Goal: Transaction & Acquisition: Purchase product/service

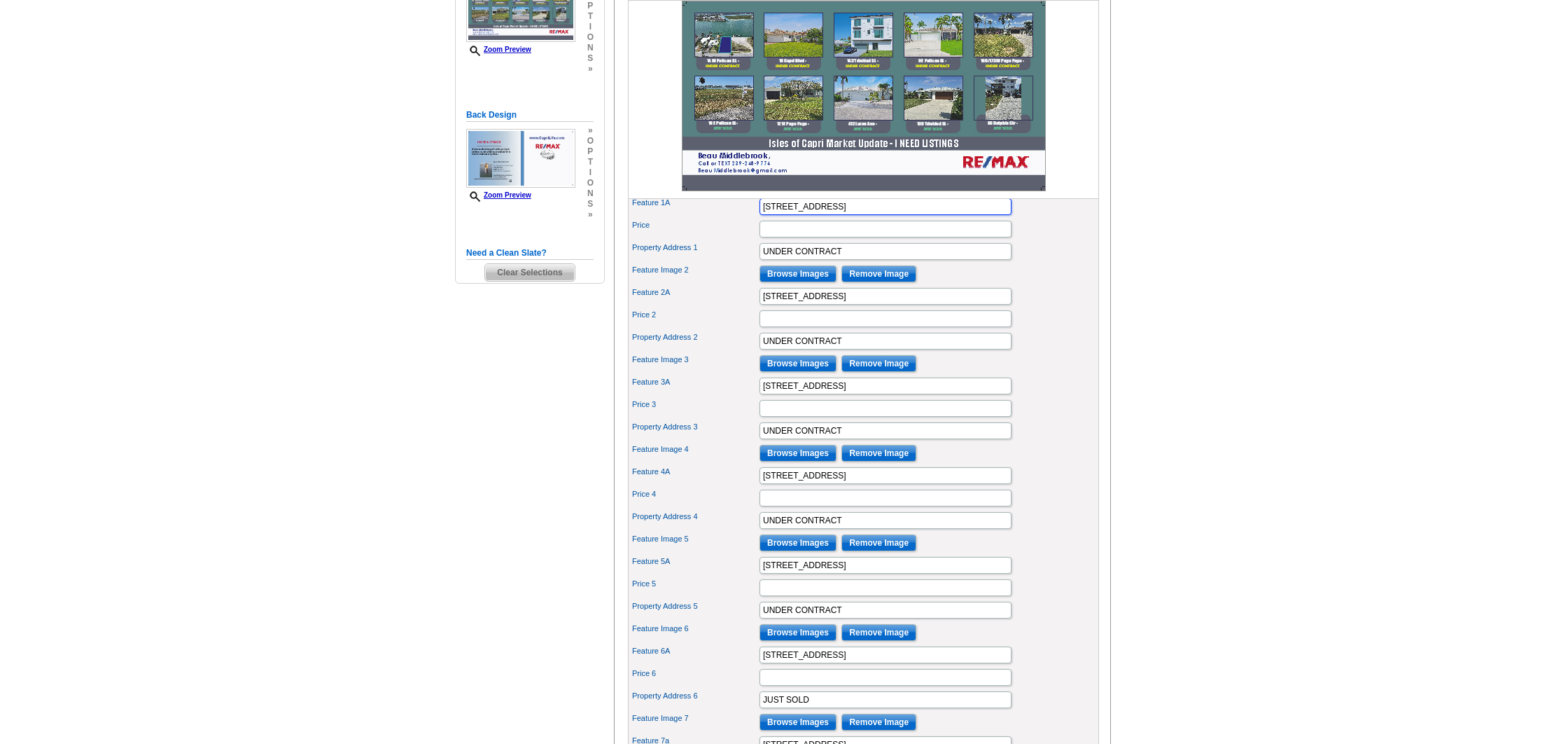
drag, startPoint x: 773, startPoint y: 230, endPoint x: 732, endPoint y: 229, distance: 41.0
click at [732, 218] on div "Feature 1A 14 W Pelican St" at bounding box center [863, 207] width 466 height 23
type input "2 Lots - W Pelican St"
drag, startPoint x: 819, startPoint y: 274, endPoint x: 617, endPoint y: 266, distance: 202.2
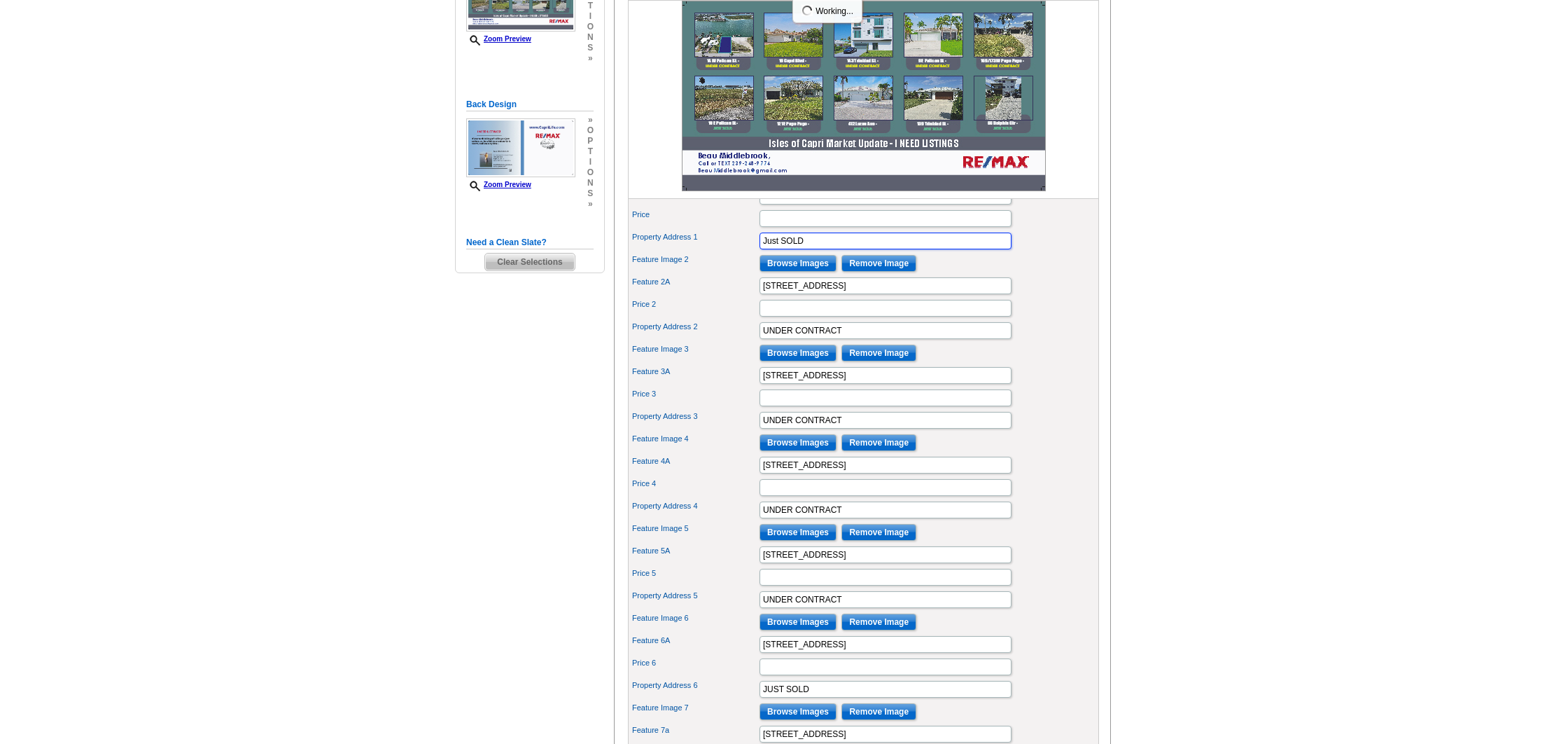
scroll to position [297, 0]
drag, startPoint x: 780, startPoint y: 262, endPoint x: 706, endPoint y: 260, distance: 74.0
click at [706, 252] on div "Property Address 1 Just SOLD" at bounding box center [863, 240] width 466 height 23
drag, startPoint x: 787, startPoint y: 259, endPoint x: 722, endPoint y: 259, distance: 65.0
click at [720, 252] on div "Property Address 1 JUST SOLD" at bounding box center [863, 240] width 466 height 23
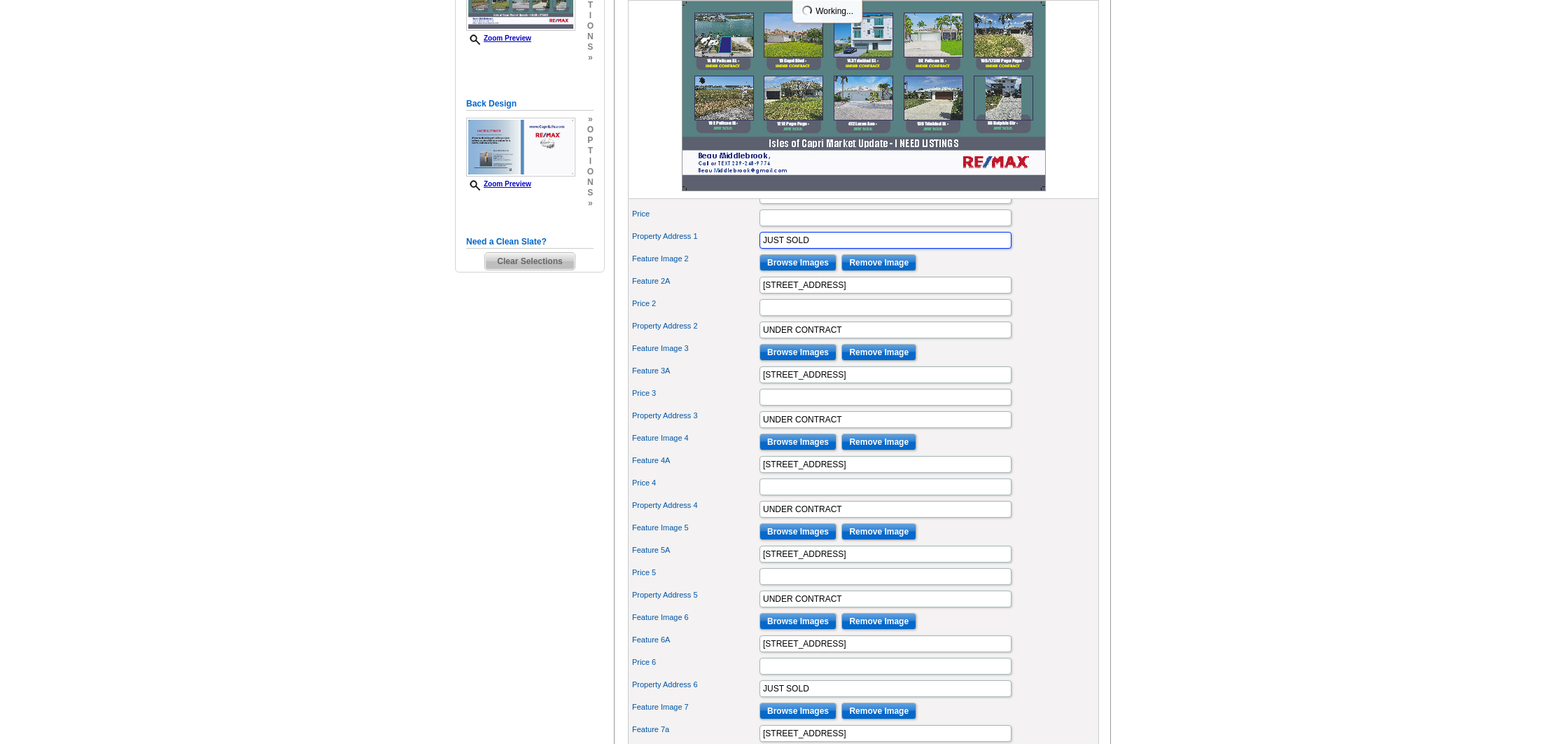
type input "JUST SOLD"
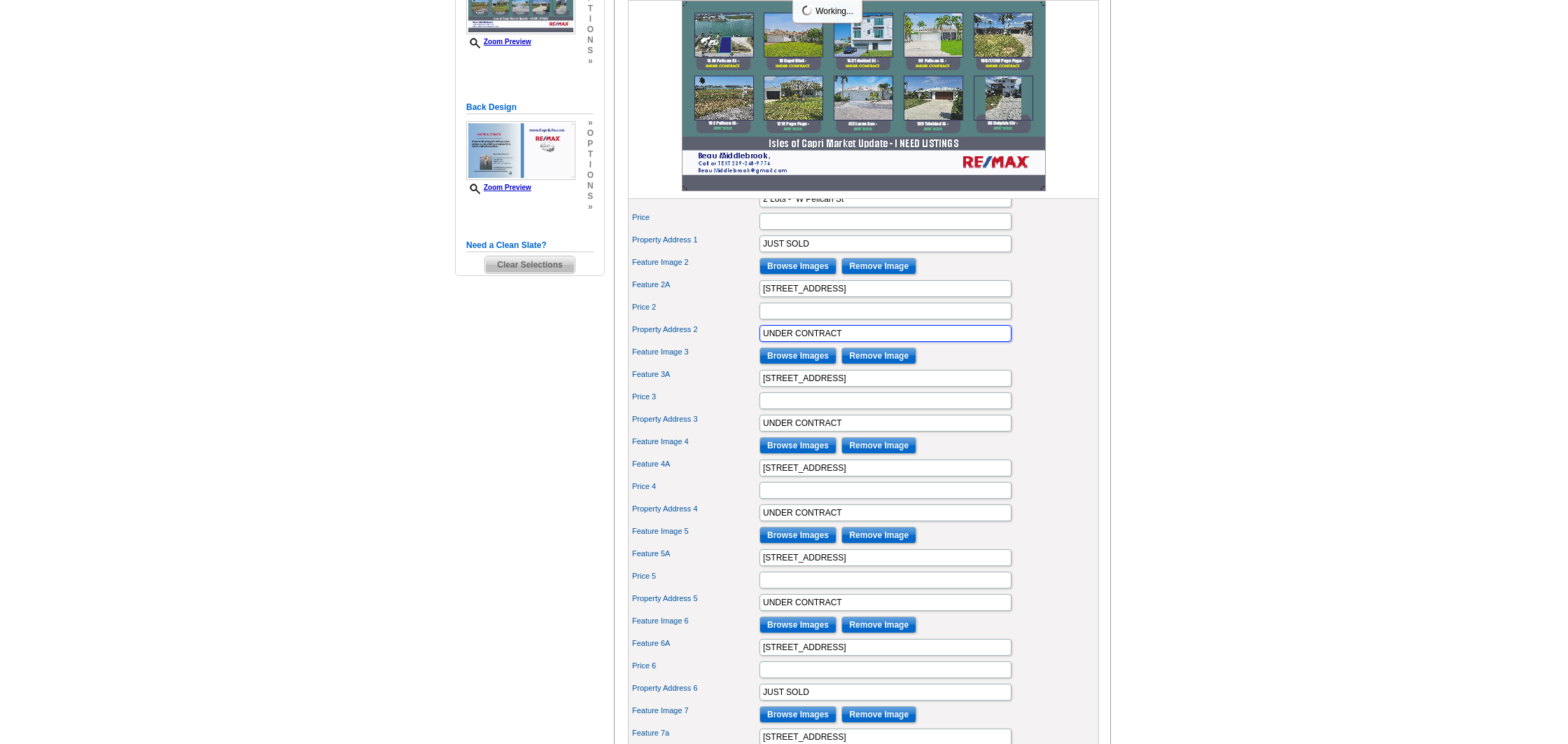
click at [817, 342] on input "UNDER CONTRACT" at bounding box center [885, 333] width 252 height 17
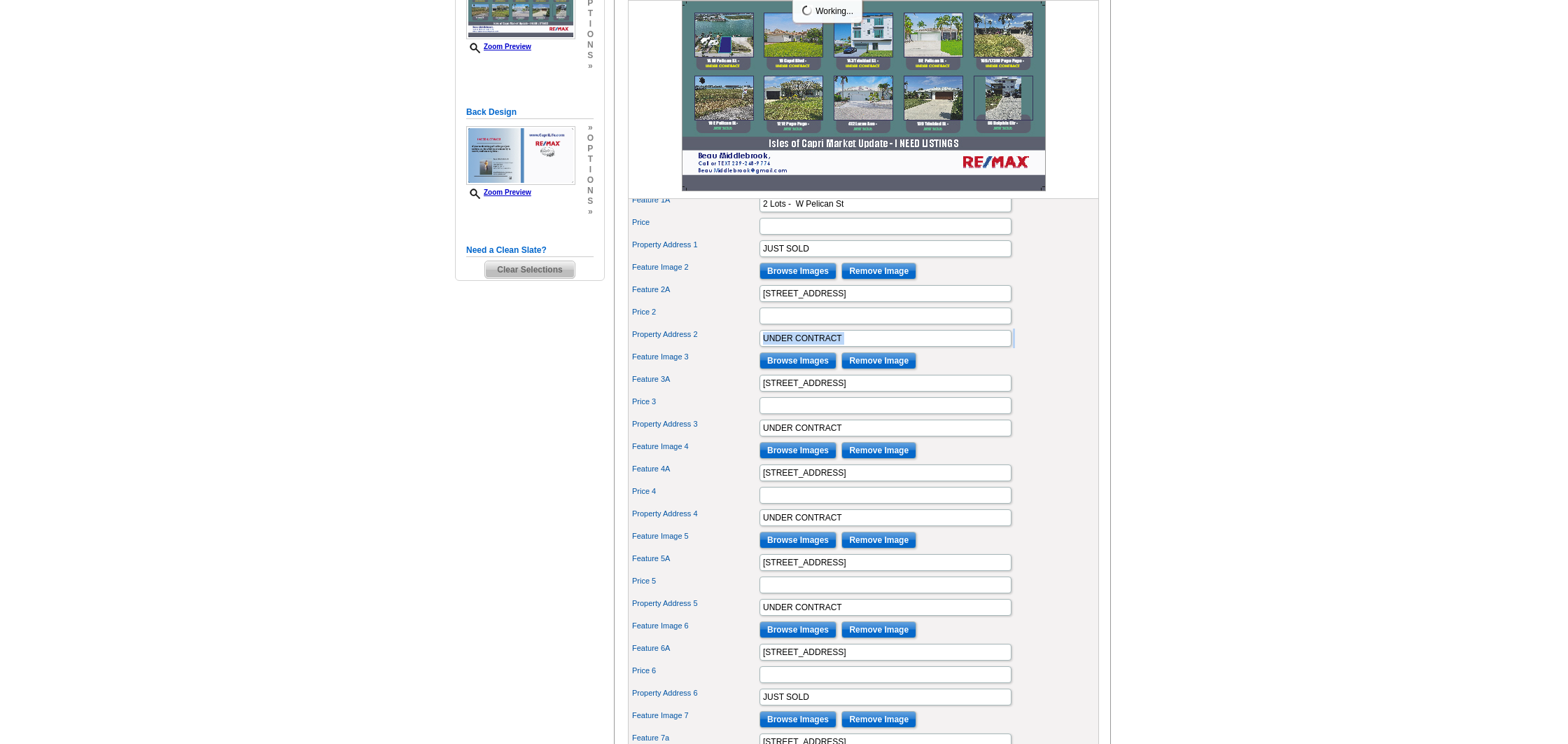
click at [817, 349] on div "Property Address 2 UNDER CONTRACT" at bounding box center [863, 339] width 466 height 23
click at [800, 347] on input "UNDER CONTRACT" at bounding box center [885, 338] width 252 height 17
drag, startPoint x: 851, startPoint y: 360, endPoint x: 759, endPoint y: 356, distance: 92.1
click at [719, 349] on div "Property Address 2 UNDER CONTRACT" at bounding box center [863, 339] width 466 height 23
paste input "JUST SOLD"
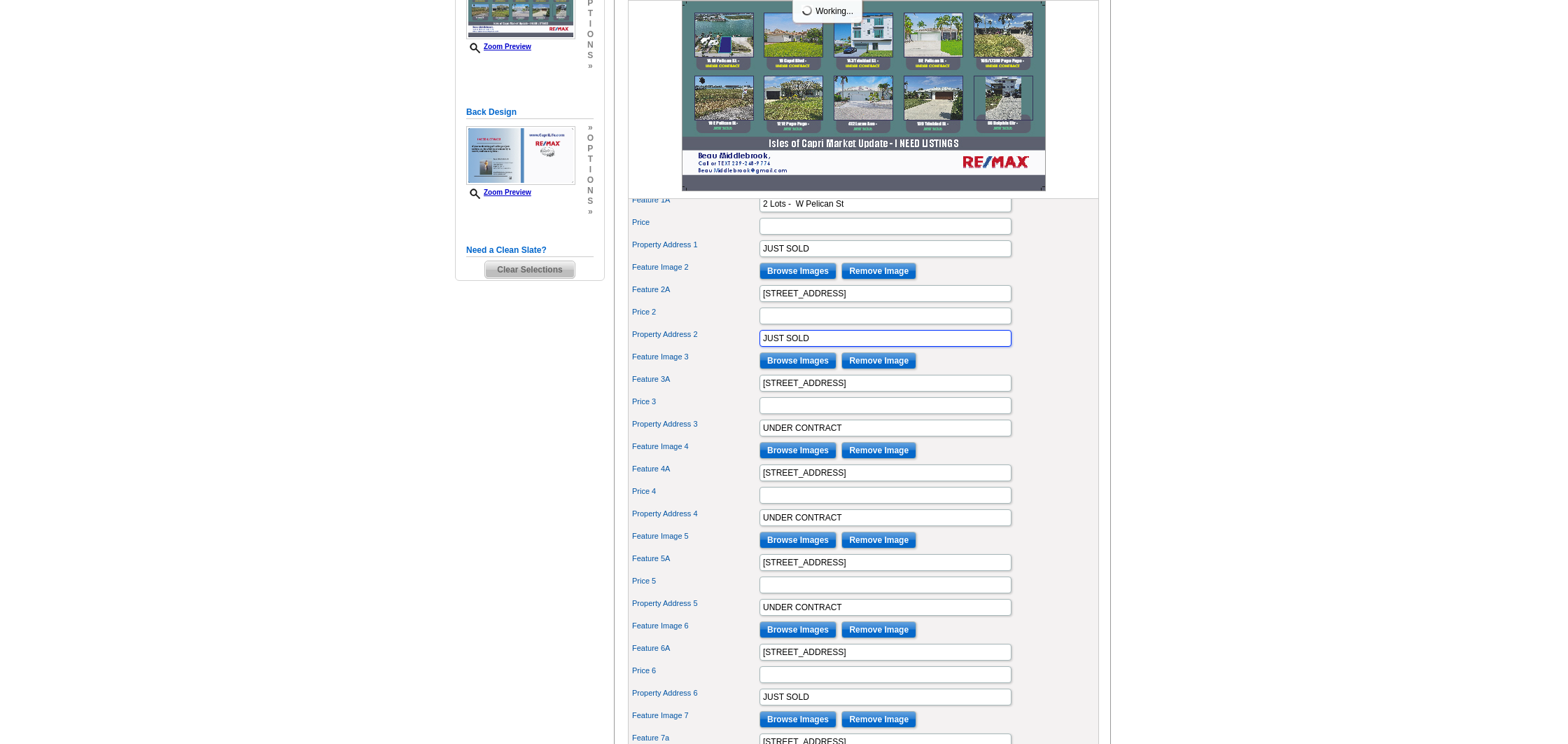
type input "JUST SOLD"
drag, startPoint x: 848, startPoint y: 451, endPoint x: 723, endPoint y: 444, distance: 125.2
paste input "JUST SOLD"
type input "JUST SOLD"
drag, startPoint x: 788, startPoint y: 543, endPoint x: 776, endPoint y: 540, distance: 12.4
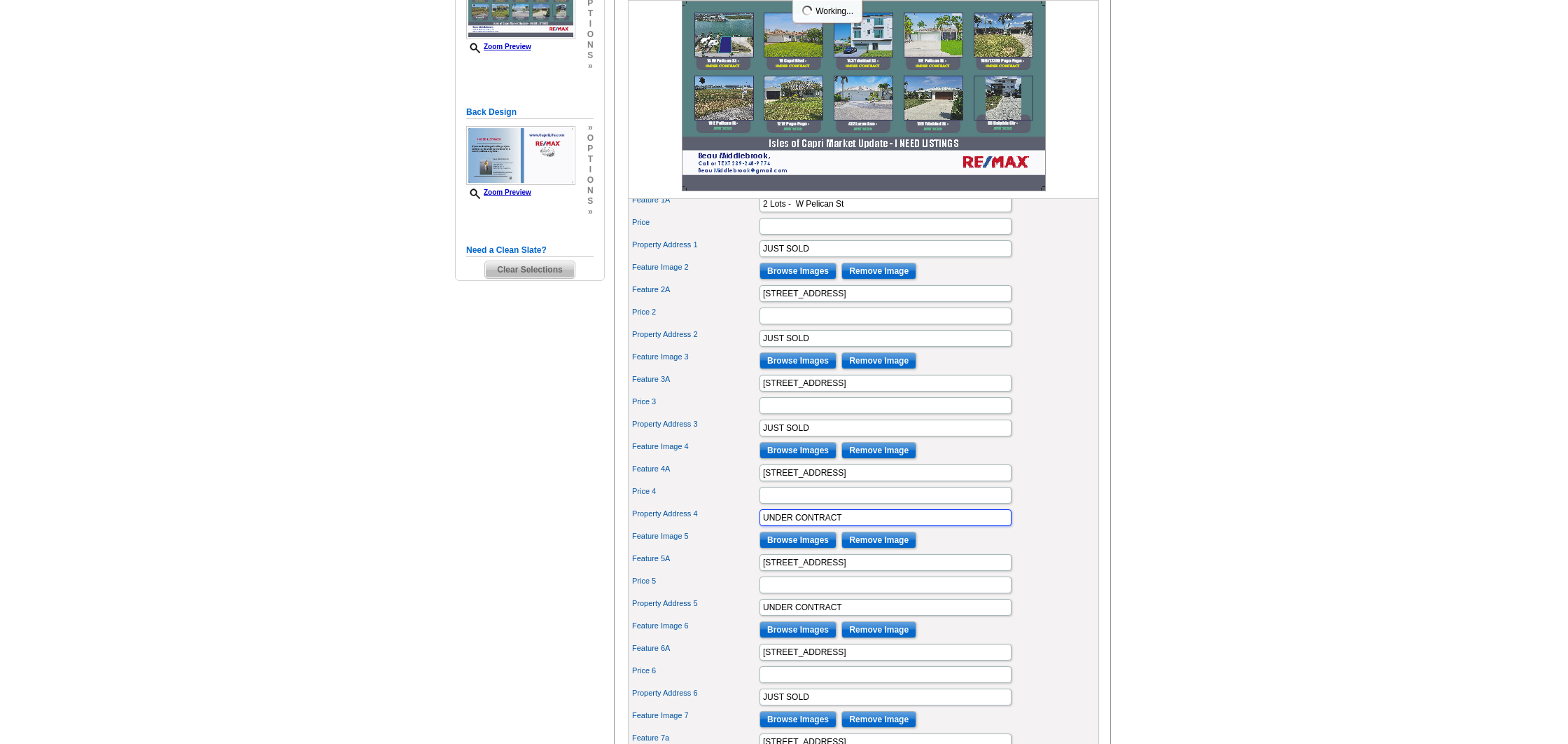
paste input "JUST SOLD"
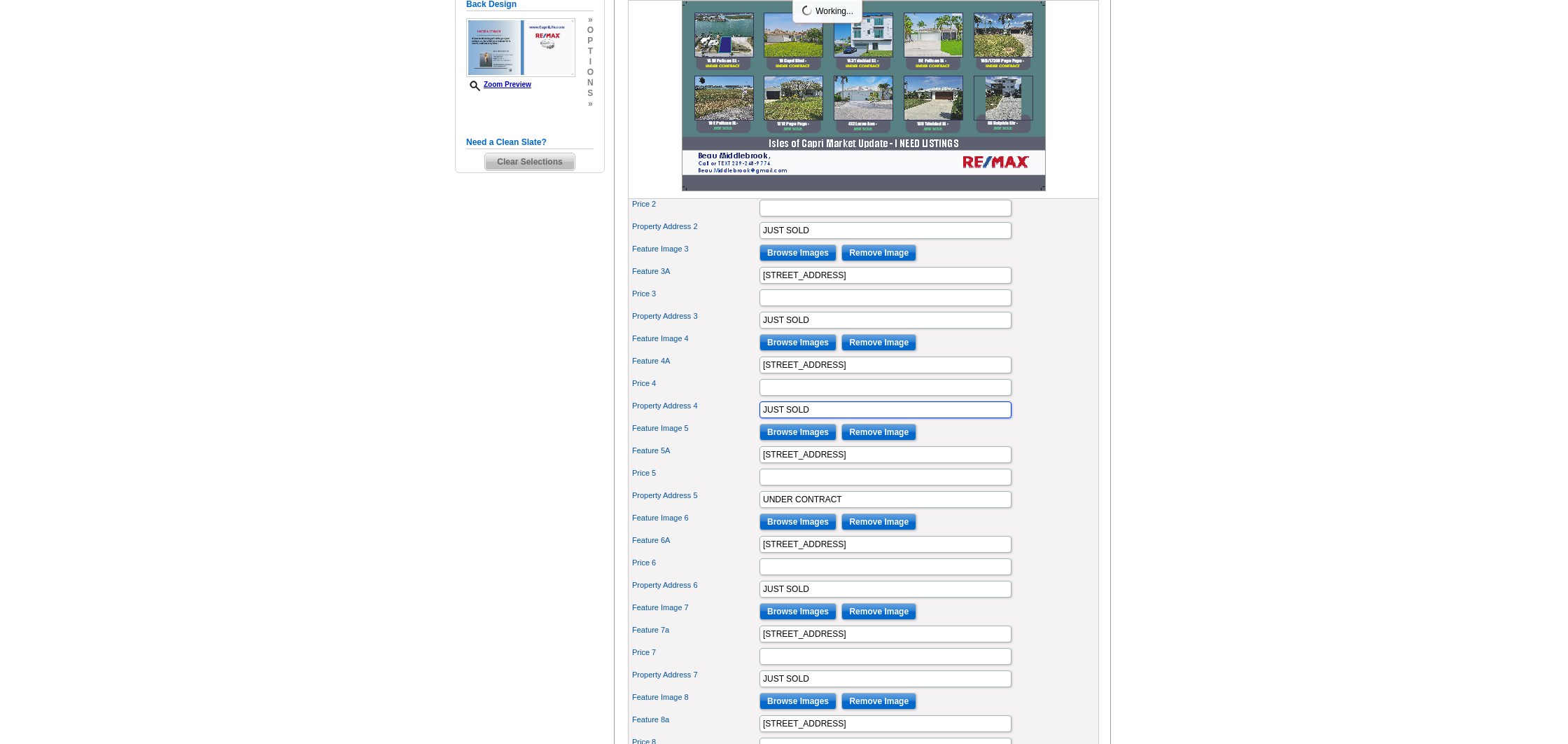
scroll to position [399, 0]
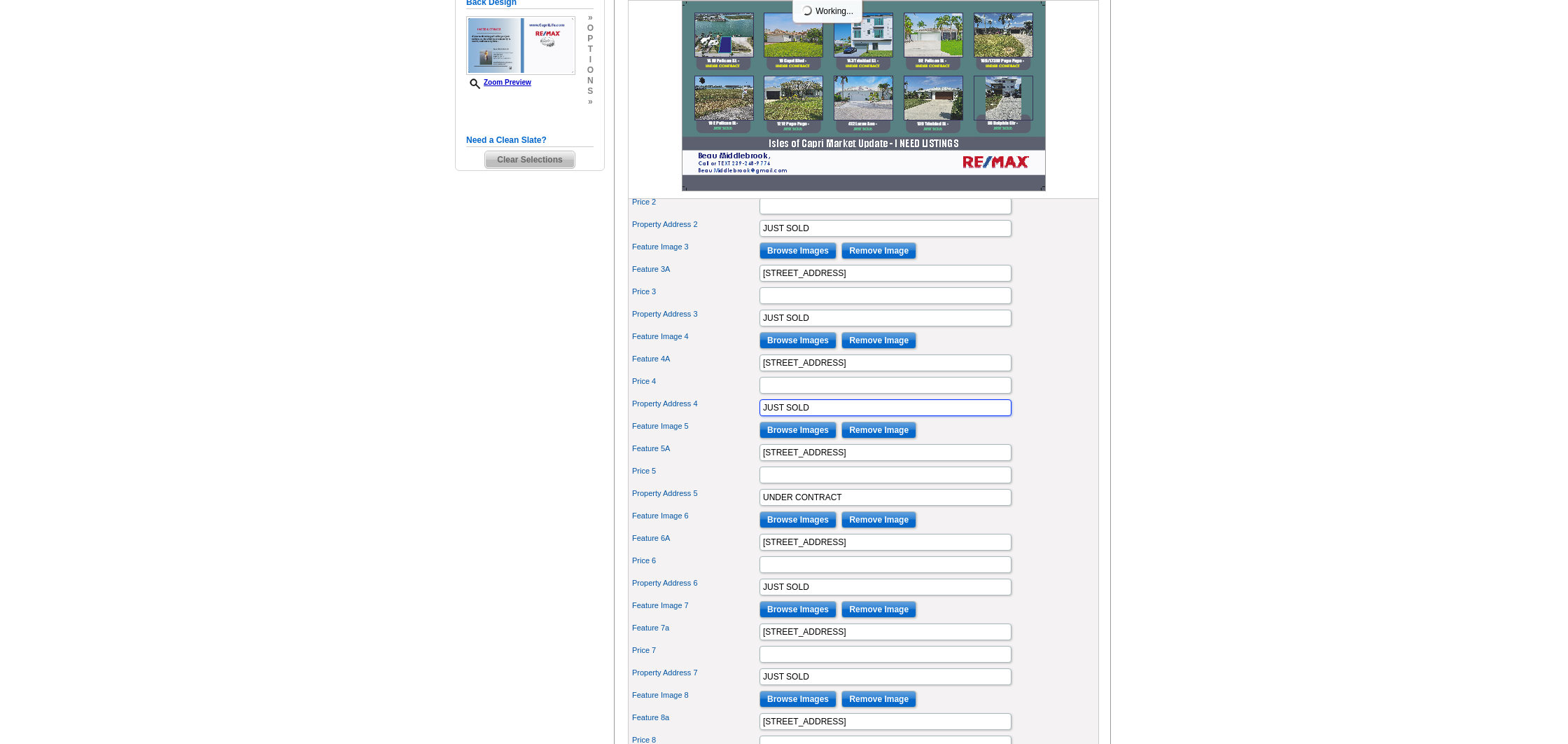
type input "JUST SOLD"
drag, startPoint x: 830, startPoint y: 516, endPoint x: 706, endPoint y: 514, distance: 124.0
paste input "JUST SOLD"
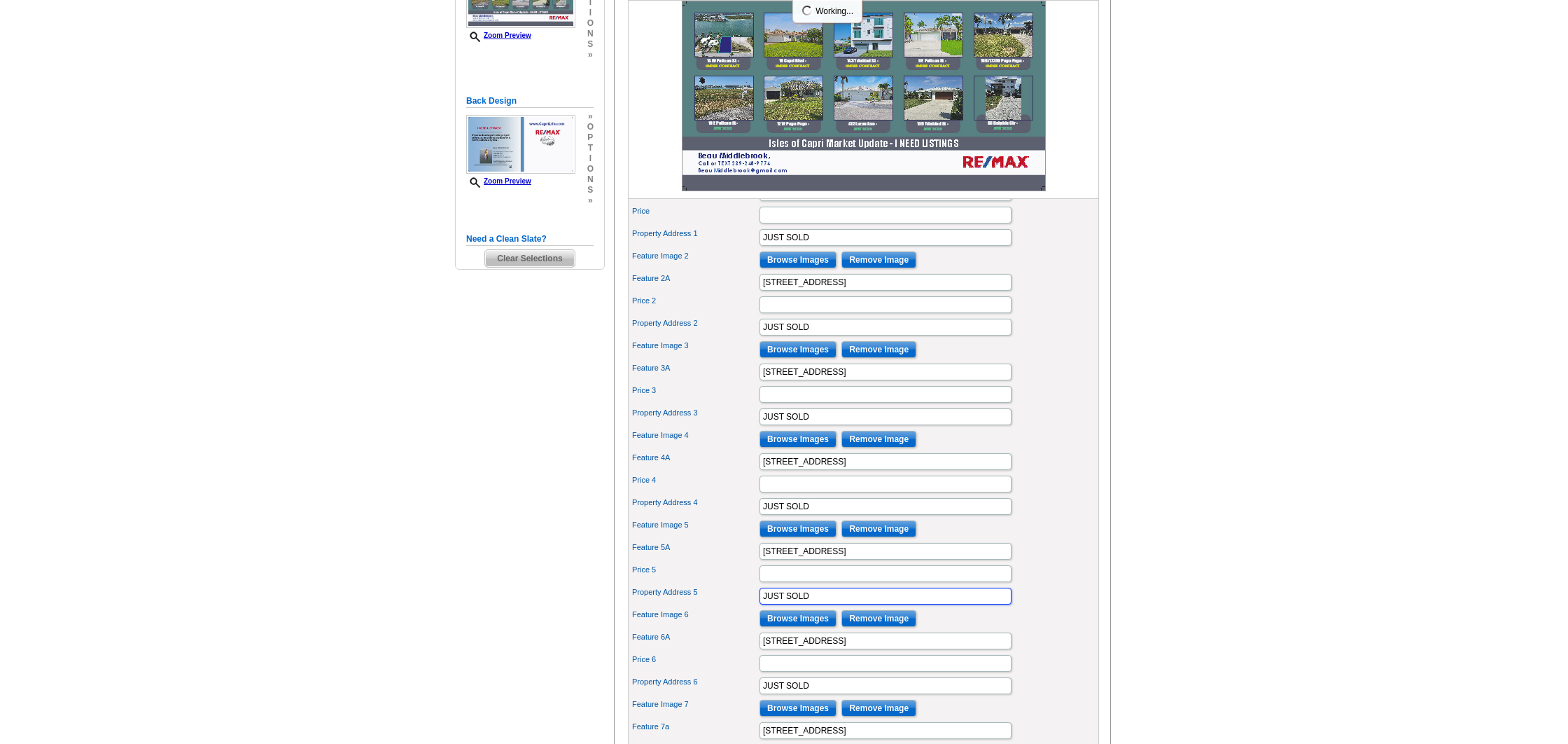
scroll to position [304, 0]
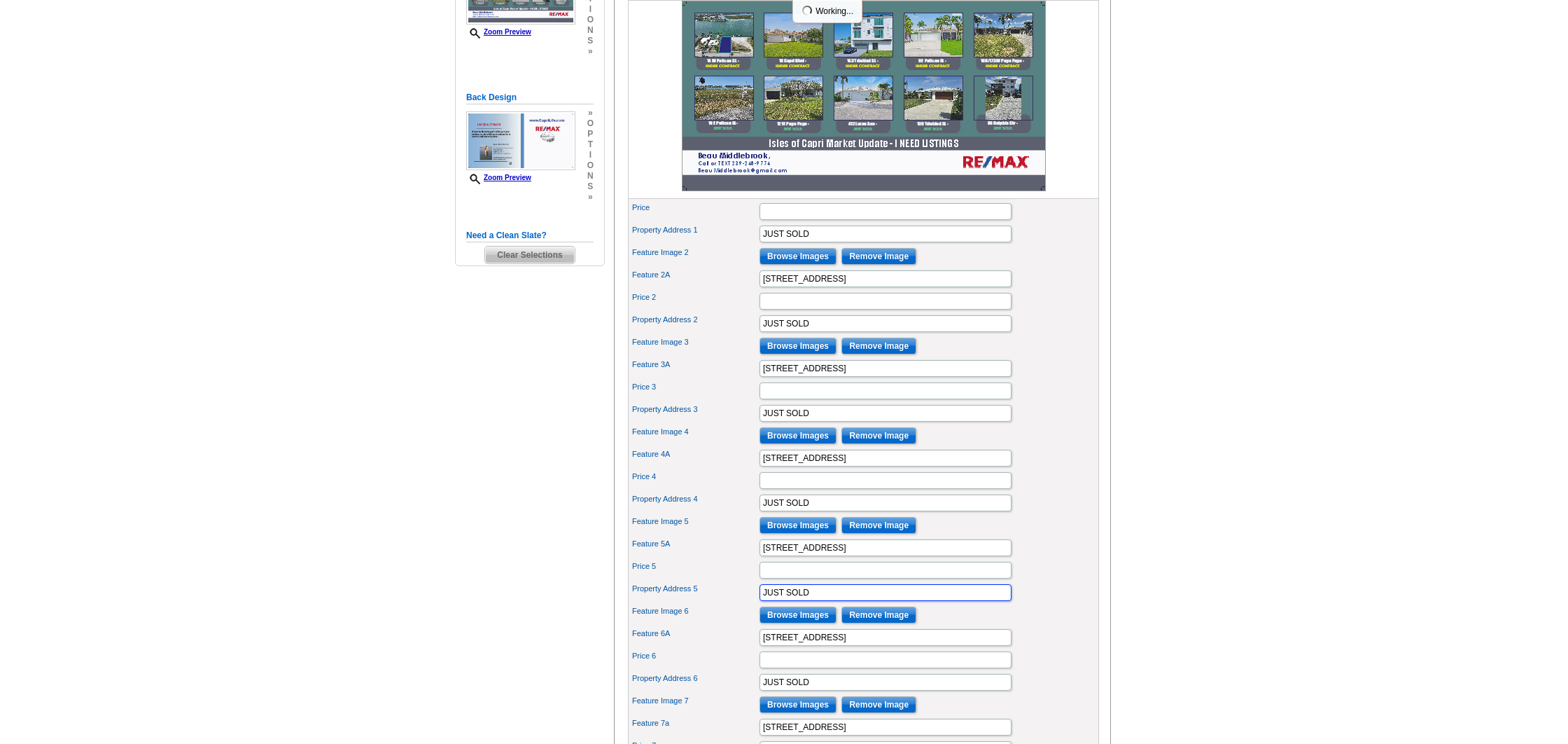
type input "JUST SOLD"
drag, startPoint x: 784, startPoint y: 255, endPoint x: 695, endPoint y: 249, distance: 89.2
click at [695, 245] on div "Property Address 1 JUST SOLD" at bounding box center [863, 234] width 466 height 23
click at [799, 242] on input "SOLD" at bounding box center [885, 233] width 252 height 17
drag, startPoint x: 837, startPoint y: 255, endPoint x: 792, endPoint y: 255, distance: 45.0
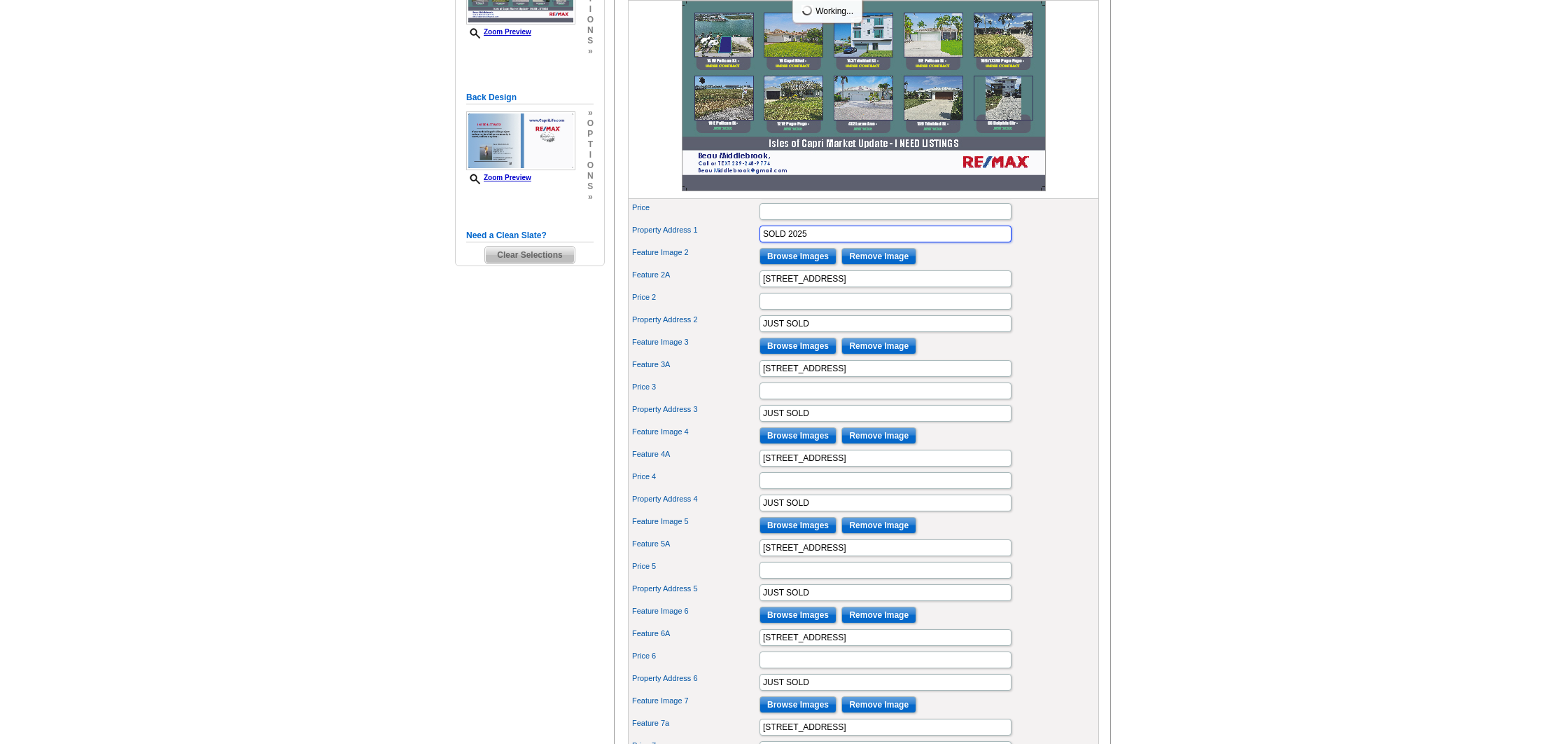
click at [792, 242] on input "SOLD 2025" at bounding box center [885, 233] width 252 height 17
drag, startPoint x: 778, startPoint y: 345, endPoint x: 633, endPoint y: 342, distance: 145.0
click at [633, 334] on div "Property Address 2 JUST SOLD" at bounding box center [863, 323] width 466 height 23
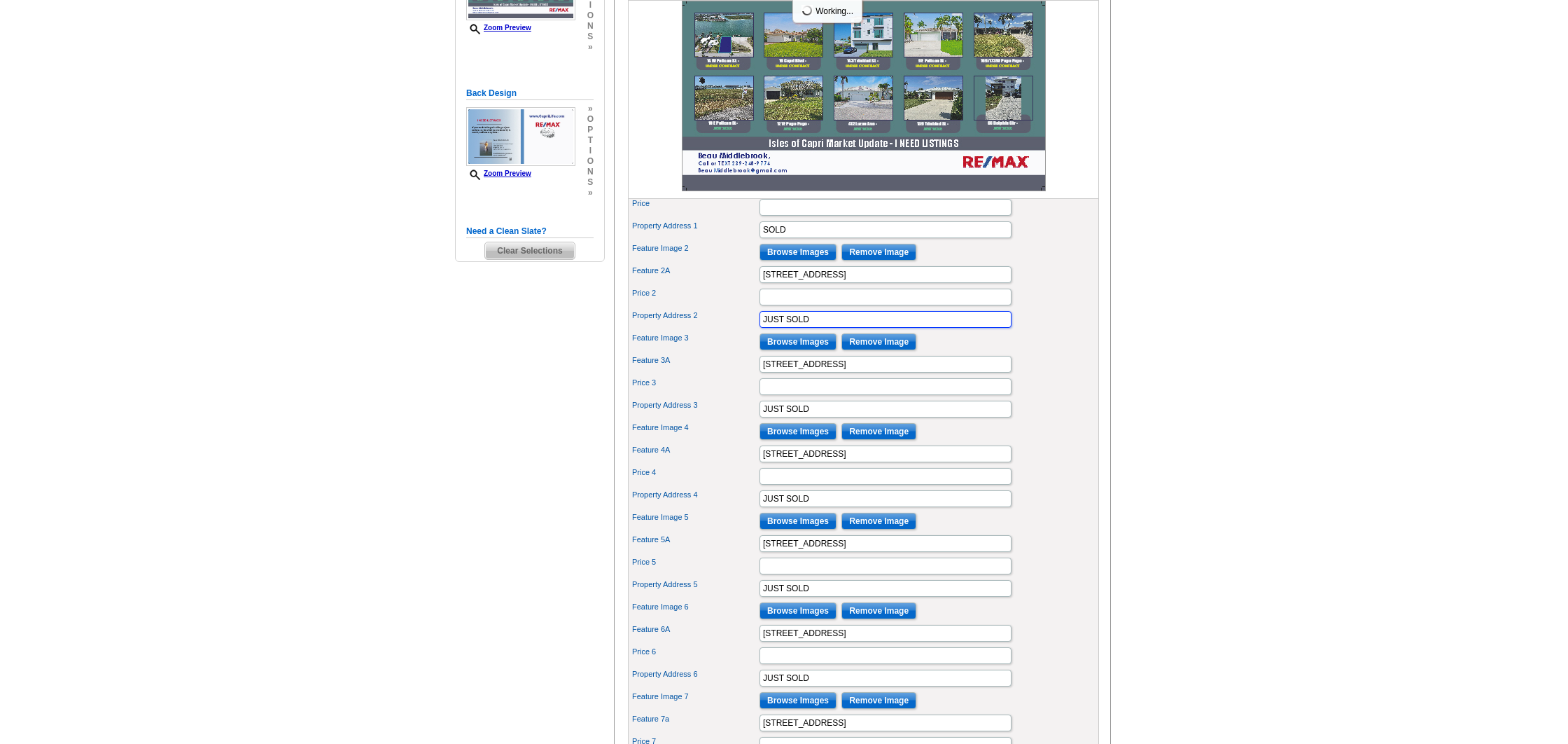
drag, startPoint x: 787, startPoint y: 349, endPoint x: 737, endPoint y: 347, distance: 50.0
click at [737, 331] on div "Property Address 2 JUST SOLD" at bounding box center [863, 319] width 466 height 23
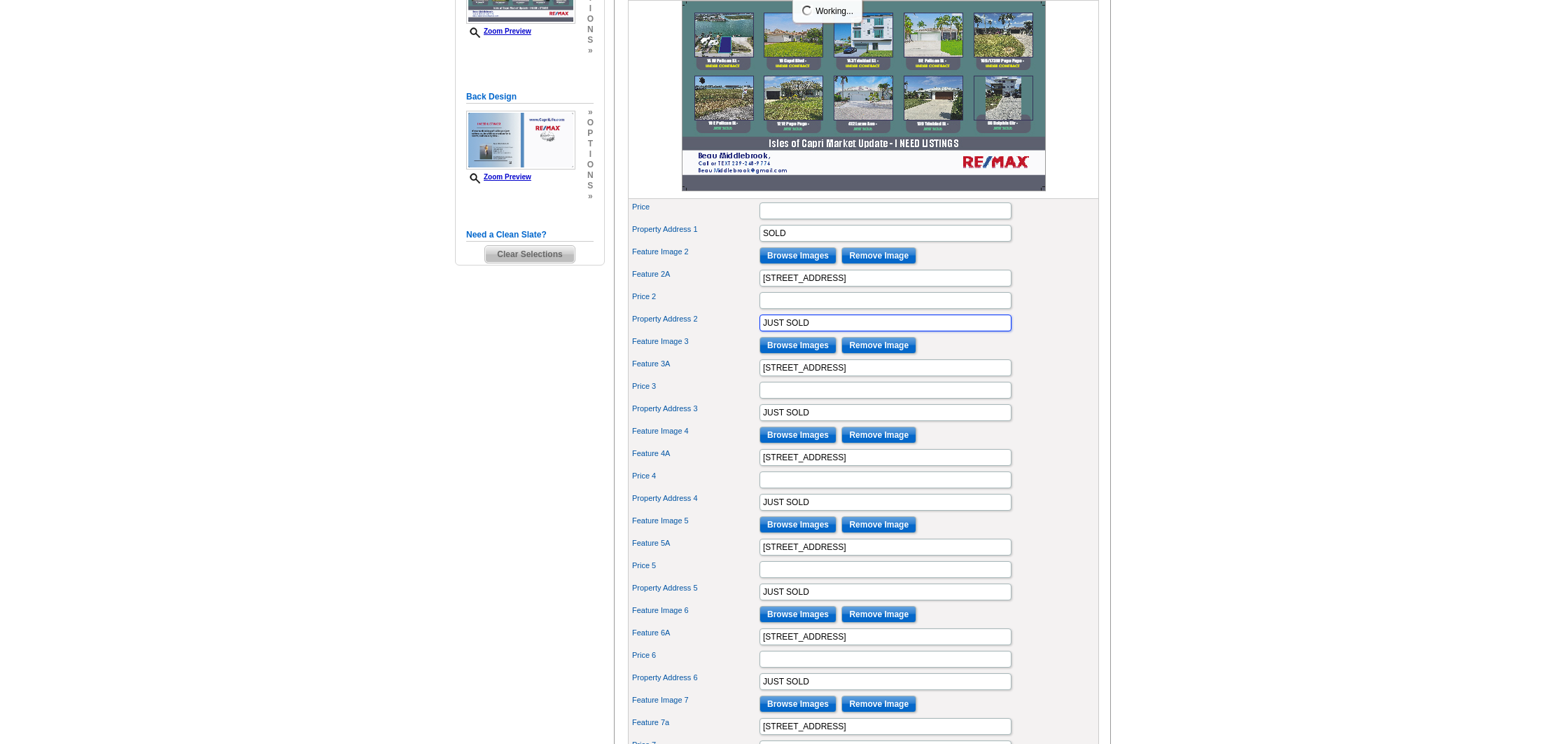
click at [808, 332] on input "JUST SOLD" at bounding box center [885, 322] width 252 height 17
drag, startPoint x: 800, startPoint y: 252, endPoint x: 735, endPoint y: 248, distance: 65.1
click at [735, 245] on div "Property Address 1 SOLD" at bounding box center [863, 233] width 466 height 23
paste input "text"
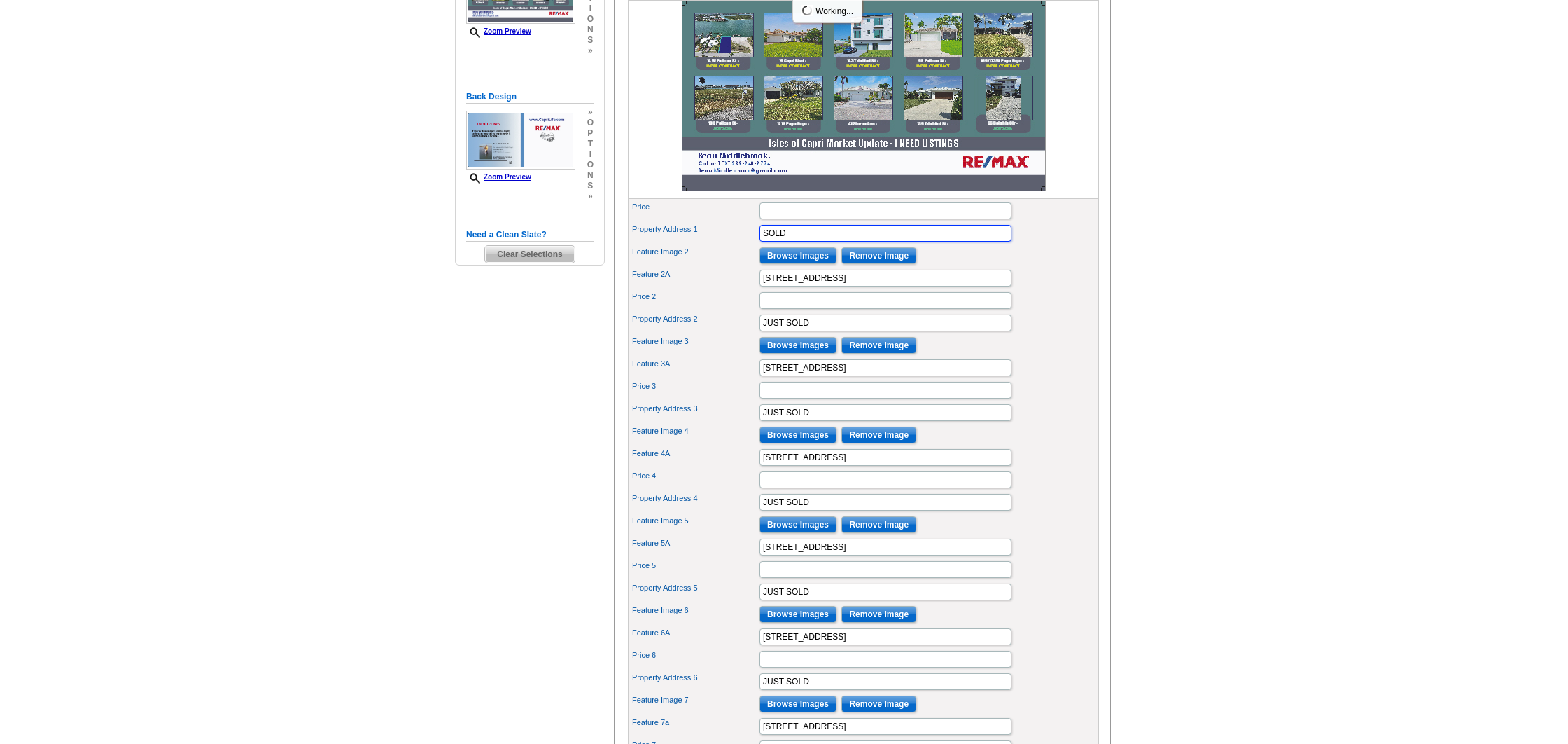
type input "SOLD"
drag, startPoint x: 827, startPoint y: 342, endPoint x: 718, endPoint y: 342, distance: 109.0
click at [702, 334] on div "Property Address 2 JUST SOLD" at bounding box center [863, 323] width 466 height 23
paste input "text"
type input "SOLD"
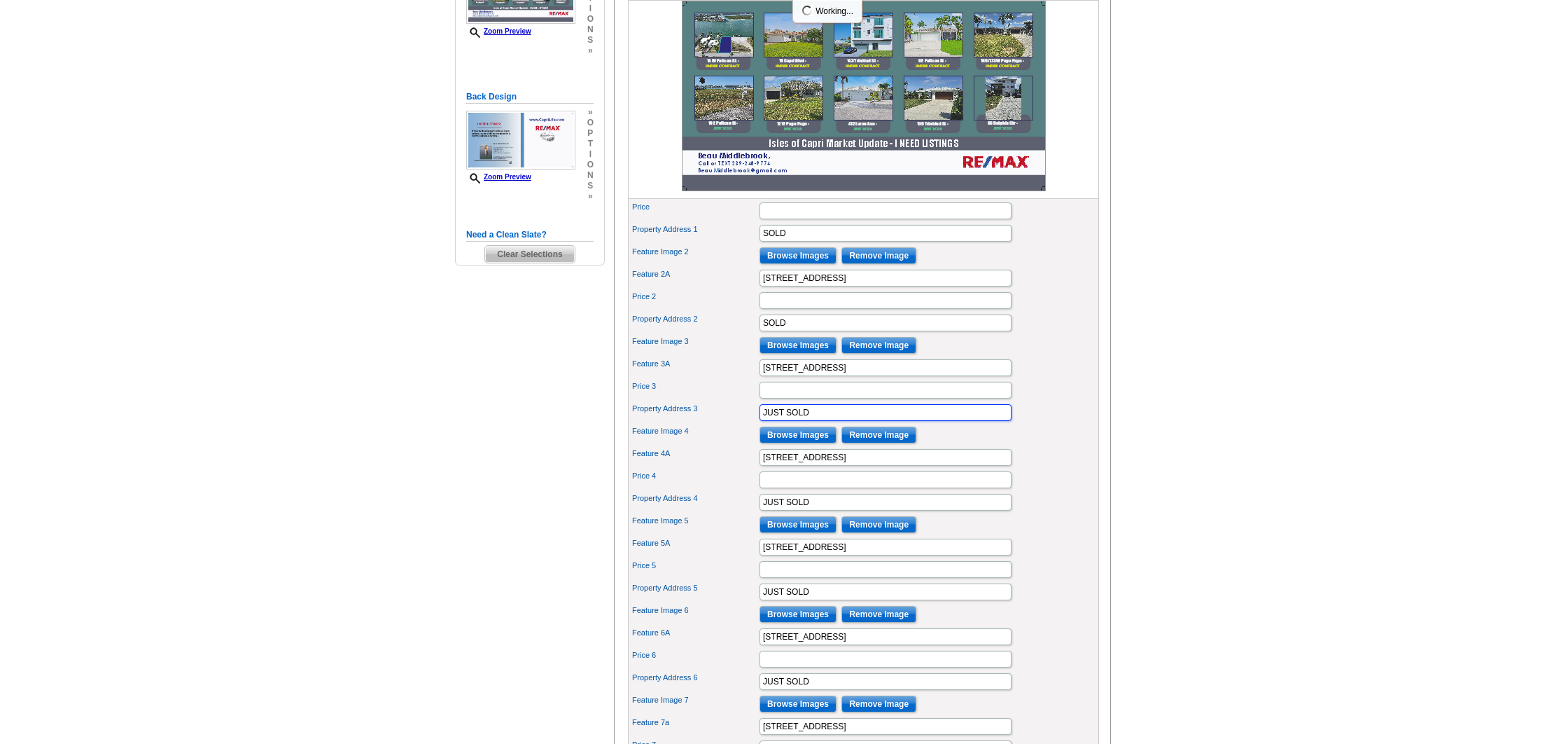
drag, startPoint x: 788, startPoint y: 435, endPoint x: 705, endPoint y: 433, distance: 83.0
click at [705, 424] on div "Property Address 3 JUST SOLD" at bounding box center [863, 412] width 466 height 23
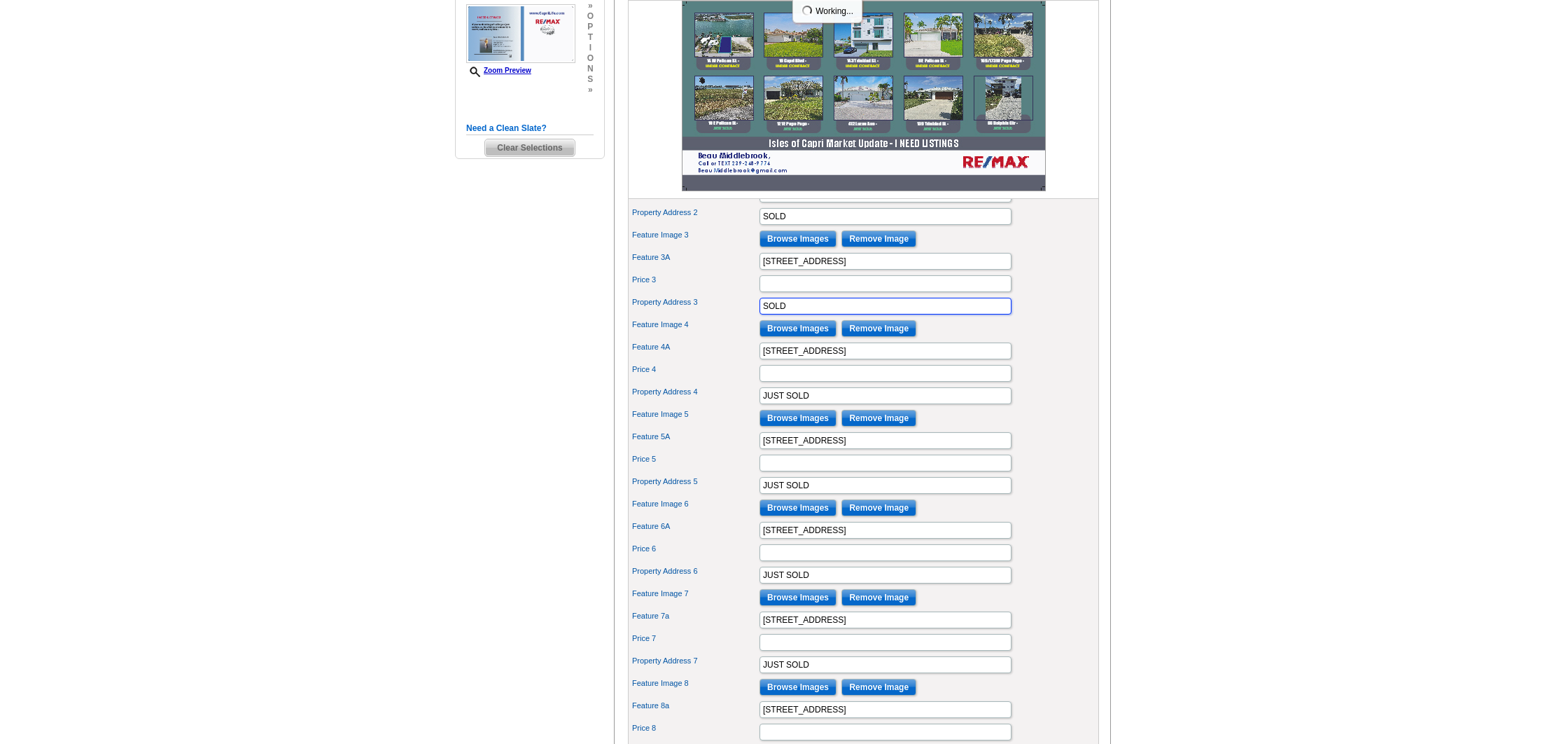
scroll to position [413, 0]
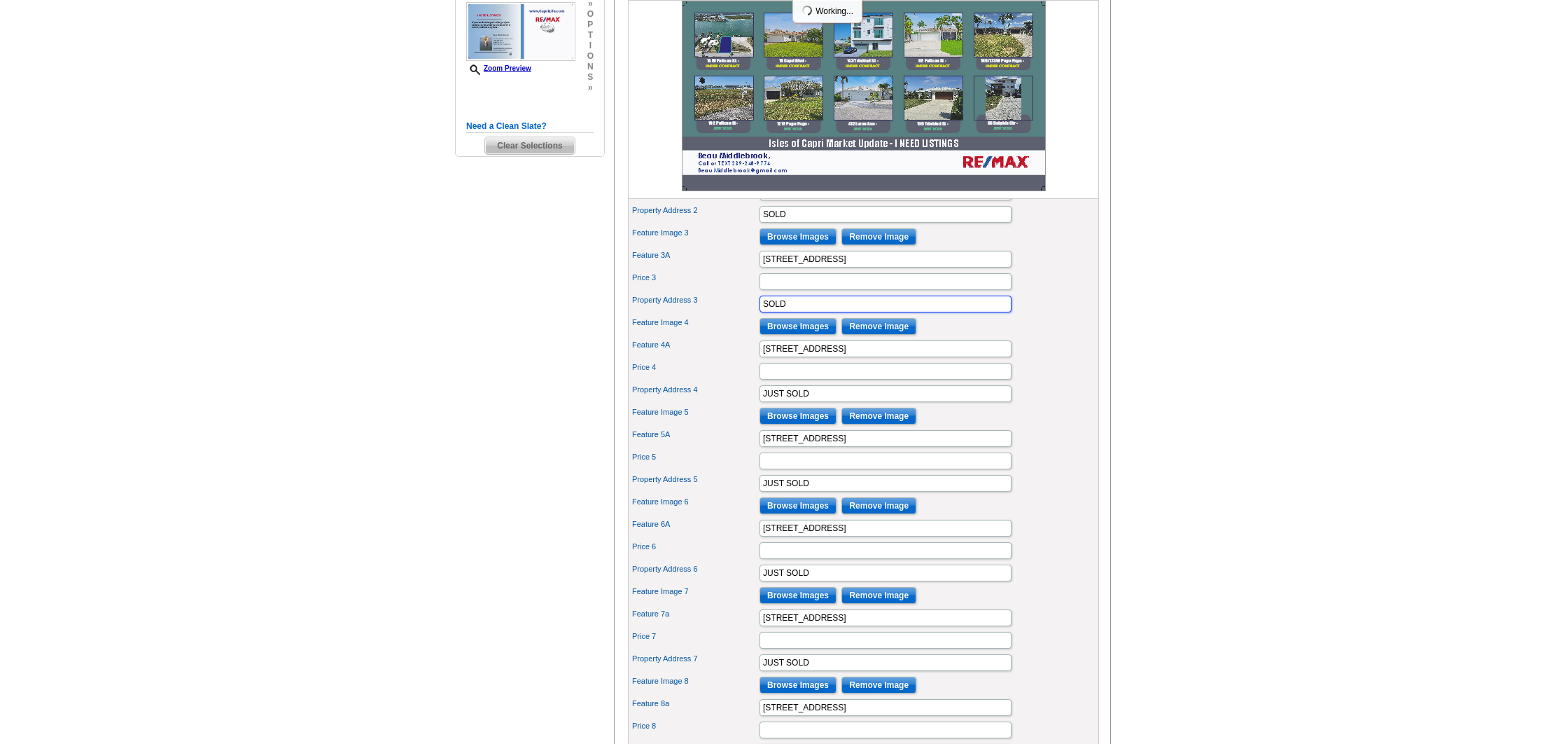
type input "SOLD"
drag, startPoint x: 788, startPoint y: 416, endPoint x: 685, endPoint y: 408, distance: 103.3
click at [685, 404] on div "Property Address 4 JUST SOLD" at bounding box center [863, 394] width 466 height 23
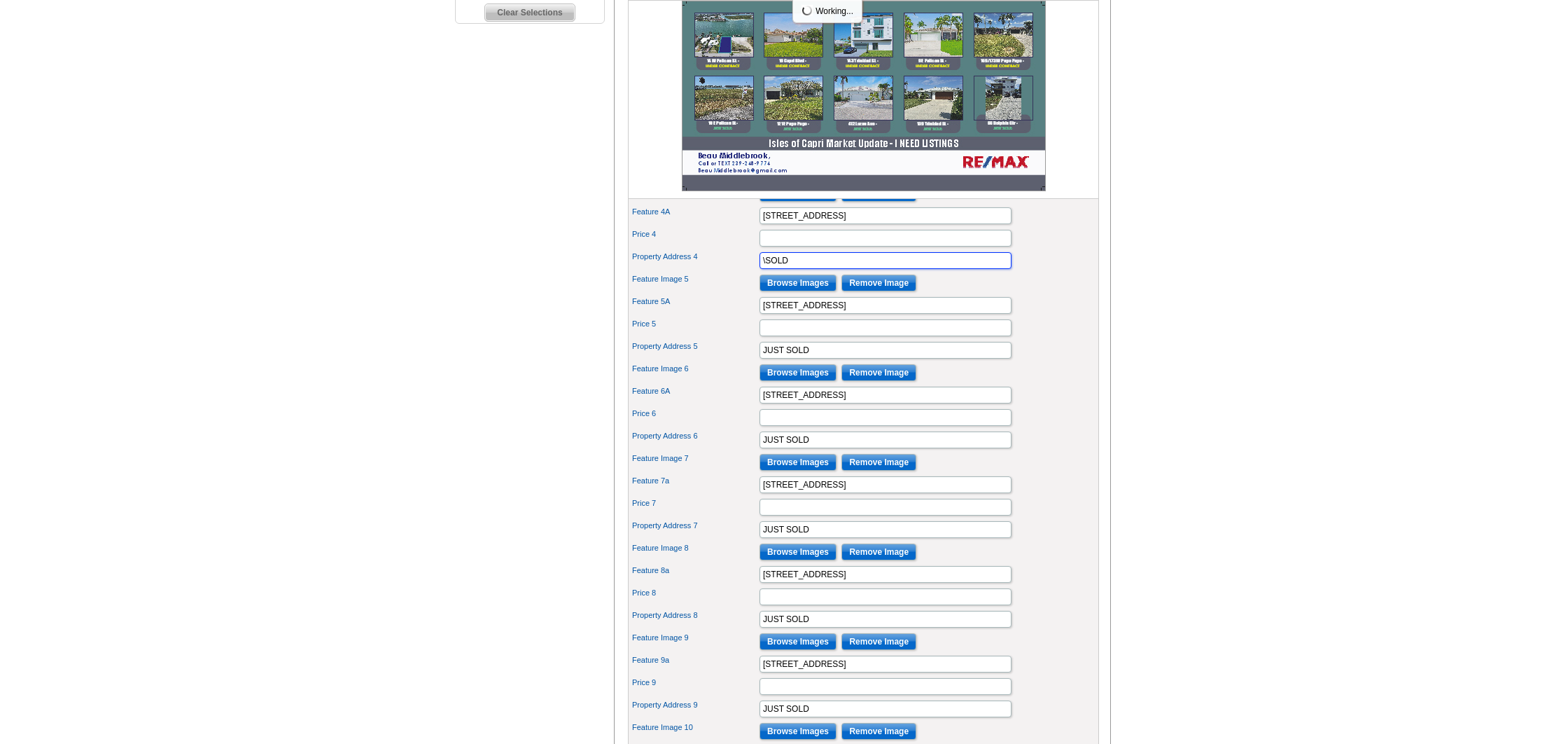
scroll to position [561, 0]
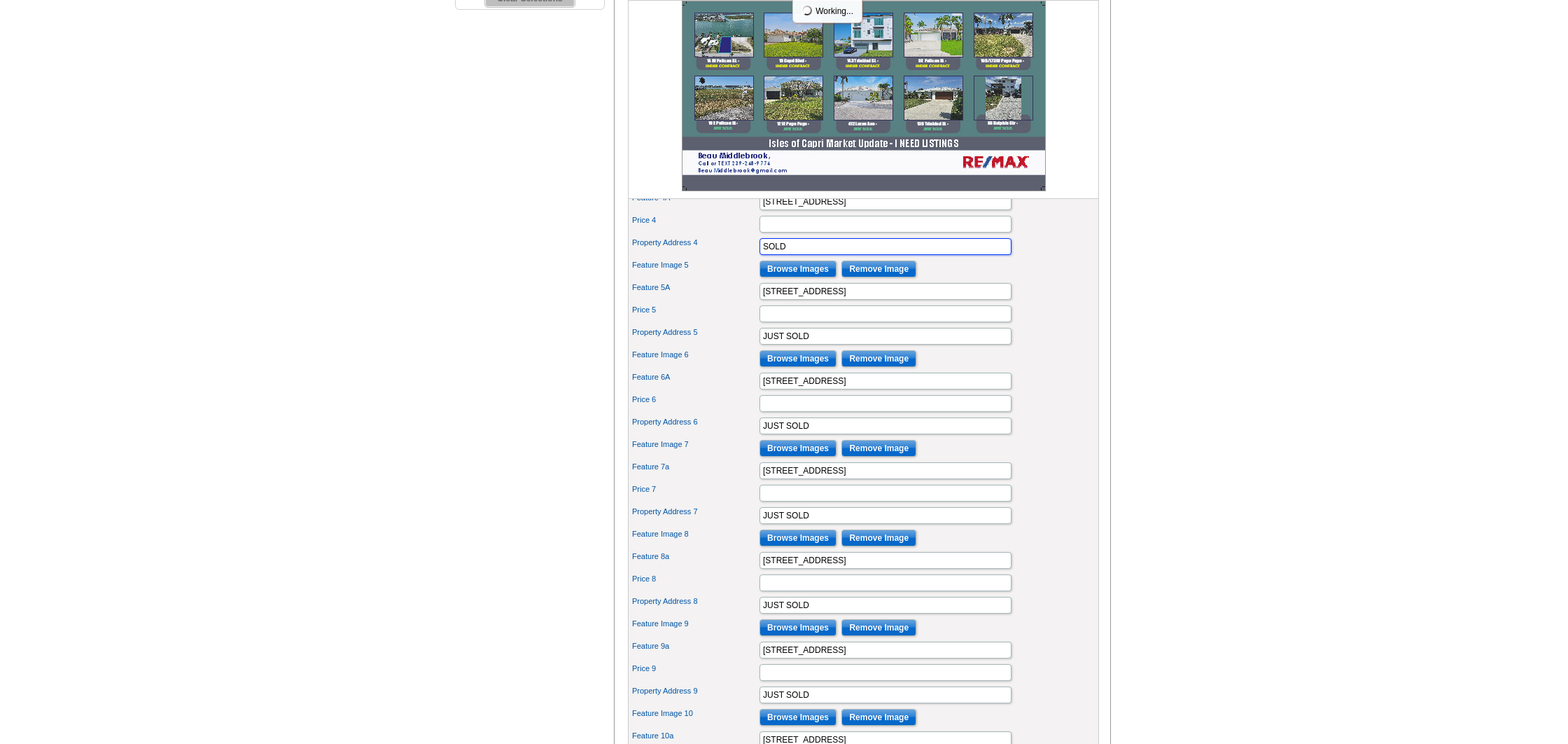
type input "SOLD"
drag, startPoint x: 787, startPoint y: 357, endPoint x: 736, endPoint y: 358, distance: 51.0
click at [736, 347] on div "Property Address 5 JUST SOLD" at bounding box center [863, 336] width 466 height 23
type input "SOLD"
drag, startPoint x: 787, startPoint y: 448, endPoint x: 688, endPoint y: 446, distance: 99.0
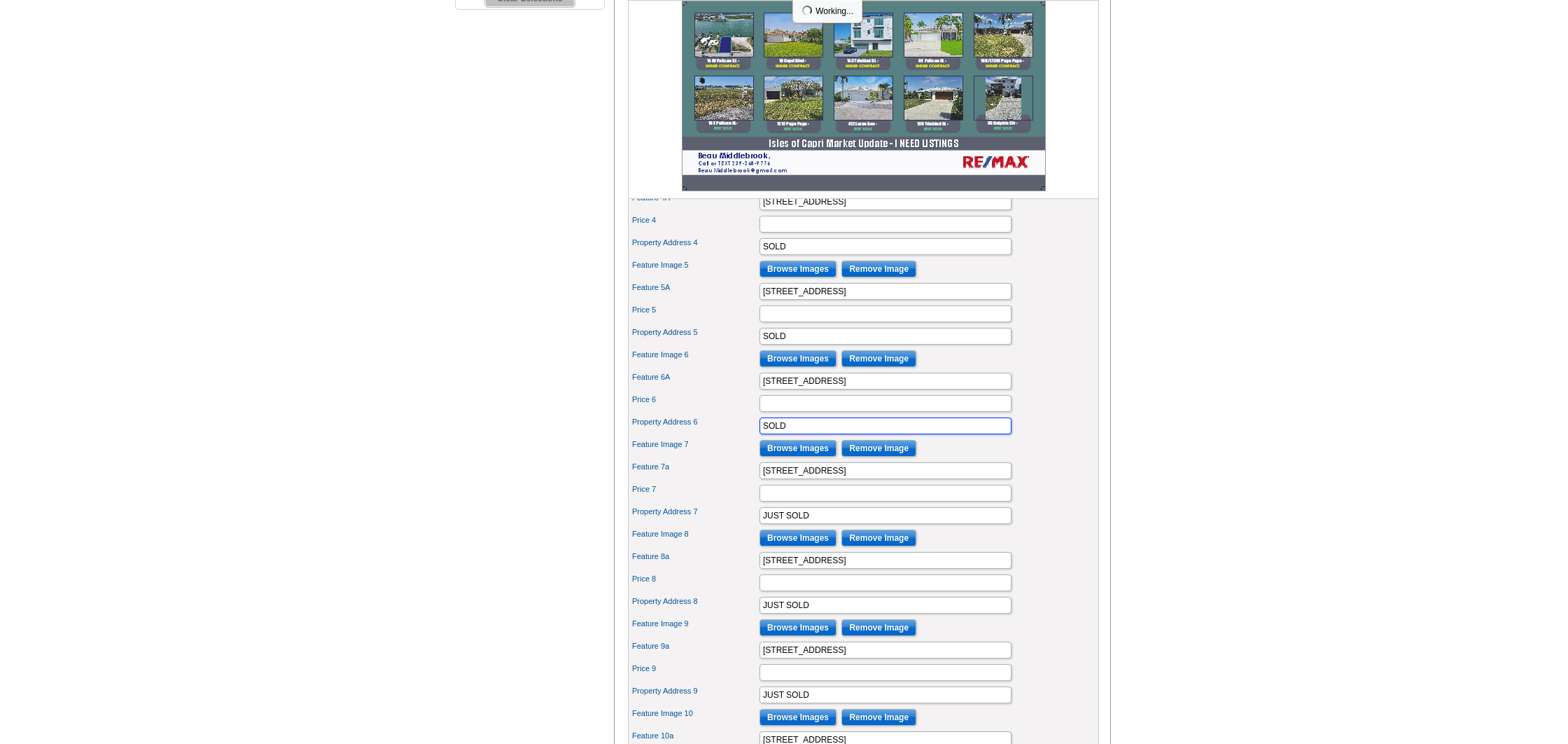
type input "SOLD"
drag, startPoint x: 786, startPoint y: 539, endPoint x: 666, endPoint y: 536, distance: 120.0
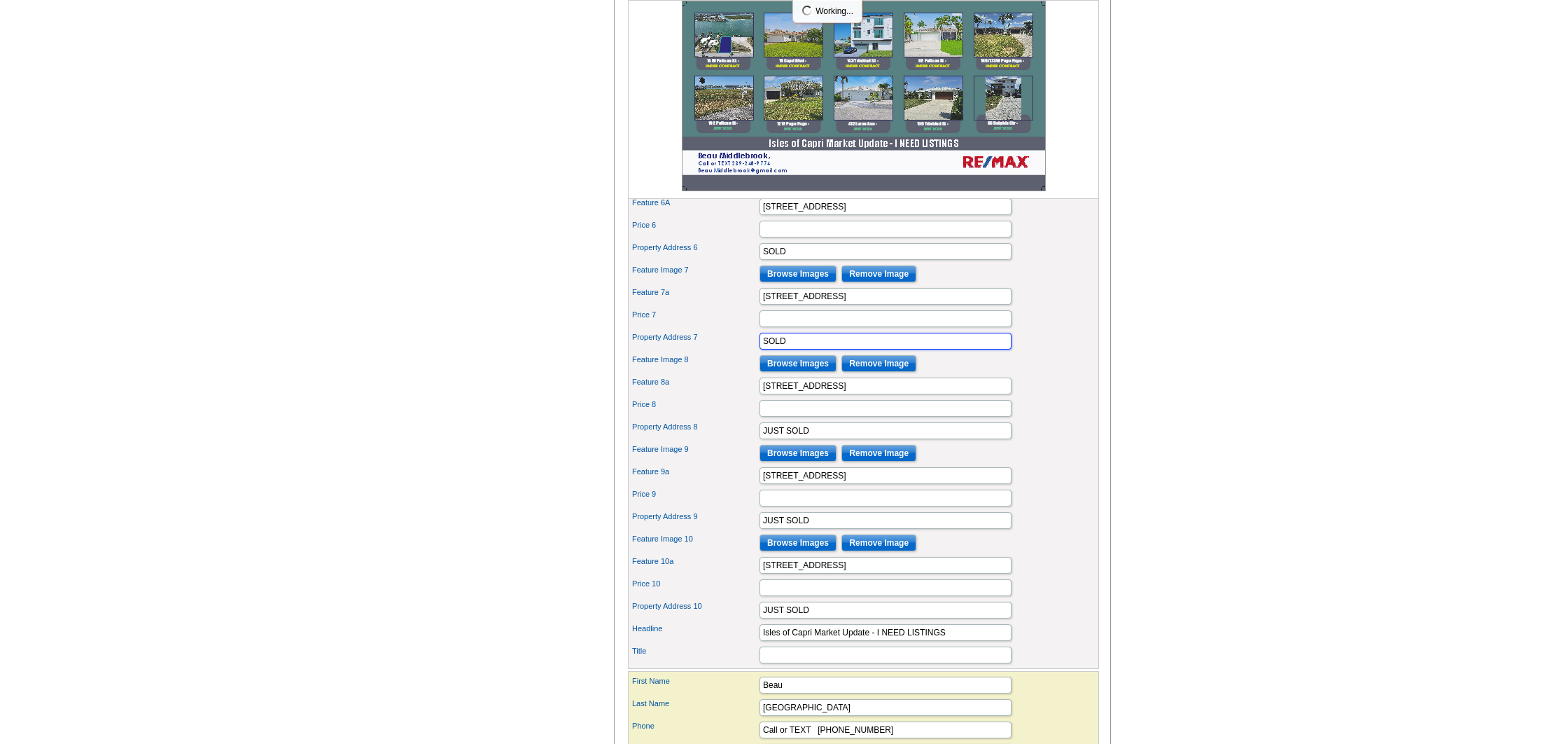
scroll to position [740, 0]
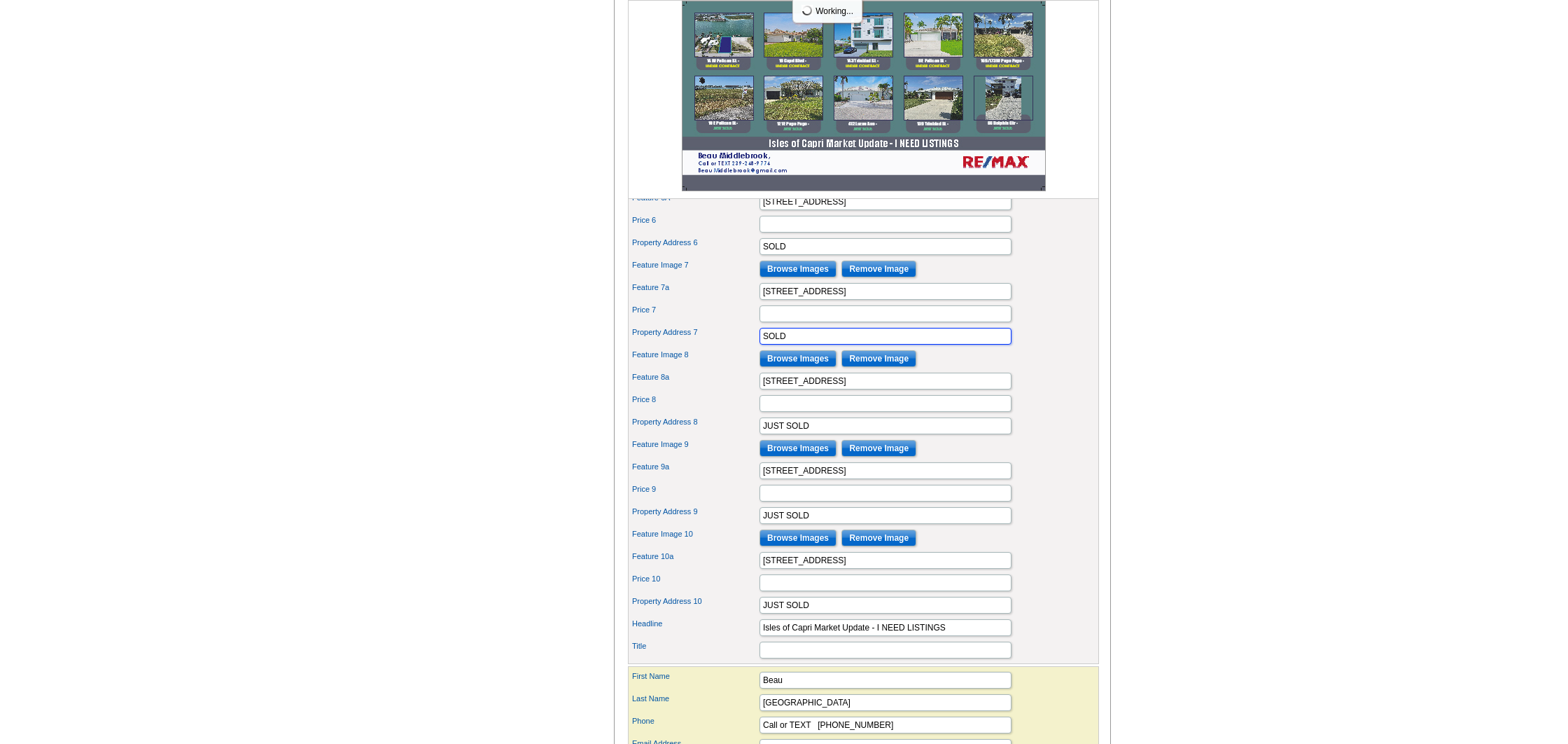
type input "SOLD"
drag, startPoint x: 788, startPoint y: 447, endPoint x: 699, endPoint y: 445, distance: 89.0
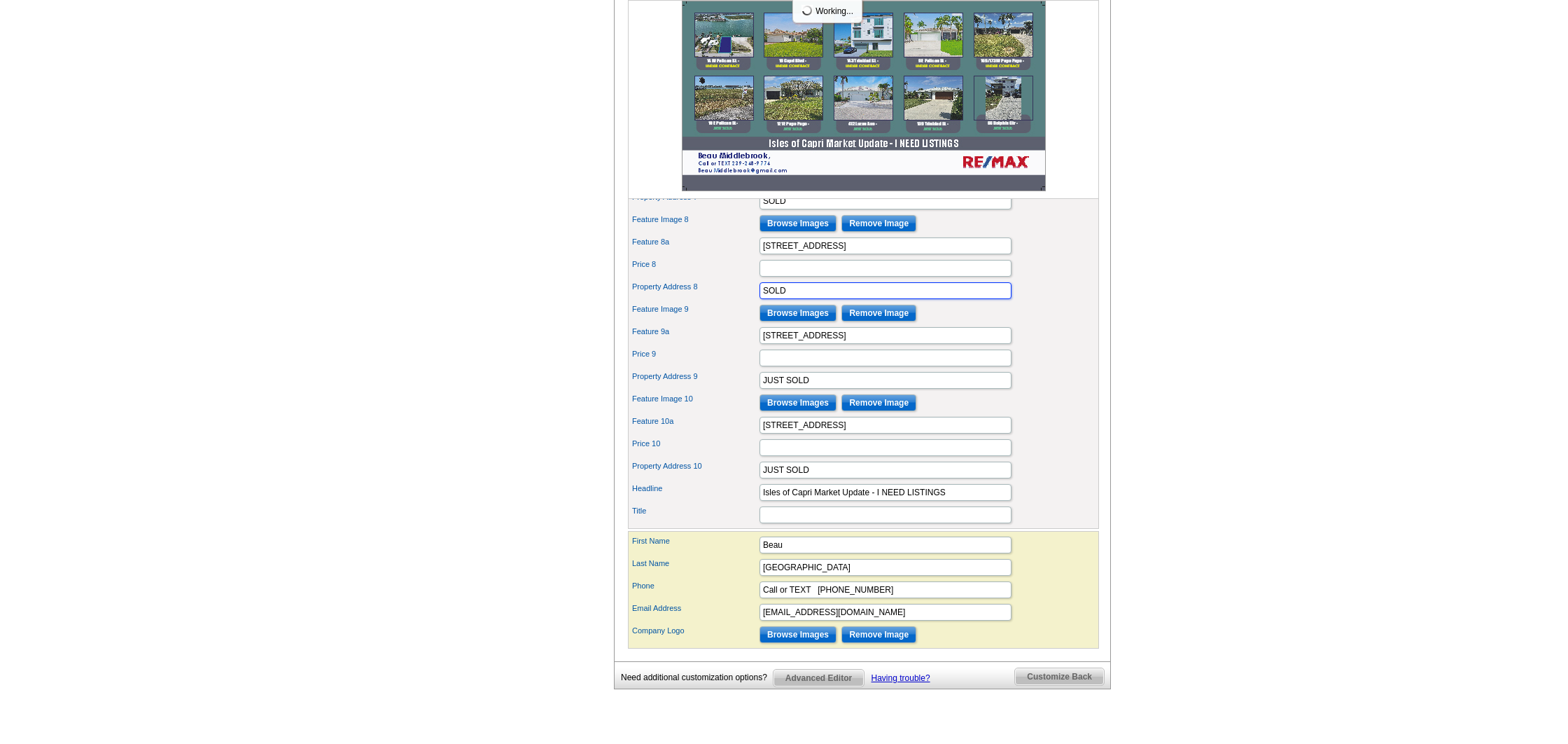
scroll to position [884, 0]
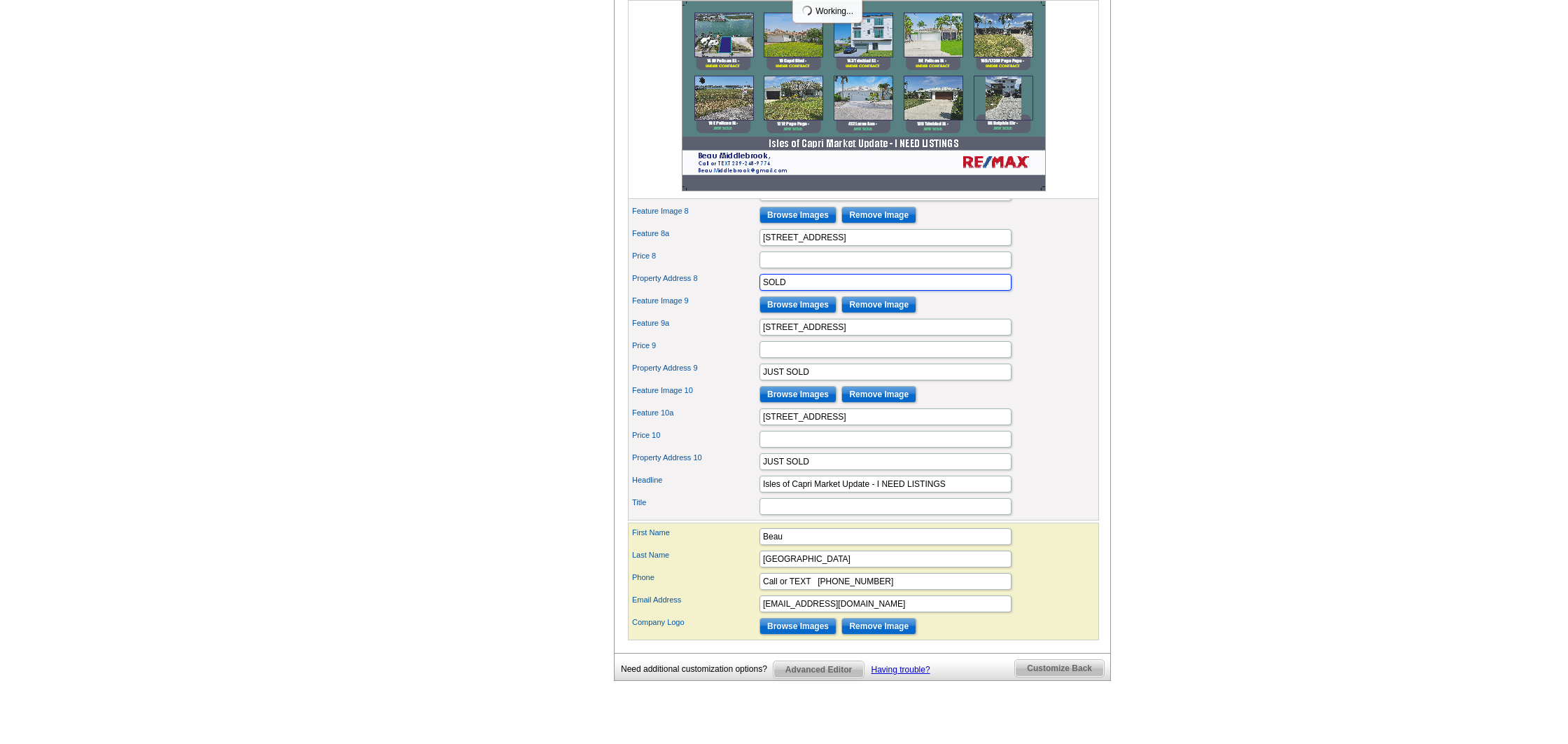
type input "SOLD"
drag, startPoint x: 787, startPoint y: 393, endPoint x: 704, endPoint y: 391, distance: 83.0
type input "SOLD"
drag, startPoint x: 786, startPoint y: 483, endPoint x: 706, endPoint y: 481, distance: 80.0
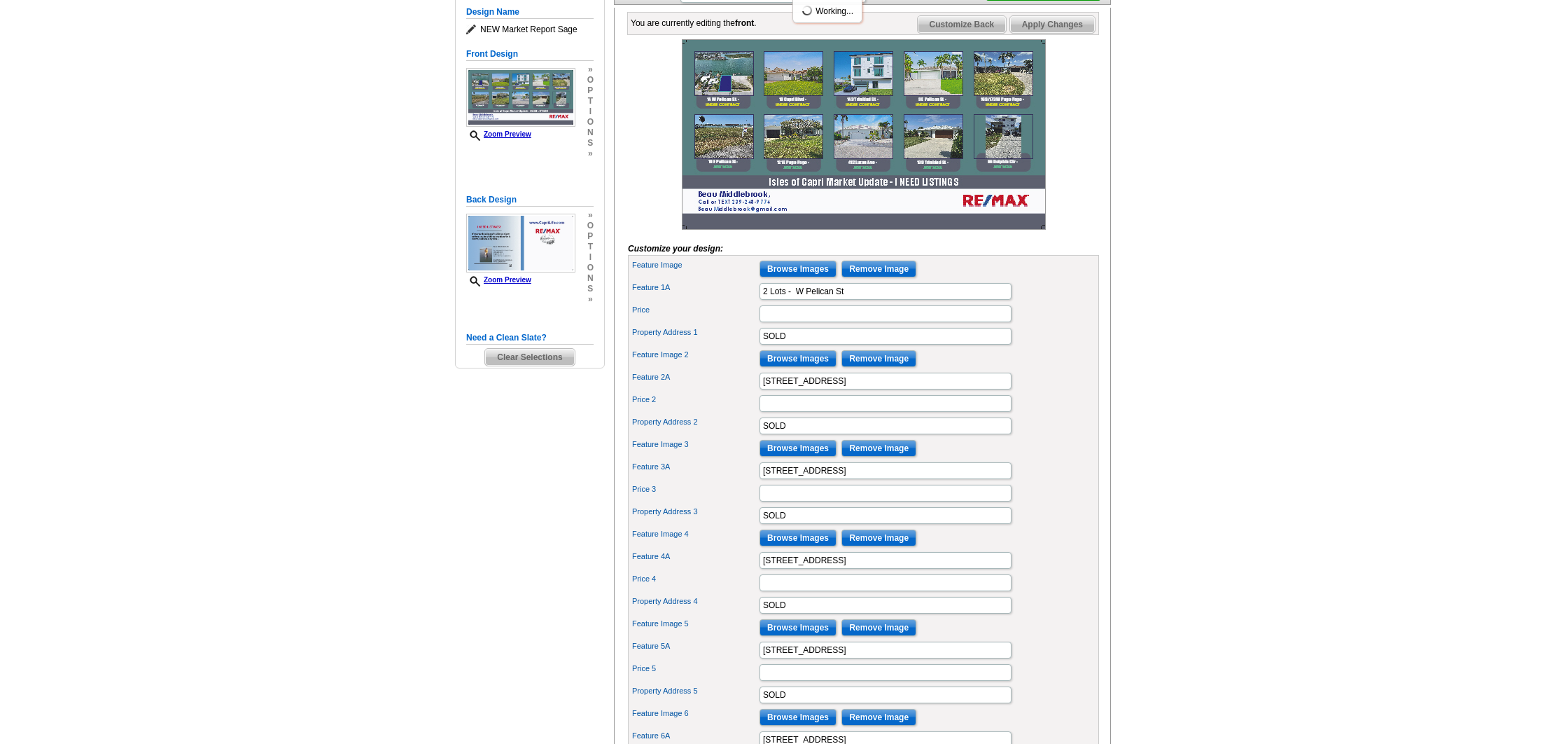
scroll to position [203, 0]
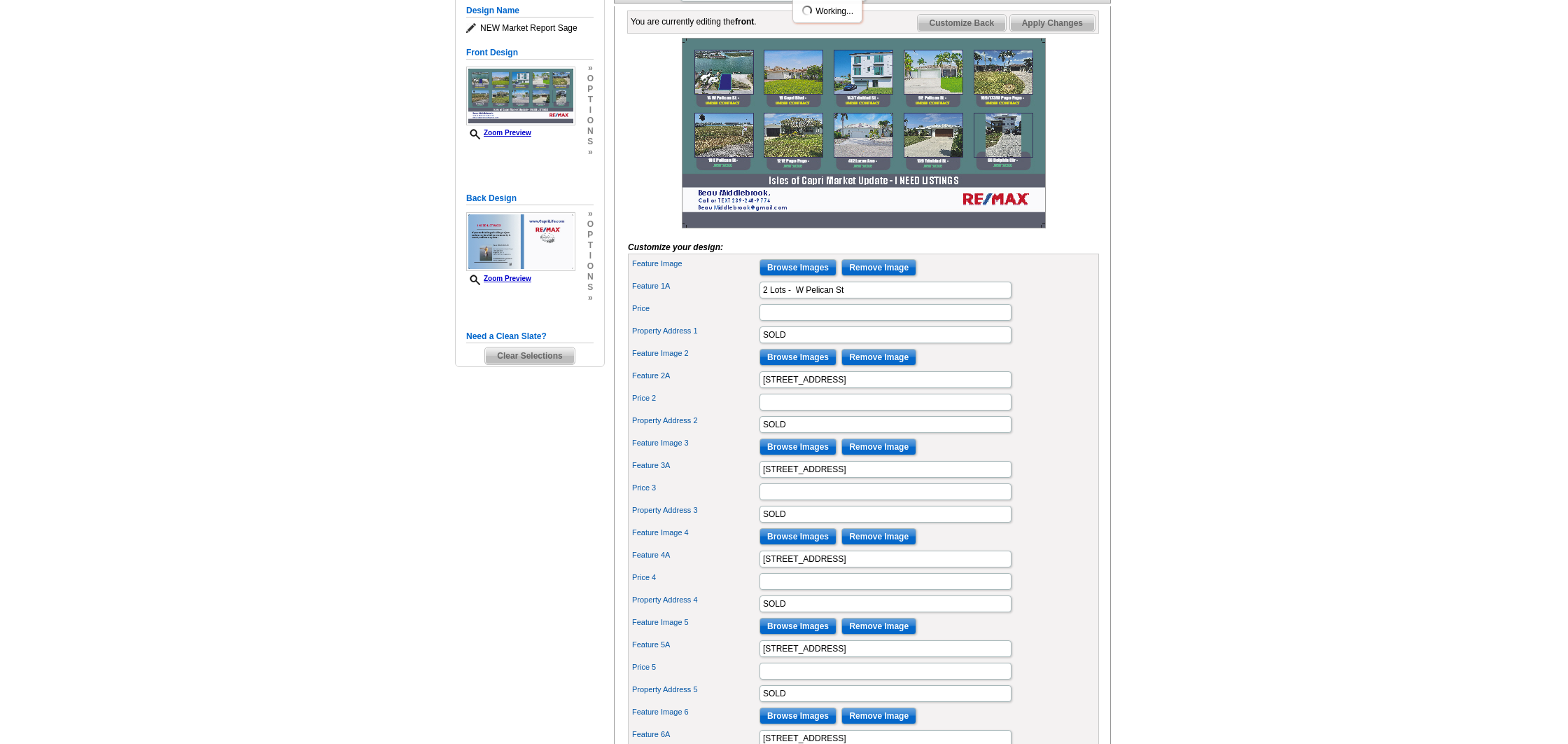
type input "SOLD"
click at [772, 388] on input "19 Capri Blvd" at bounding box center [885, 379] width 252 height 17
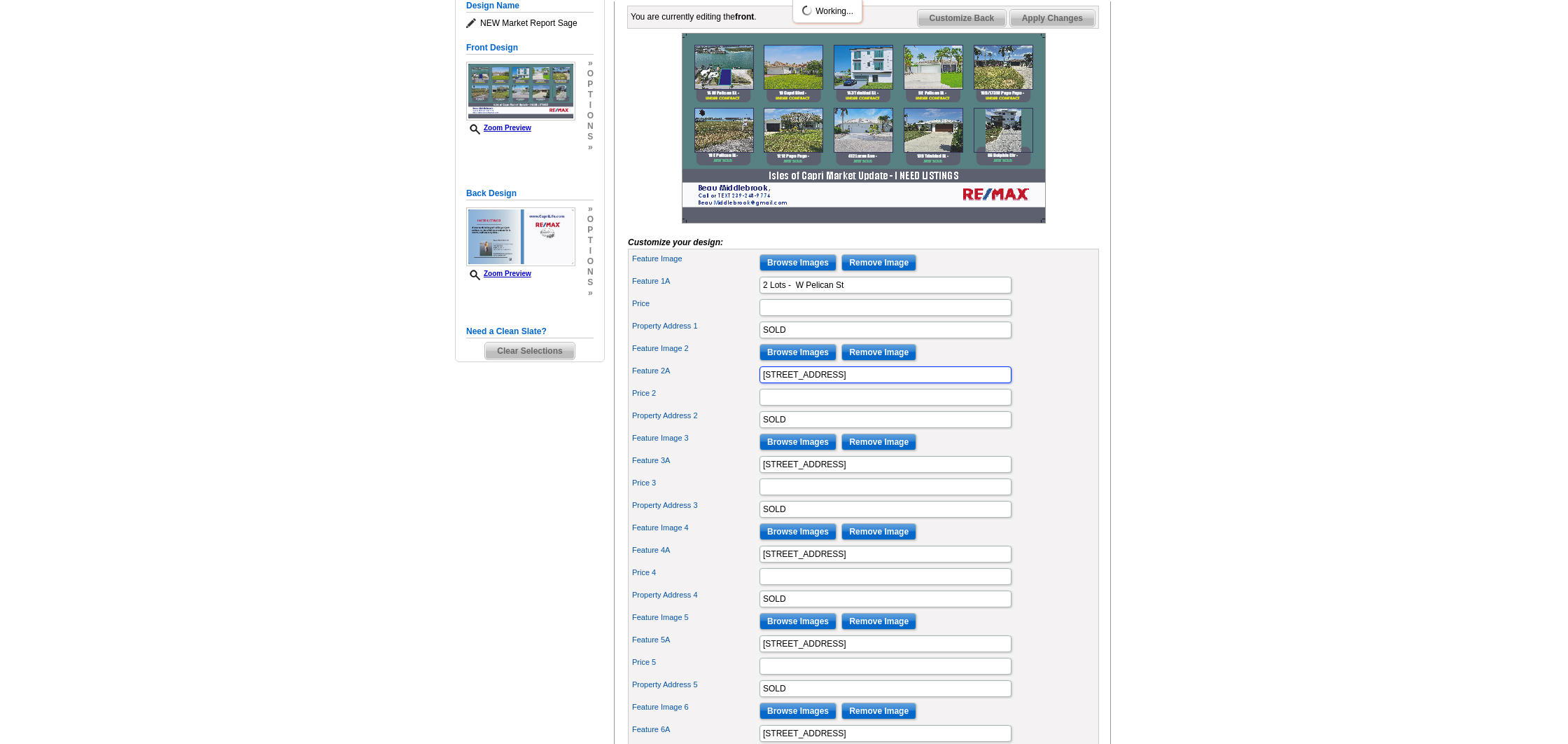
type input "138 Capri Blvd"
drag, startPoint x: 777, startPoint y: 488, endPoint x: 767, endPoint y: 488, distance: 10.0
click at [767, 473] on input "143 Trinidad St" at bounding box center [885, 464] width 252 height 17
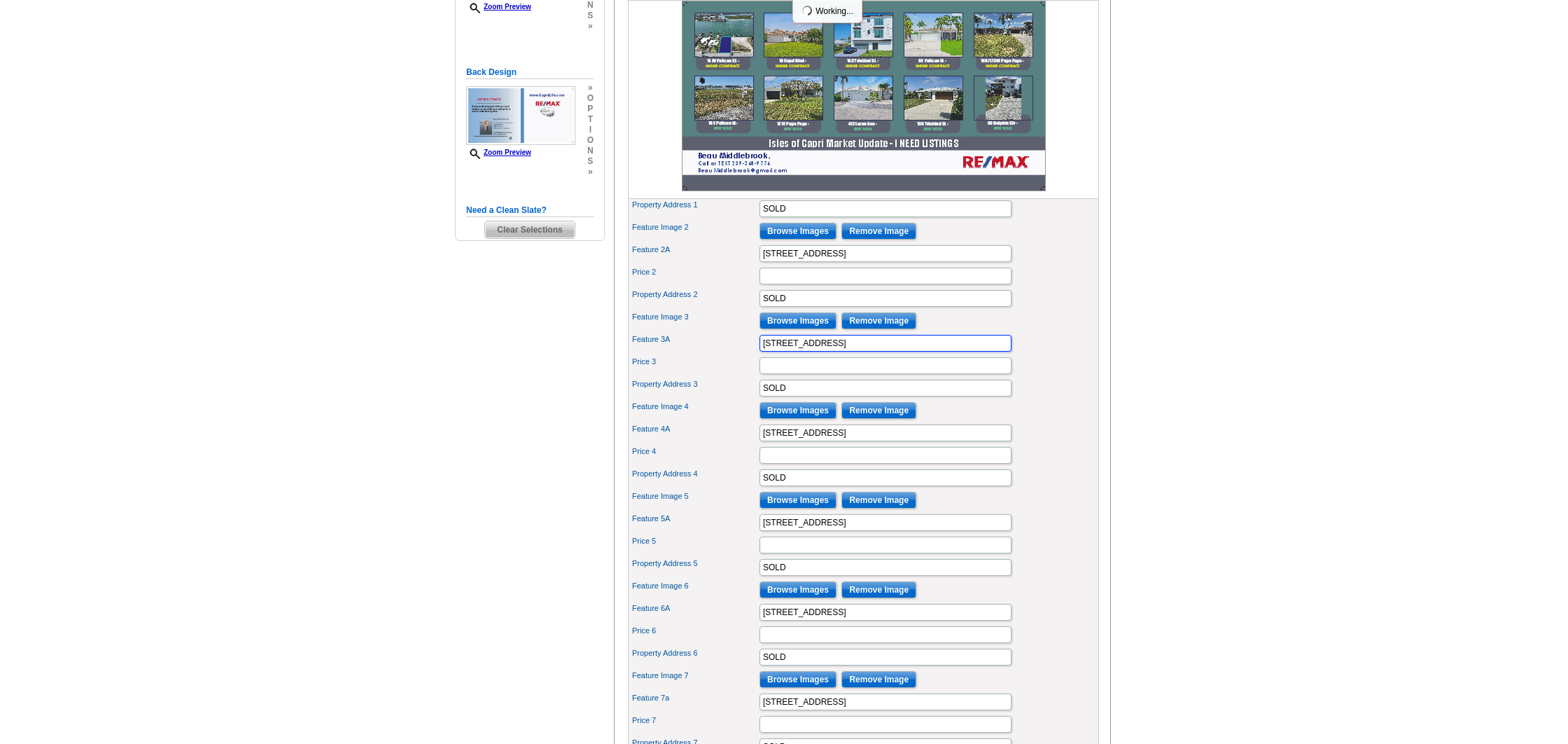
scroll to position [335, 0]
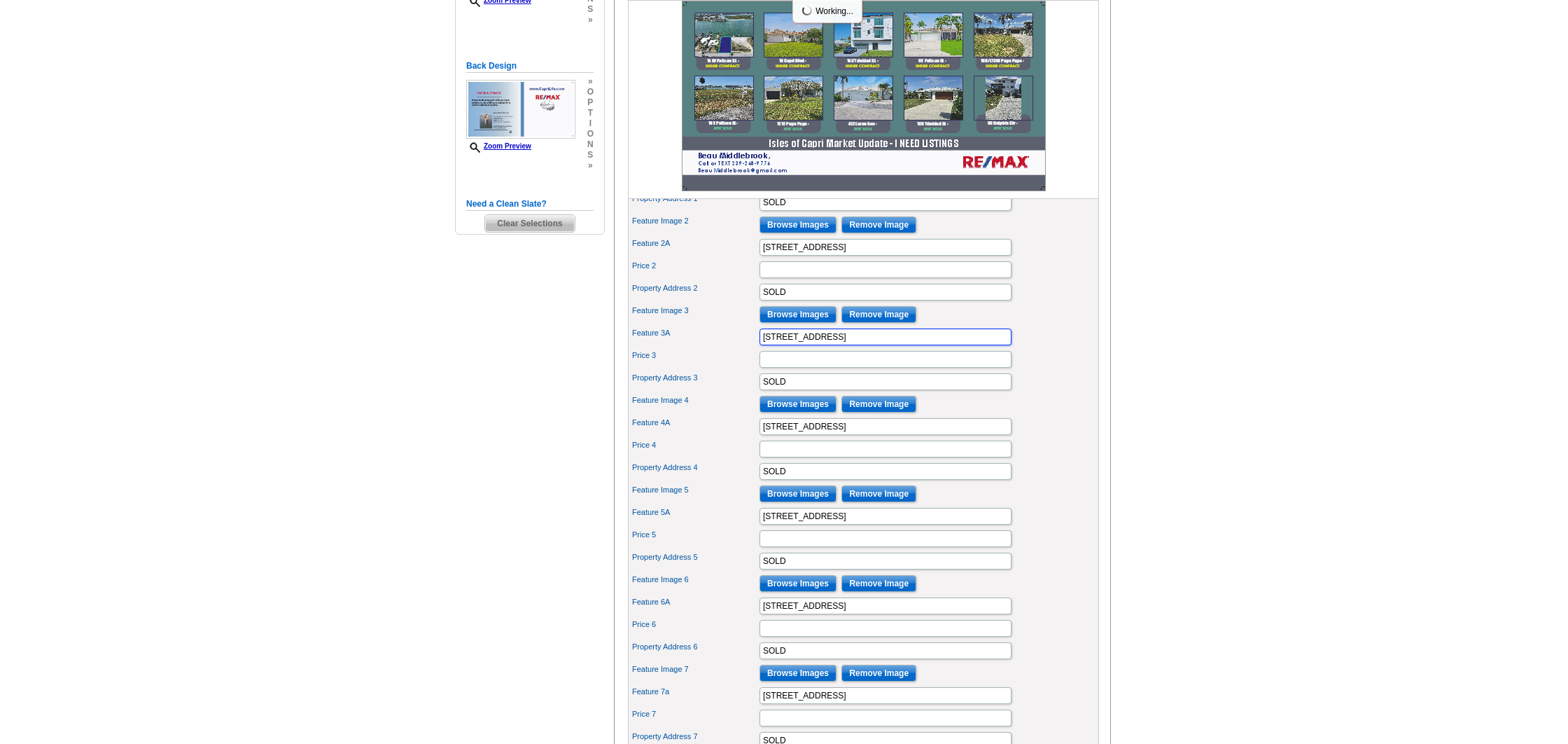
type input "136 Trinidad St"
drag, startPoint x: 768, startPoint y: 449, endPoint x: 738, endPoint y: 448, distance: 30.0
click at [738, 438] on div "Feature 4A 9 E Pelican St" at bounding box center [863, 426] width 466 height 23
type input "24 E Pelican St"
drag, startPoint x: 801, startPoint y: 536, endPoint x: 717, endPoint y: 536, distance: 84.0
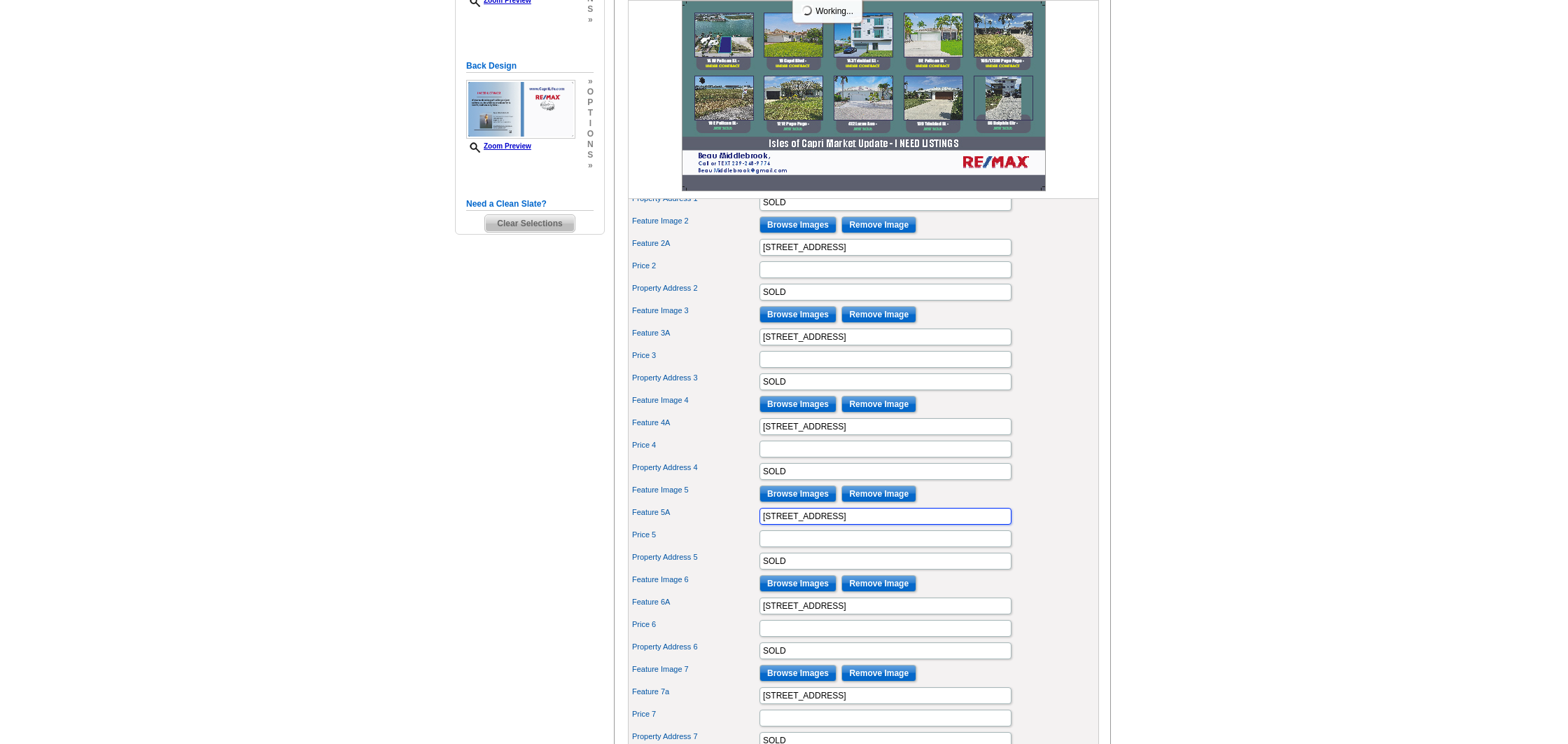
click at [717, 527] on div "Feature 5A 169/173 W Pago Pago" at bounding box center [863, 517] width 466 height 23
click at [793, 525] on input "169/173 W Pago Pago" at bounding box center [885, 516] width 252 height 17
drag, startPoint x: 793, startPoint y: 539, endPoint x: 733, endPoint y: 537, distance: 60.0
click at [733, 527] on div "Feature 5A 169/173 W Pago Pago" at bounding box center [863, 517] width 466 height 23
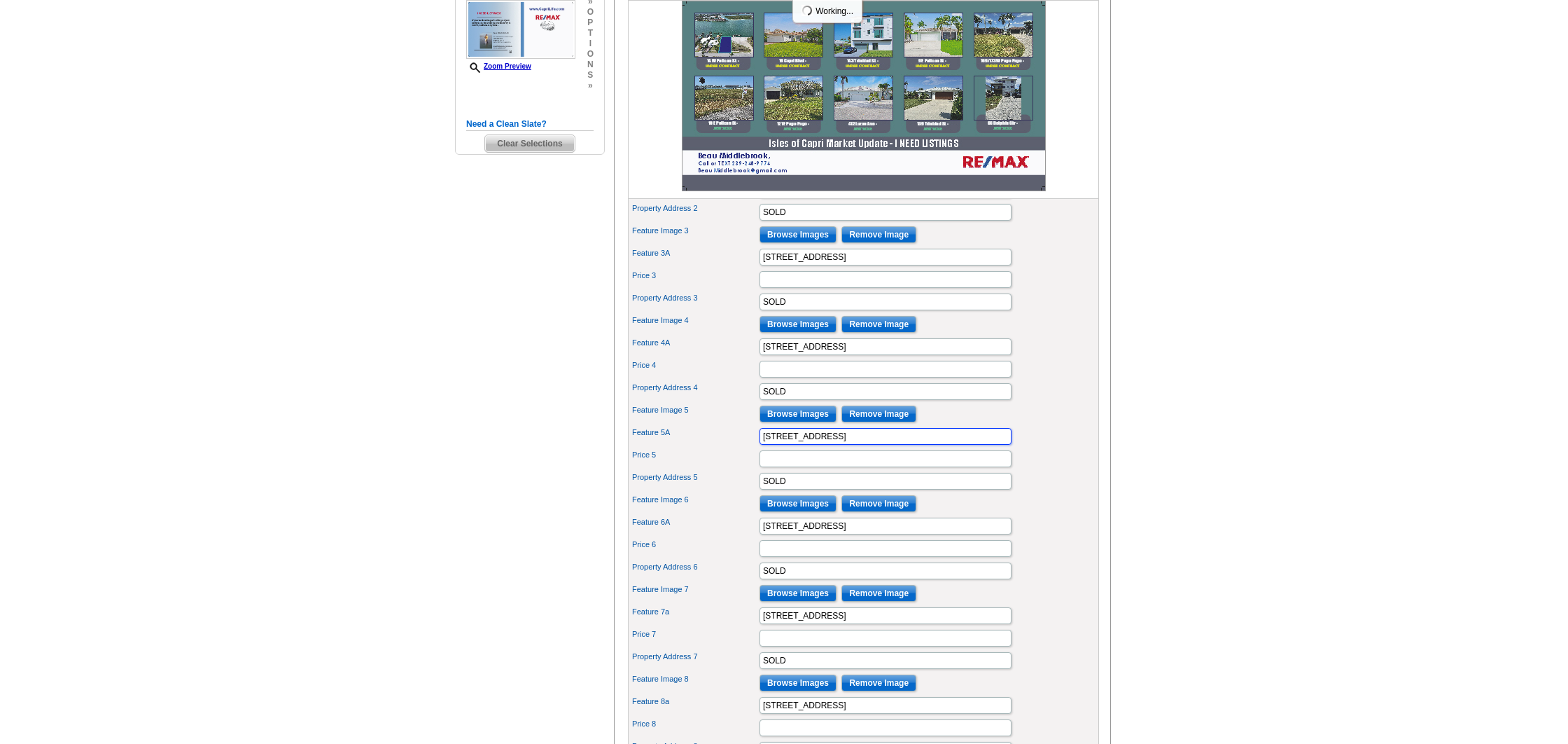
scroll to position [418, 0]
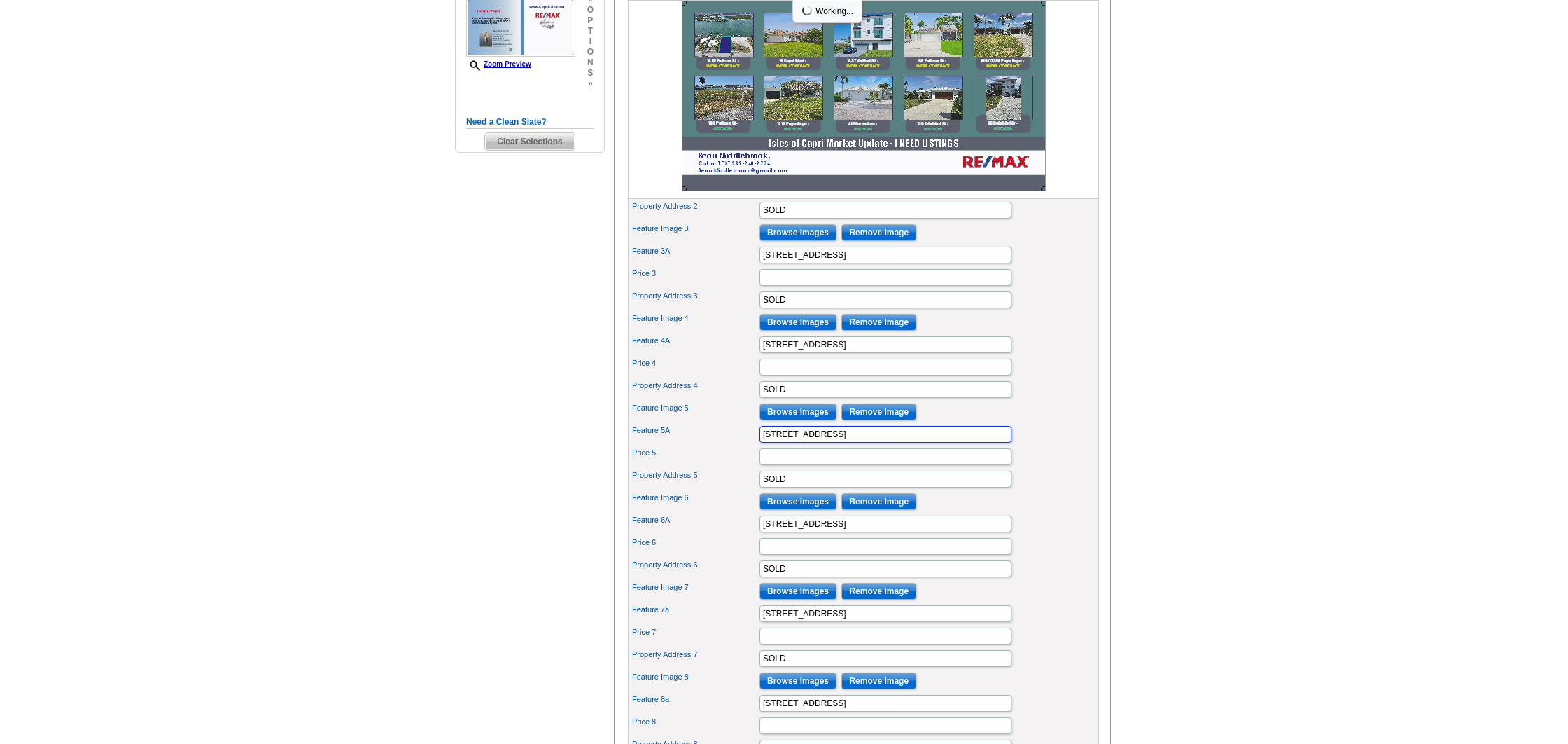
type input "157 W Pago Pago"
drag, startPoint x: 780, startPoint y: 541, endPoint x: 726, endPoint y: 541, distance: 54.0
click at [726, 535] on div "Feature 6A 10 E Pelican St" at bounding box center [863, 524] width 466 height 23
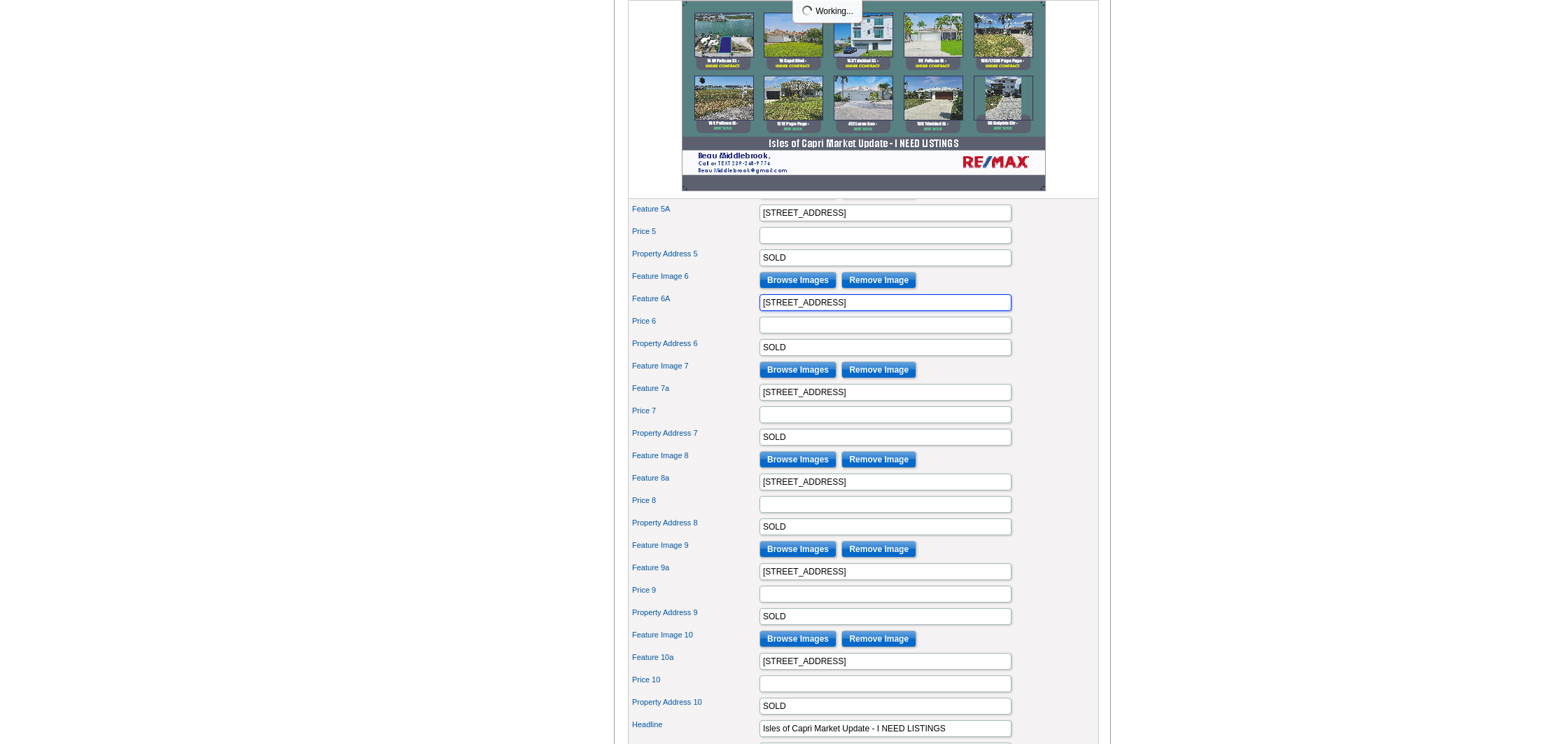
scroll to position [640, 0]
type input "404 Panay Ave"
drag, startPoint x: 833, startPoint y: 415, endPoint x: 705, endPoint y: 411, distance: 128.1
click at [705, 403] on div "Feature 7a 121 E Pago Pago" at bounding box center [863, 391] width 466 height 23
type input "5 E Pelican St"
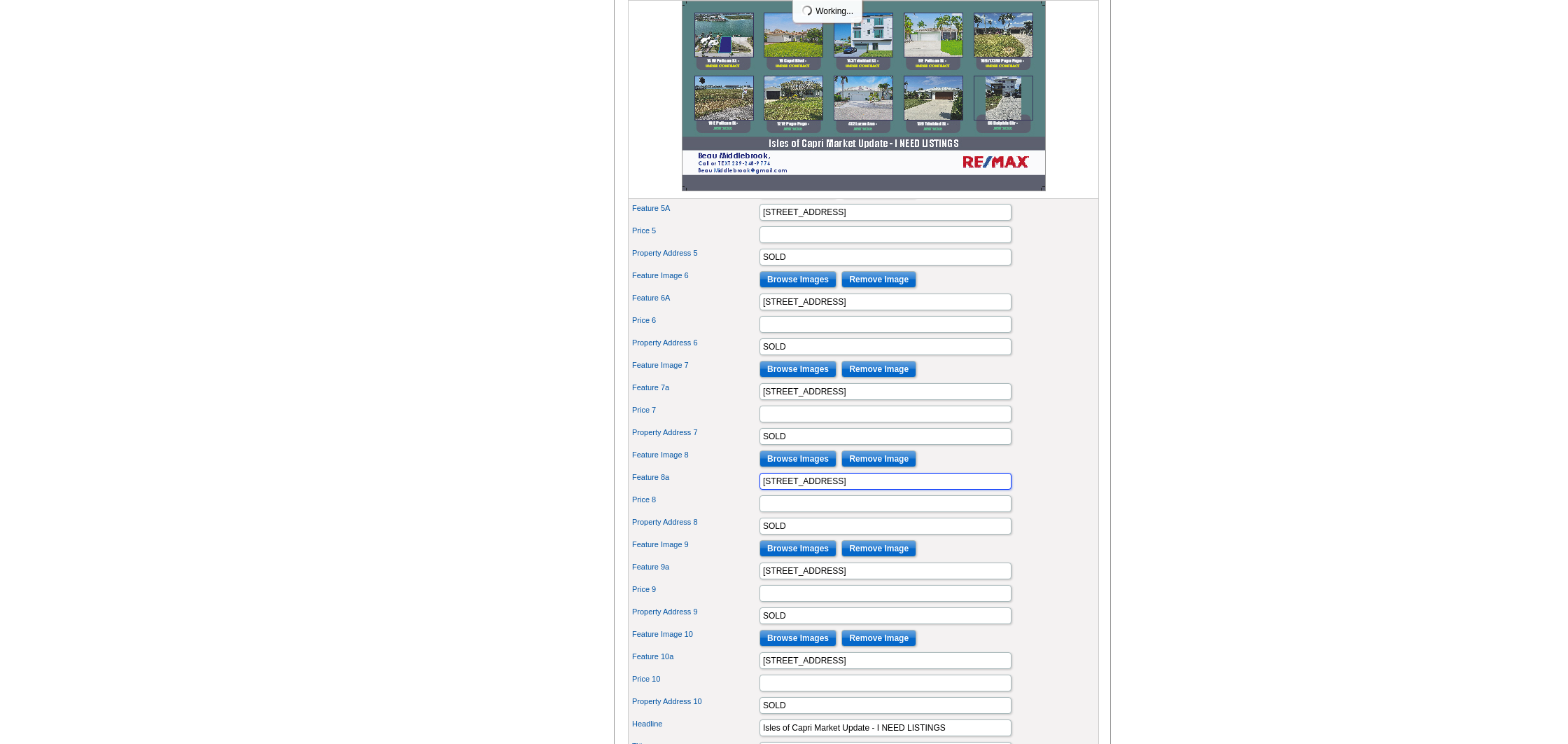
drag, startPoint x: 802, startPoint y: 505, endPoint x: 705, endPoint y: 498, distance: 97.3
click at [705, 492] on div "Feature 8a 412 Luzon Ave" at bounding box center [863, 482] width 466 height 23
type input "423 San Juan Ave"
drag, startPoint x: 775, startPoint y: 592, endPoint x: 745, endPoint y: 591, distance: 30.0
click at [745, 582] on div "Feature 9a 139 Trinidad St" at bounding box center [863, 571] width 466 height 23
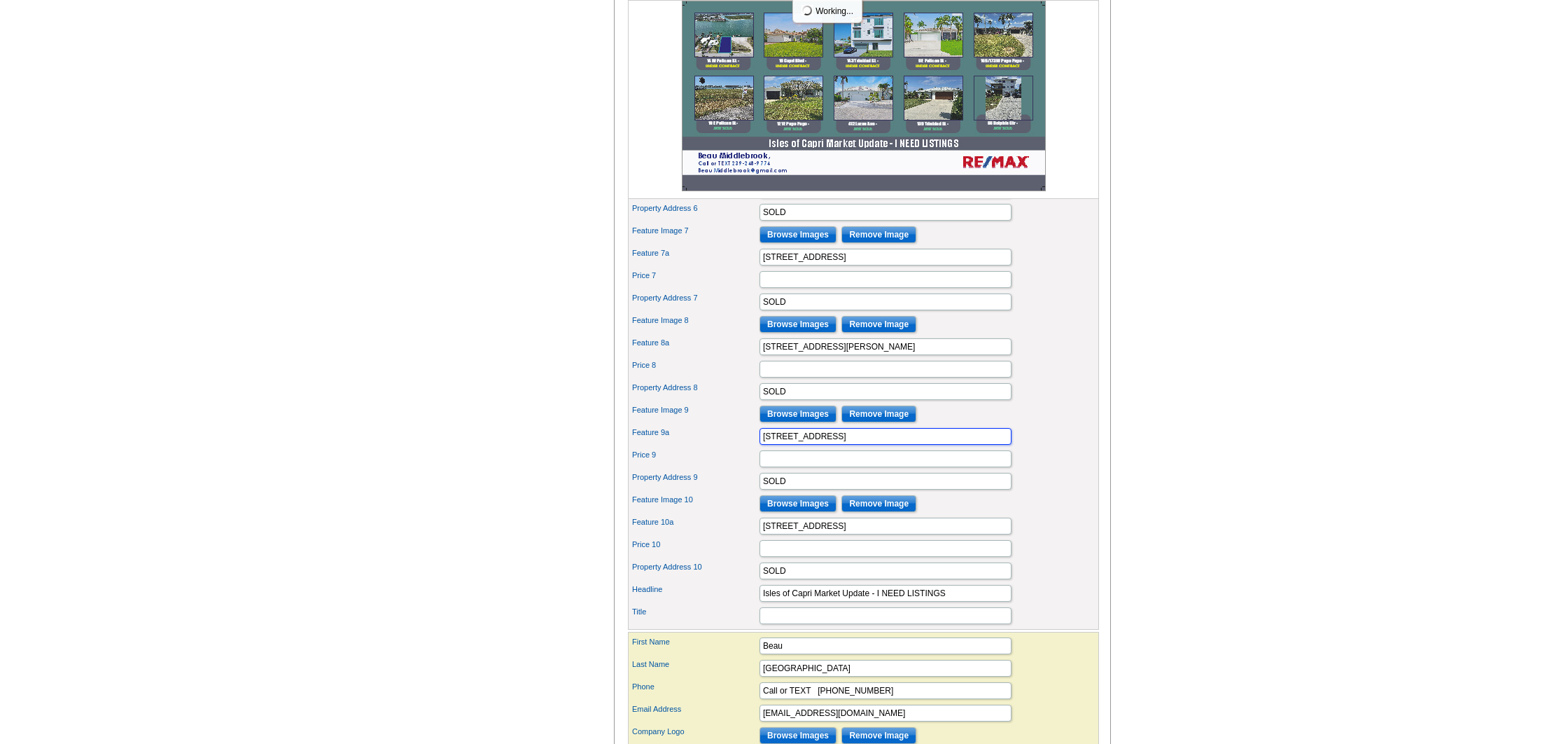
scroll to position [775, 0]
type input "152 Tahiti St"
drag, startPoint x: 821, startPoint y: 548, endPoint x: 713, endPoint y: 544, distance: 108.1
click at [713, 536] on div "Feature 10a 66 Dolphin Cir" at bounding box center [863, 526] width 466 height 23
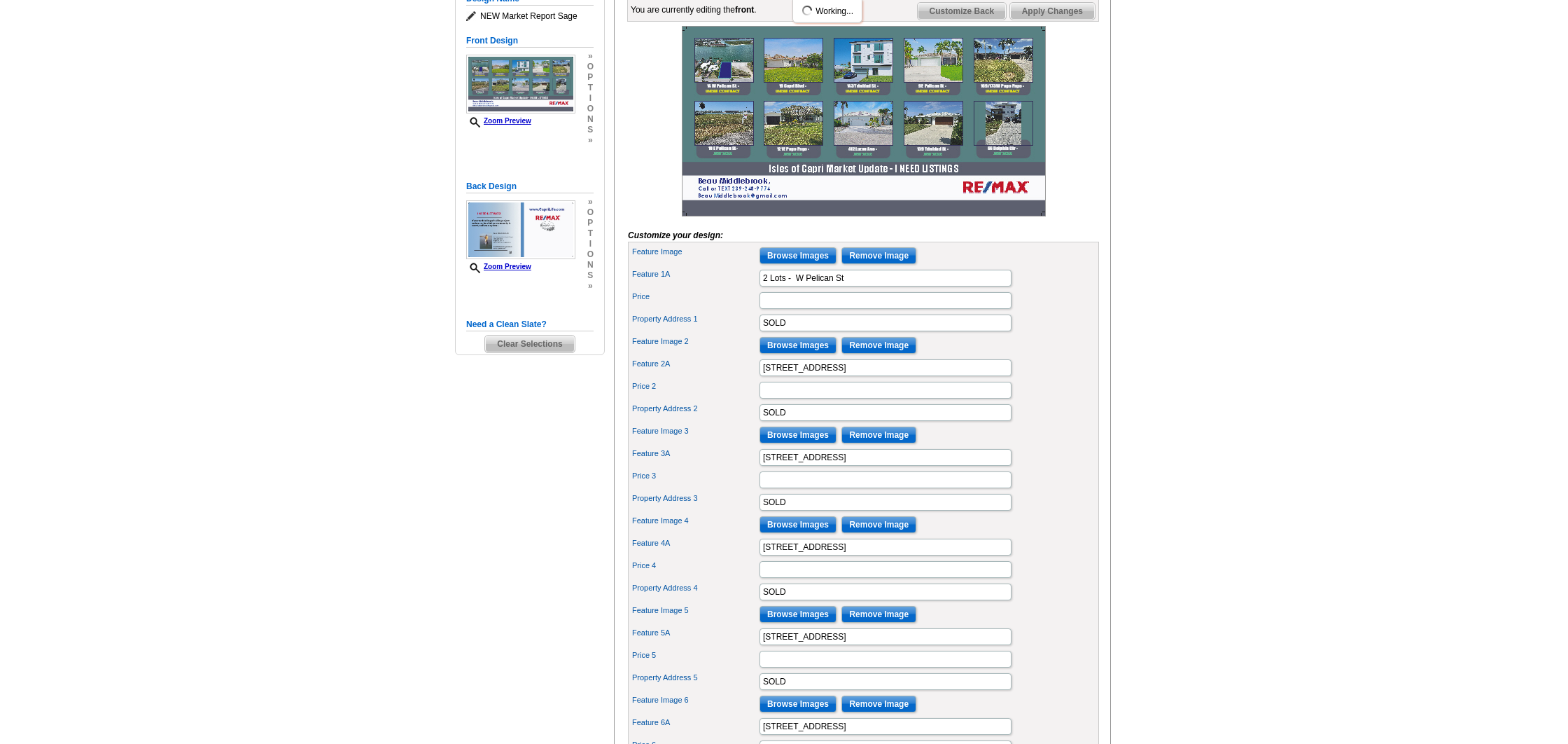
scroll to position [213, 0]
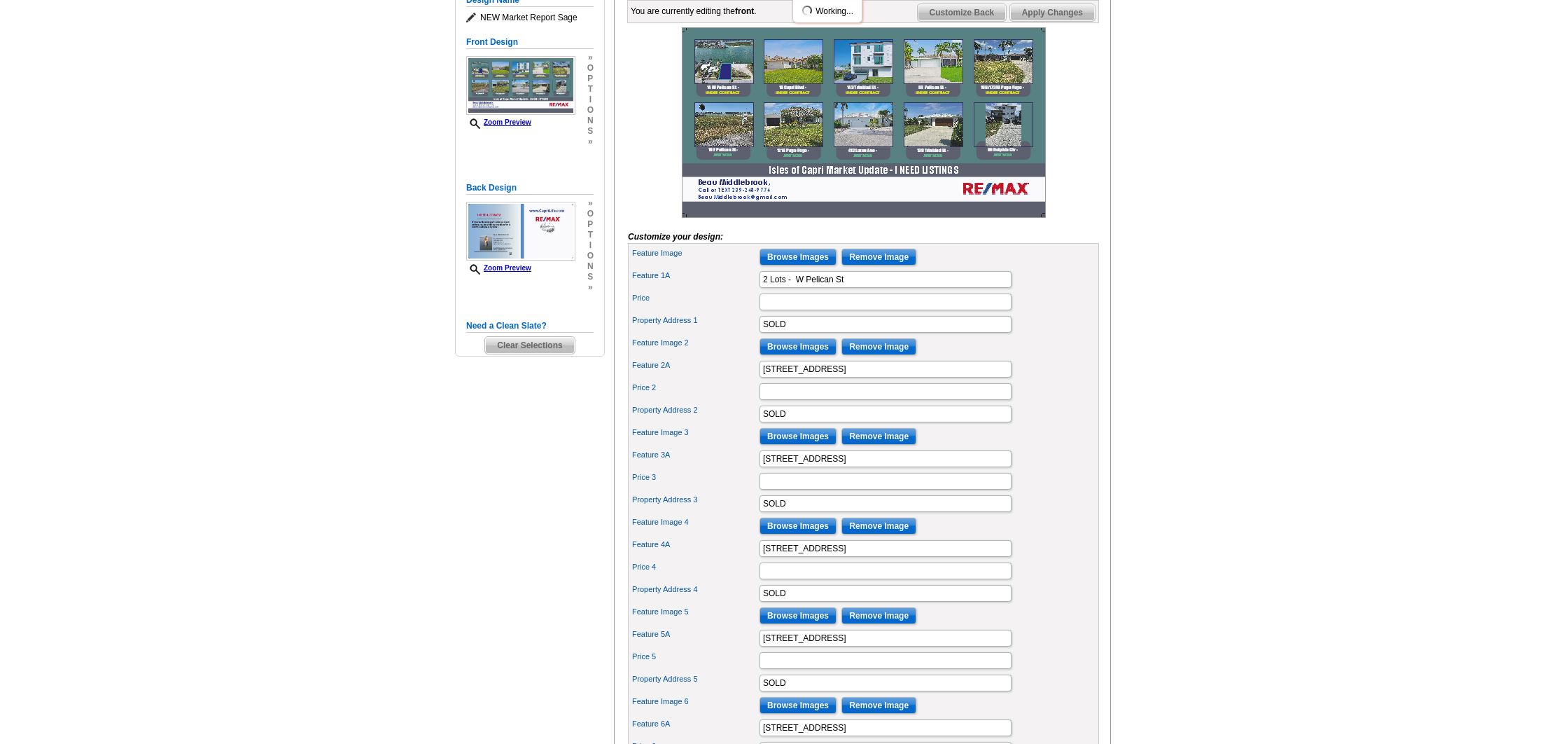
type input "123 San salvador St"
click at [809, 266] on input "Browse Images" at bounding box center [798, 256] width 77 height 17
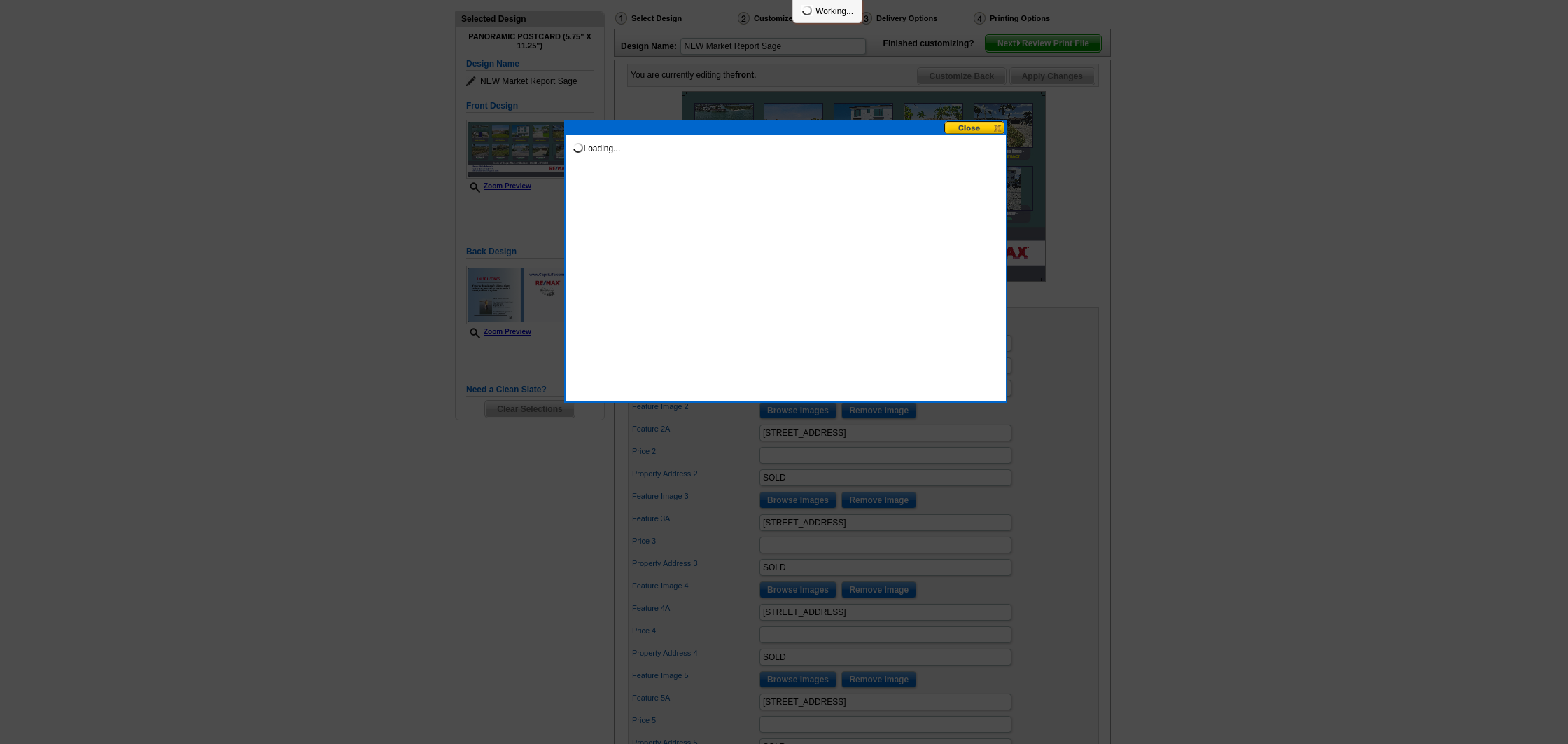
scroll to position [168, 0]
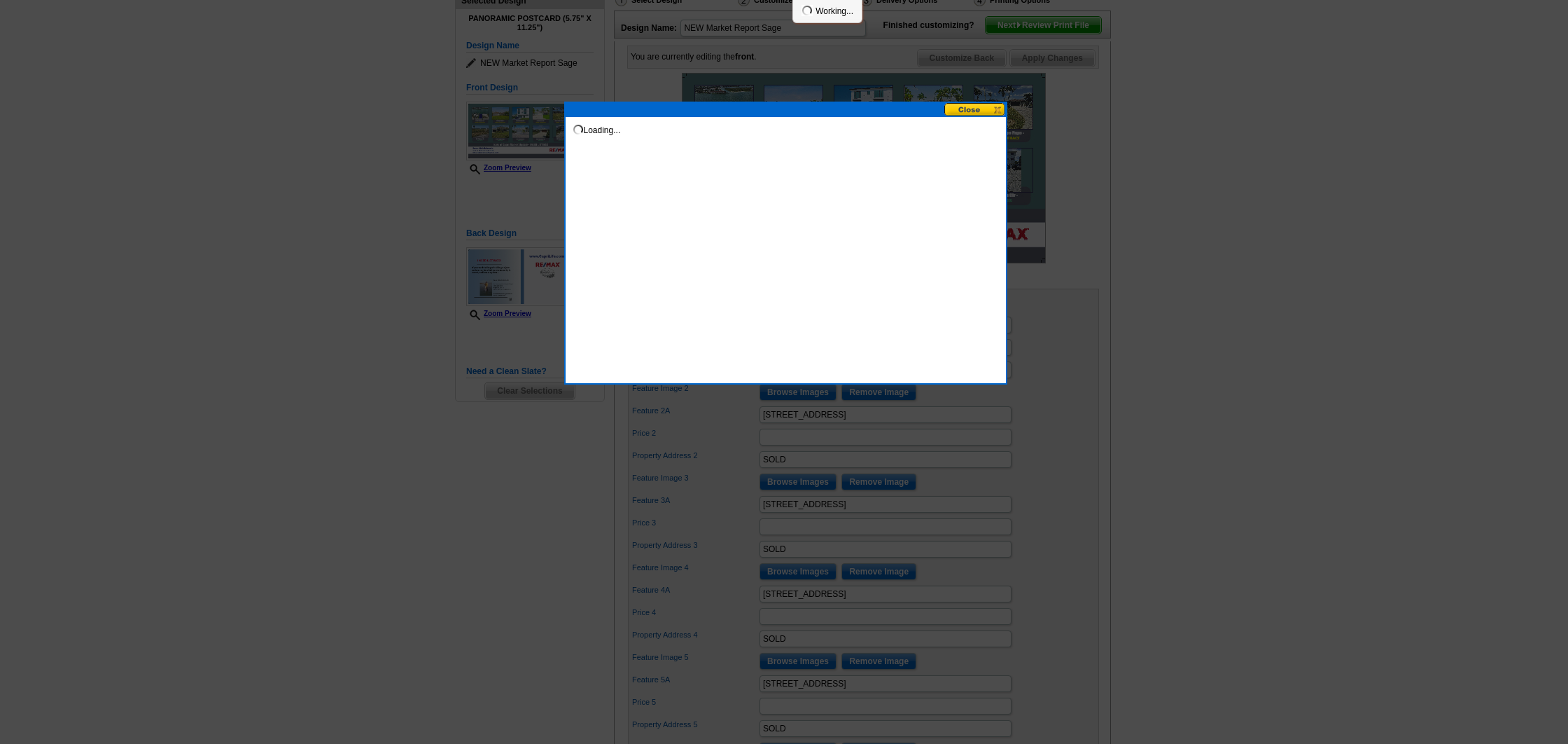
click at [994, 113] on button at bounding box center [975, 109] width 61 height 13
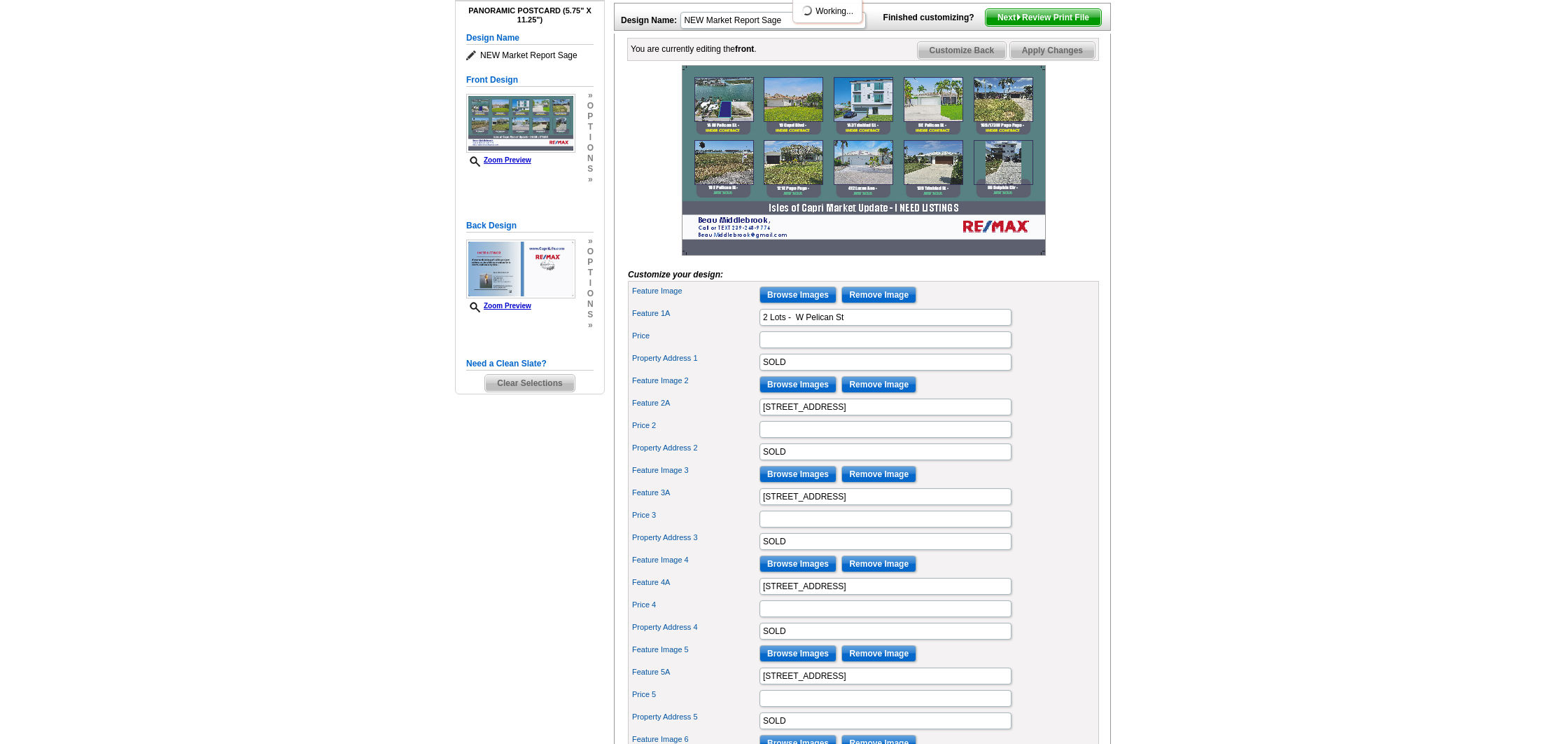
scroll to position [161, 0]
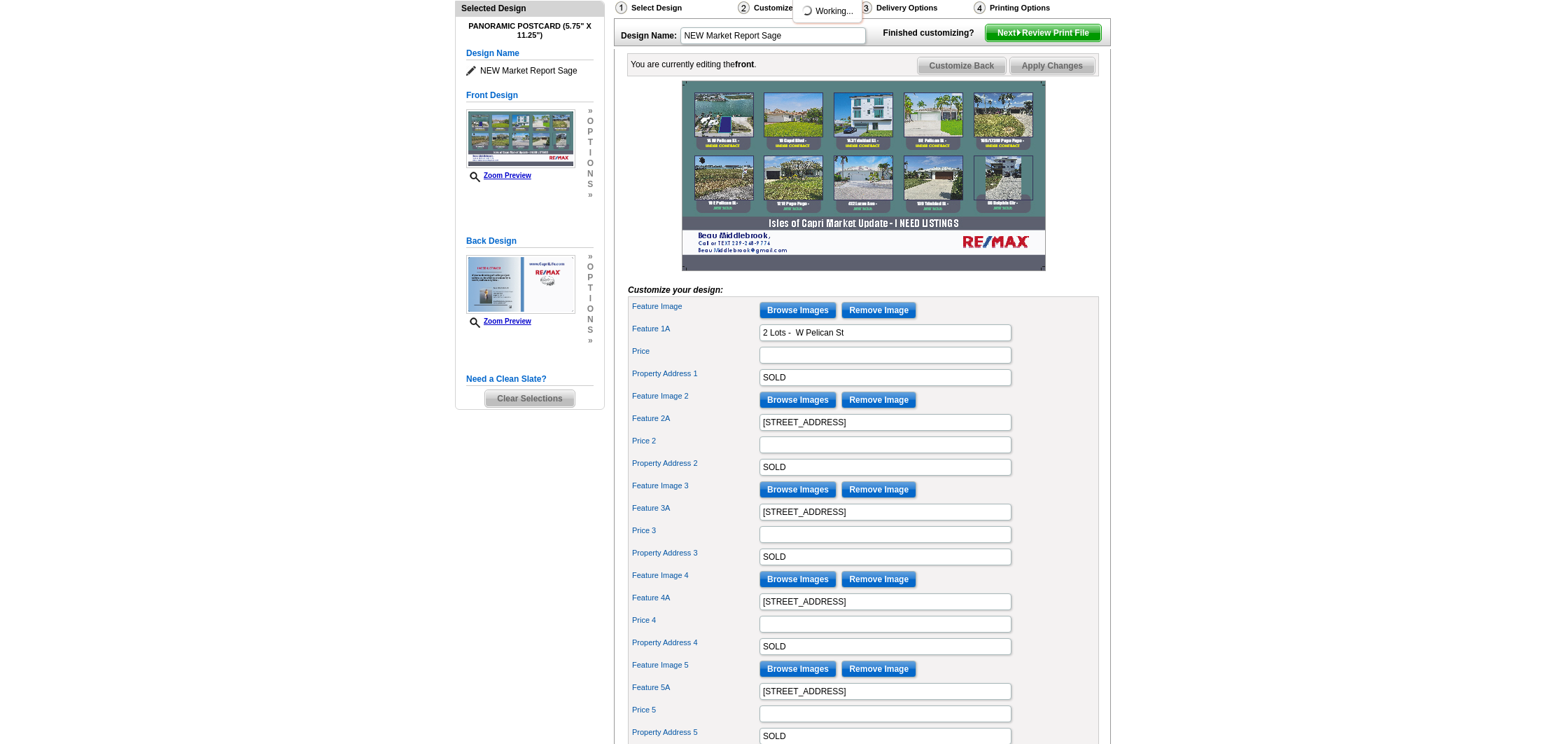
click at [891, 318] on input "Remove Image" at bounding box center [879, 310] width 75 height 17
click at [887, 318] on input "Remove Image" at bounding box center [879, 310] width 75 height 17
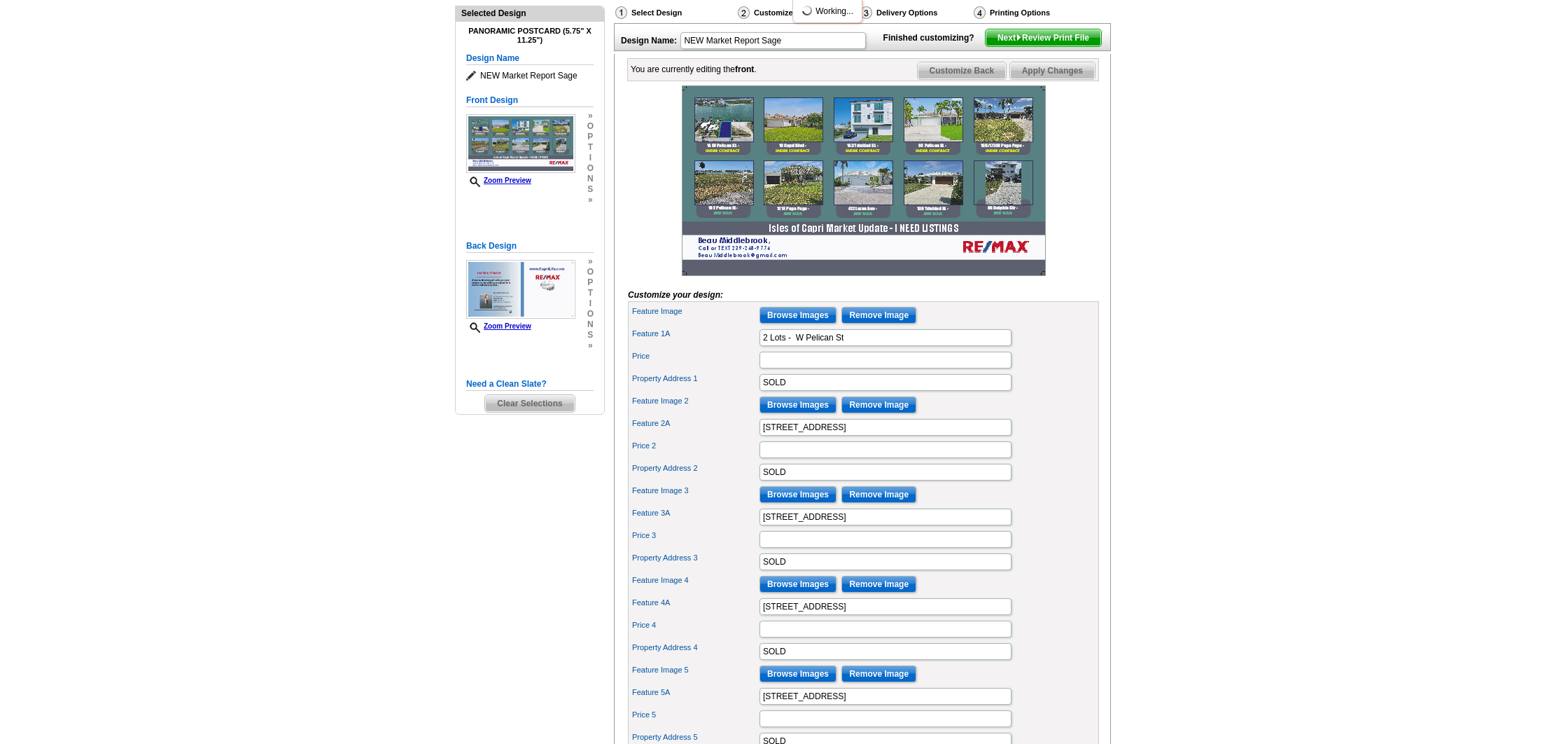
click at [796, 324] on input "Browse Images" at bounding box center [798, 315] width 77 height 17
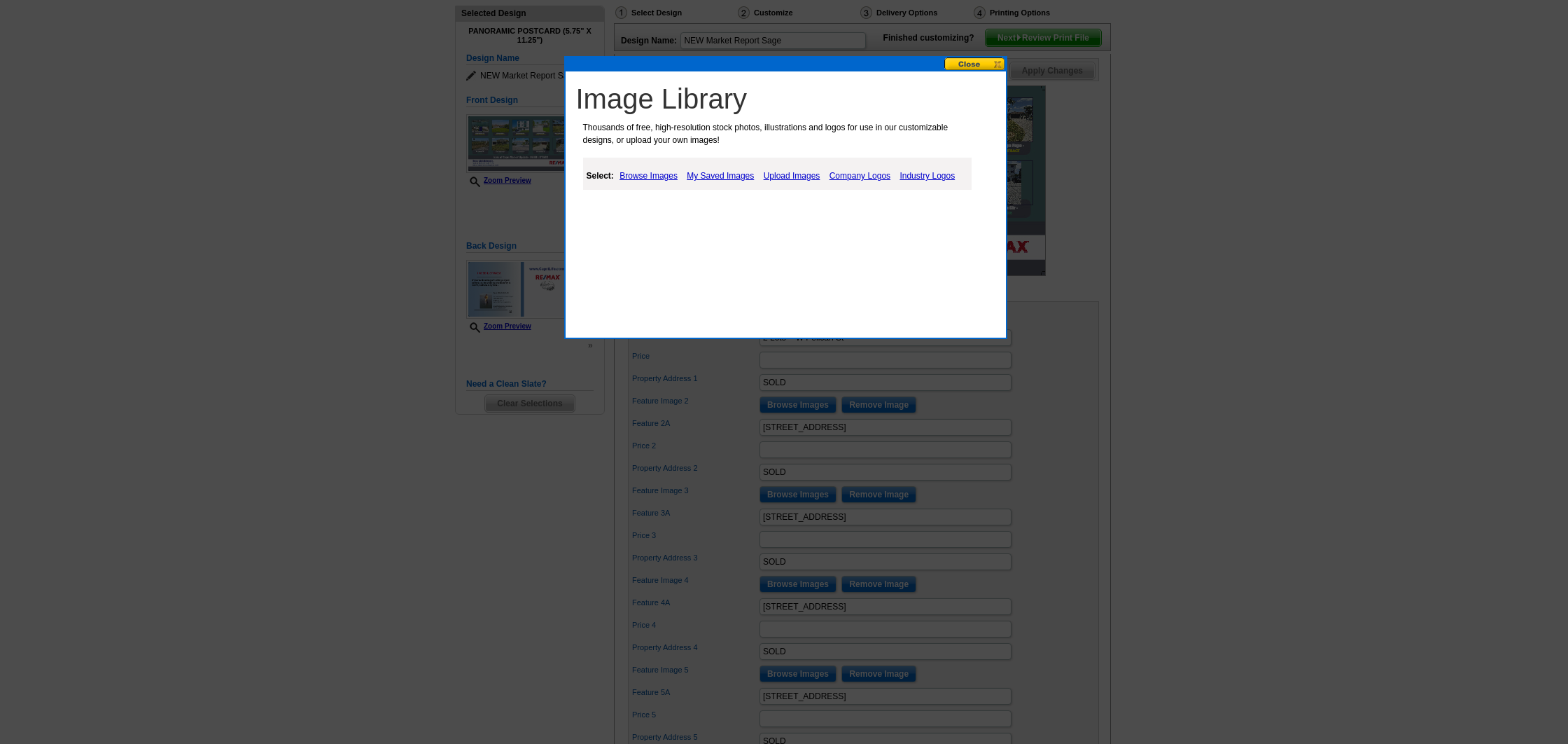
click at [643, 175] on link "Browse Images" at bounding box center [648, 175] width 65 height 17
click at [651, 175] on link "Browse Images" at bounding box center [648, 175] width 65 height 17
click at [797, 176] on link "Upload Images" at bounding box center [794, 175] width 64 height 17
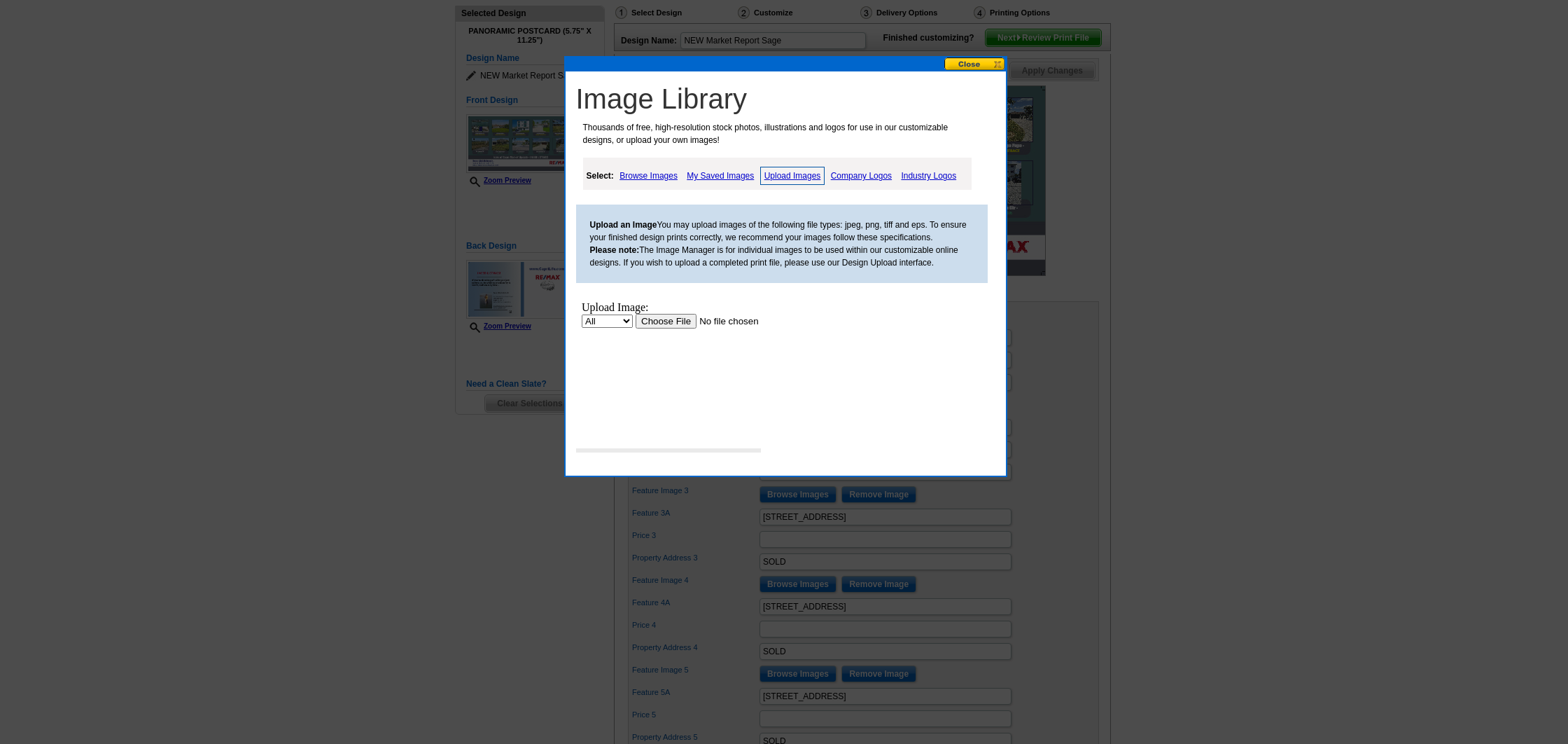
scroll to position [0, 0]
click at [734, 174] on link "My Saved Images" at bounding box center [720, 175] width 75 height 17
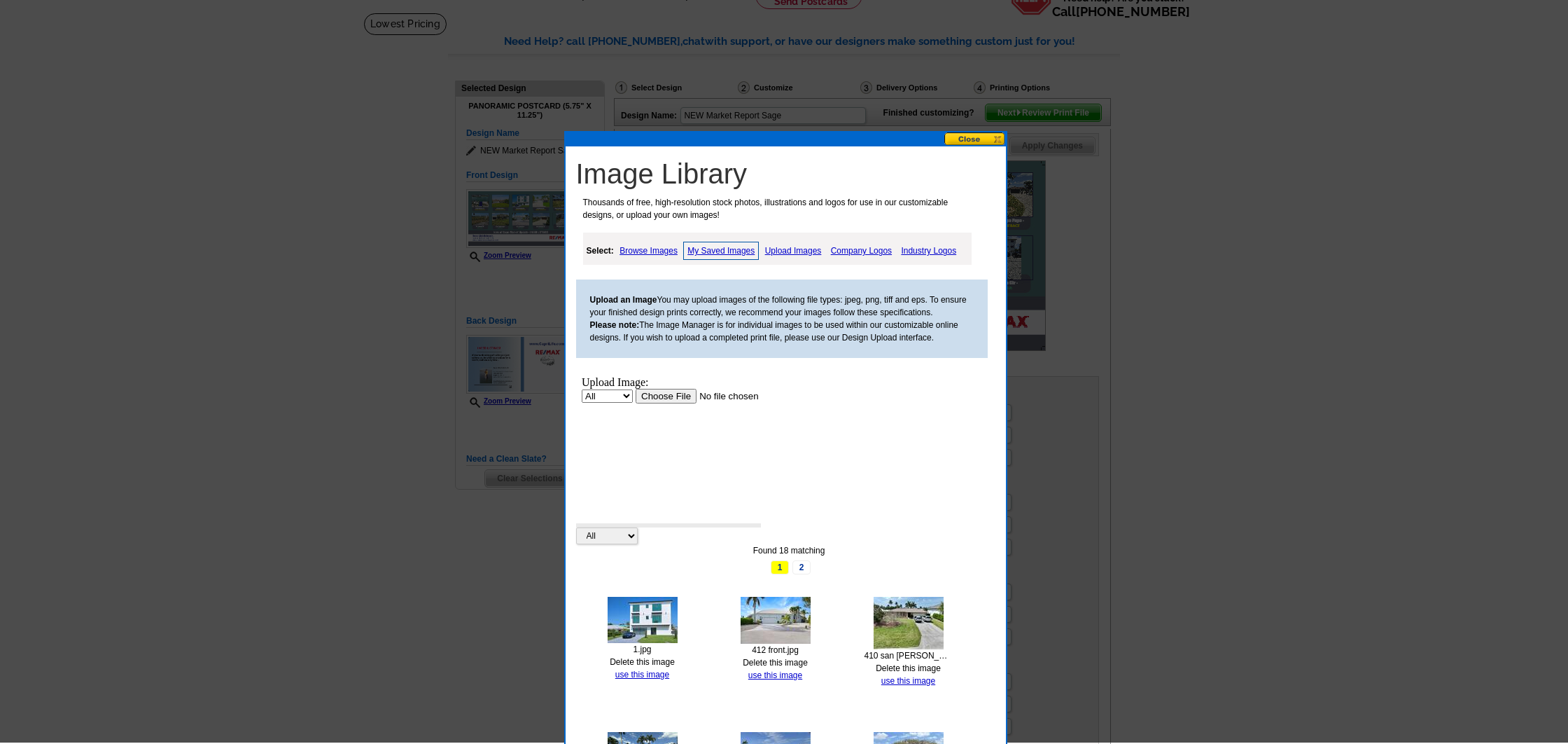
scroll to position [78, 0]
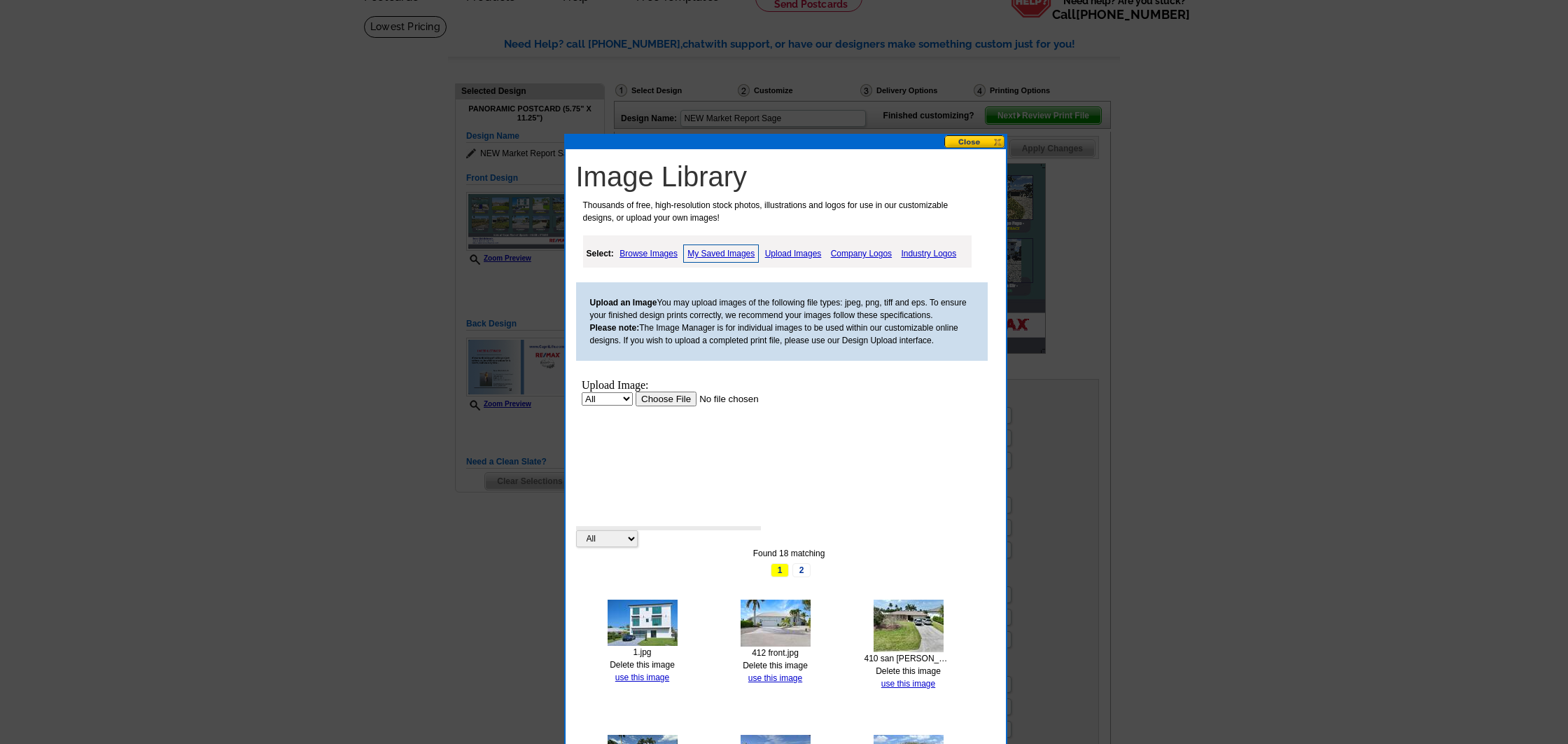
click at [980, 137] on button at bounding box center [975, 141] width 61 height 13
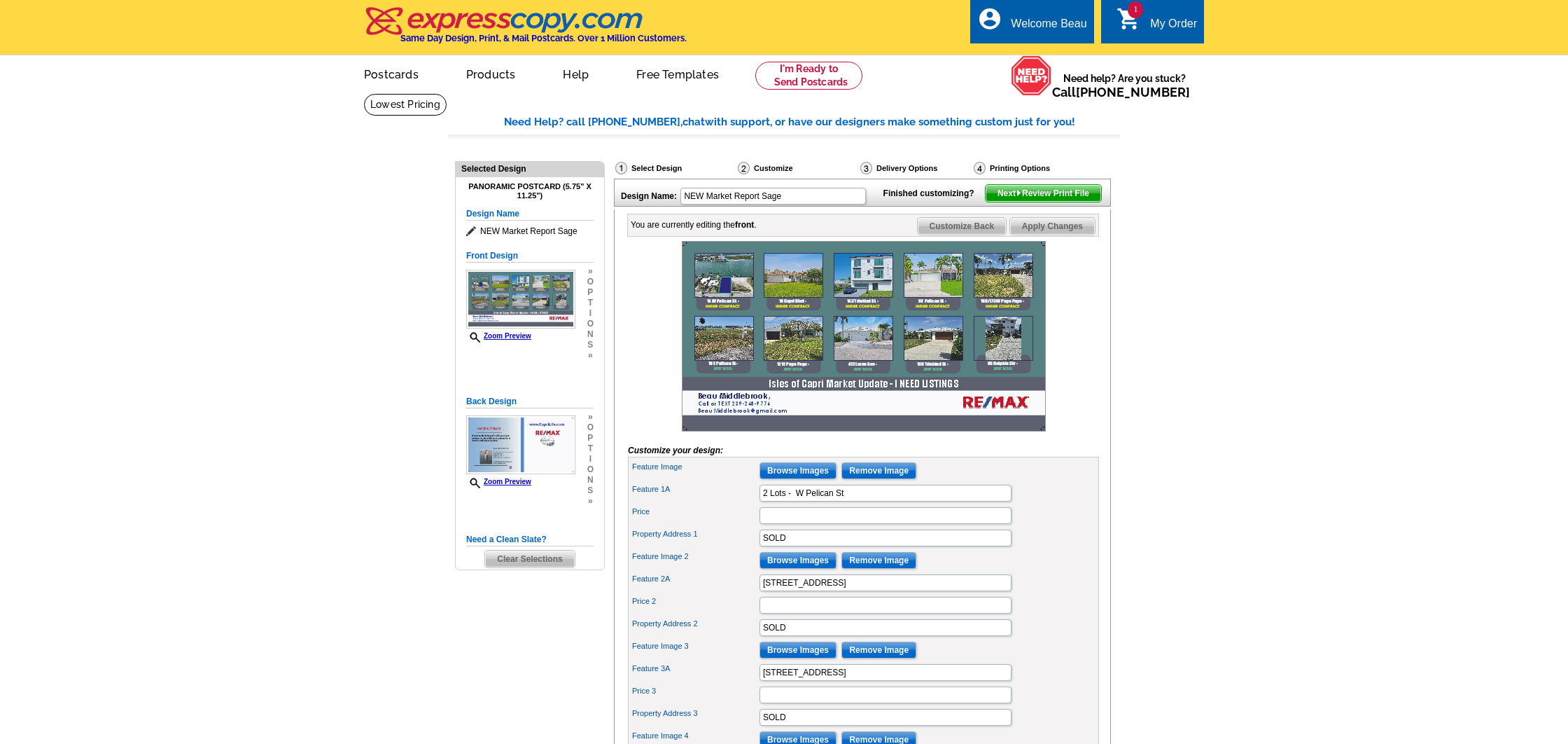
scroll to position [0, 0]
click at [1087, 234] on span "Apply Changes" at bounding box center [1052, 225] width 85 height 17
click at [1062, 53] on link "My Account" at bounding box center [1051, 54] width 61 height 12
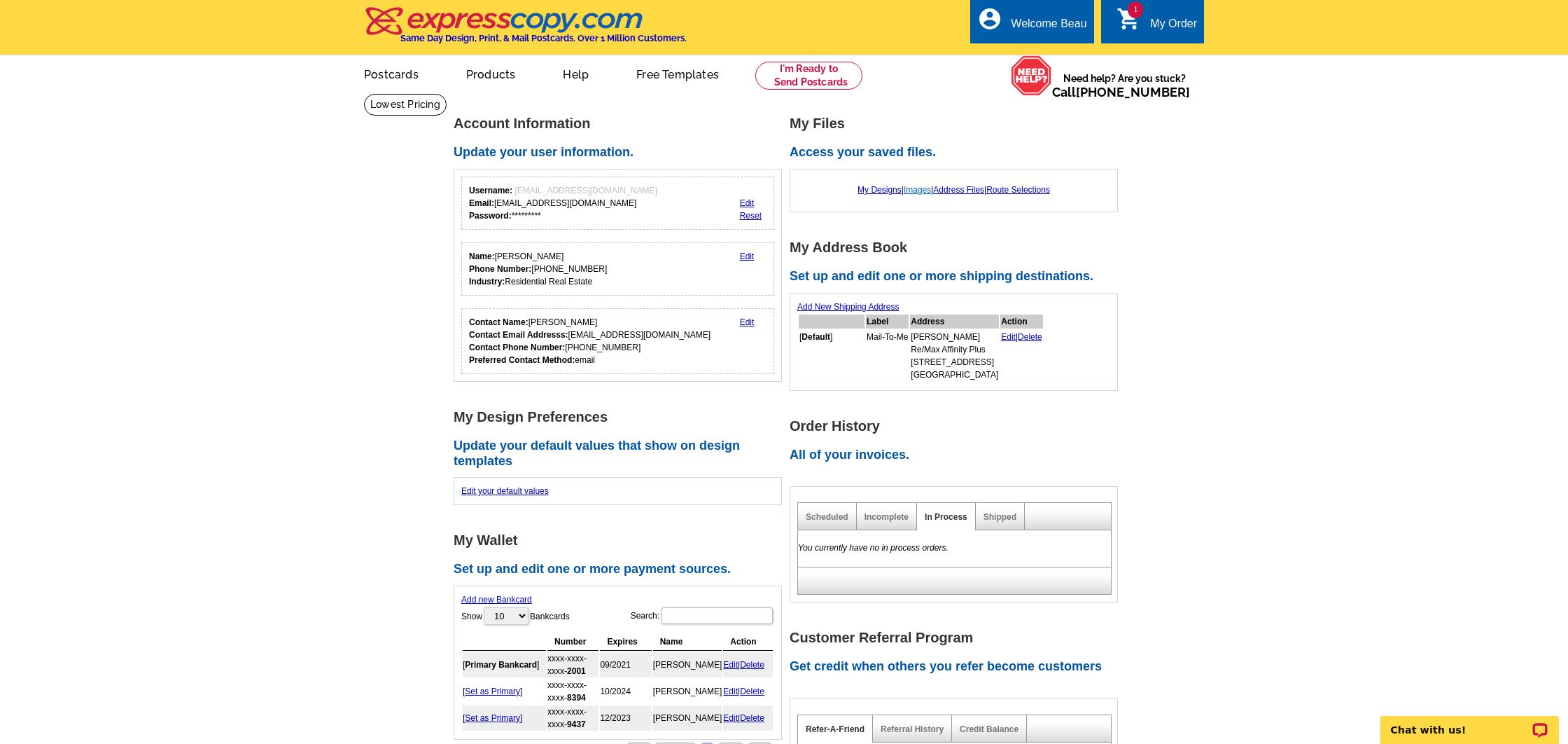
click at [913, 191] on link "Images" at bounding box center [917, 190] width 27 height 10
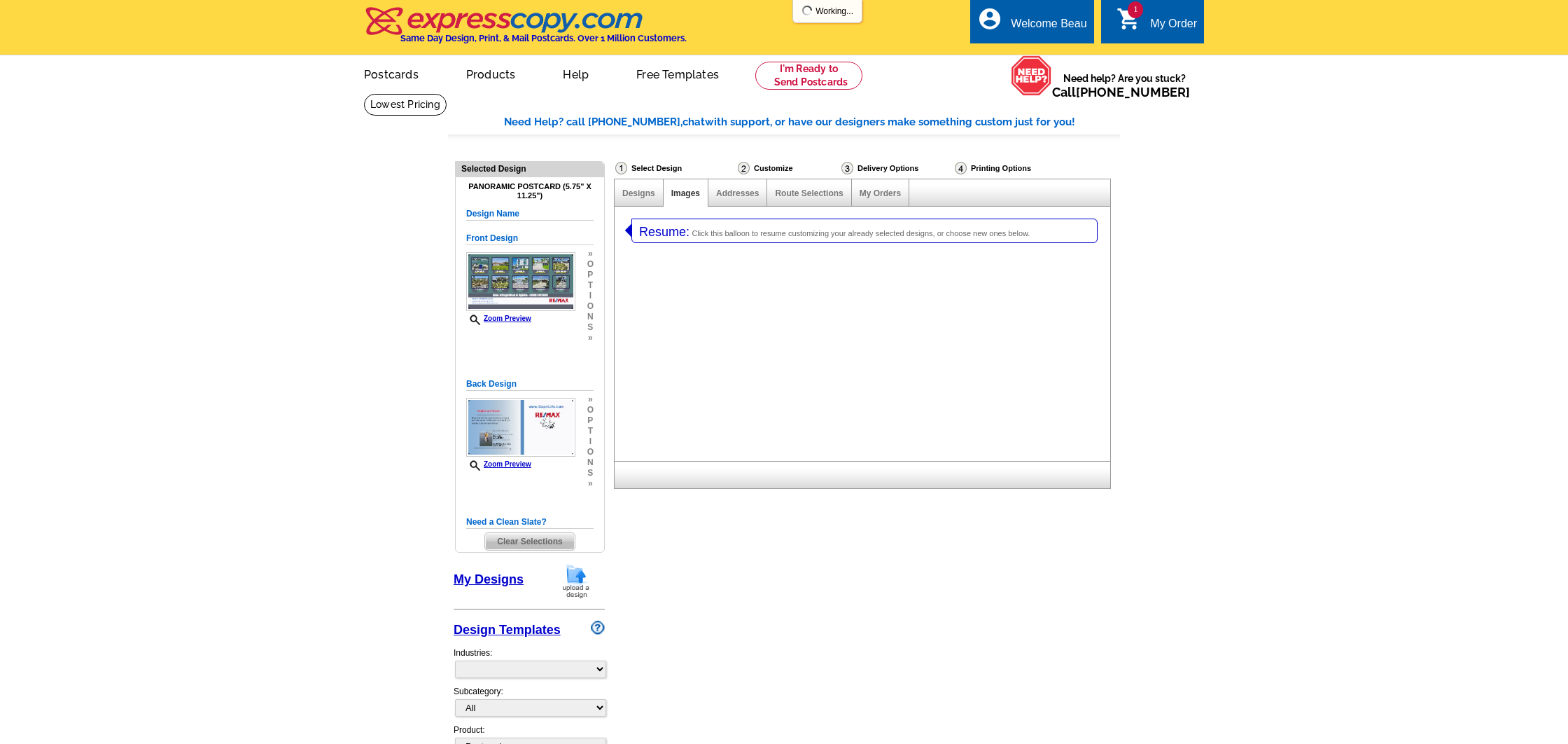
select select "1"
select select "3"
select select "785"
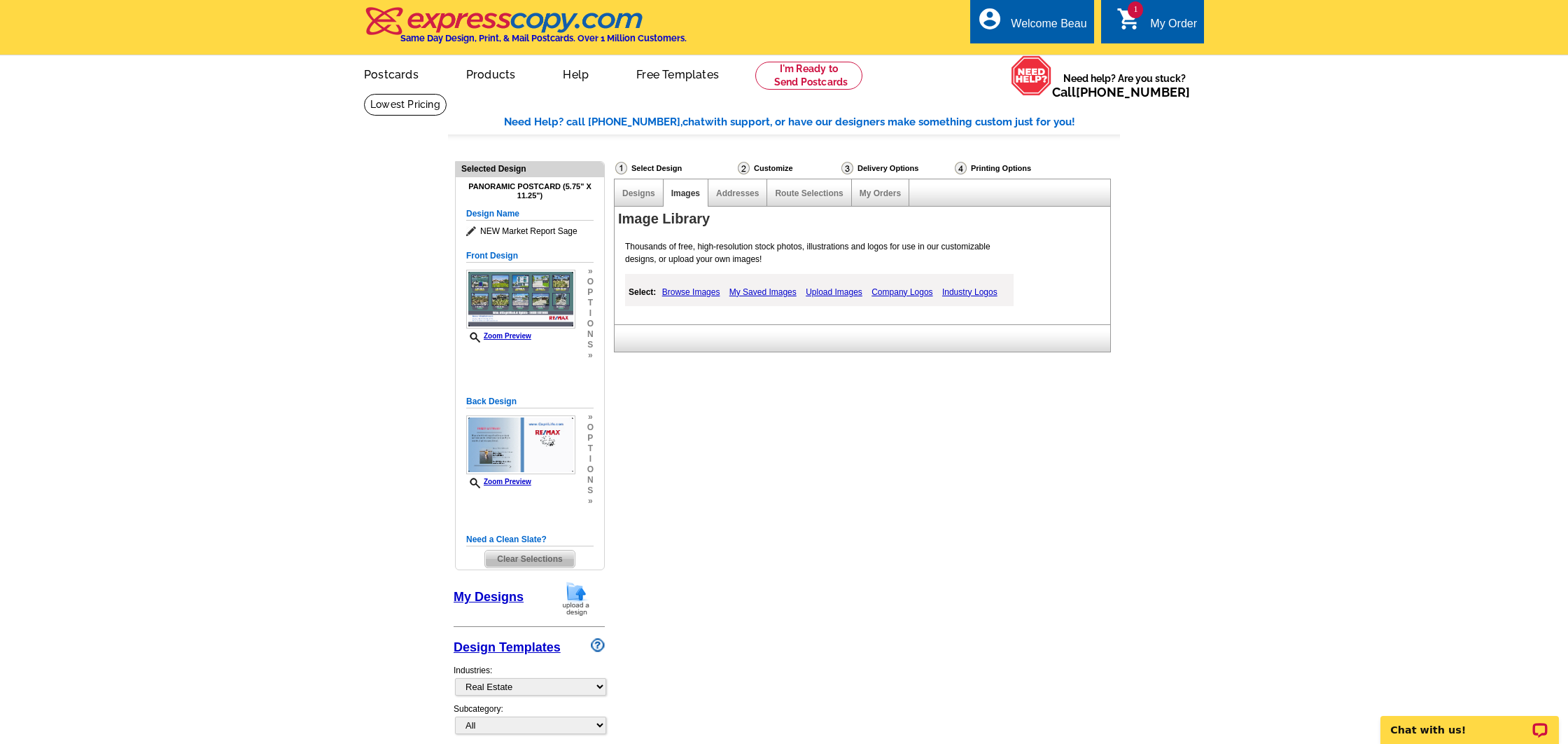
click at [762, 292] on link "My Saved Images" at bounding box center [763, 291] width 75 height 17
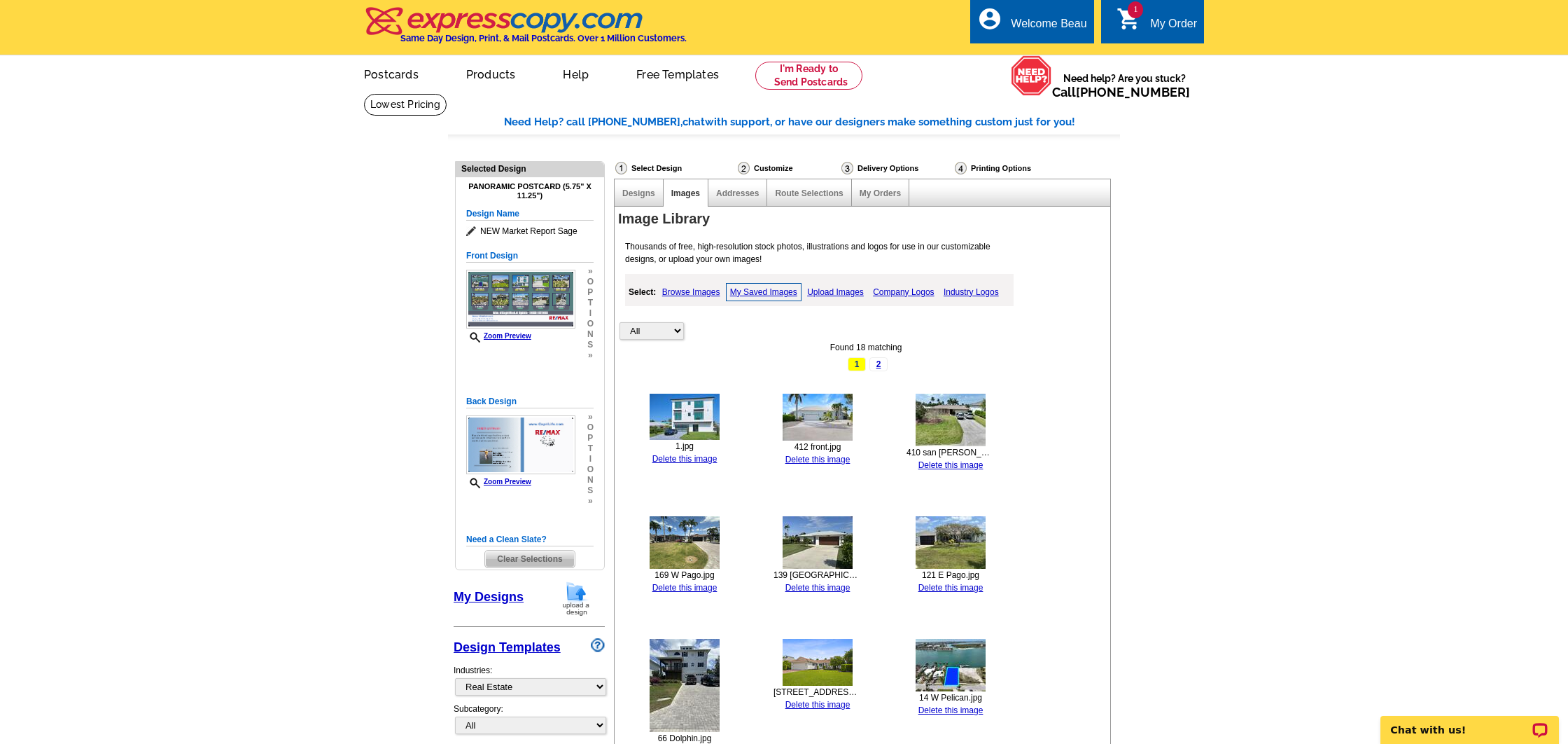
click at [702, 454] on link "Delete this image" at bounding box center [685, 458] width 65 height 10
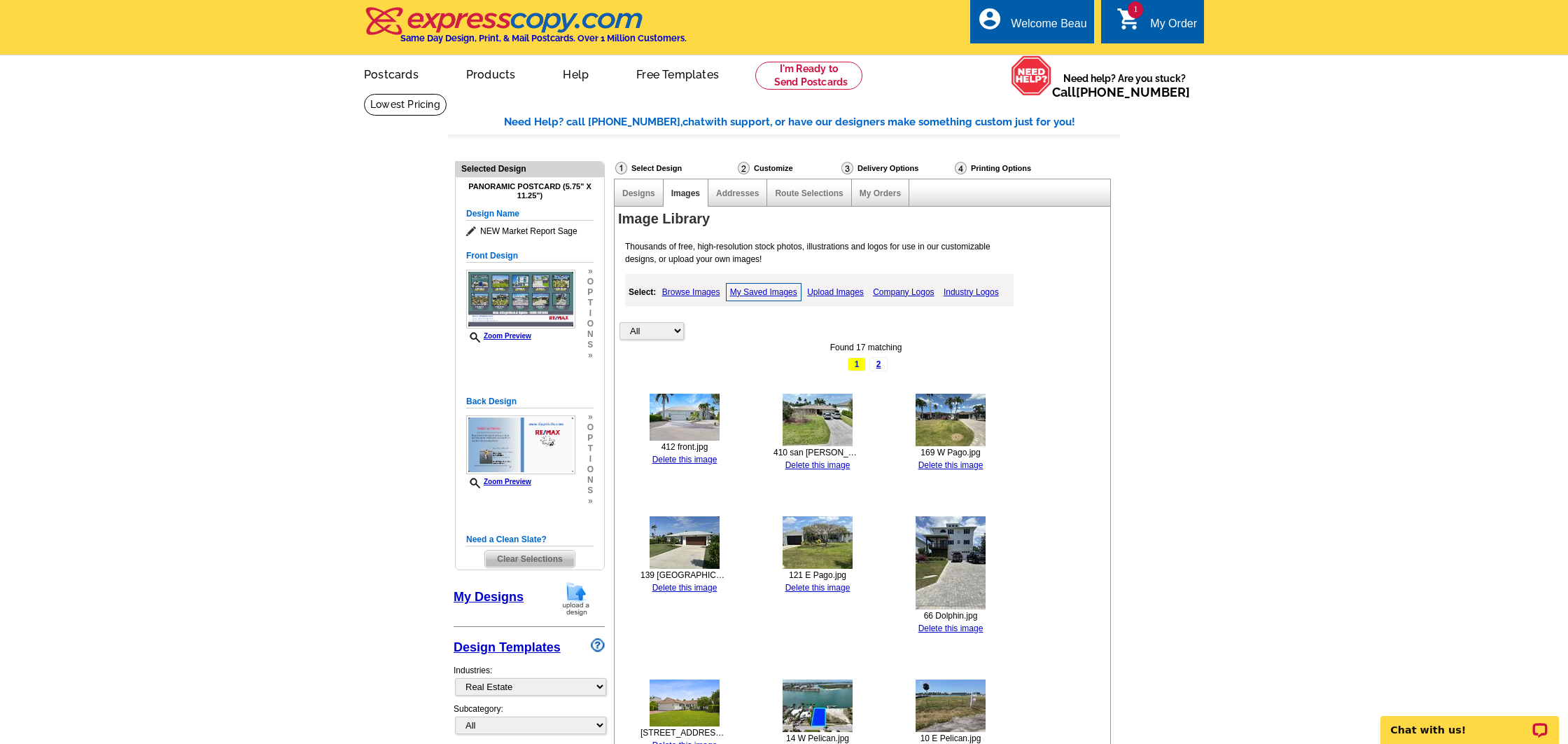
click at [696, 428] on img at bounding box center [685, 417] width 70 height 46
drag, startPoint x: 698, startPoint y: 454, endPoint x: 706, endPoint y: 457, distance: 8.5
click at [703, 456] on link "Delete this image" at bounding box center [685, 459] width 65 height 10
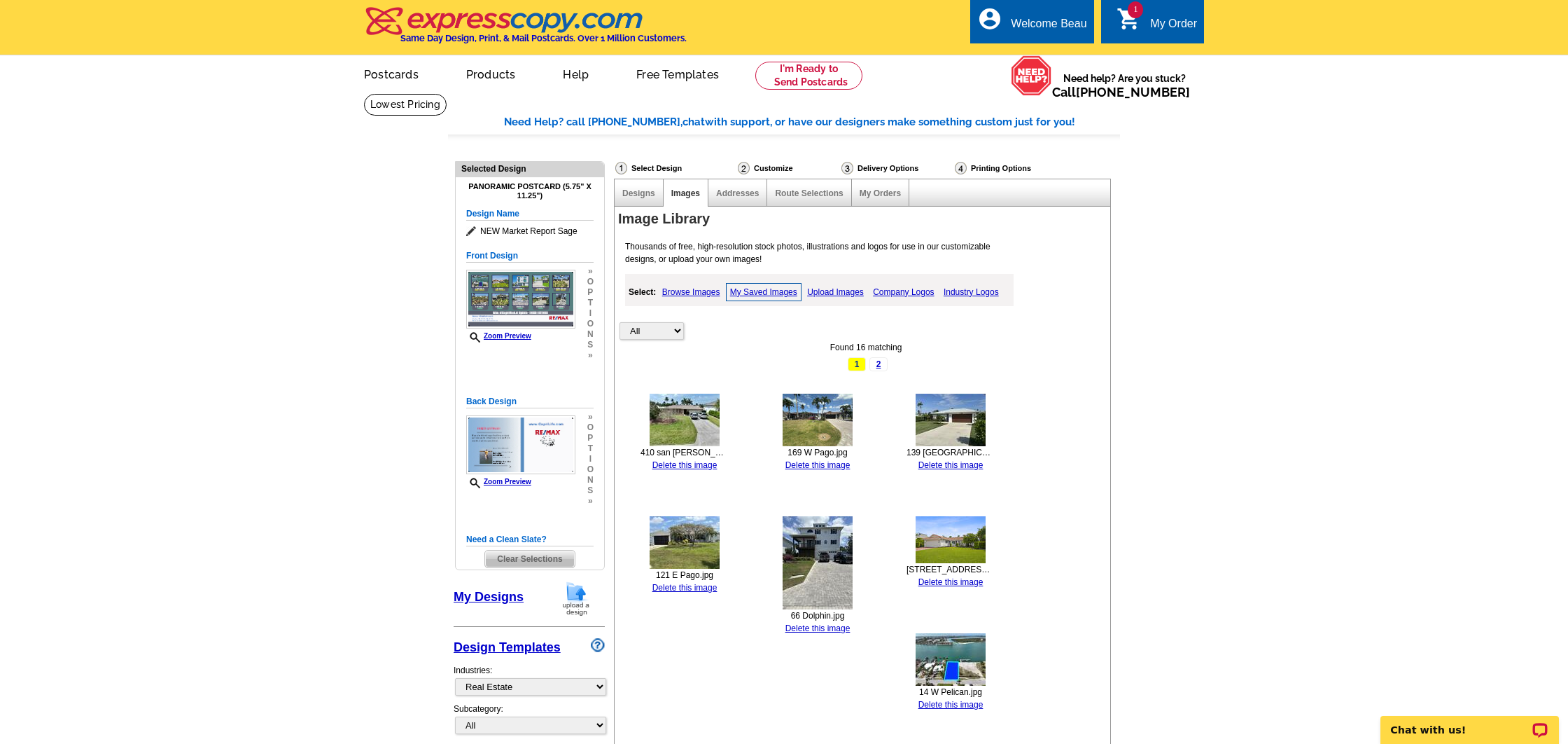
click at [700, 429] on img at bounding box center [685, 420] width 70 height 53
click at [706, 460] on link "Delete this image" at bounding box center [685, 464] width 65 height 10
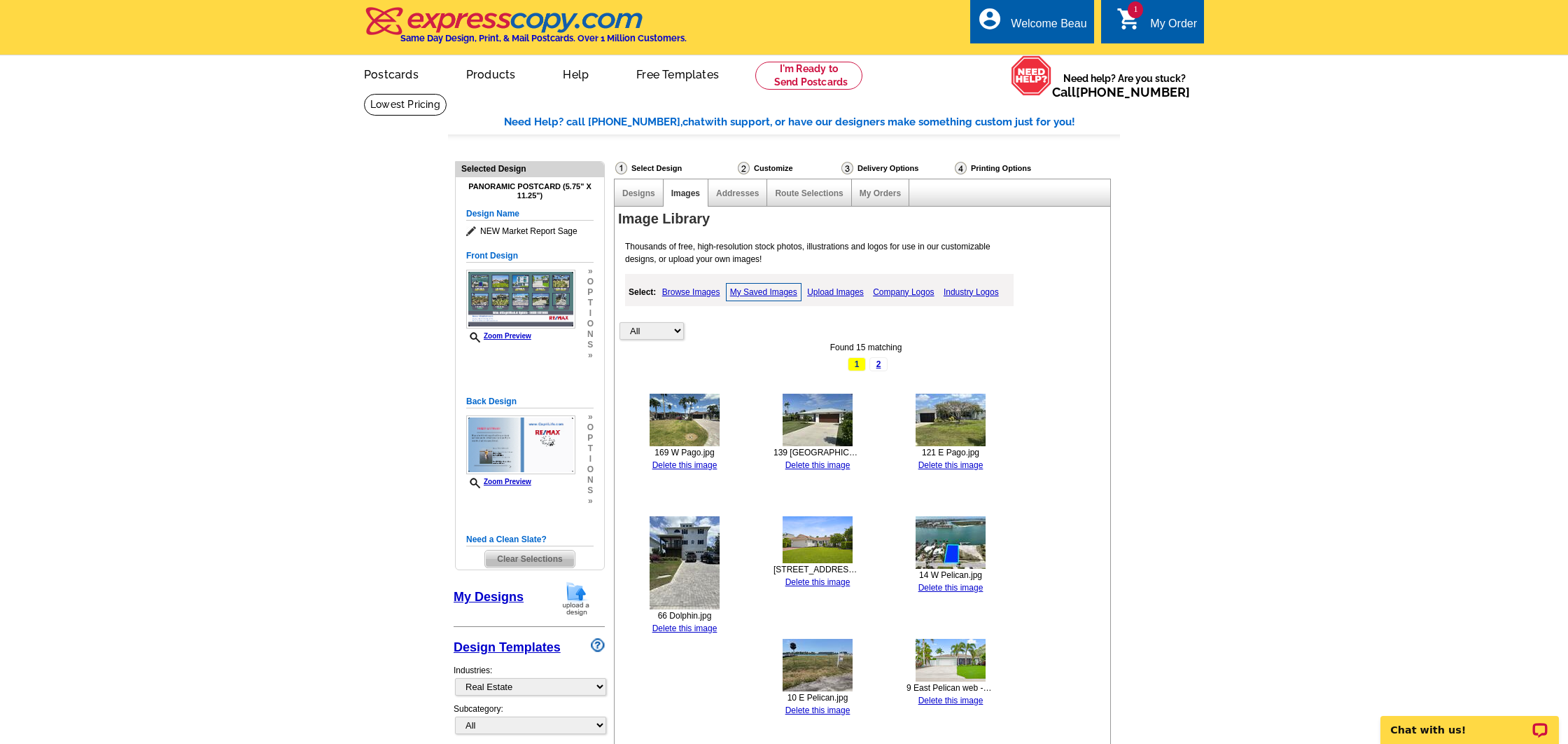
click at [702, 430] on img at bounding box center [685, 420] width 70 height 53
click at [709, 455] on div "169 W Pago.jpg Delete this image" at bounding box center [684, 433] width 89 height 78
click at [709, 460] on link "Delete this image" at bounding box center [685, 464] width 65 height 10
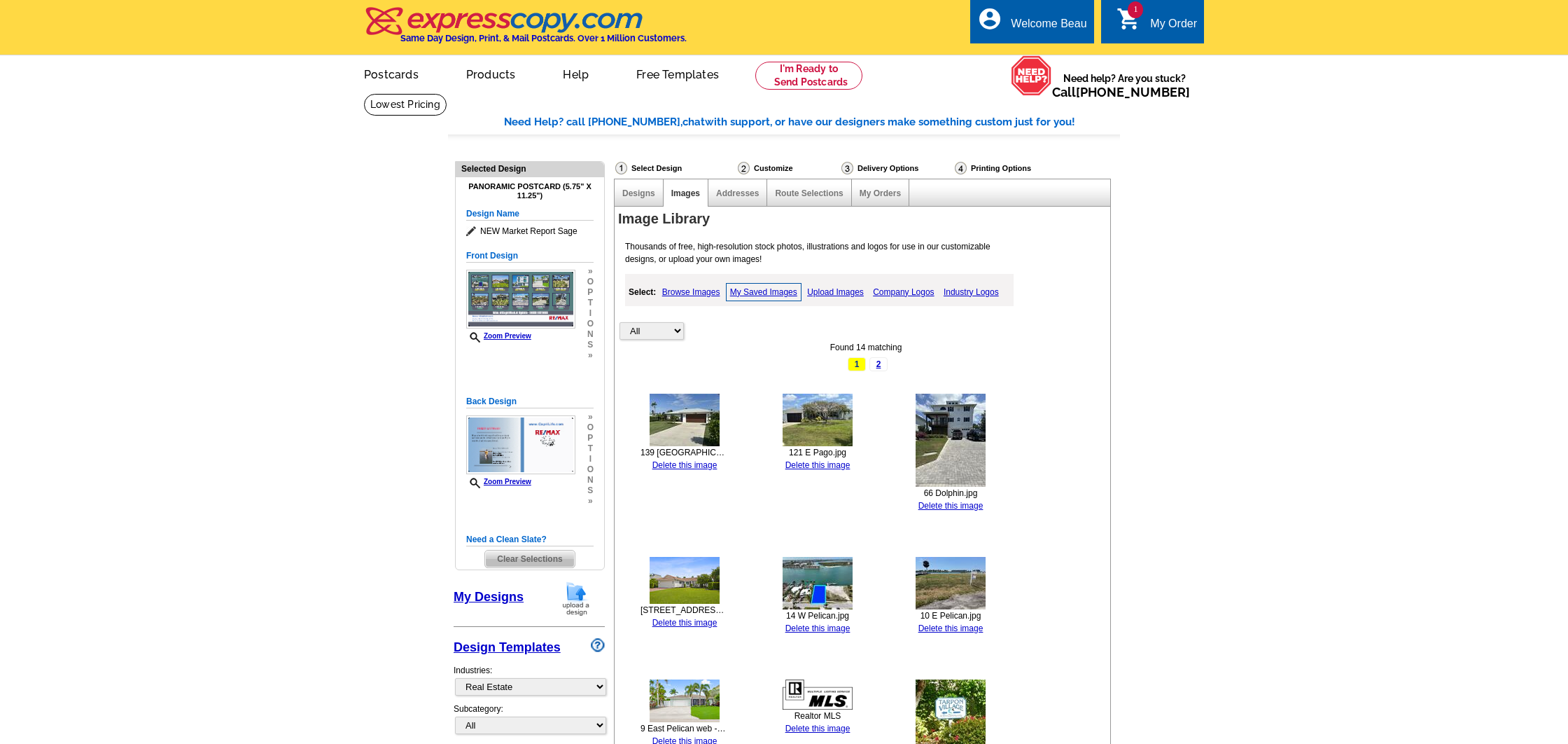
click at [705, 461] on link "Delete this image" at bounding box center [685, 464] width 65 height 10
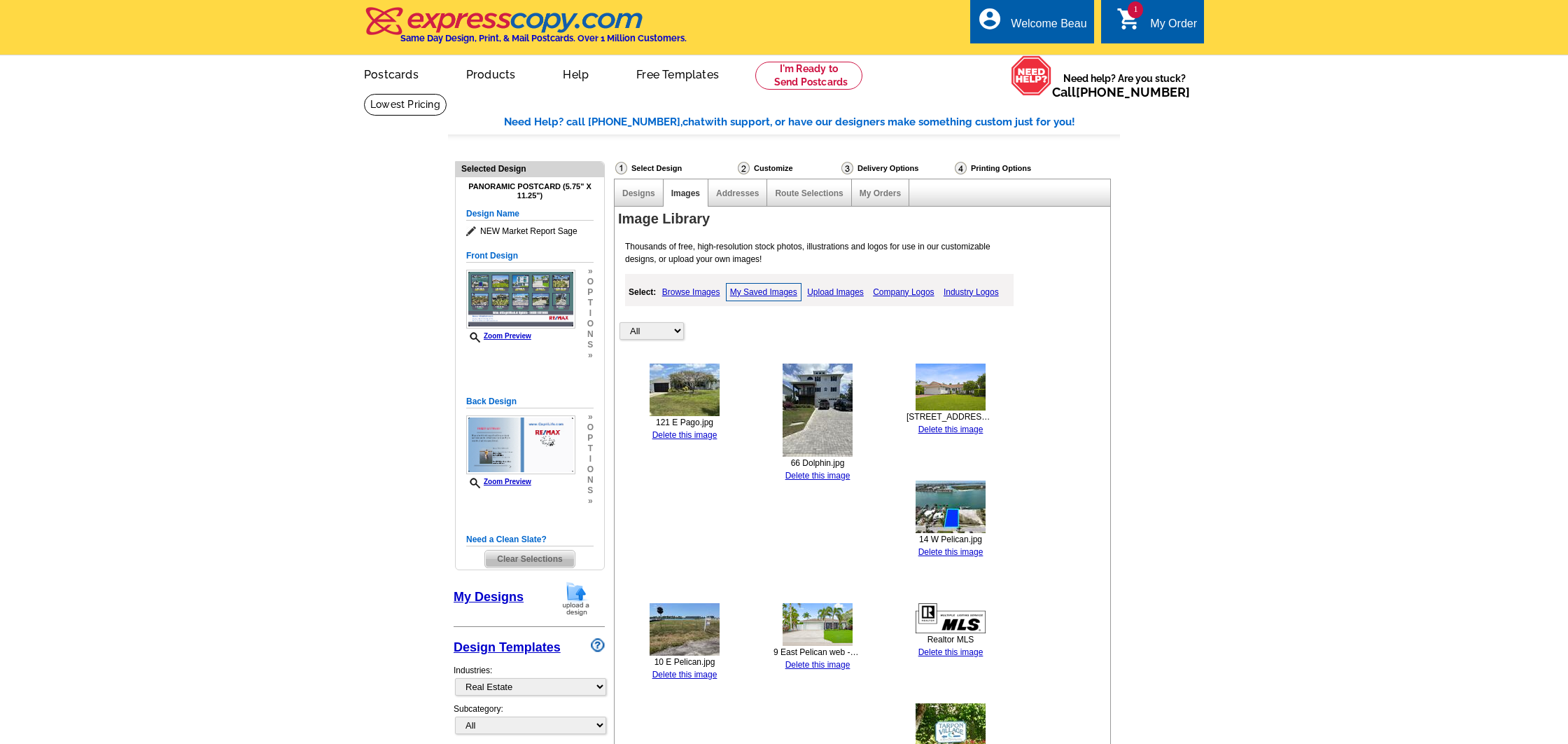
click at [706, 427] on div "121 E Pago.jpg Delete this image" at bounding box center [684, 402] width 89 height 78
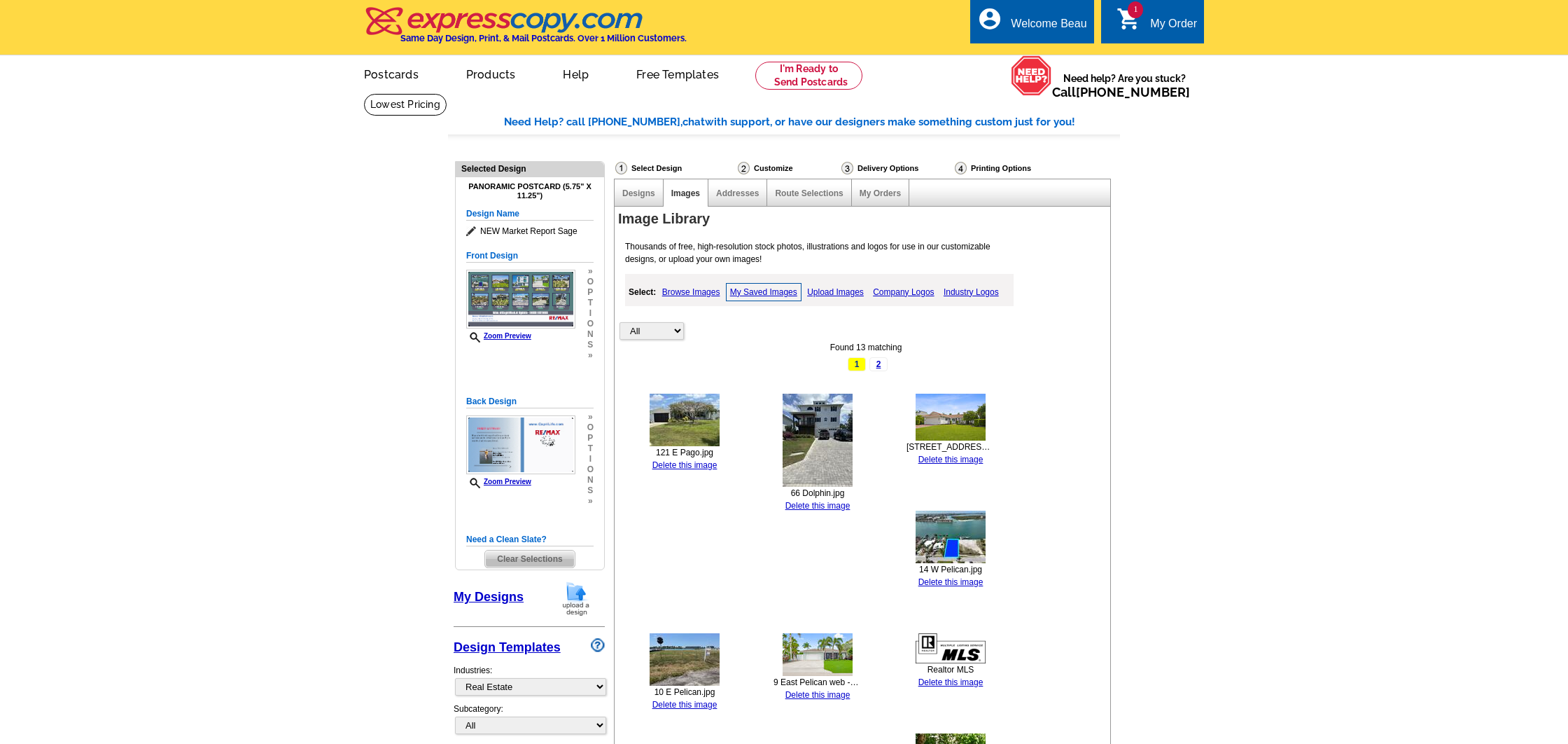
click at [704, 460] on link "Delete this image" at bounding box center [685, 464] width 65 height 10
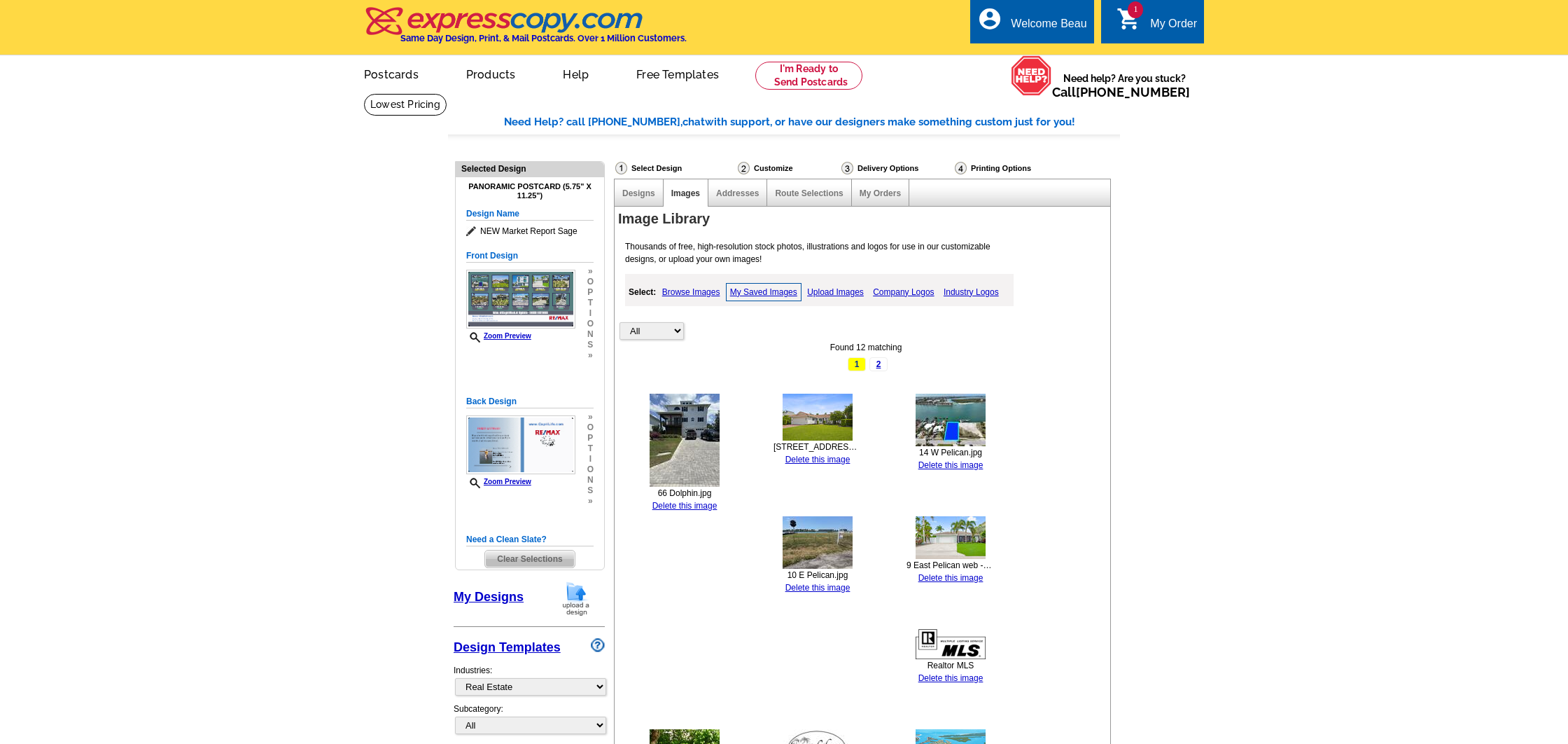
click at [686, 502] on link "Delete this image" at bounding box center [685, 505] width 65 height 10
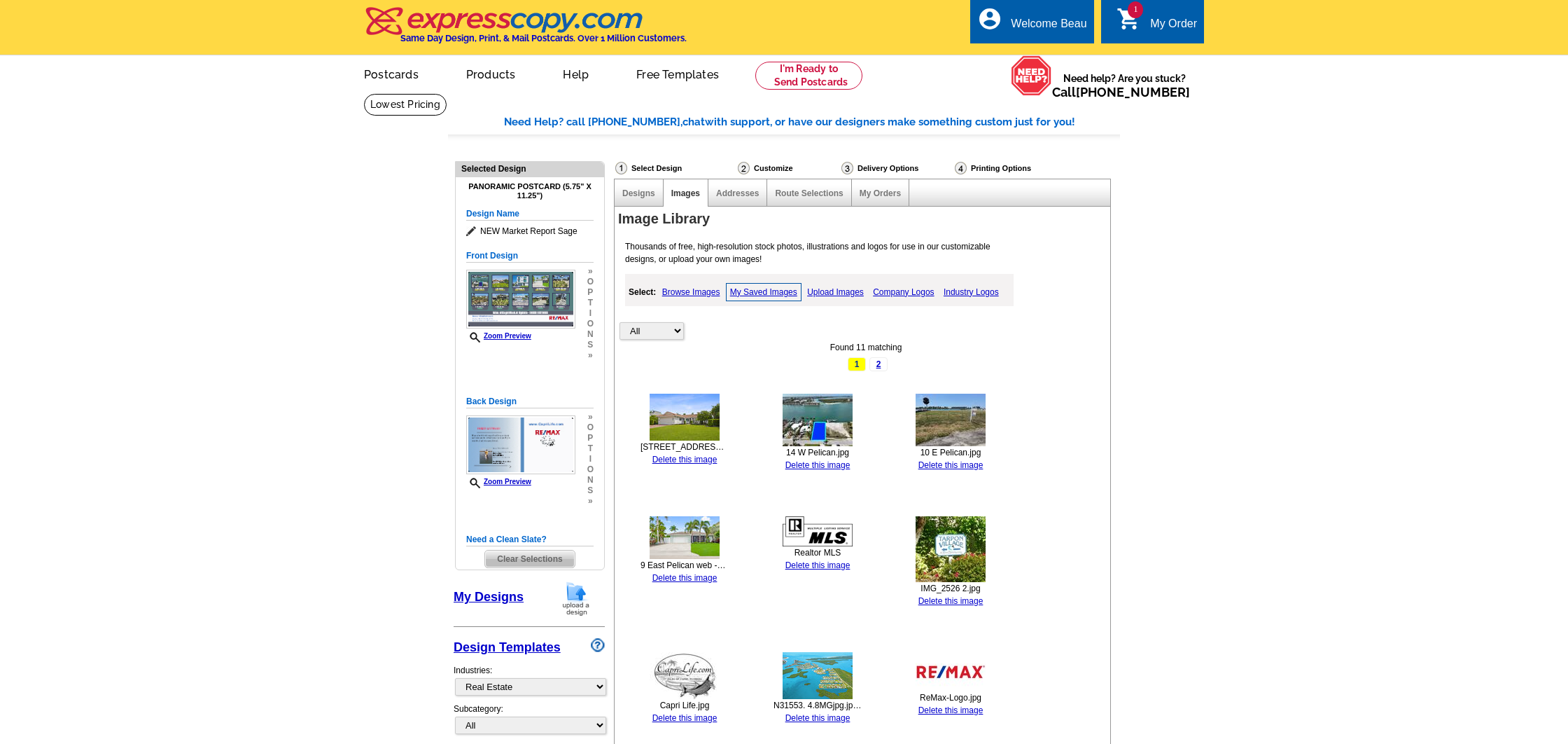
click at [695, 454] on link "Delete this image" at bounding box center [685, 459] width 65 height 10
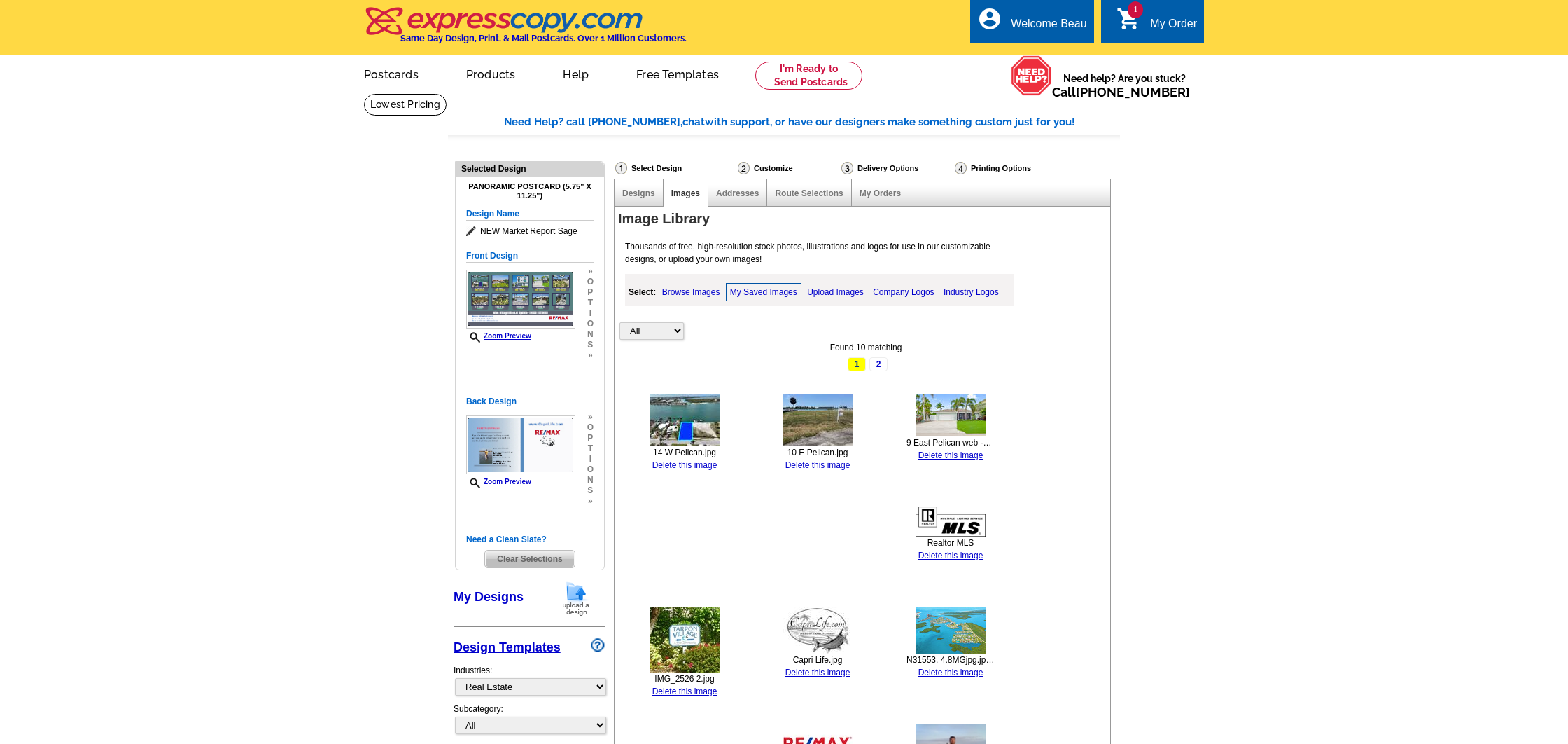
click at [688, 461] on link "Delete this image" at bounding box center [685, 464] width 65 height 10
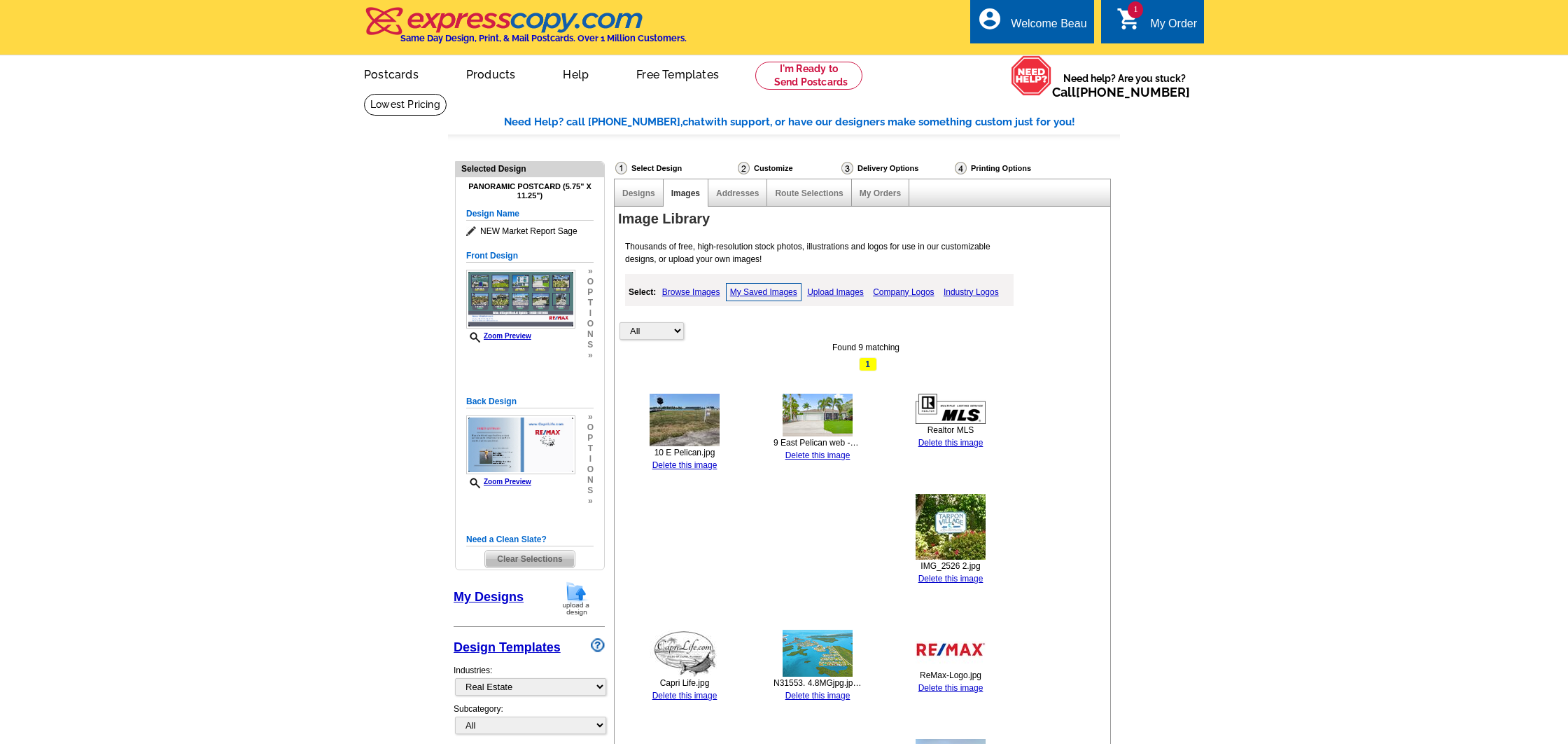
click at [709, 462] on link "Delete this image" at bounding box center [685, 464] width 65 height 10
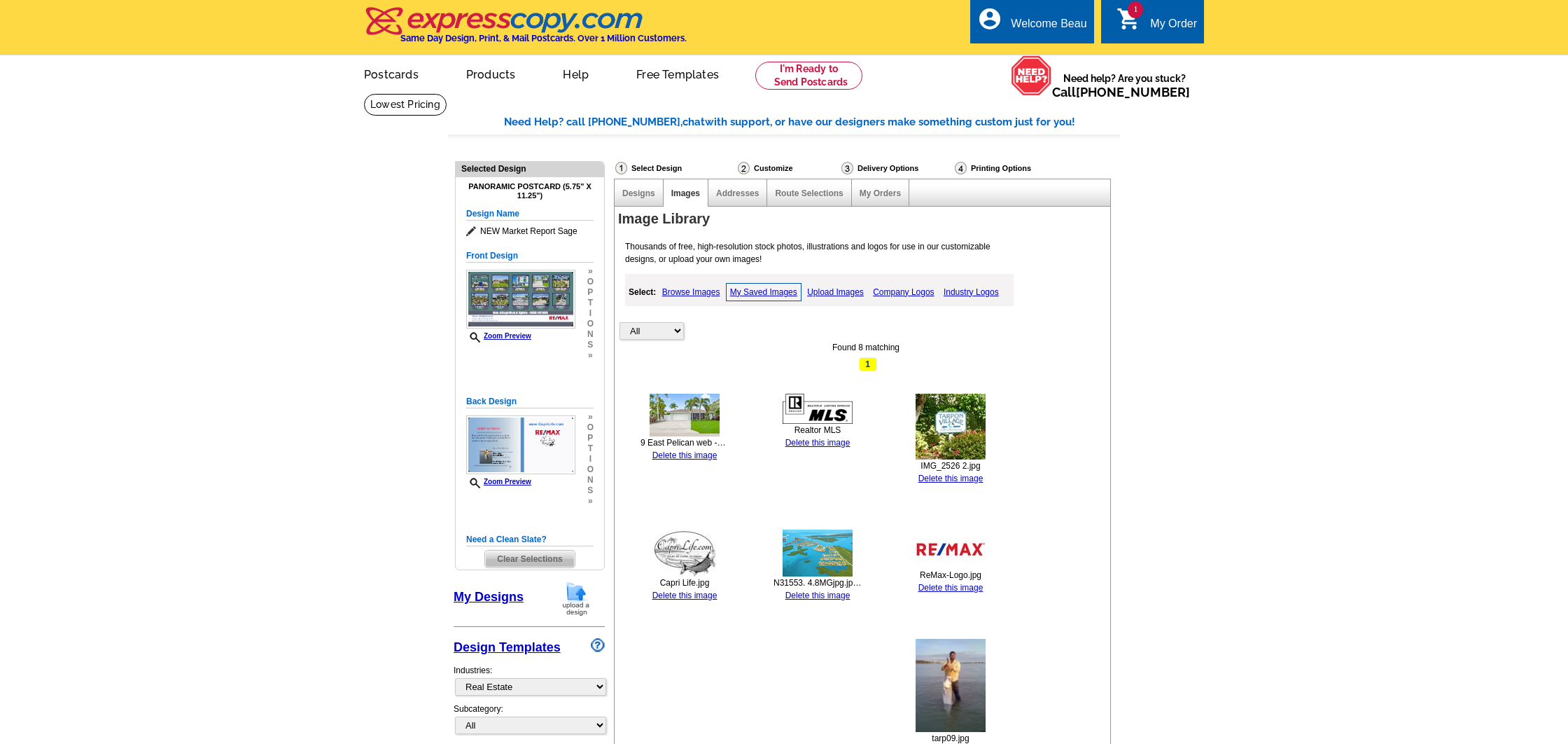
click at [704, 453] on link "Delete this image" at bounding box center [685, 454] width 65 height 10
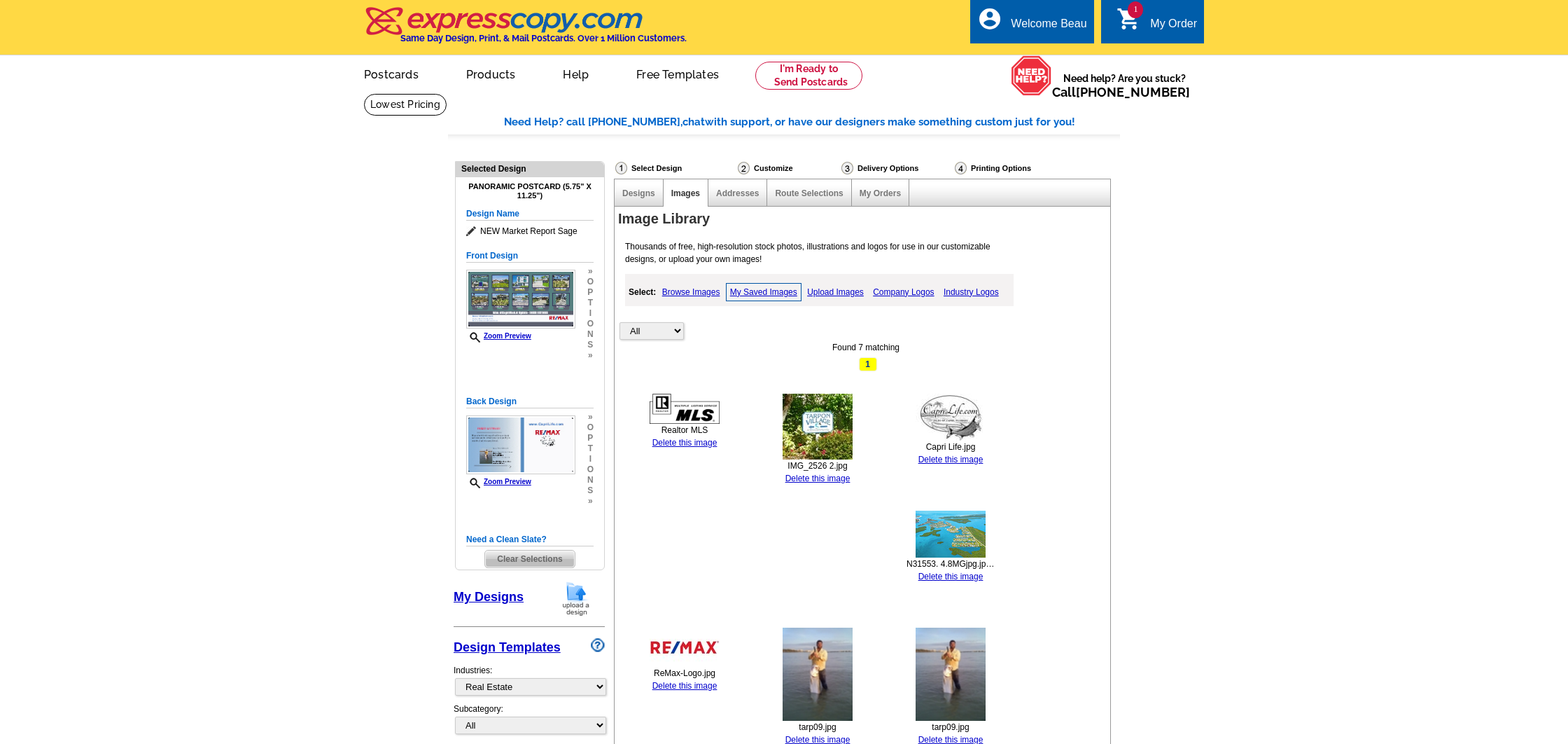
click at [831, 287] on link "Upload Images" at bounding box center [835, 291] width 64 height 17
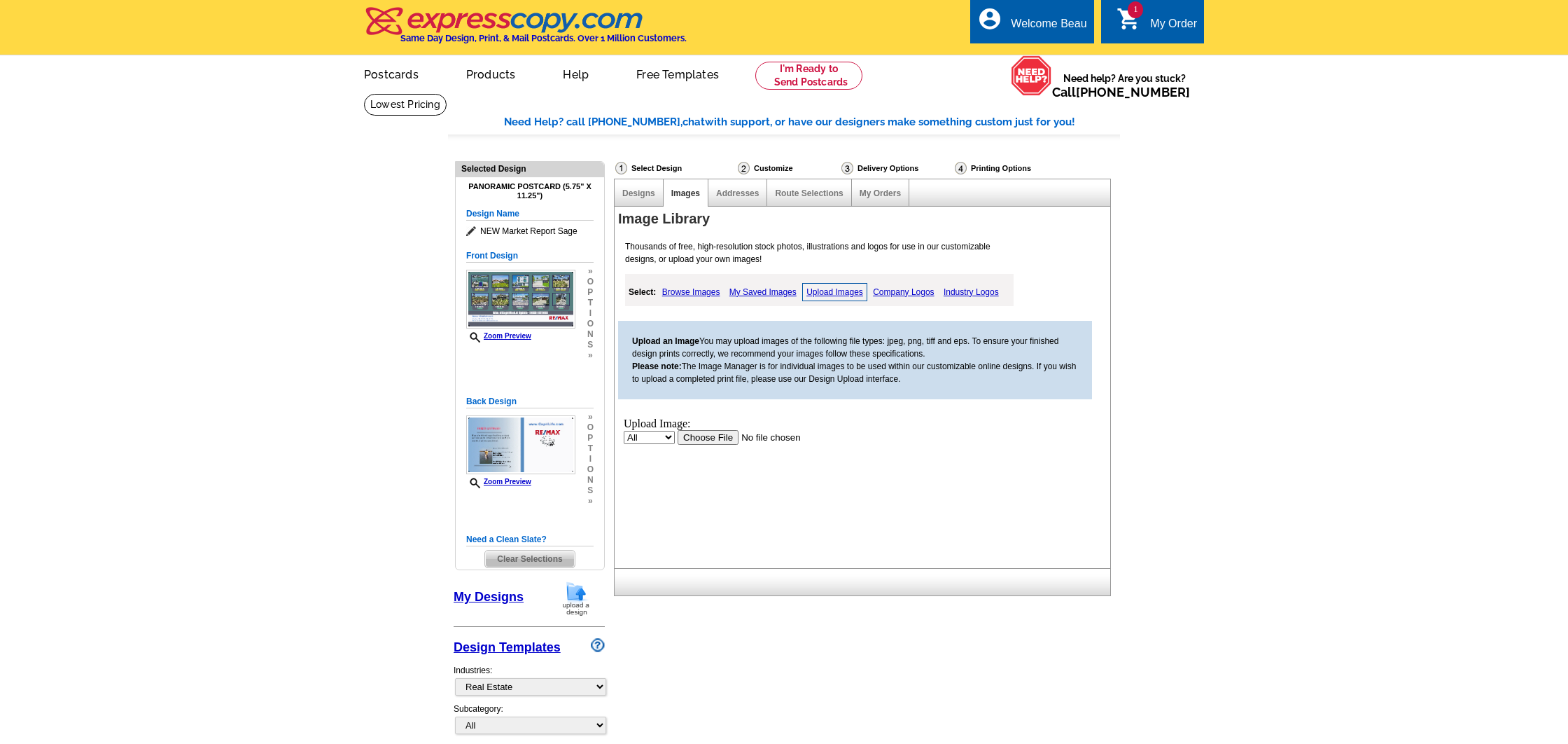
click at [705, 436] on input "file" at bounding box center [766, 436] width 177 height 15
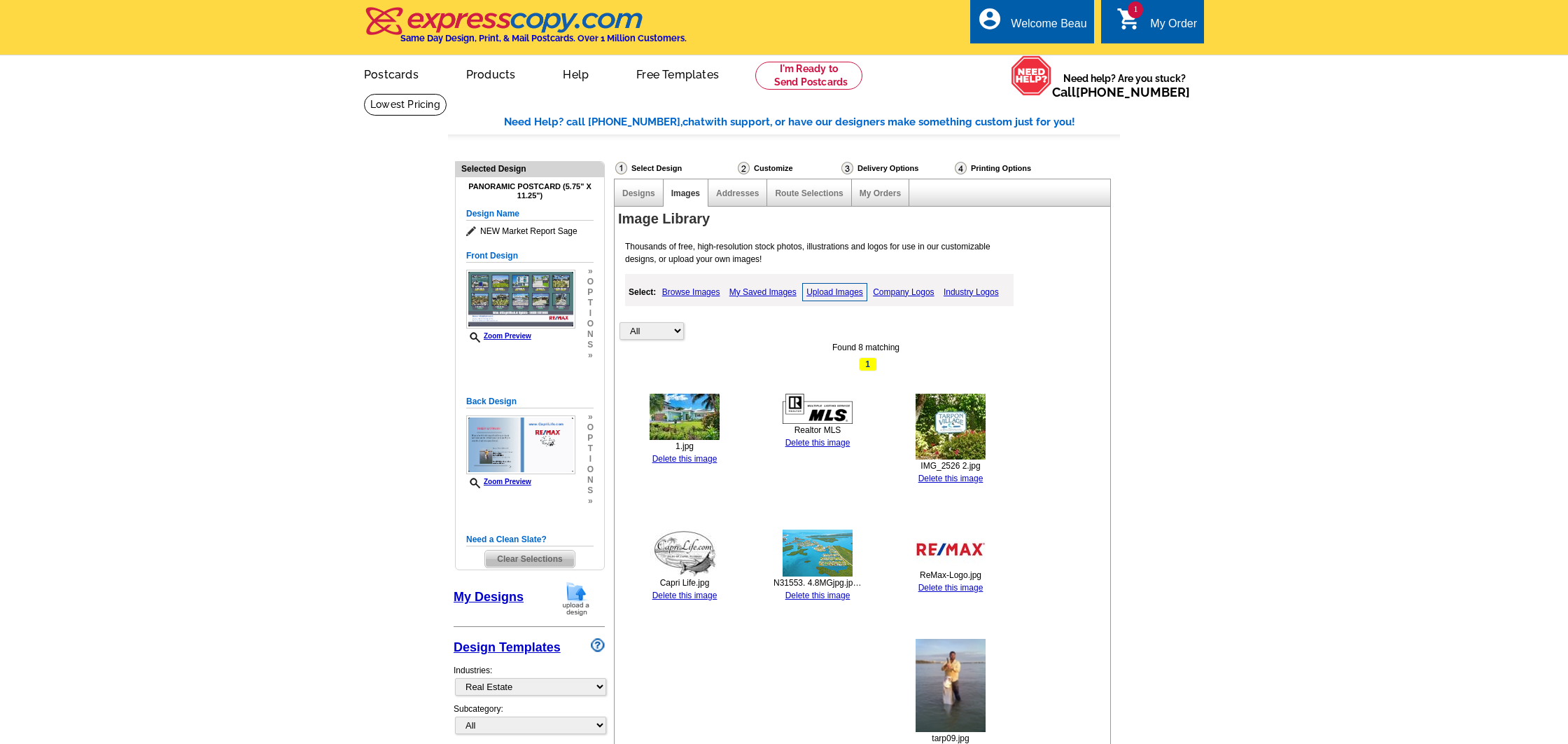
click at [832, 290] on link "Upload Images" at bounding box center [835, 291] width 65 height 18
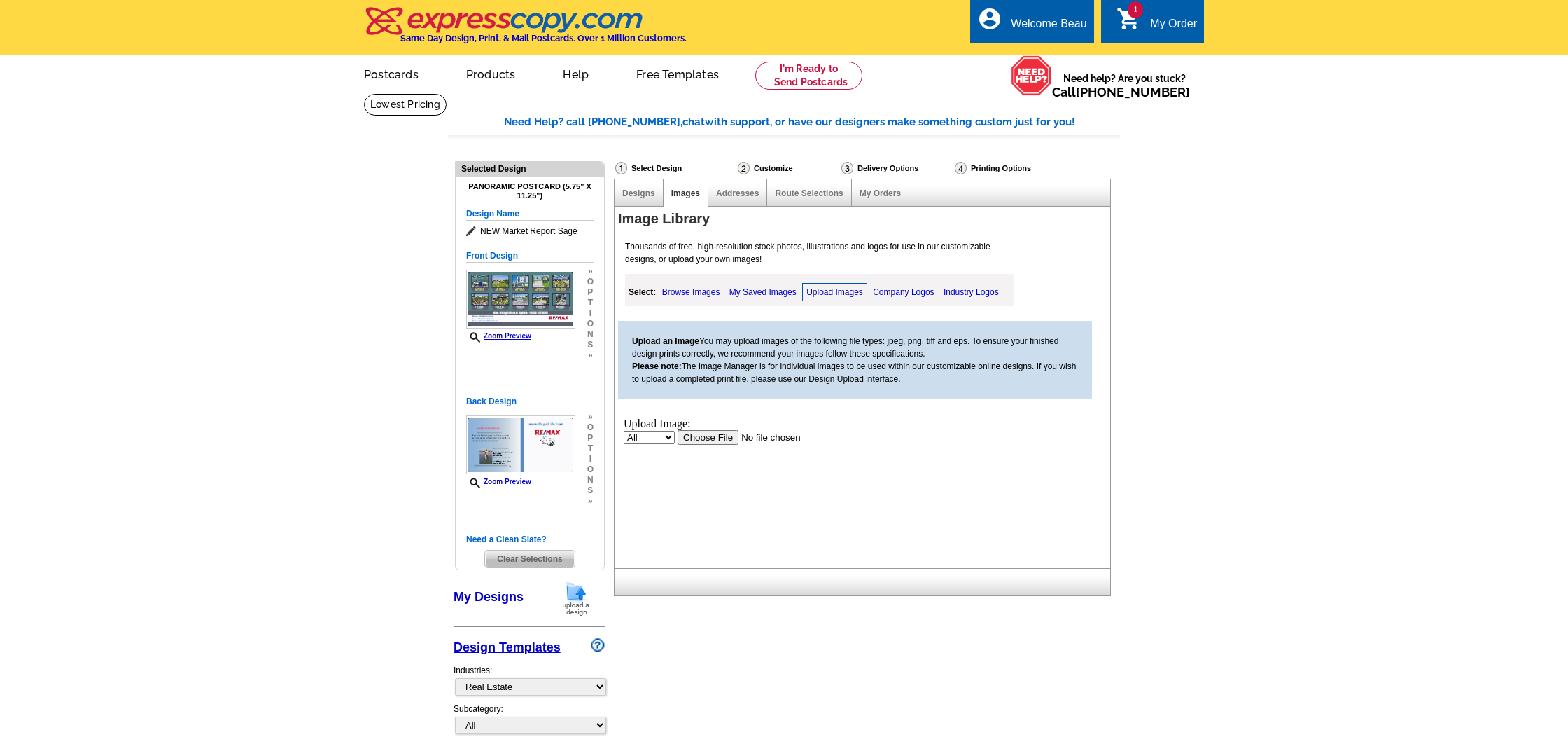
click at [695, 436] on input "file" at bounding box center [766, 436] width 177 height 15
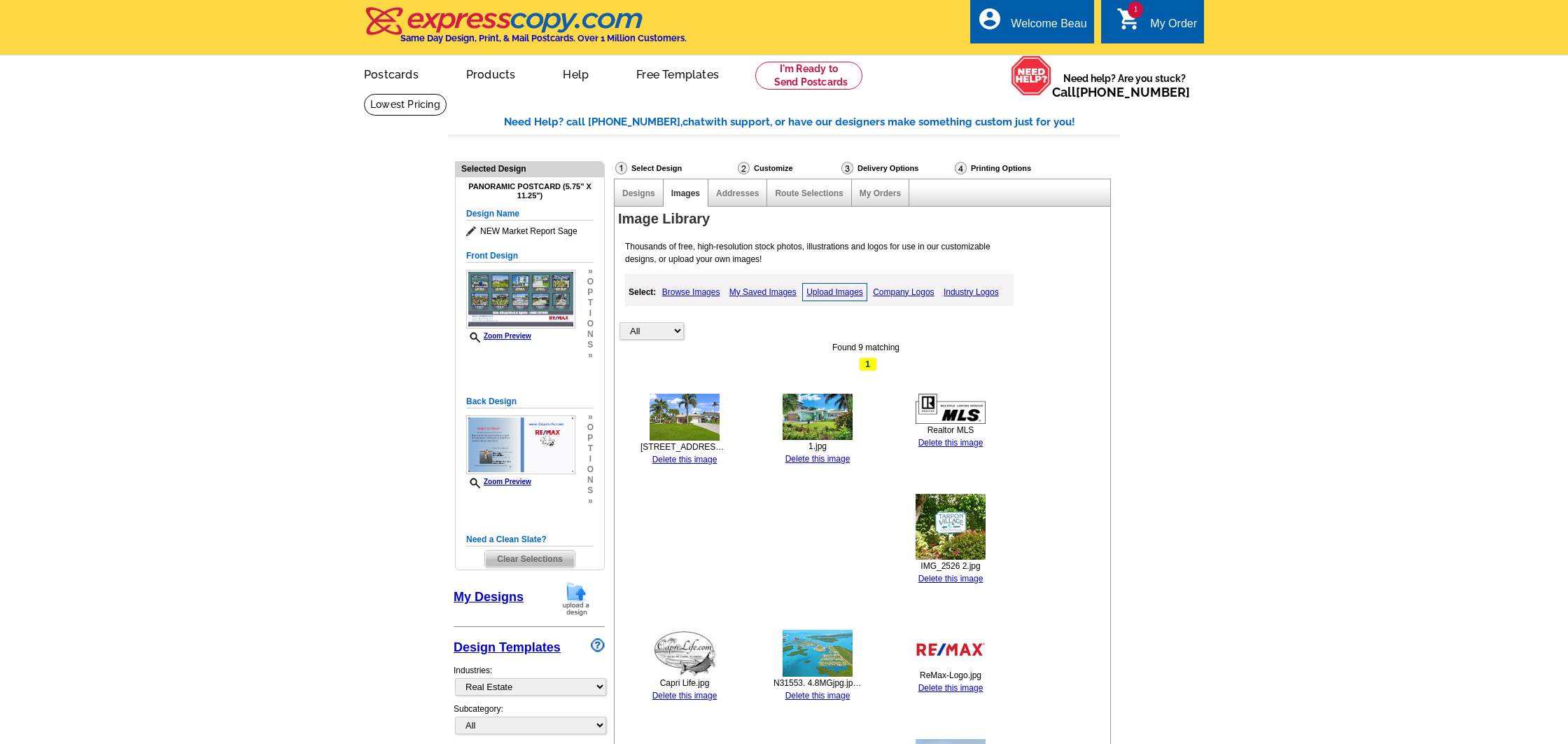
click at [845, 293] on link "Upload Images" at bounding box center [835, 291] width 65 height 18
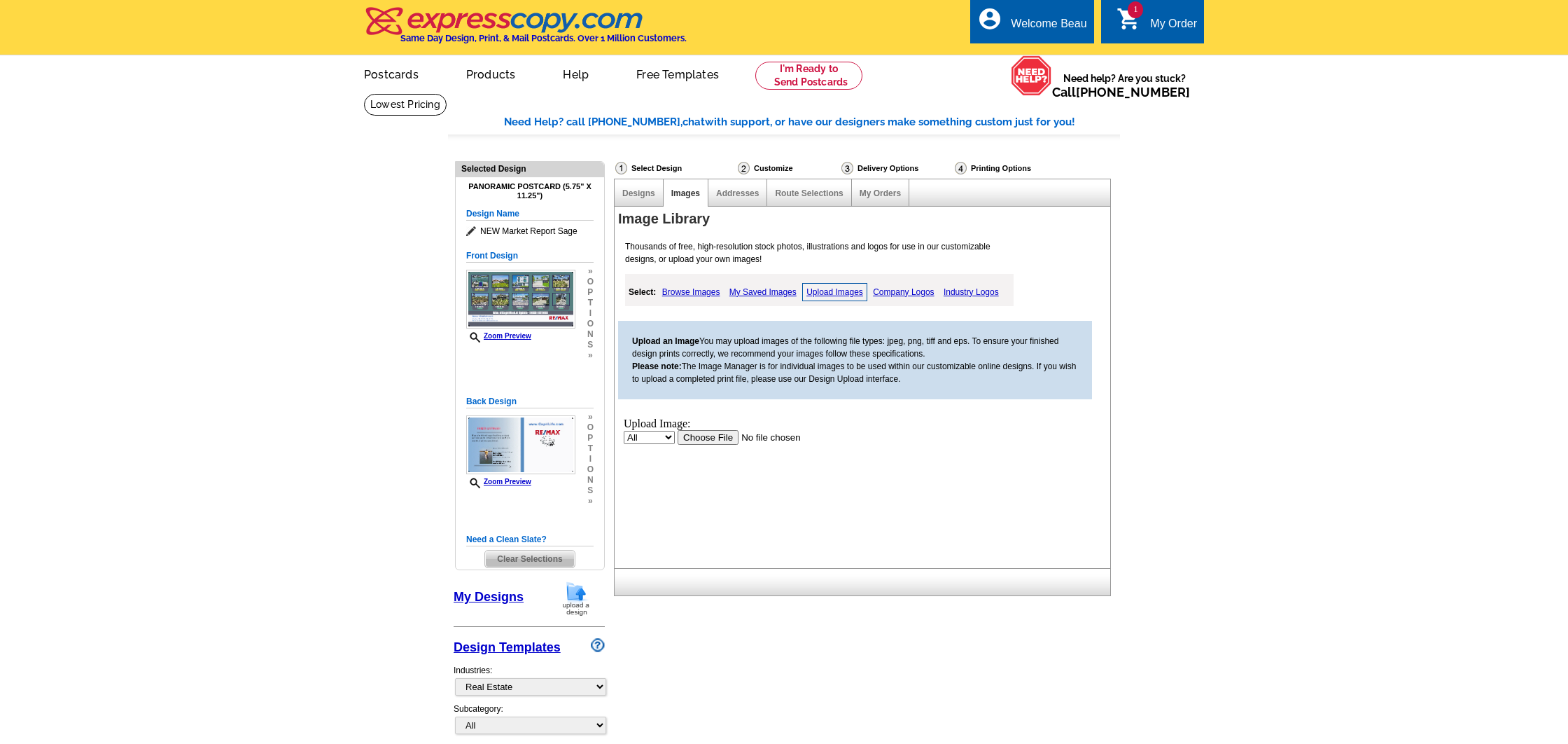
click at [692, 431] on input "file" at bounding box center [766, 436] width 177 height 15
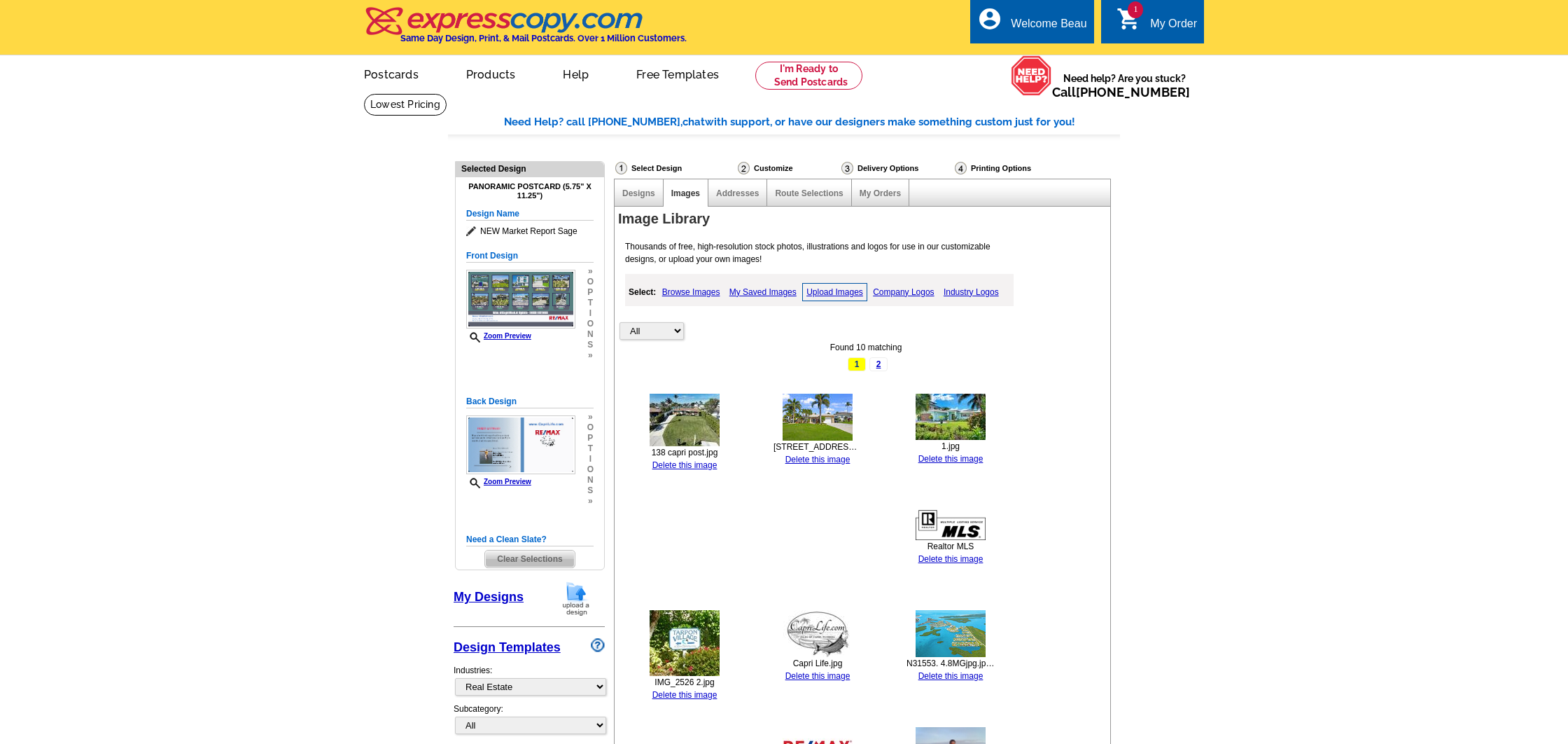
click at [839, 291] on link "Upload Images" at bounding box center [835, 291] width 65 height 18
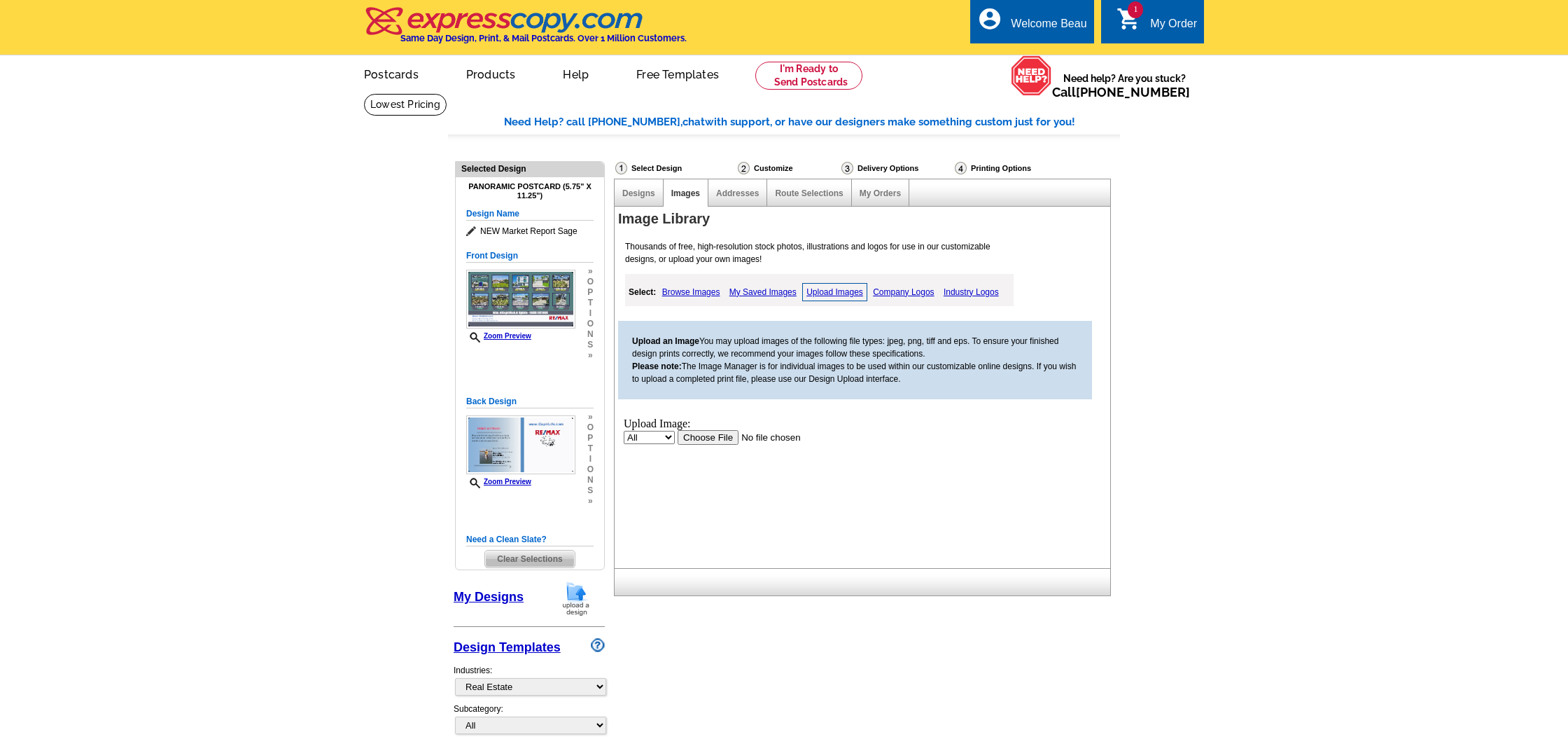
click at [716, 436] on input "file" at bounding box center [766, 436] width 177 height 15
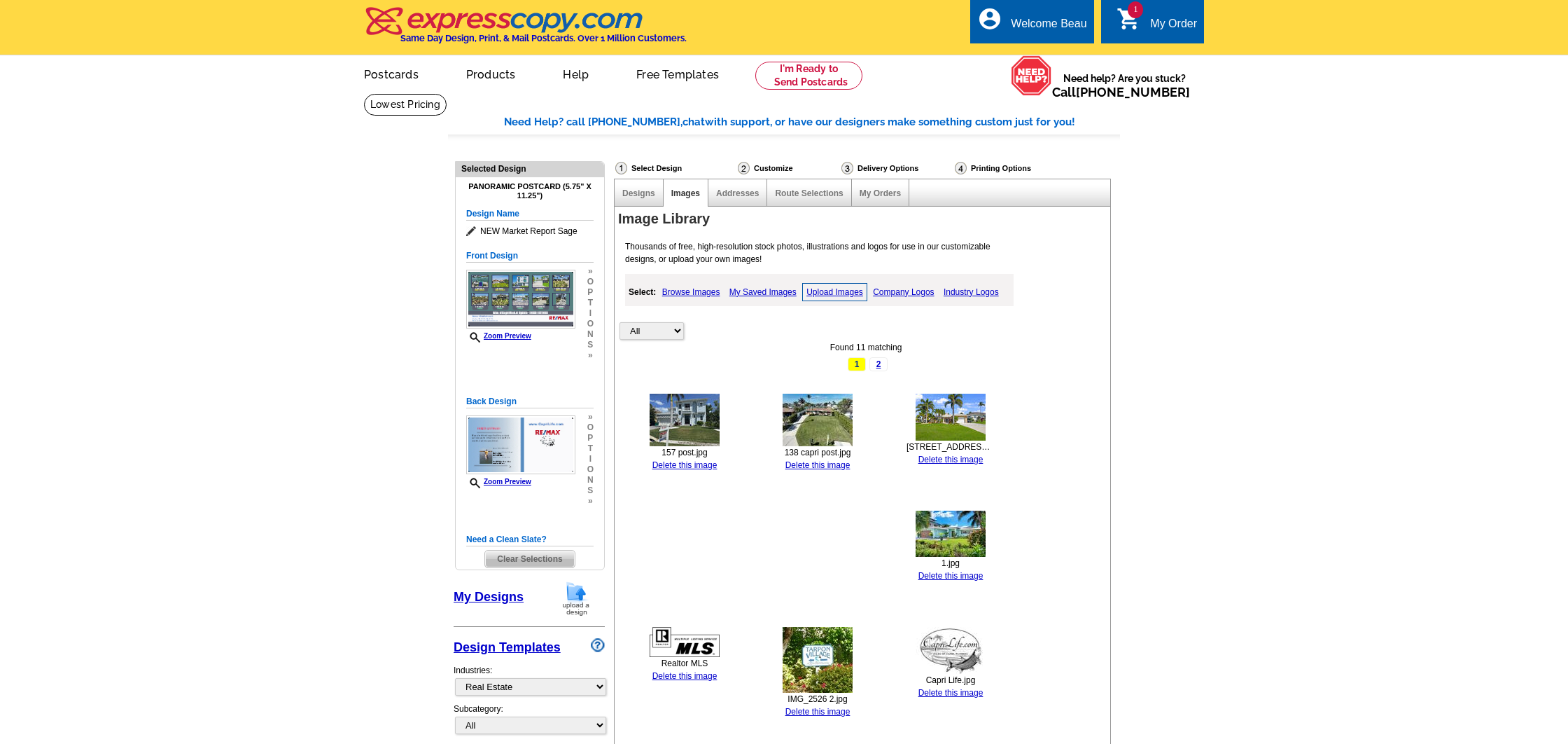
click at [848, 290] on link "Upload Images" at bounding box center [835, 291] width 65 height 18
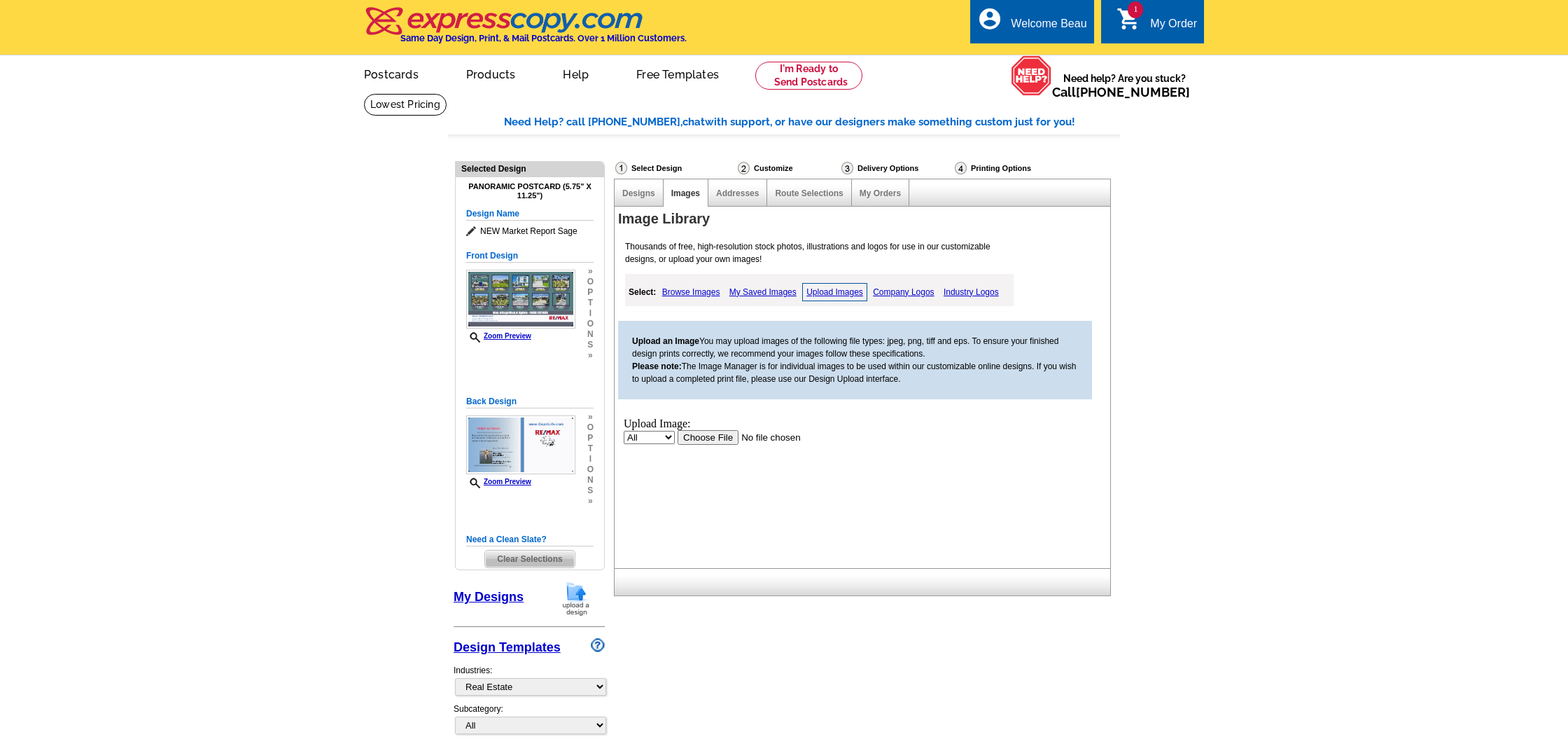
click at [700, 437] on input "file" at bounding box center [766, 436] width 177 height 15
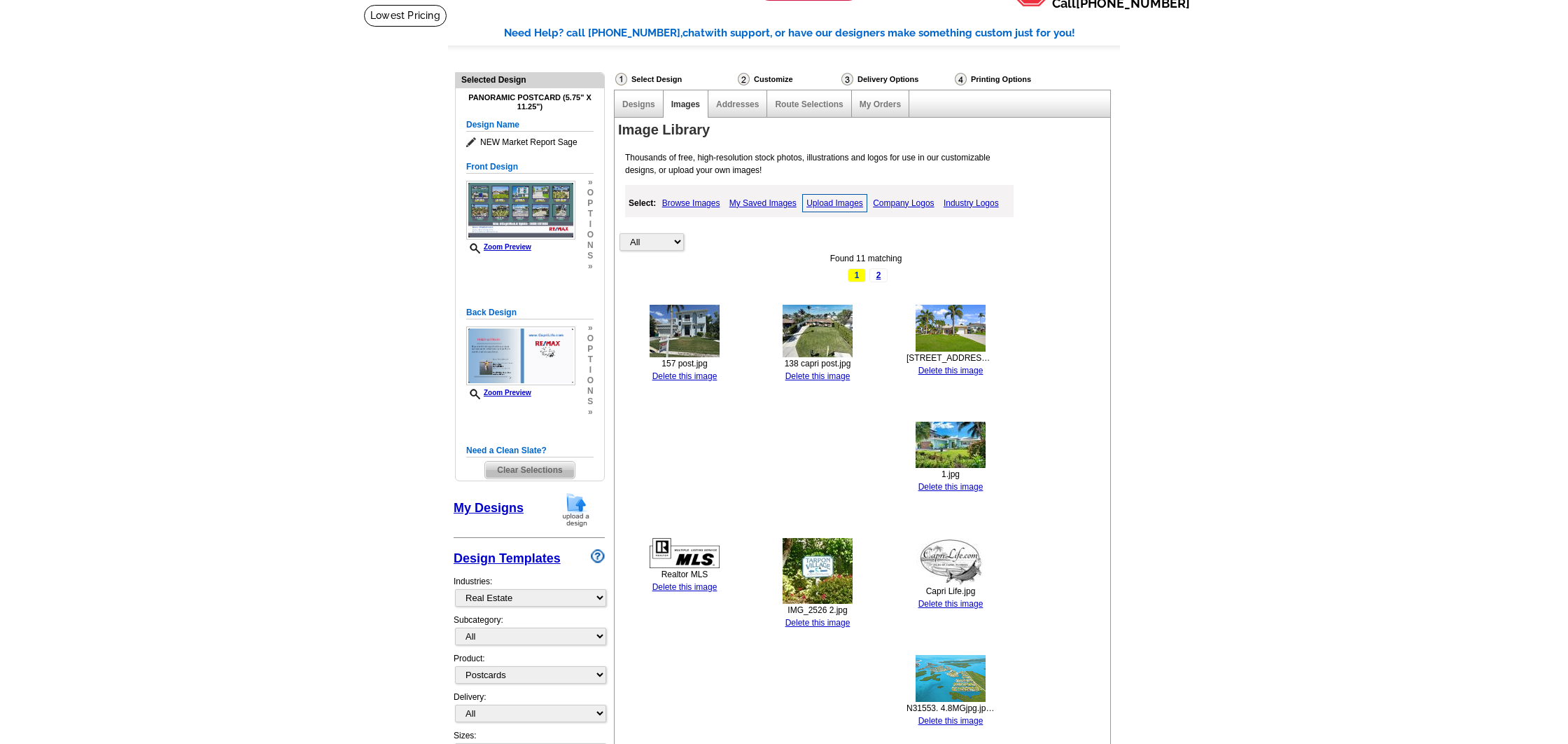
scroll to position [89, 0]
click at [831, 203] on link "Upload Images" at bounding box center [835, 203] width 65 height 18
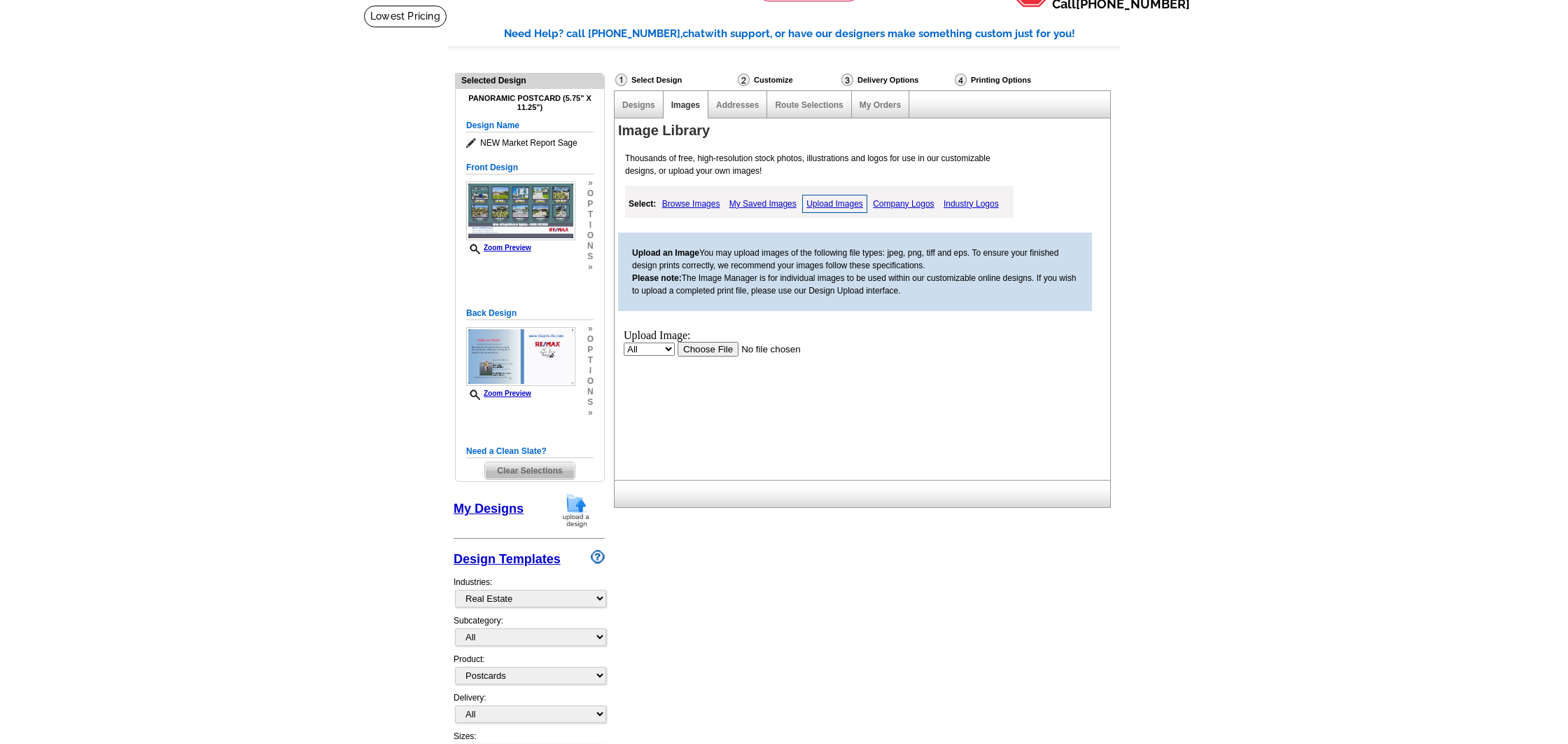
scroll to position [0, 0]
click at [709, 349] on input "file" at bounding box center [766, 348] width 177 height 15
click at [830, 200] on link "Upload Images" at bounding box center [835, 204] width 65 height 18
click at [837, 201] on link "Upload Images" at bounding box center [835, 204] width 65 height 18
click at [713, 347] on input "file" at bounding box center [766, 348] width 177 height 15
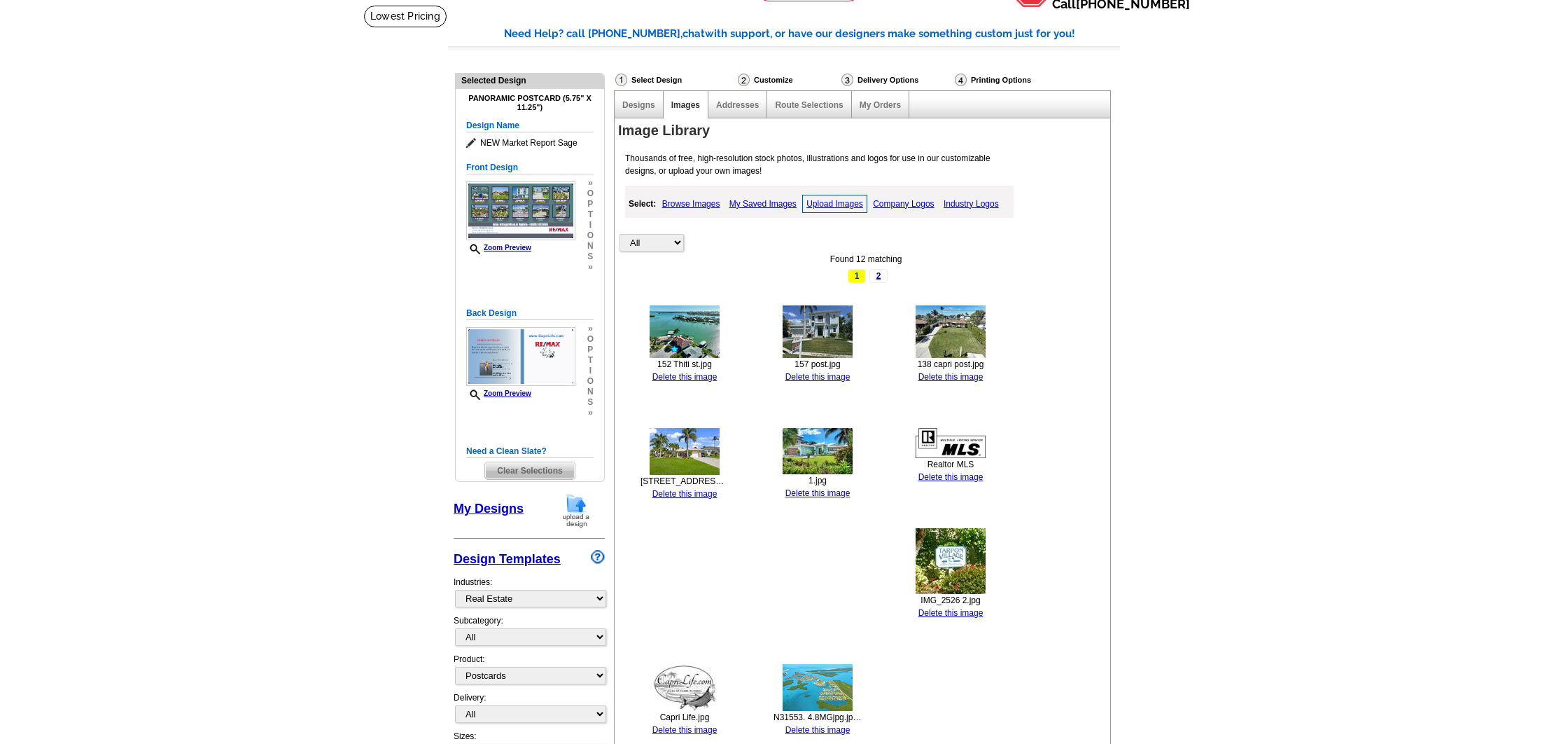
click at [838, 200] on link "Upload Images" at bounding box center [835, 204] width 65 height 18
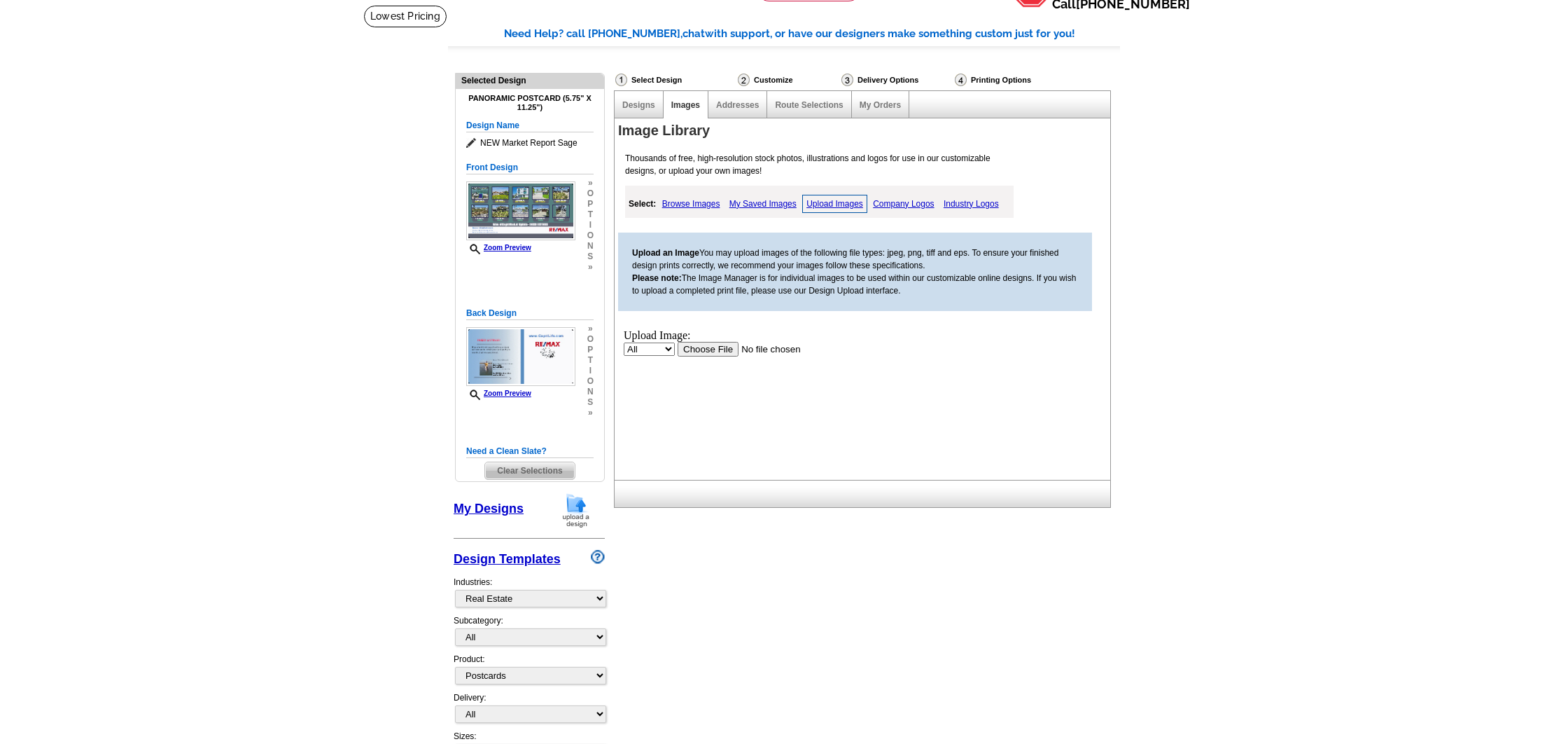
click at [712, 351] on input "file" at bounding box center [766, 348] width 177 height 15
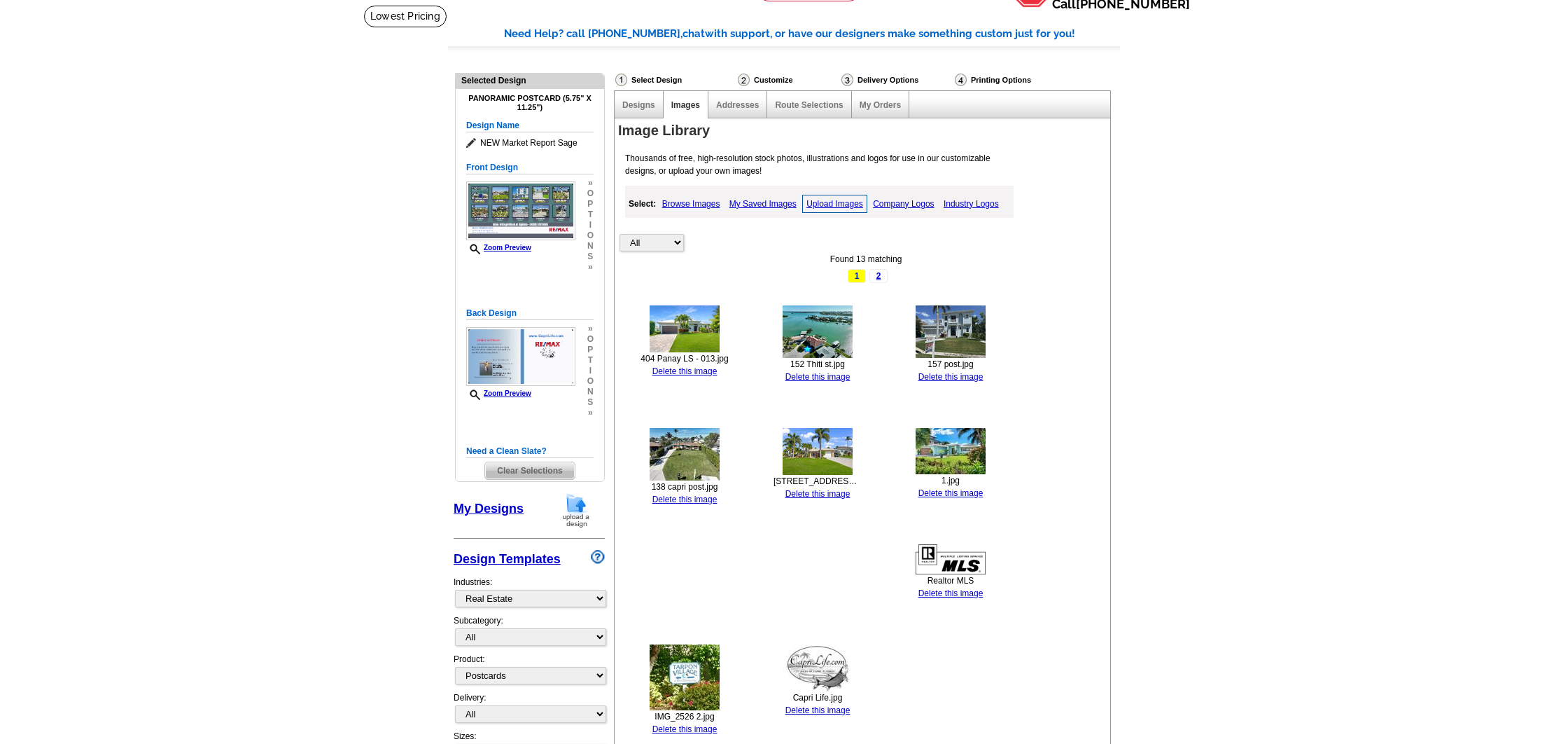
click at [840, 204] on link "Upload Images" at bounding box center [835, 204] width 65 height 18
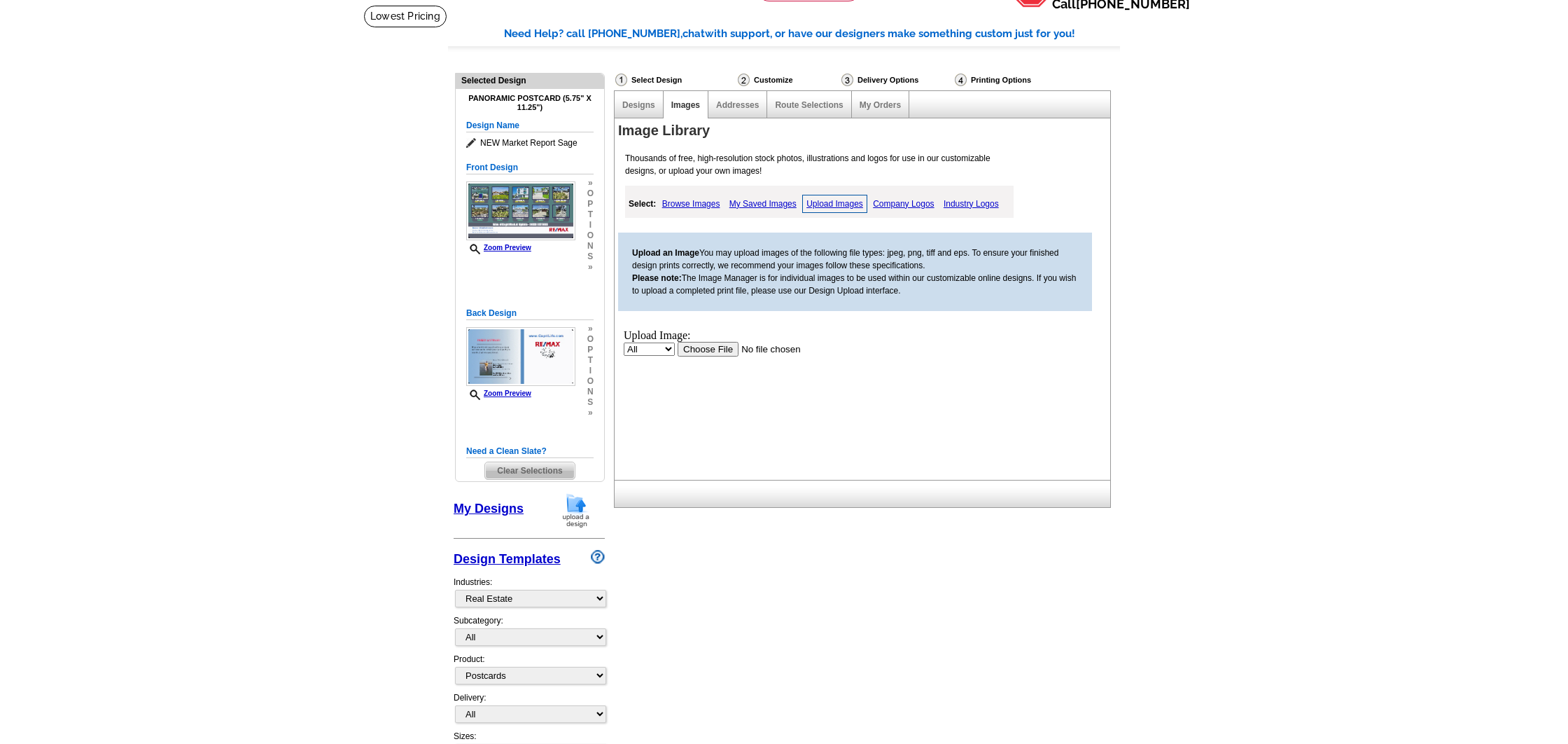
click at [702, 351] on input "file" at bounding box center [766, 348] width 177 height 15
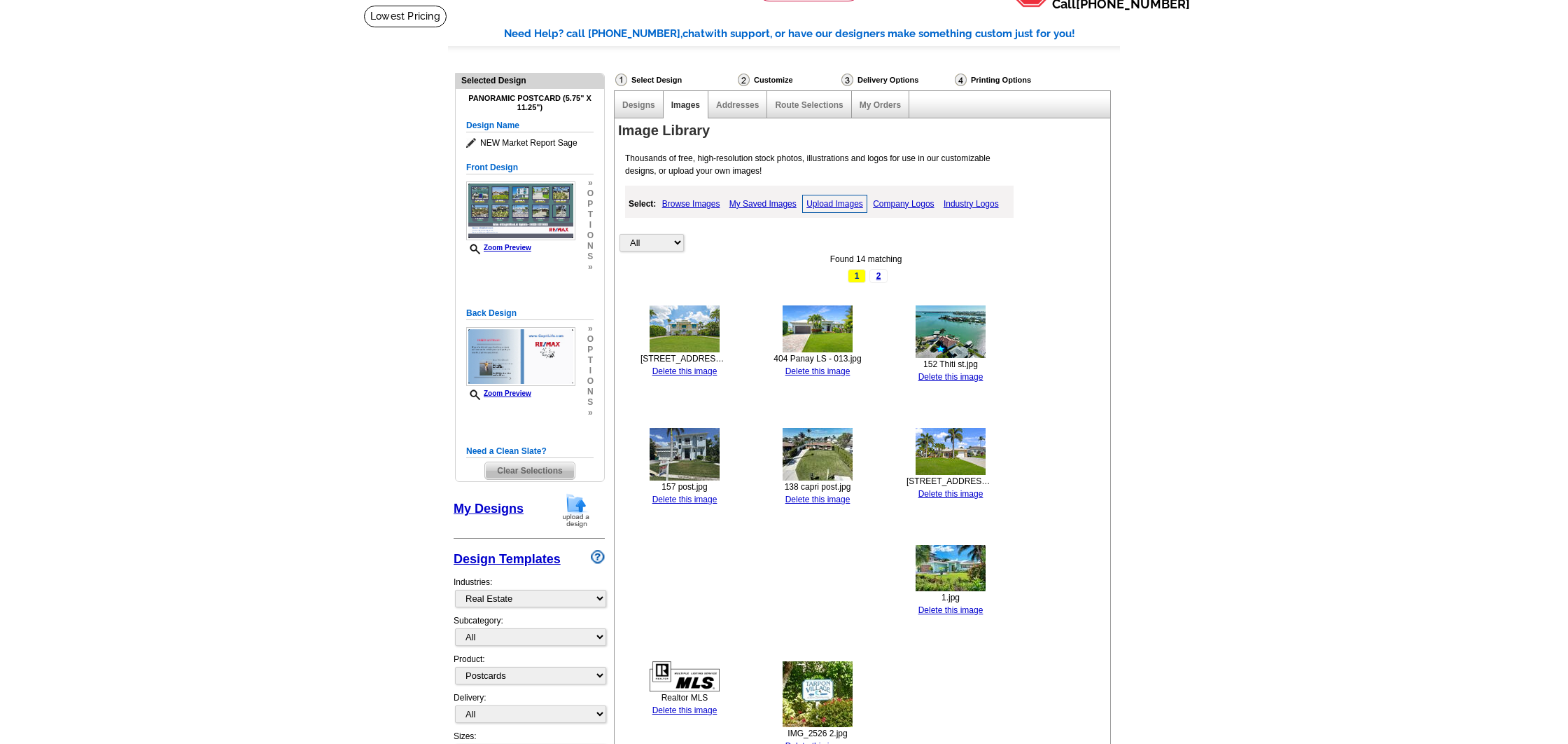
click at [838, 202] on link "Upload Images" at bounding box center [835, 204] width 65 height 18
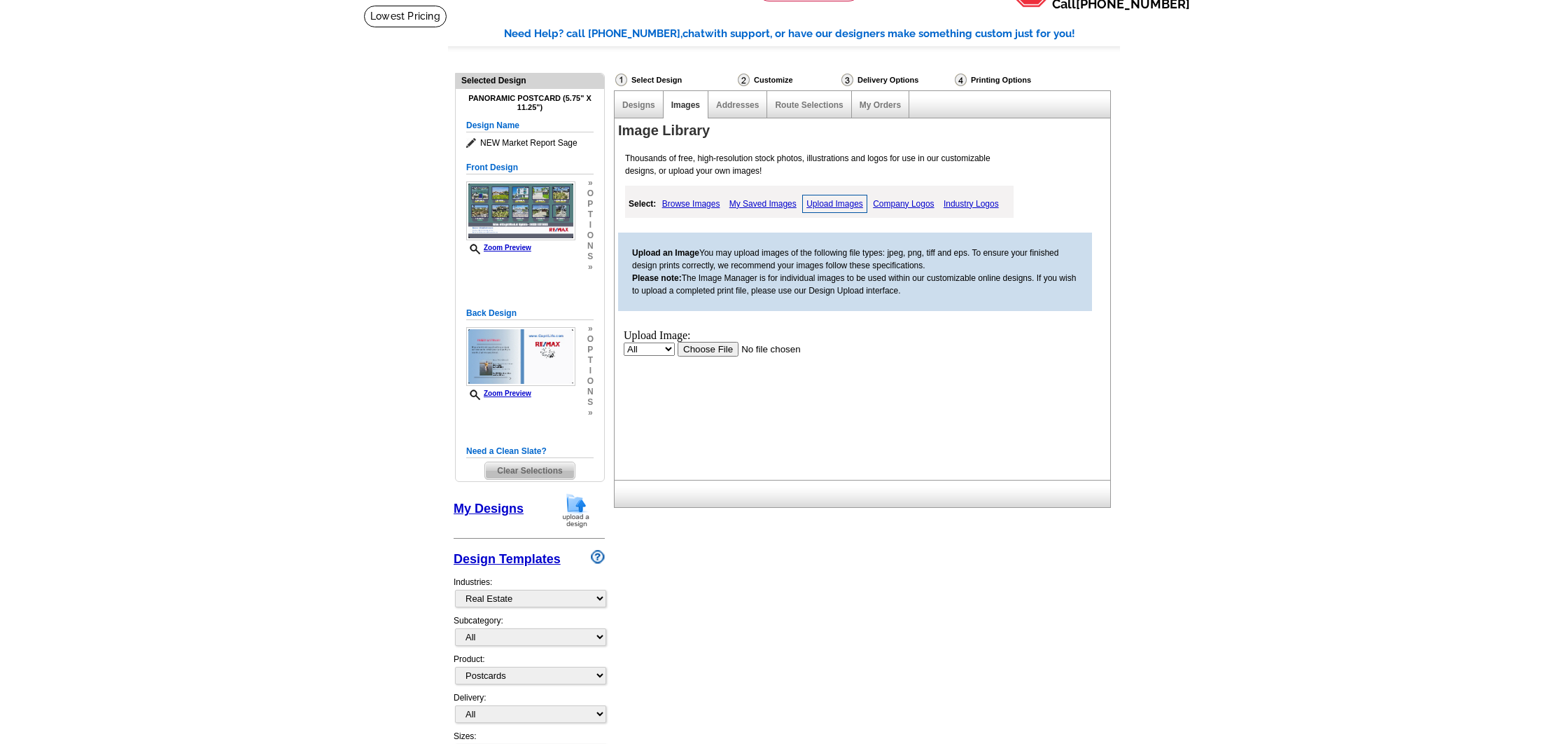
click at [709, 350] on input "file" at bounding box center [766, 348] width 177 height 15
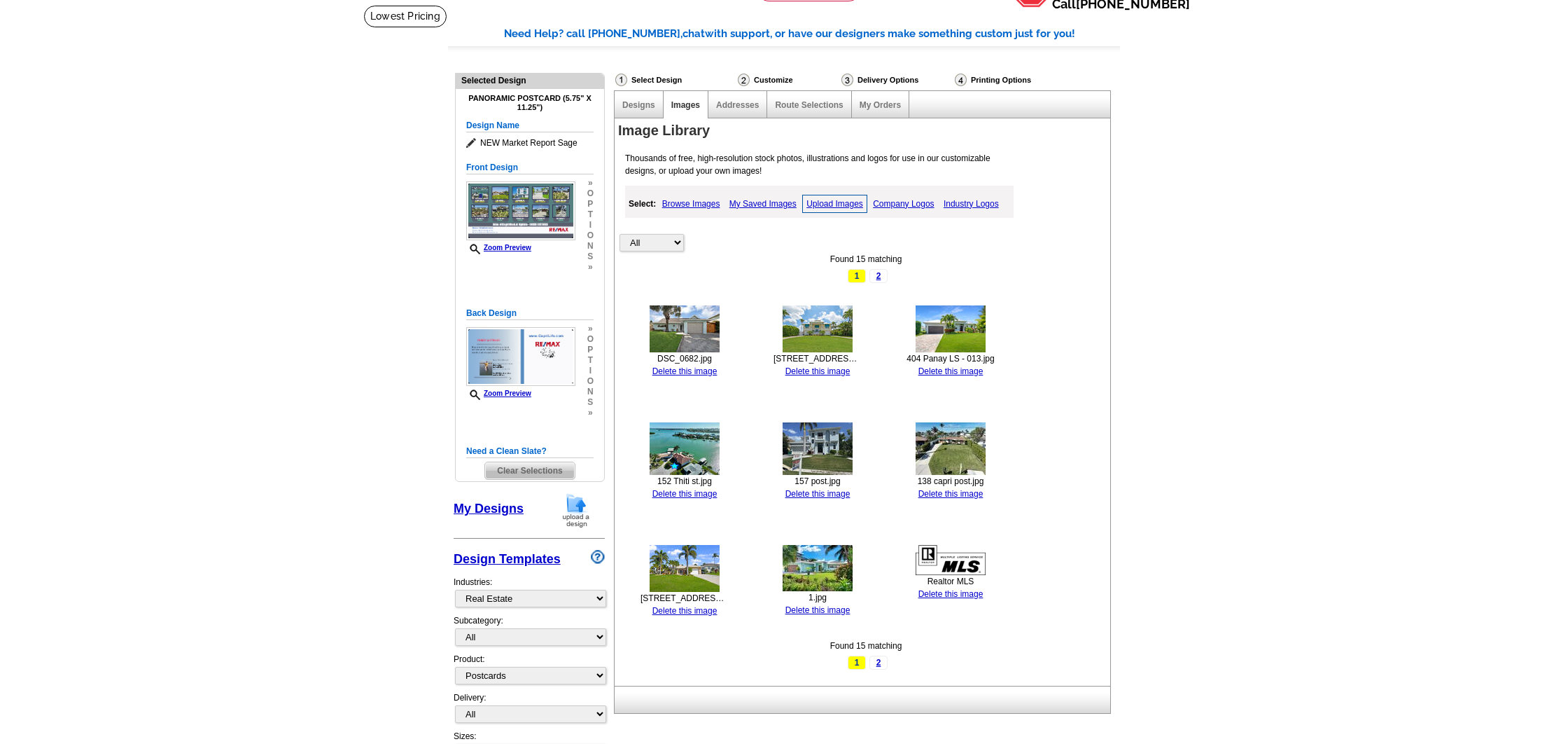
click at [835, 203] on link "Upload Images" at bounding box center [835, 204] width 65 height 18
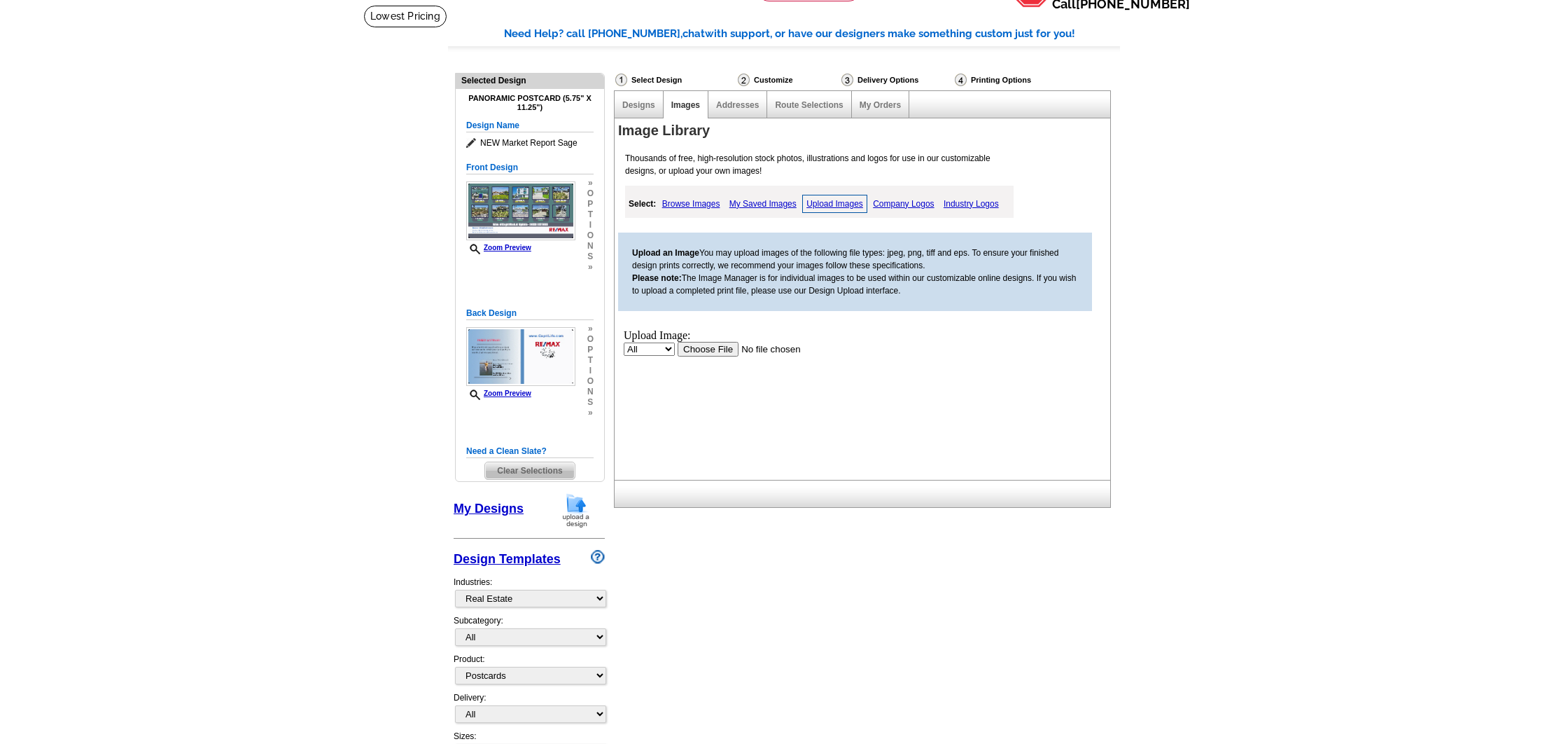
click at [711, 346] on input "file" at bounding box center [766, 348] width 177 height 15
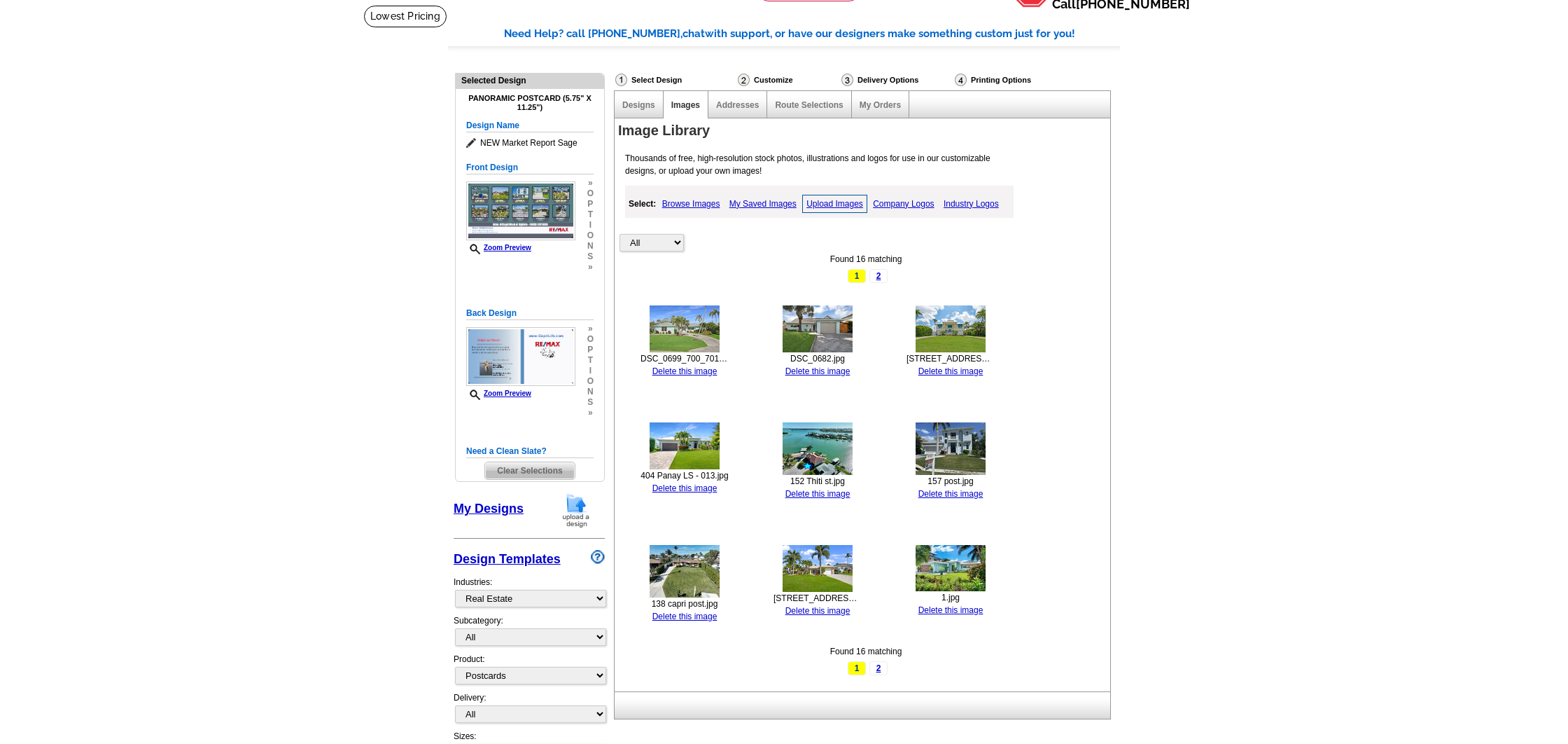
click at [837, 206] on link "Upload Images" at bounding box center [835, 204] width 65 height 18
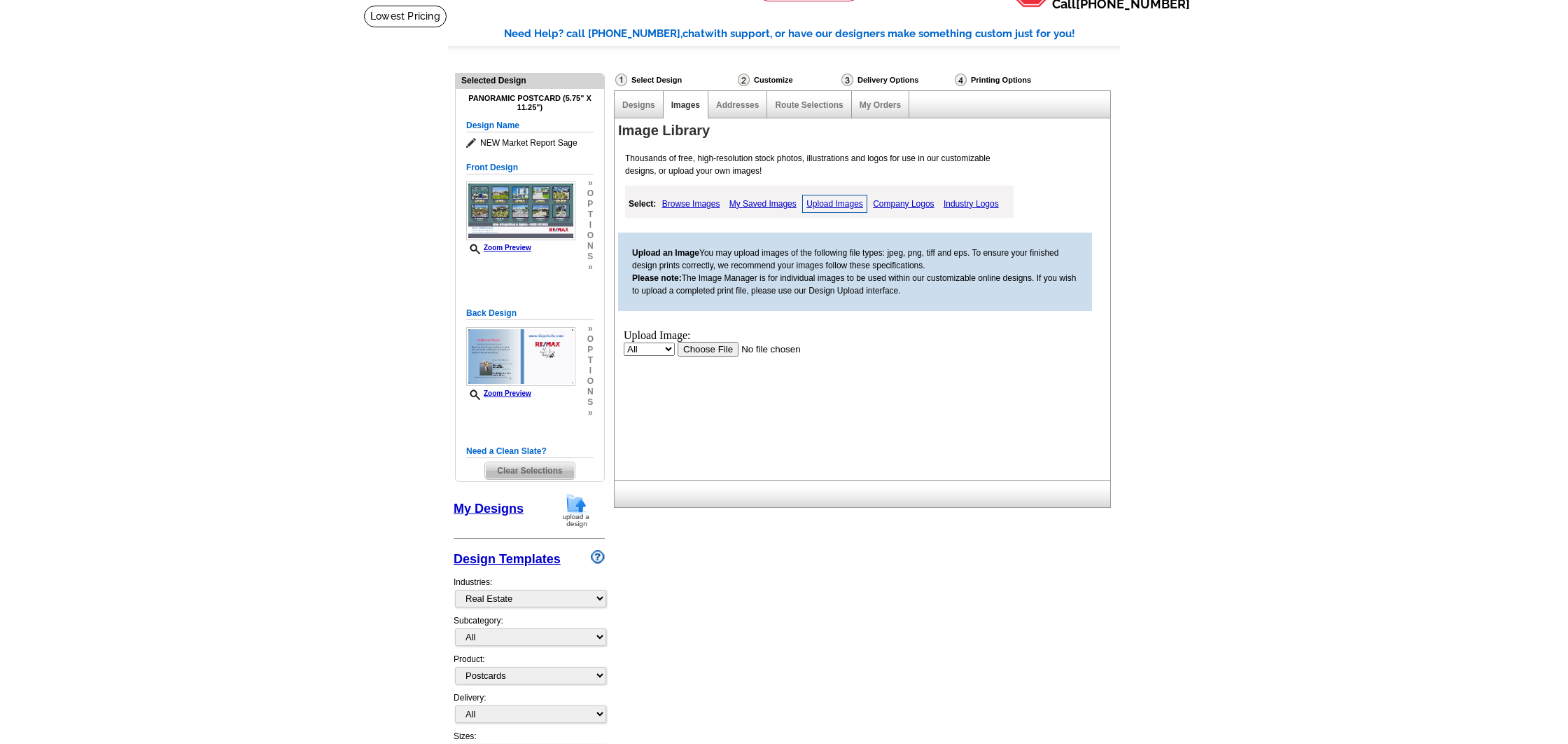
click at [710, 346] on input "file" at bounding box center [766, 348] width 177 height 15
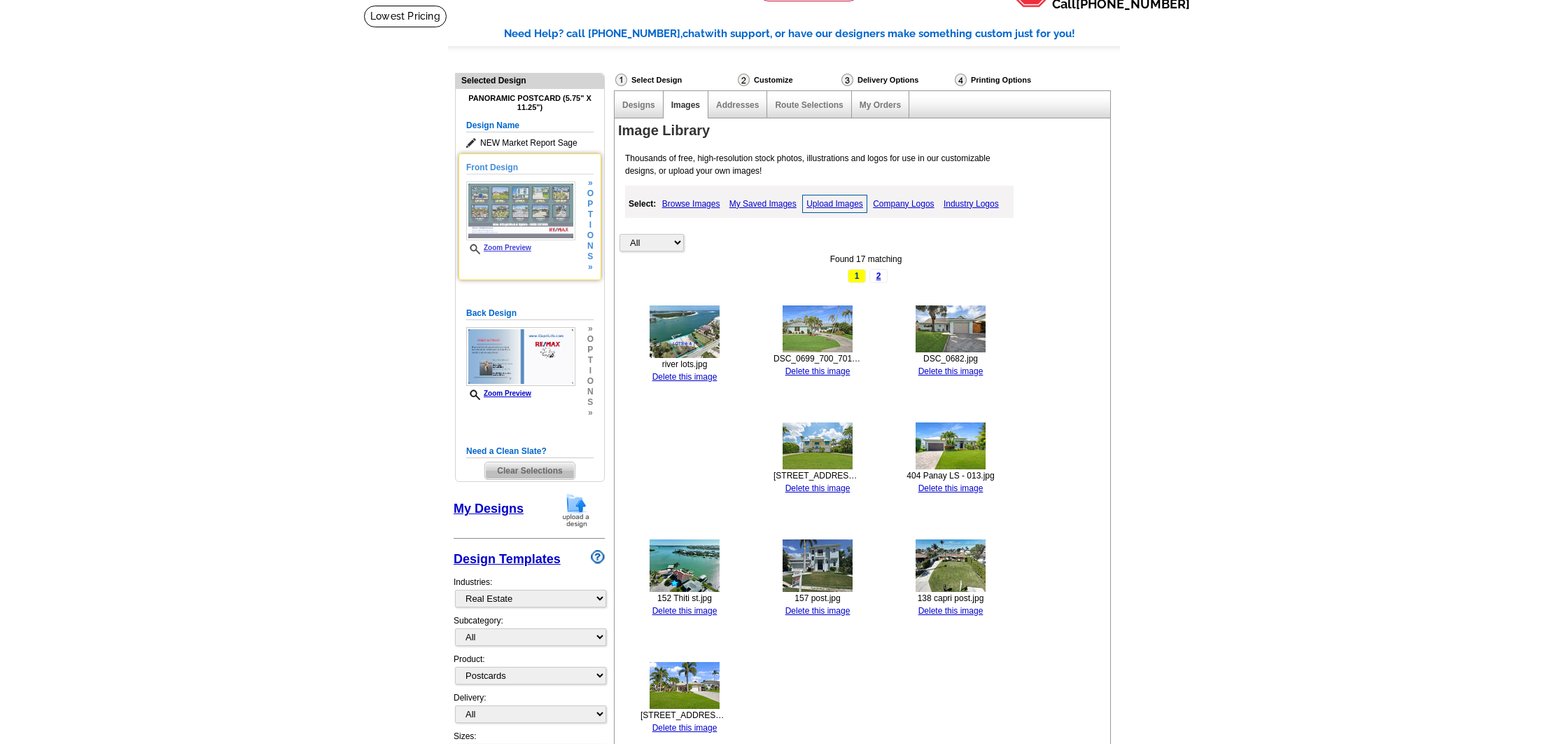
click at [547, 193] on img at bounding box center [521, 211] width 110 height 59
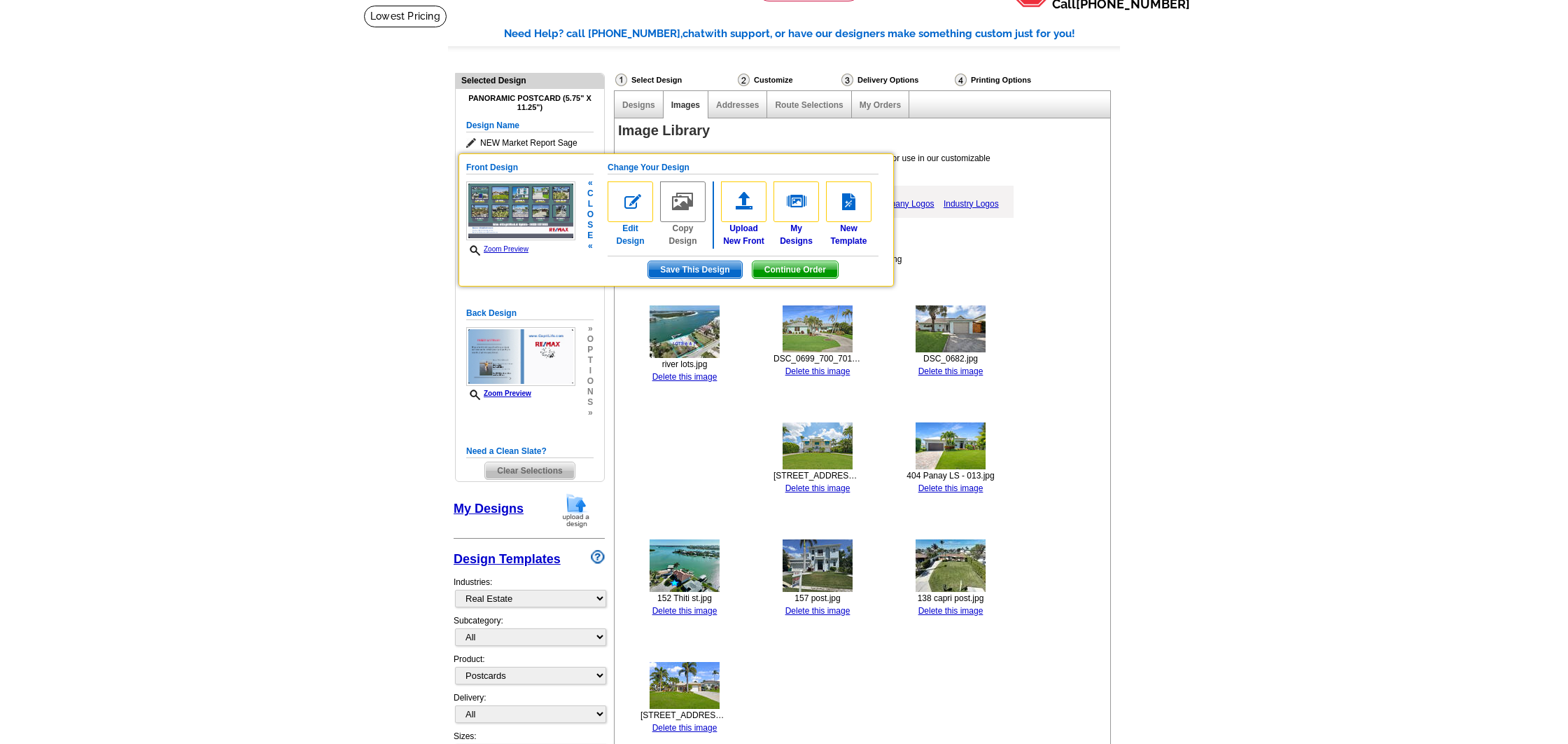
click at [633, 204] on img at bounding box center [631, 202] width 46 height 40
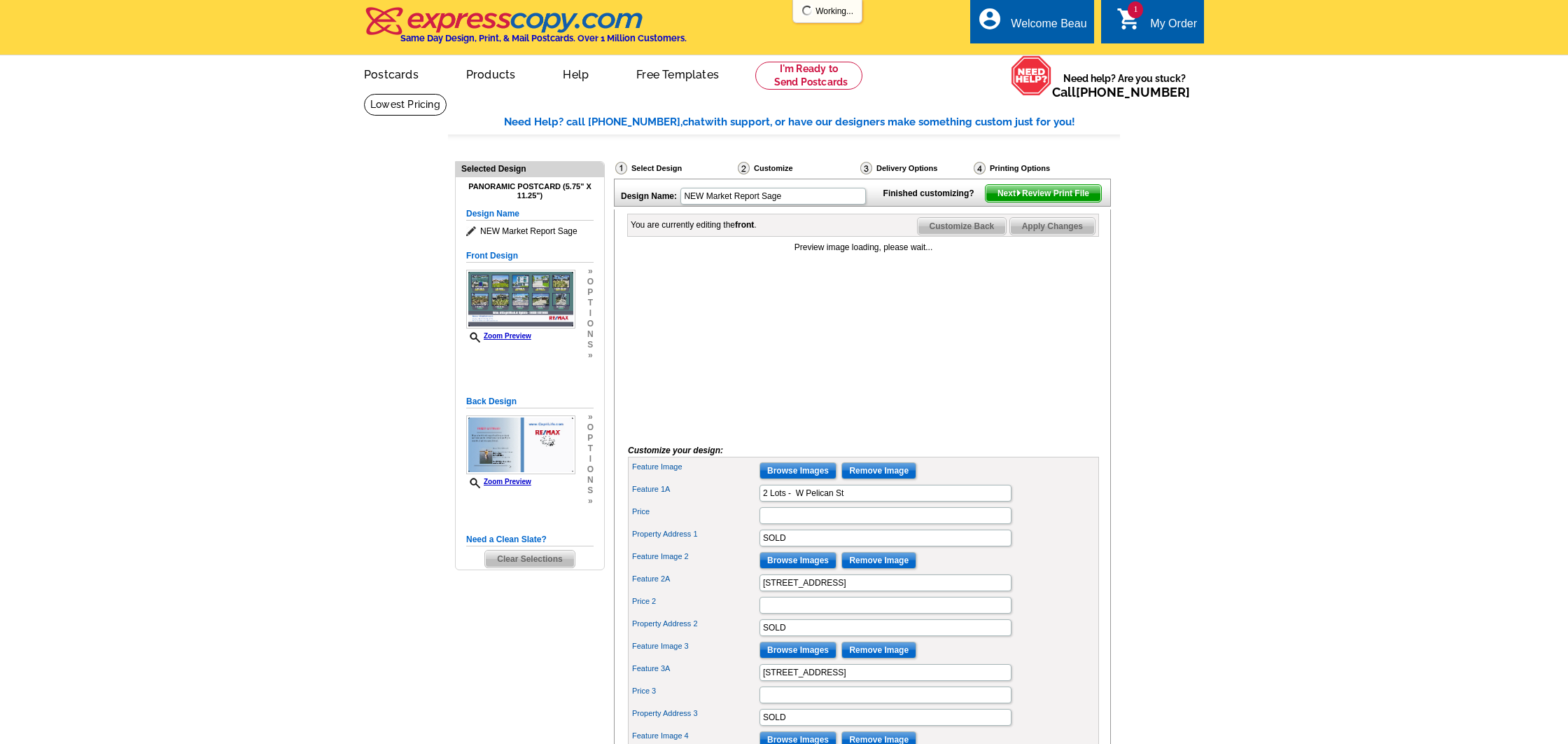
click at [510, 213] on h5 "Design Name" at bounding box center [530, 213] width 127 height 13
click at [470, 227] on icon at bounding box center [474, 232] width 14 height 11
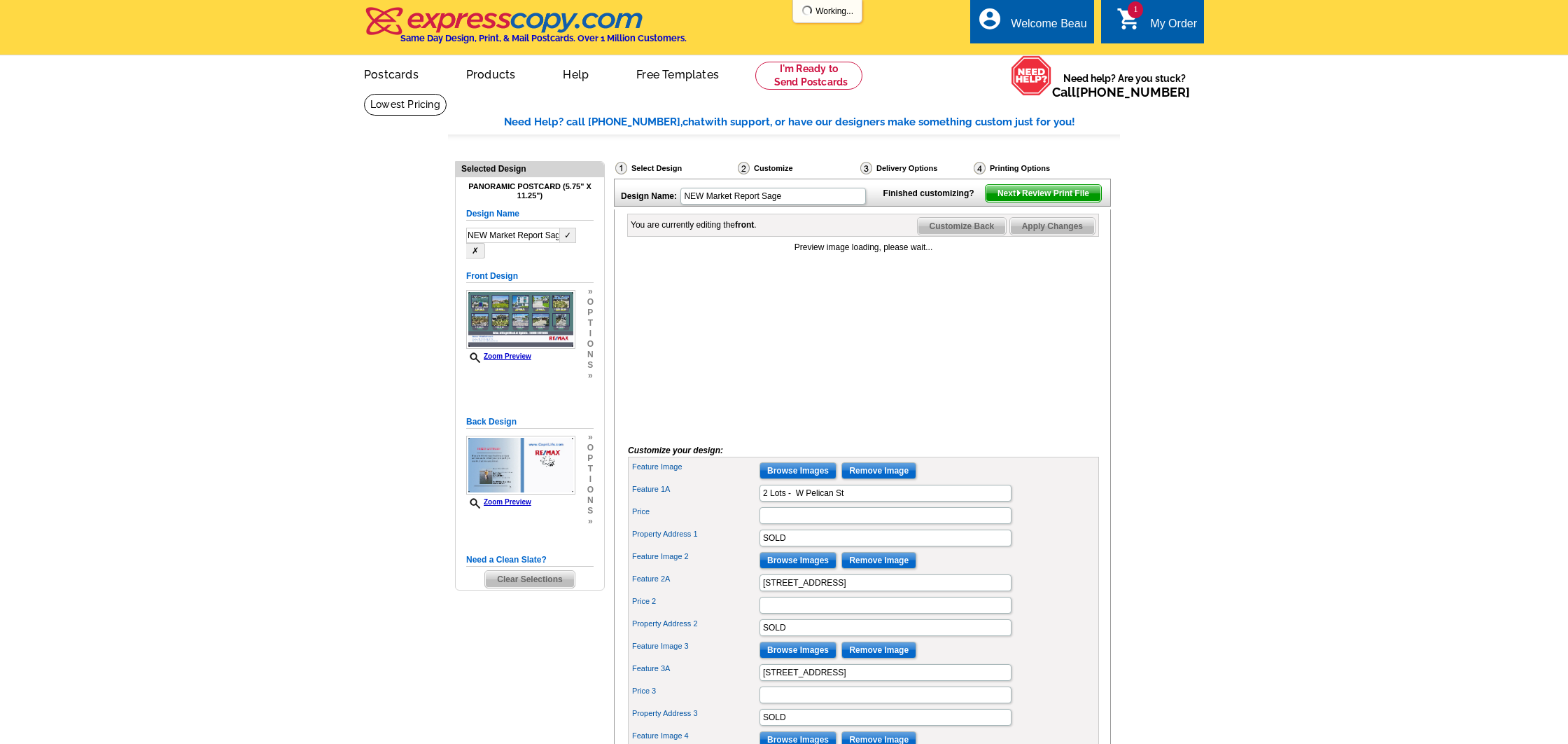
click at [485, 243] on button "✗" at bounding box center [476, 251] width 19 height 16
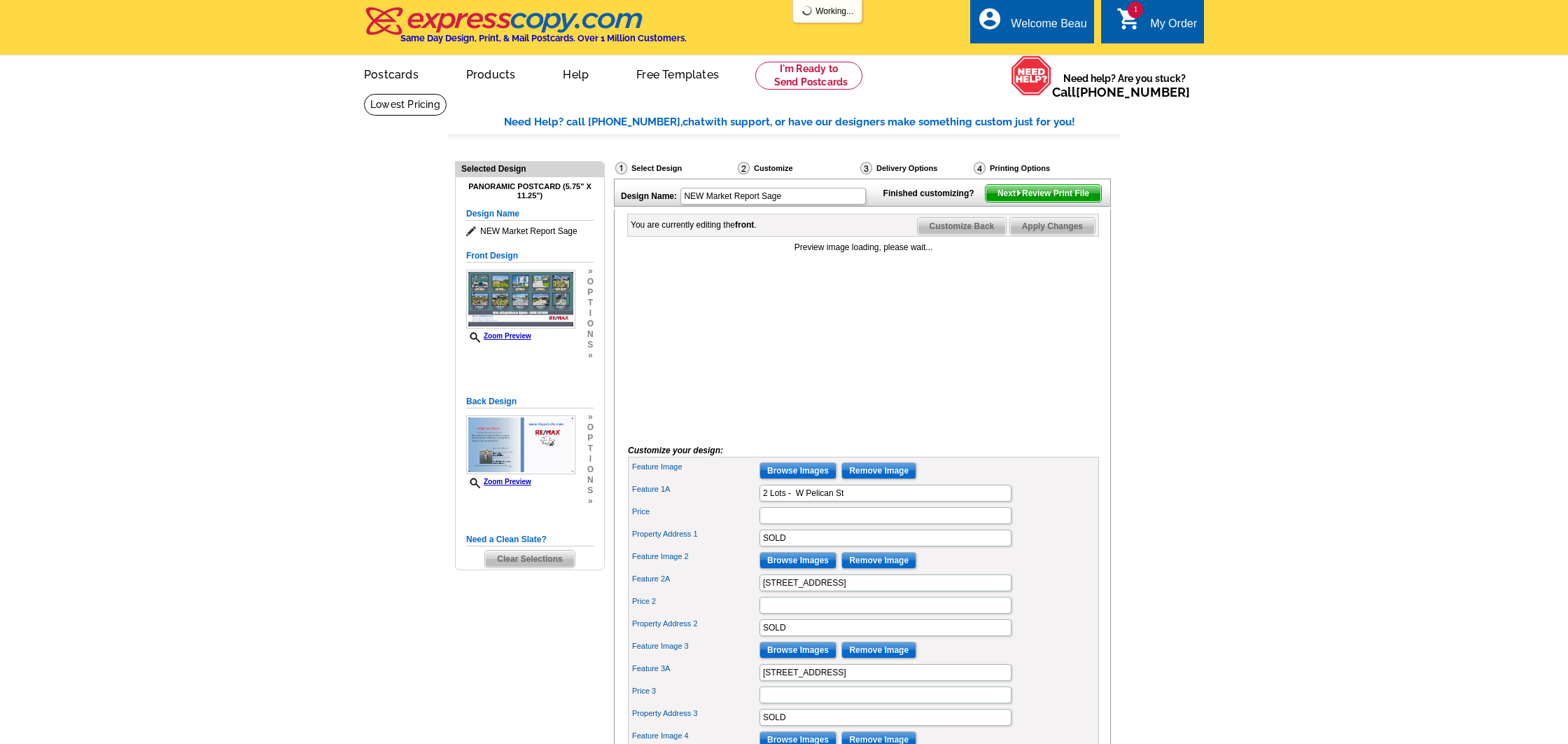
click at [506, 213] on h5 "Design Name" at bounding box center [530, 213] width 127 height 13
click at [474, 231] on icon at bounding box center [474, 232] width 14 height 11
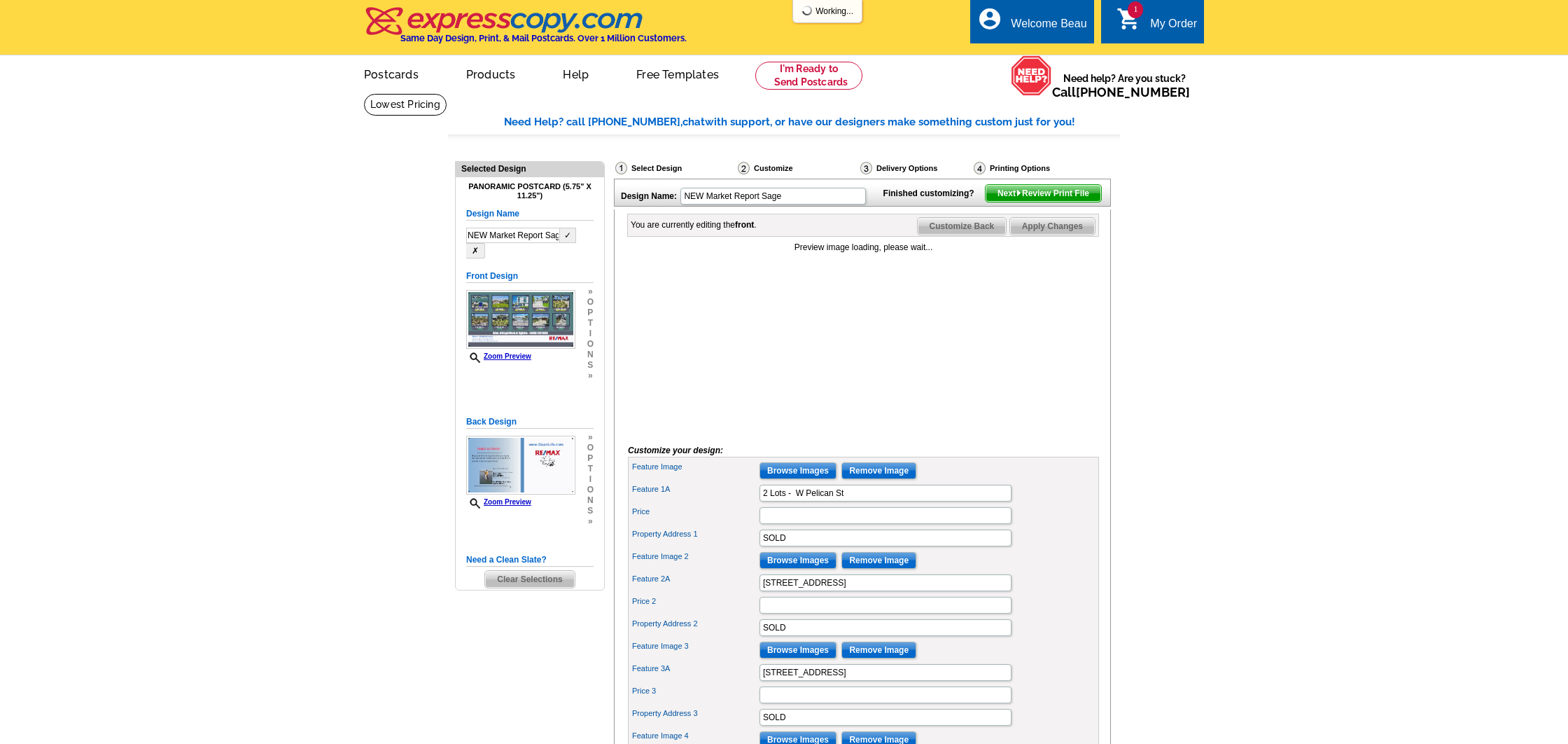
click at [479, 231] on input "NEW Market Report Sage" at bounding box center [513, 235] width 94 height 16
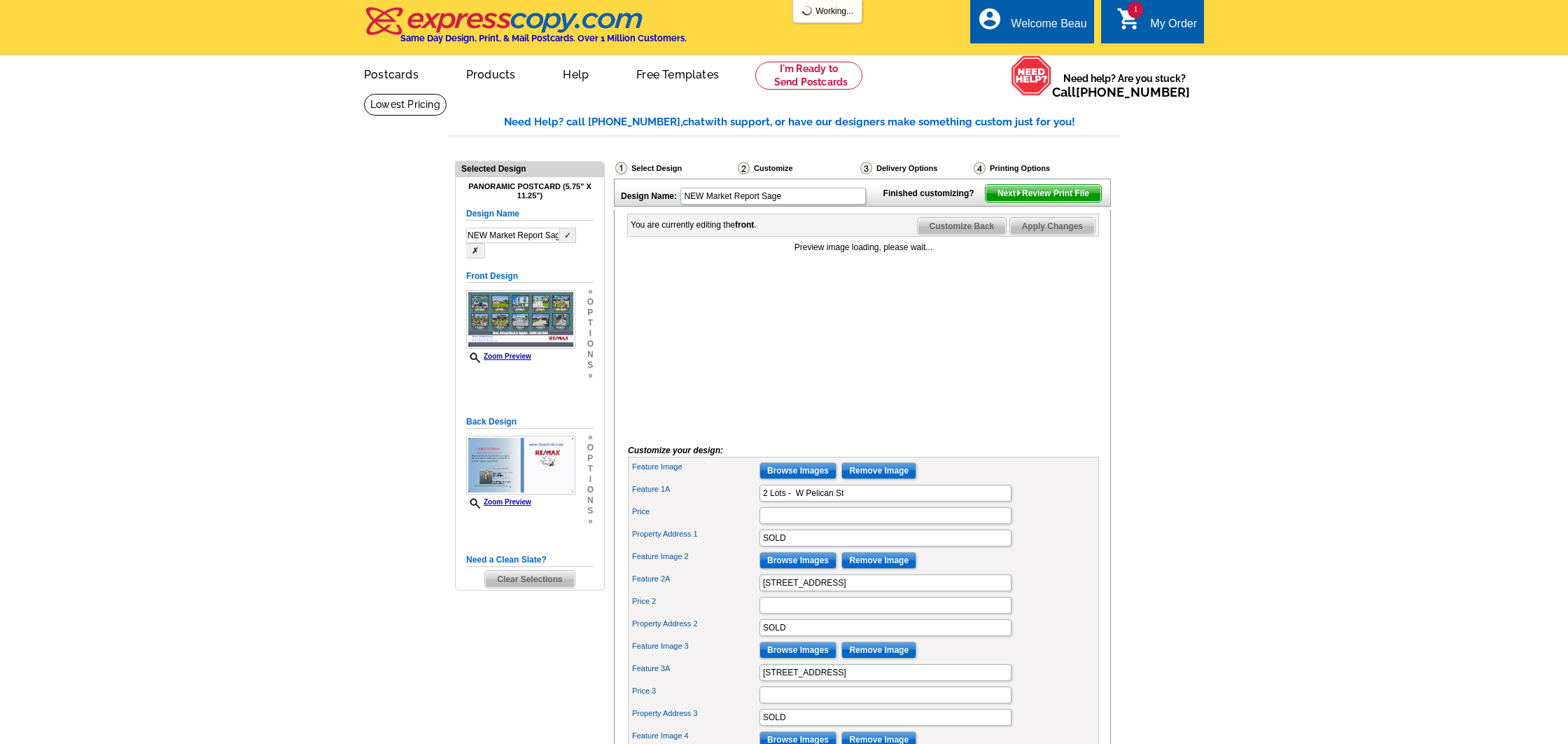
click at [479, 231] on input "NEW Market Report Sage" at bounding box center [513, 235] width 94 height 16
type input "post card fall 2025"
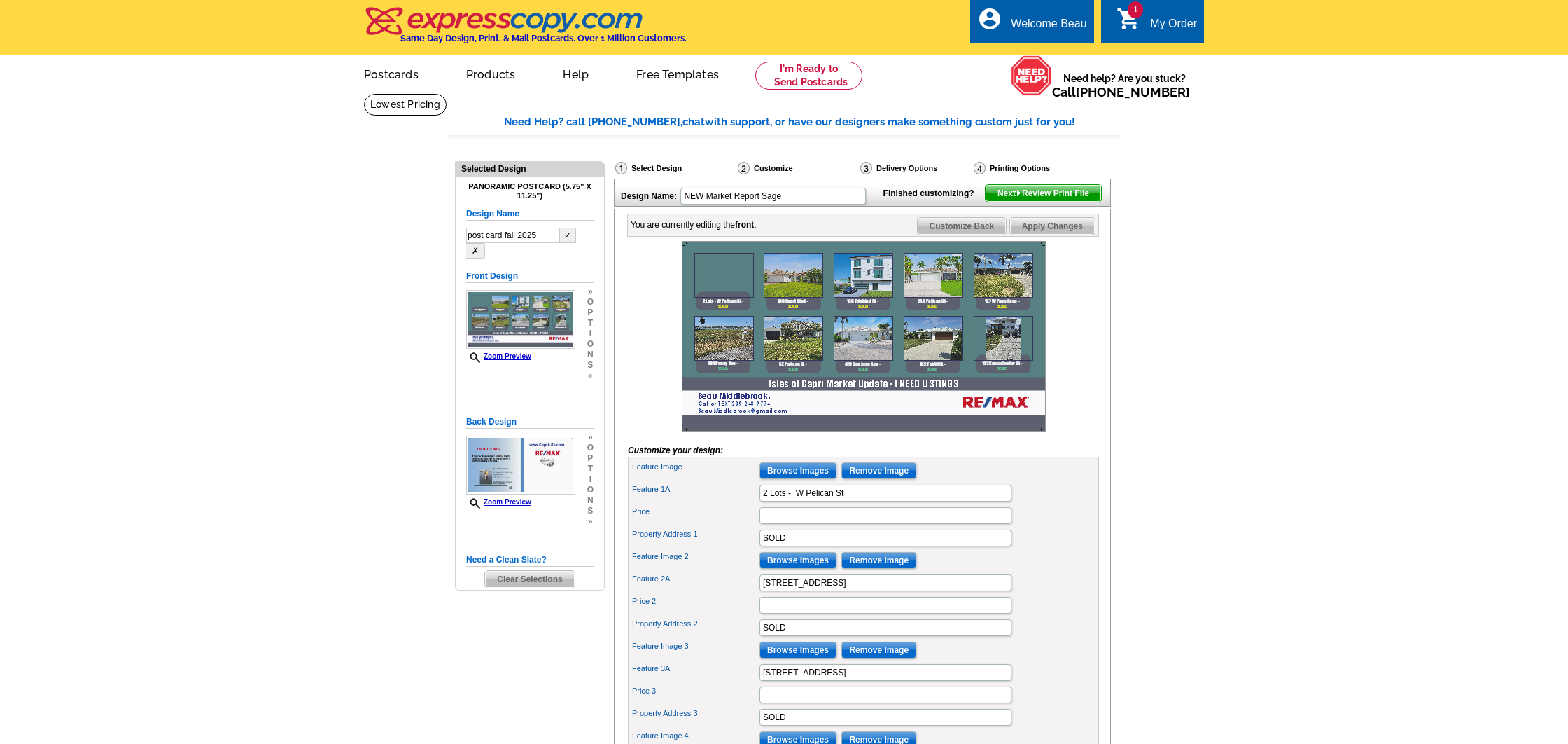
click at [571, 237] on button "✓" at bounding box center [568, 235] width 16 height 16
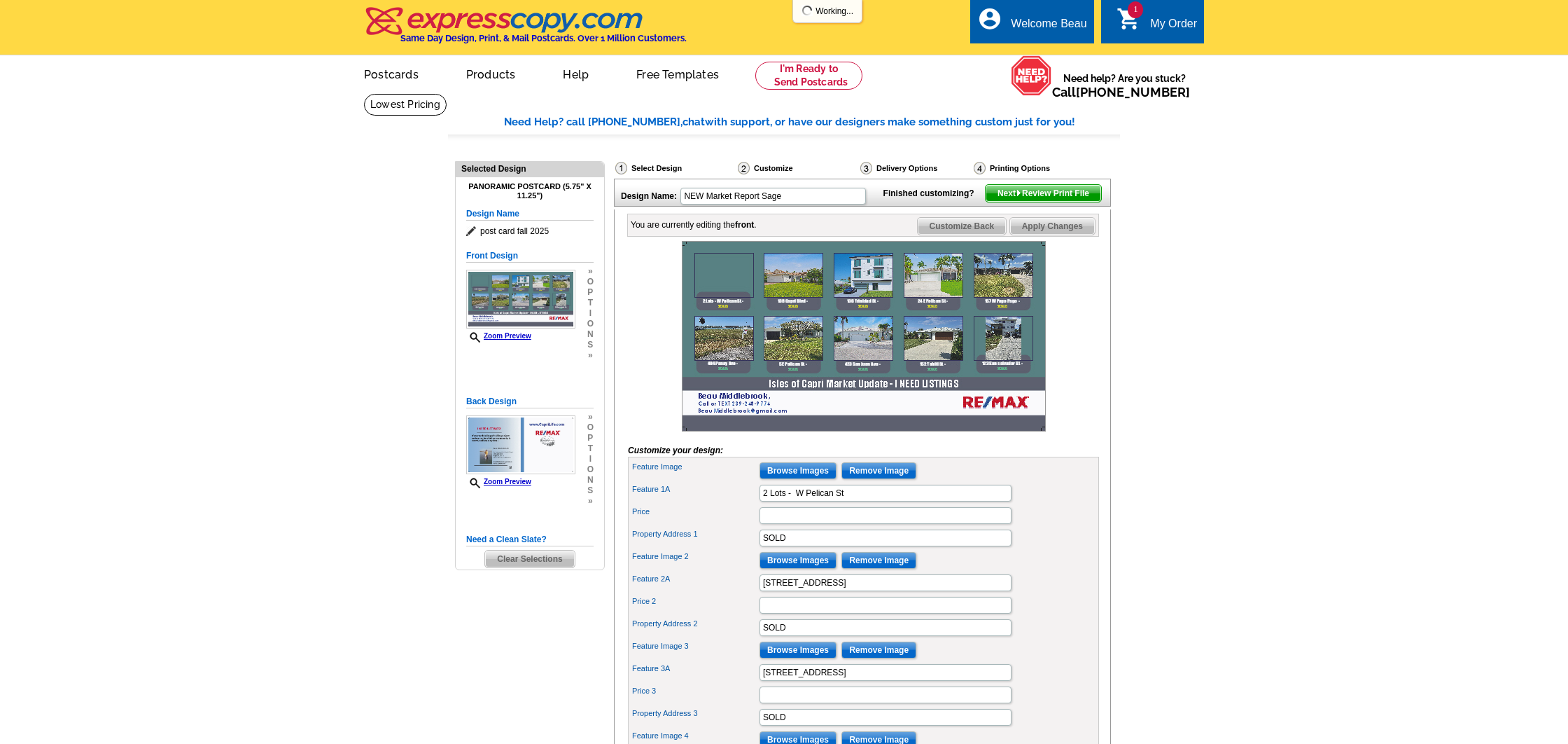
type input "post card fall 2025"
click at [788, 479] on input "Browse Images" at bounding box center [798, 470] width 77 height 17
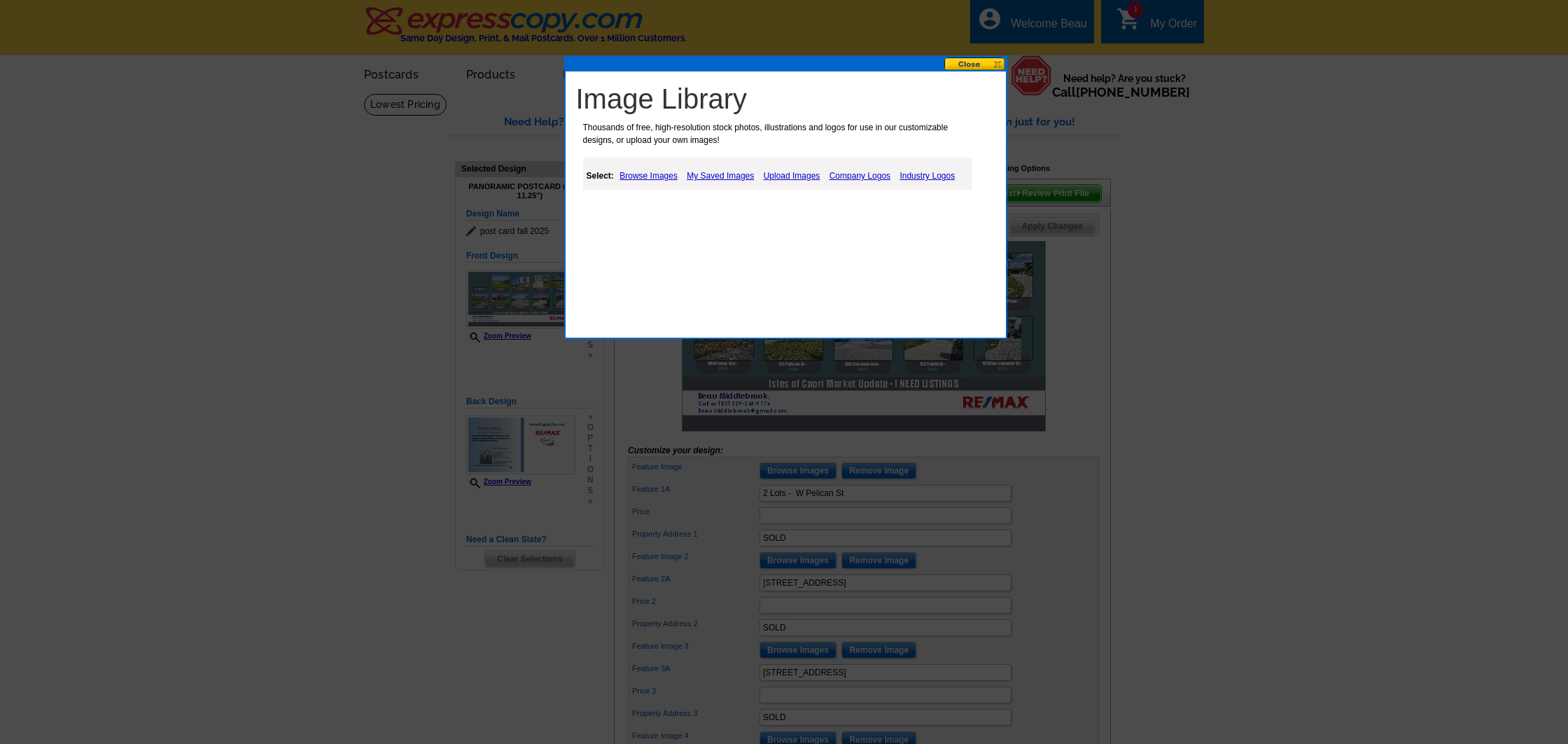
click at [728, 175] on link "My Saved Images" at bounding box center [720, 175] width 75 height 17
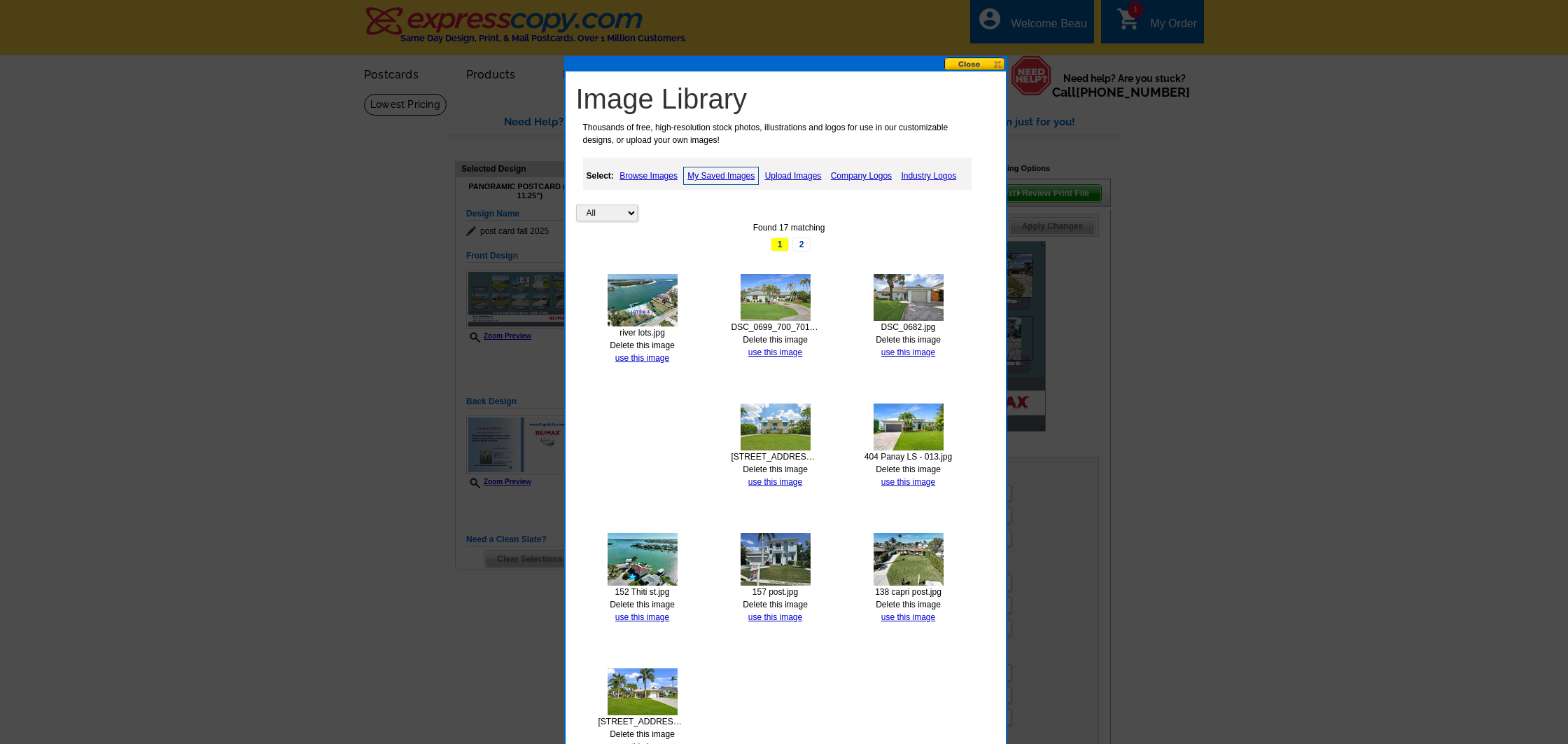
click at [660, 304] on img at bounding box center [643, 300] width 70 height 53
click at [660, 356] on link "use this image" at bounding box center [642, 357] width 53 height 10
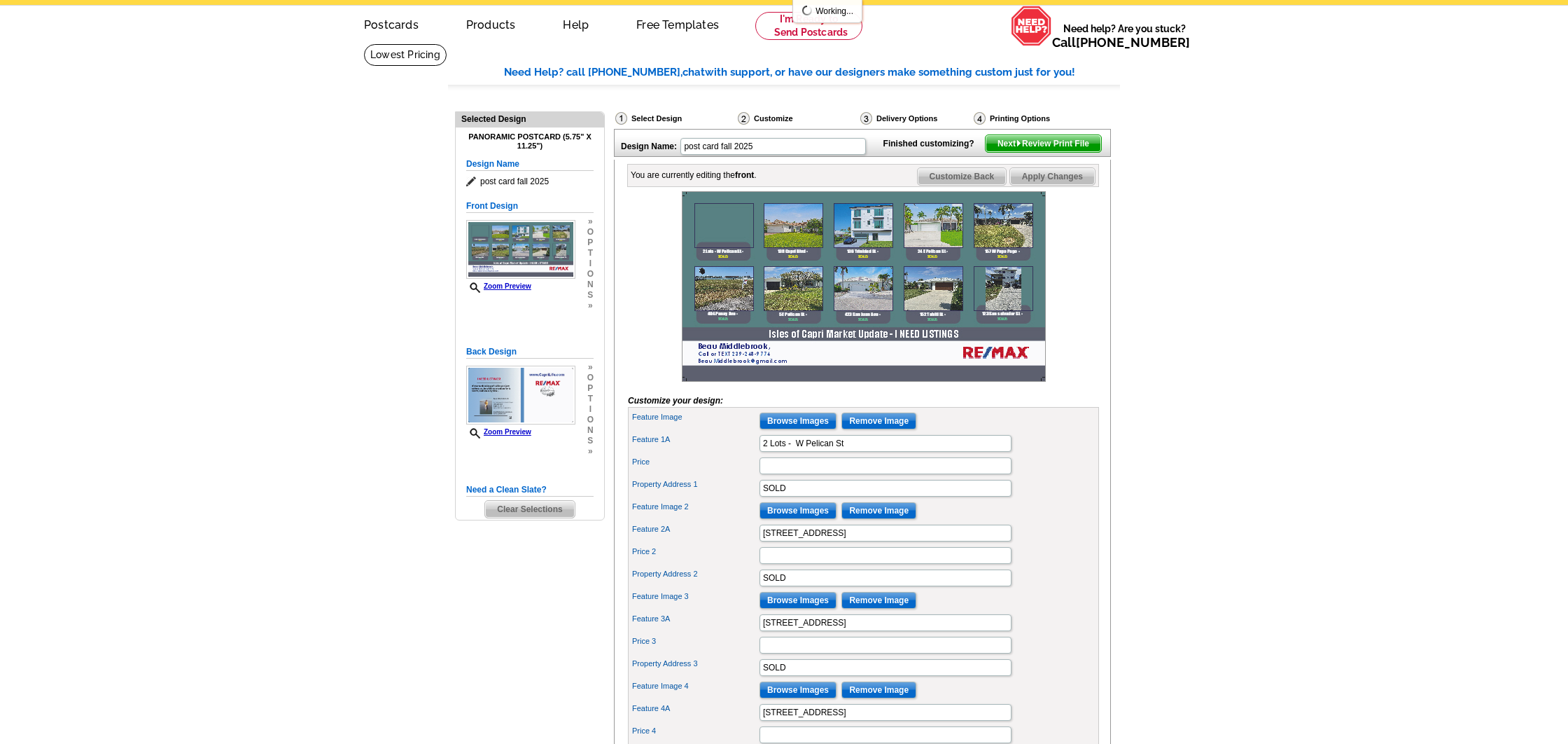
scroll to position [65, 0]
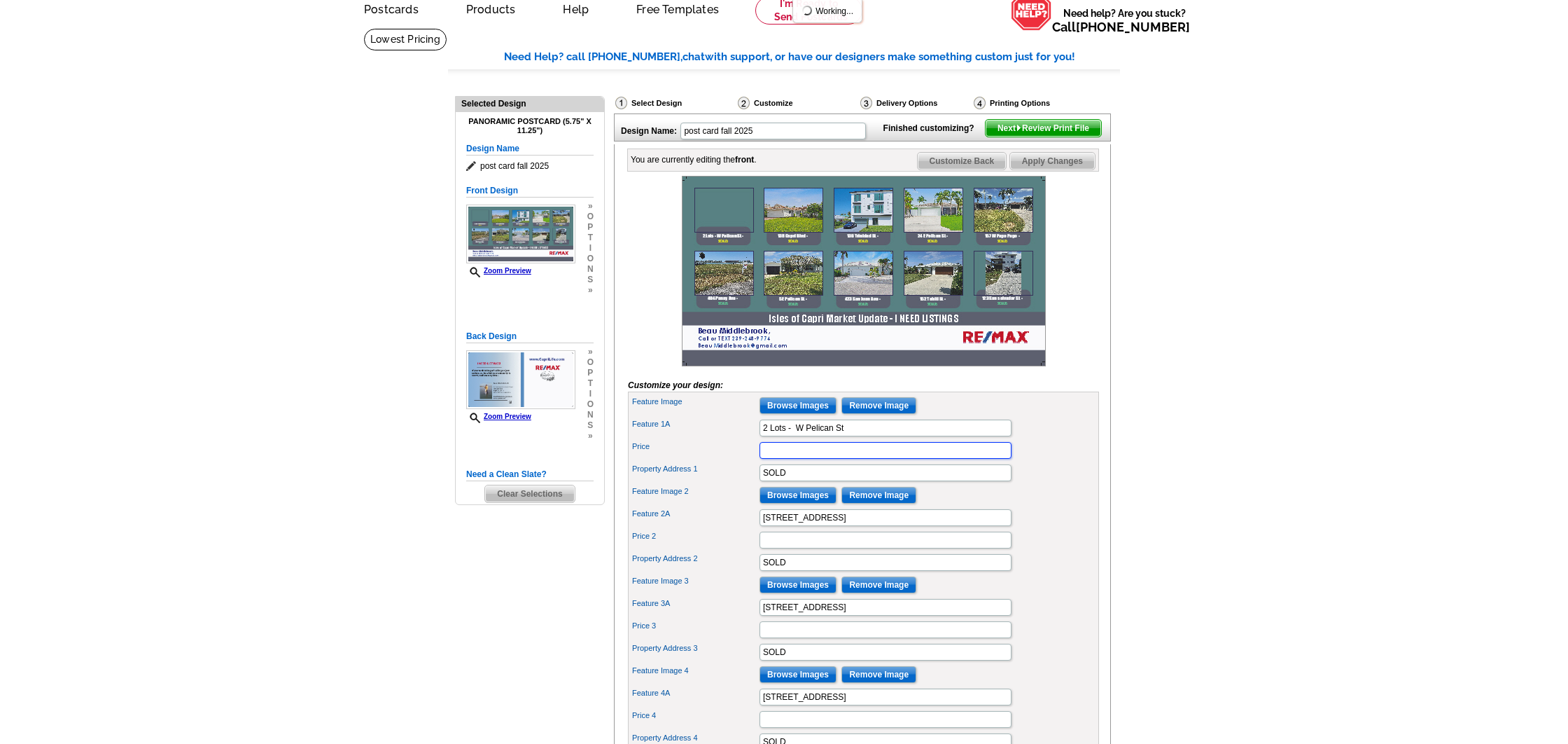
click at [778, 459] on input "Price" at bounding box center [885, 450] width 252 height 17
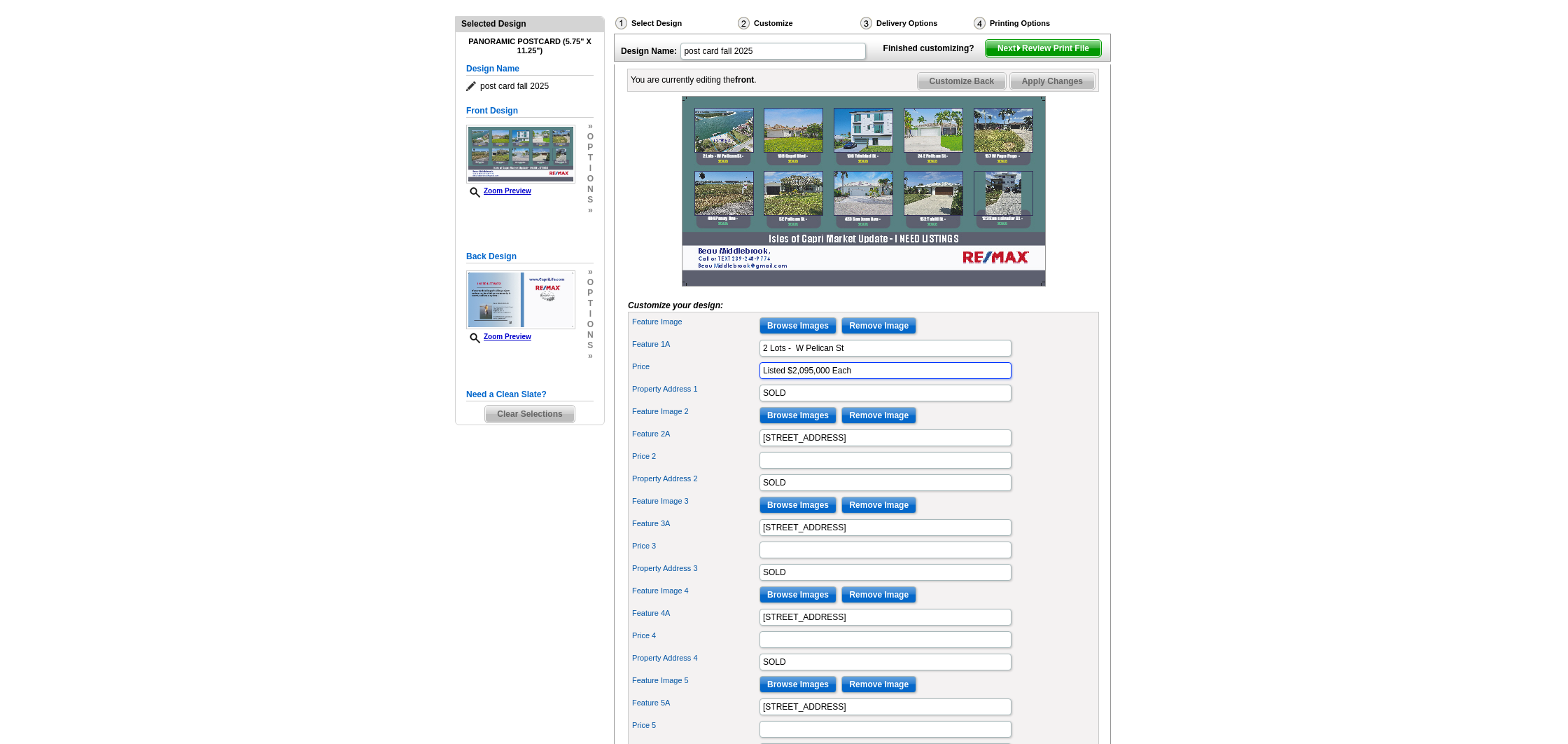
scroll to position [146, 0]
type input "Listed $2,095,000 Each"
click at [802, 468] on input "Price 2" at bounding box center [885, 459] width 252 height 17
type input "Listed $1,575,000"
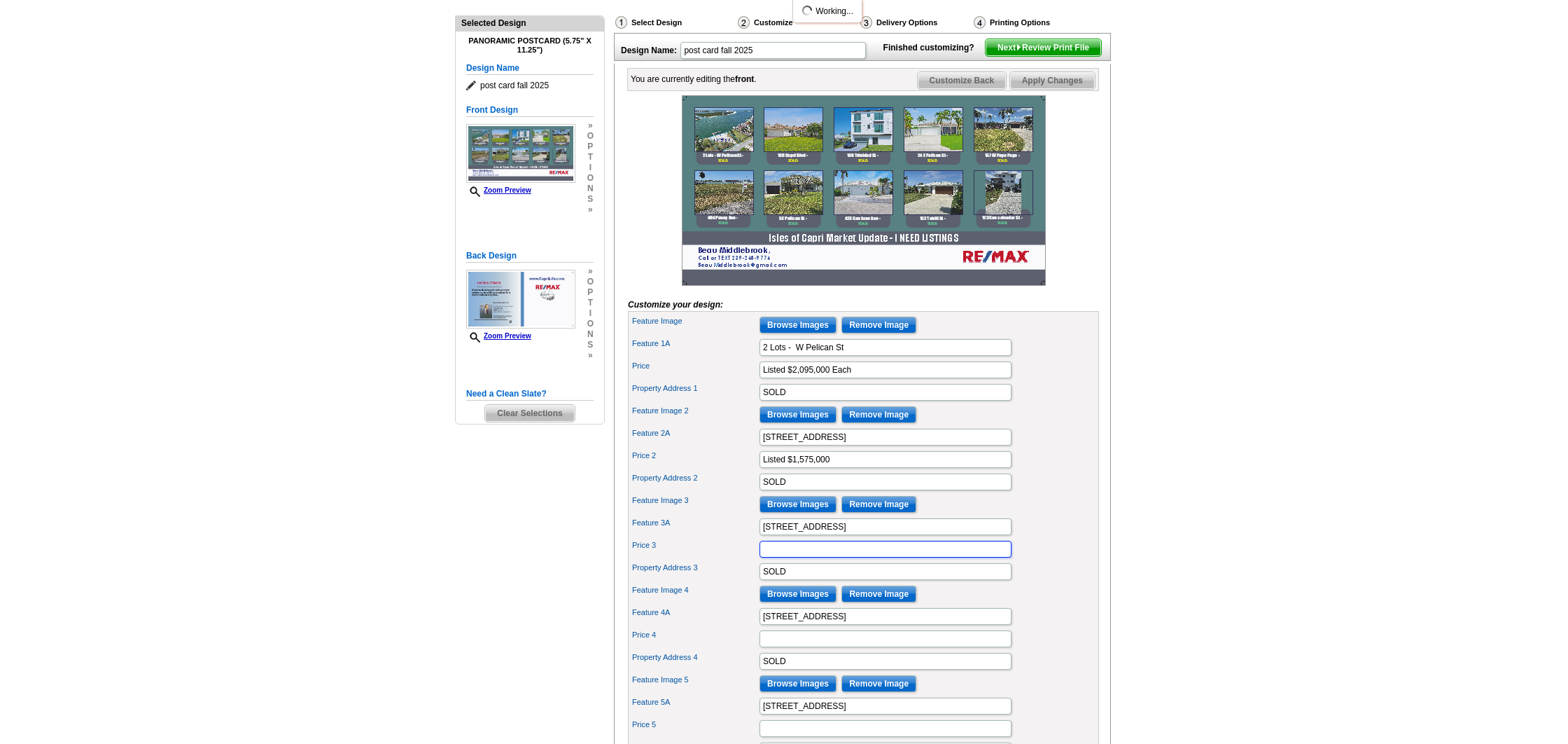
click at [799, 557] on input "Price 3" at bounding box center [885, 548] width 252 height 17
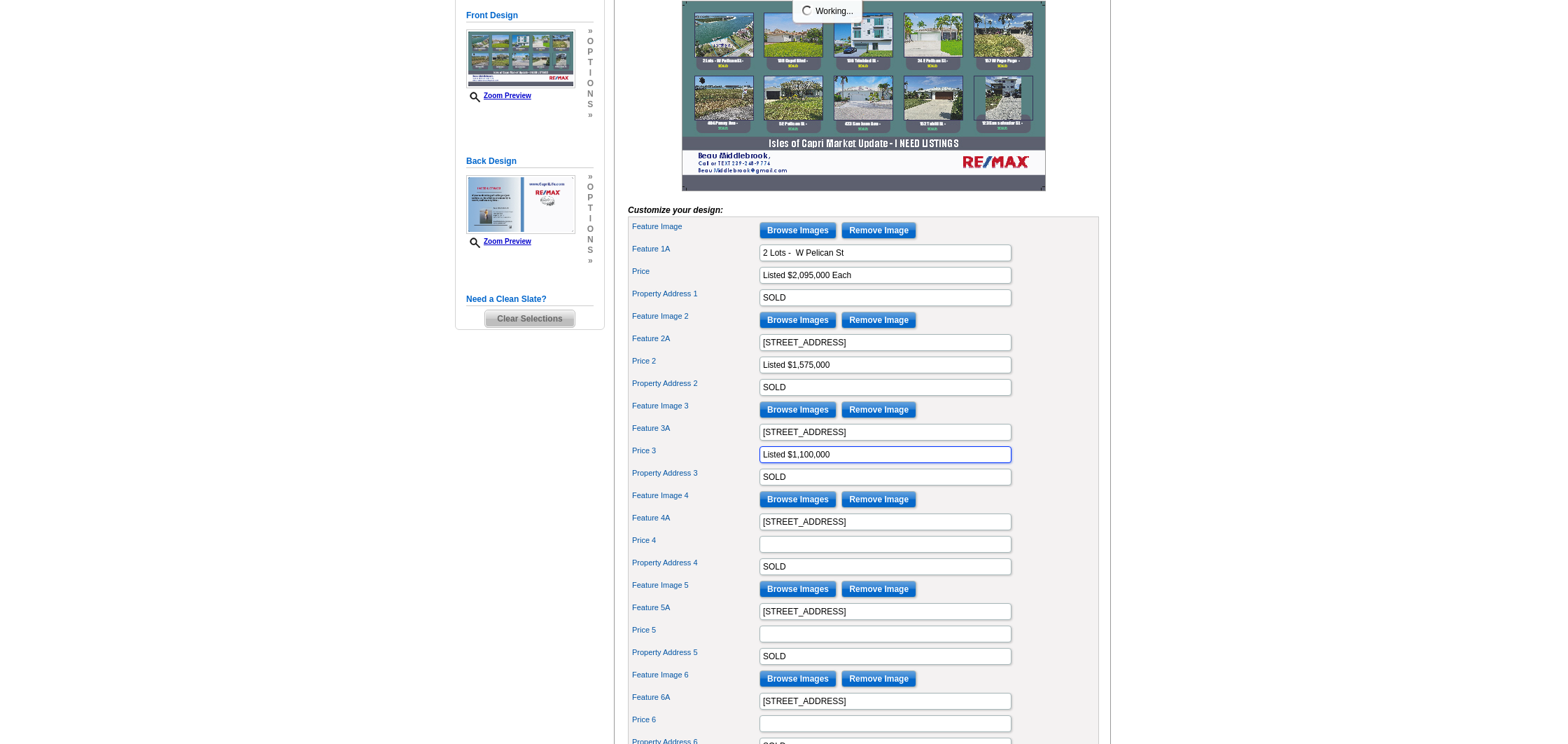
scroll to position [241, 0]
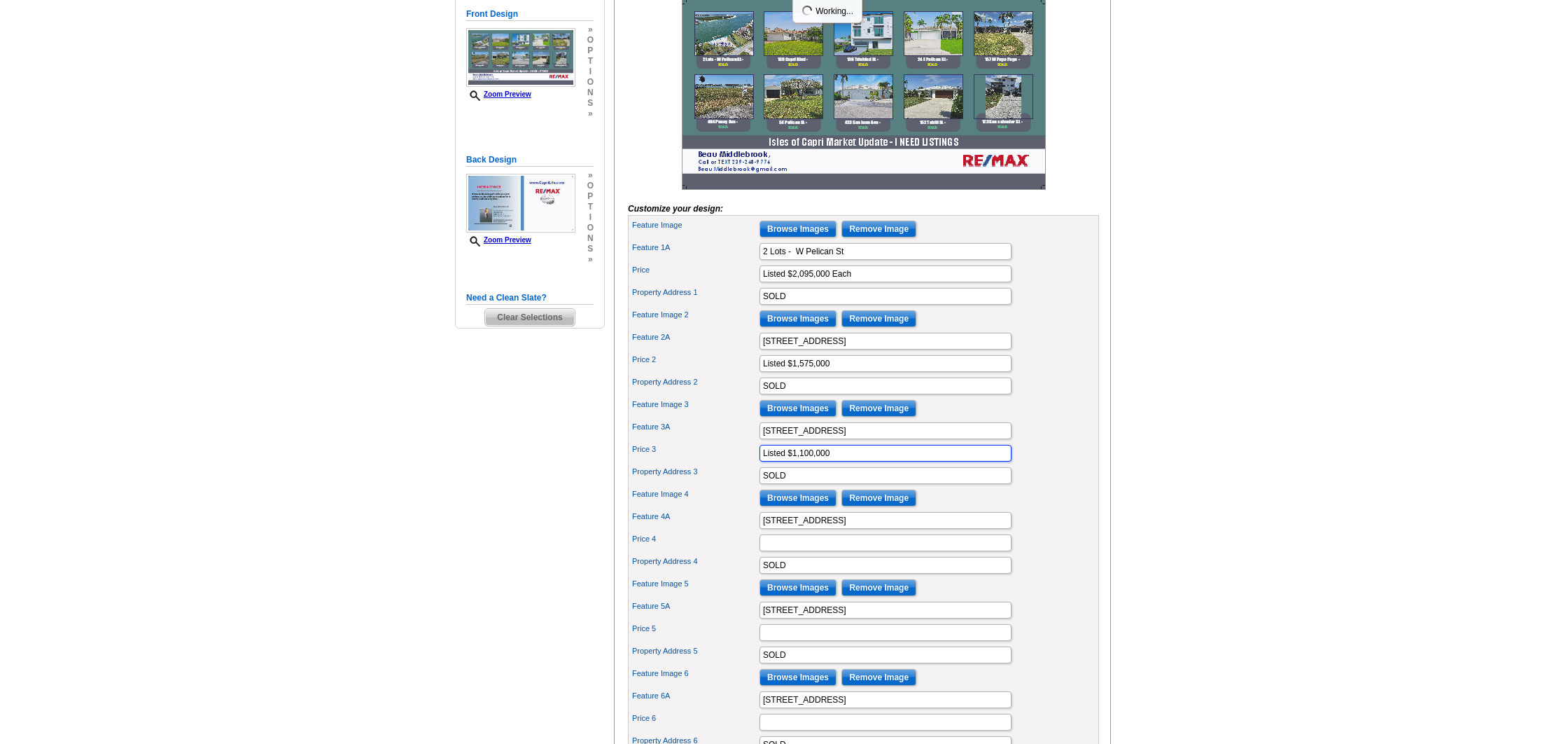
type input "Listed $1,100,000"
click at [783, 551] on input "Price 4" at bounding box center [885, 542] width 252 height 17
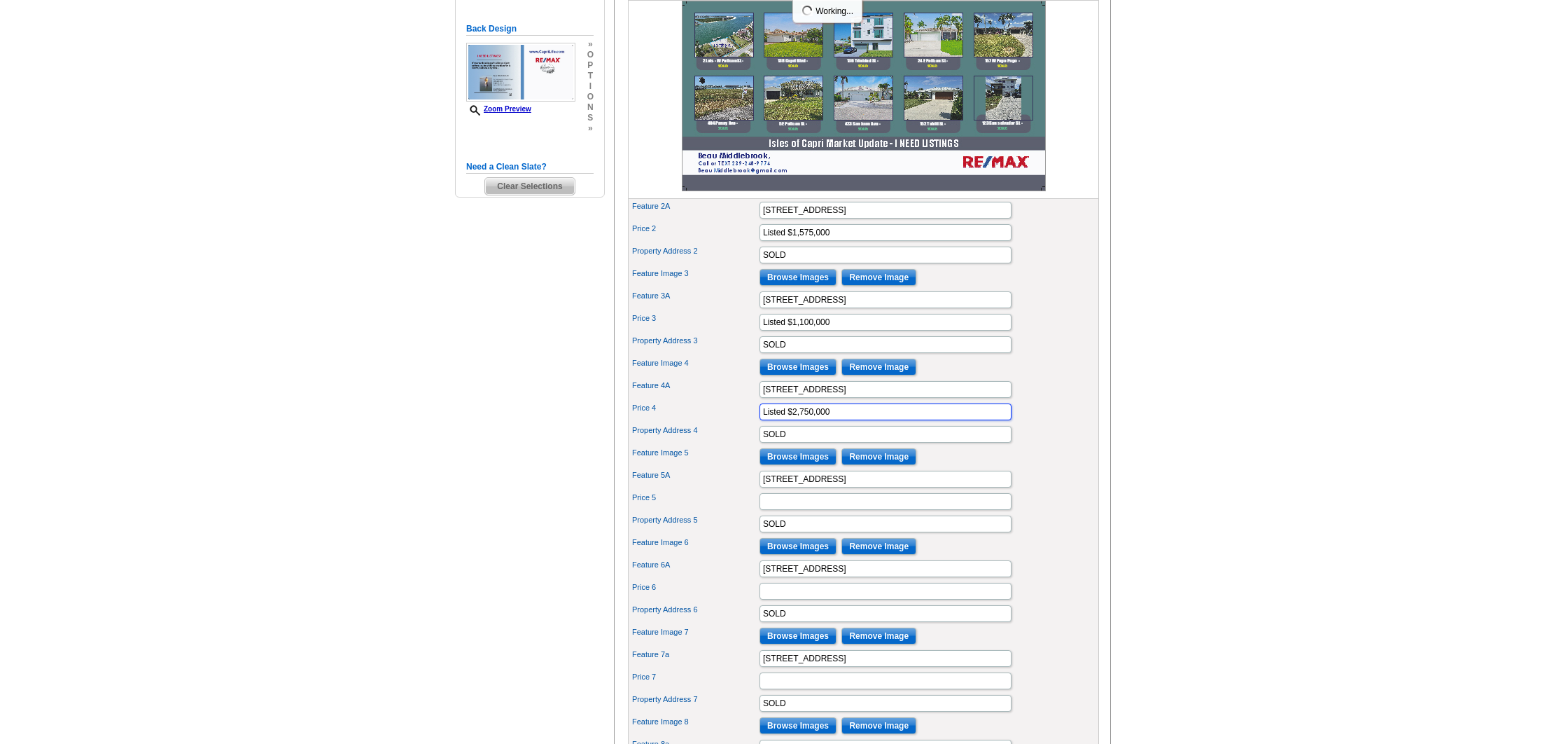
scroll to position [376, 0]
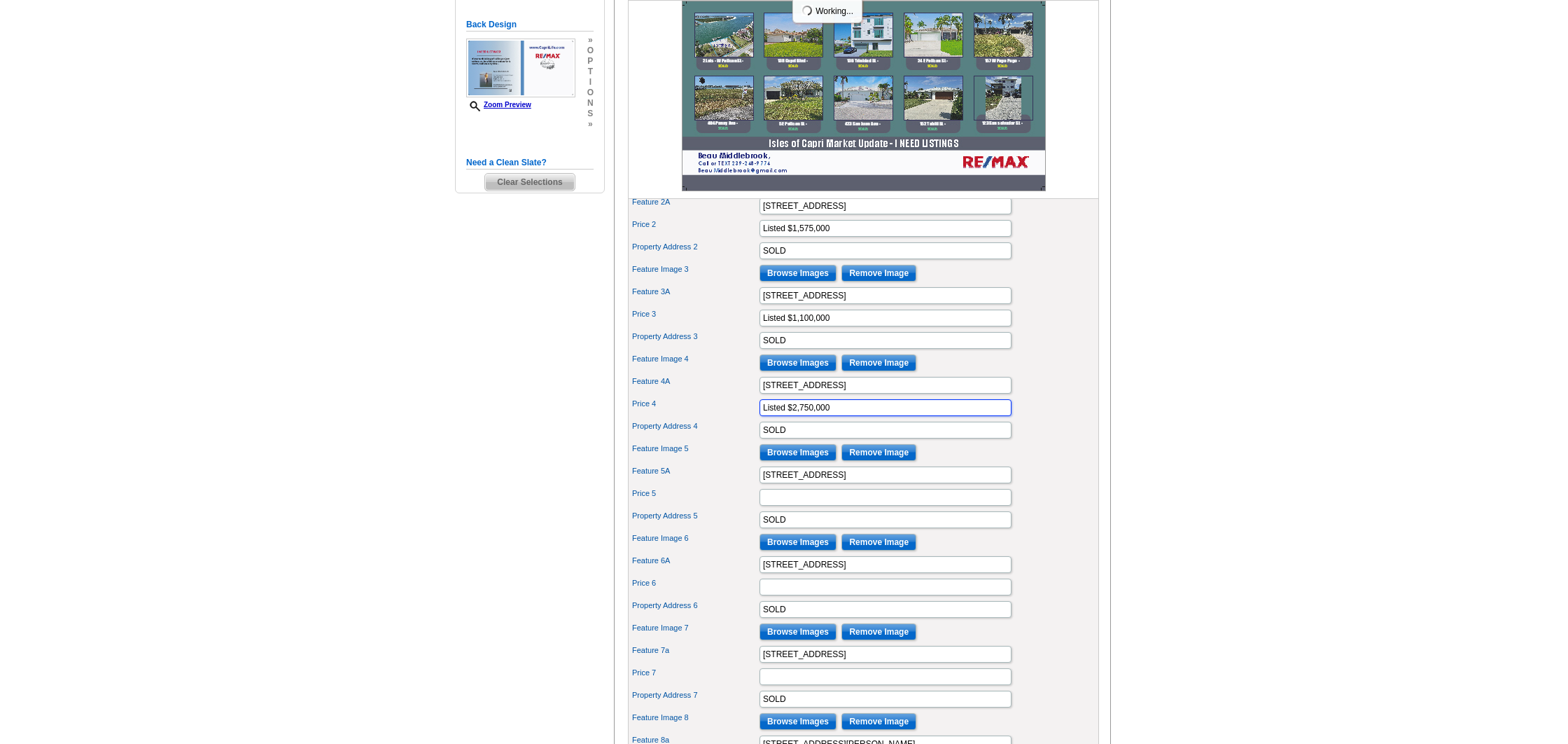
type input "Listed $2,750,000"
click at [792, 505] on input "Price 5" at bounding box center [885, 497] width 252 height 17
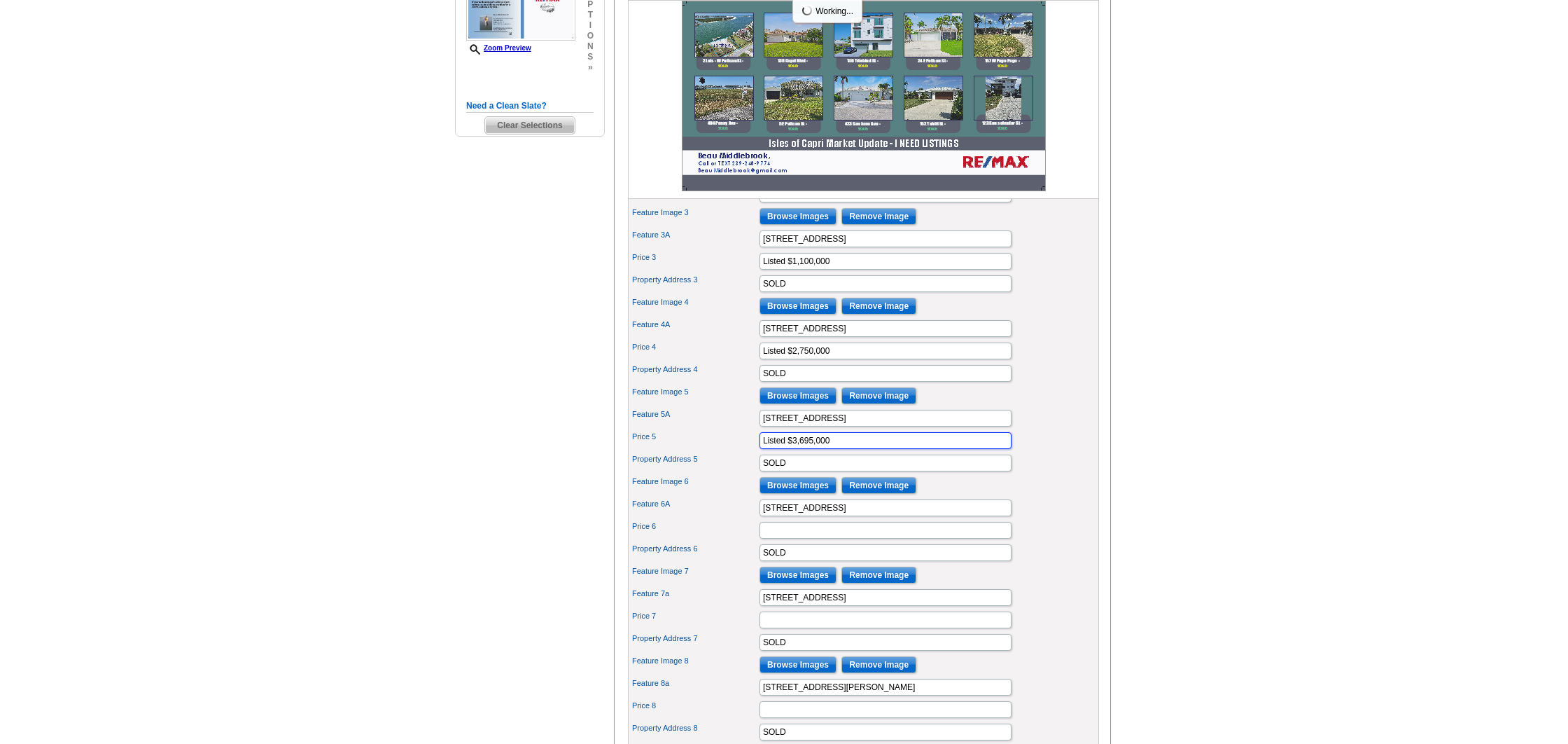
scroll to position [434, 0]
type input "Listed $3,695,000"
click at [782, 538] on input "Price 6" at bounding box center [885, 529] width 252 height 17
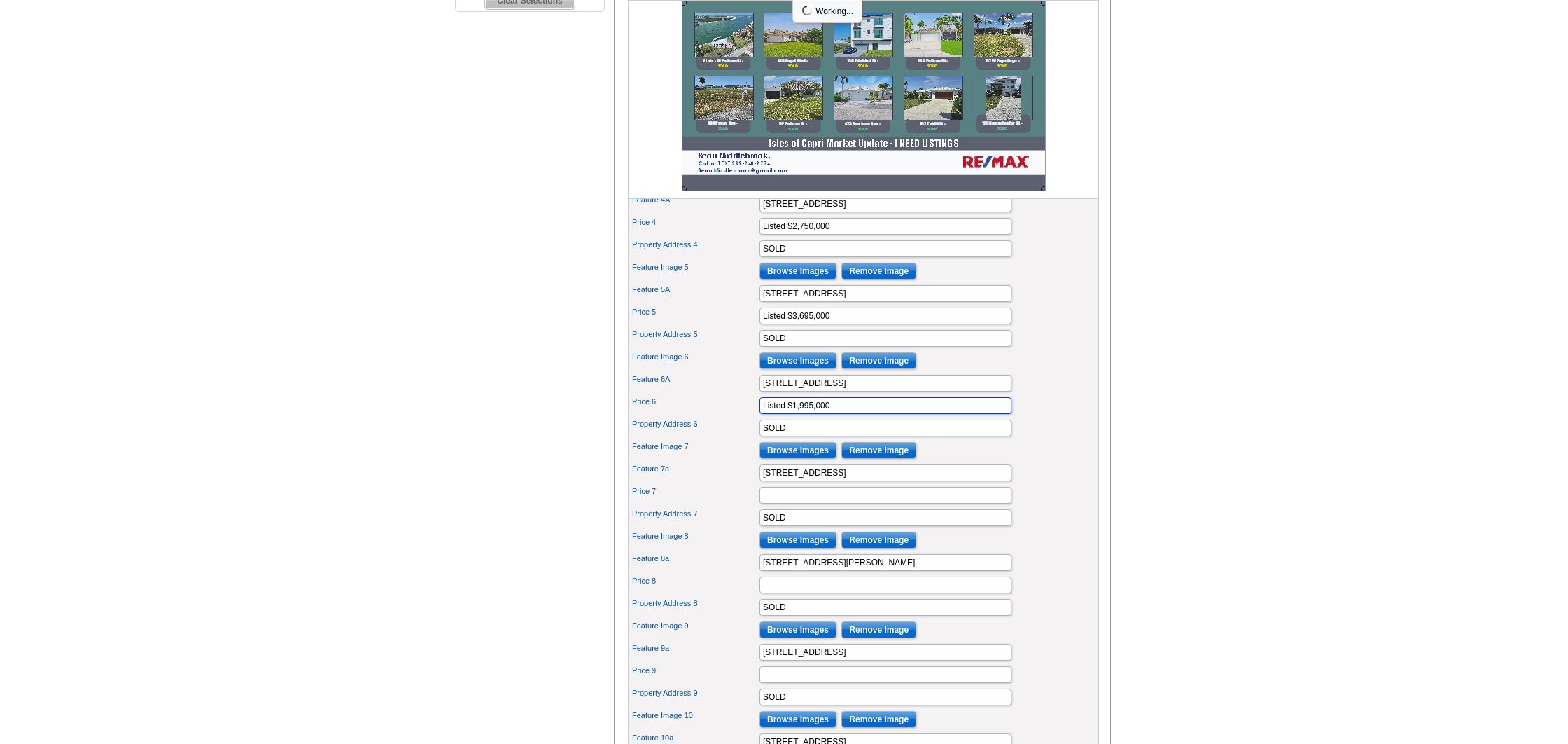
scroll to position [559, 0]
type input "Listed $1,995,000"
click at [788, 503] on input "Price 7" at bounding box center [885, 494] width 252 height 17
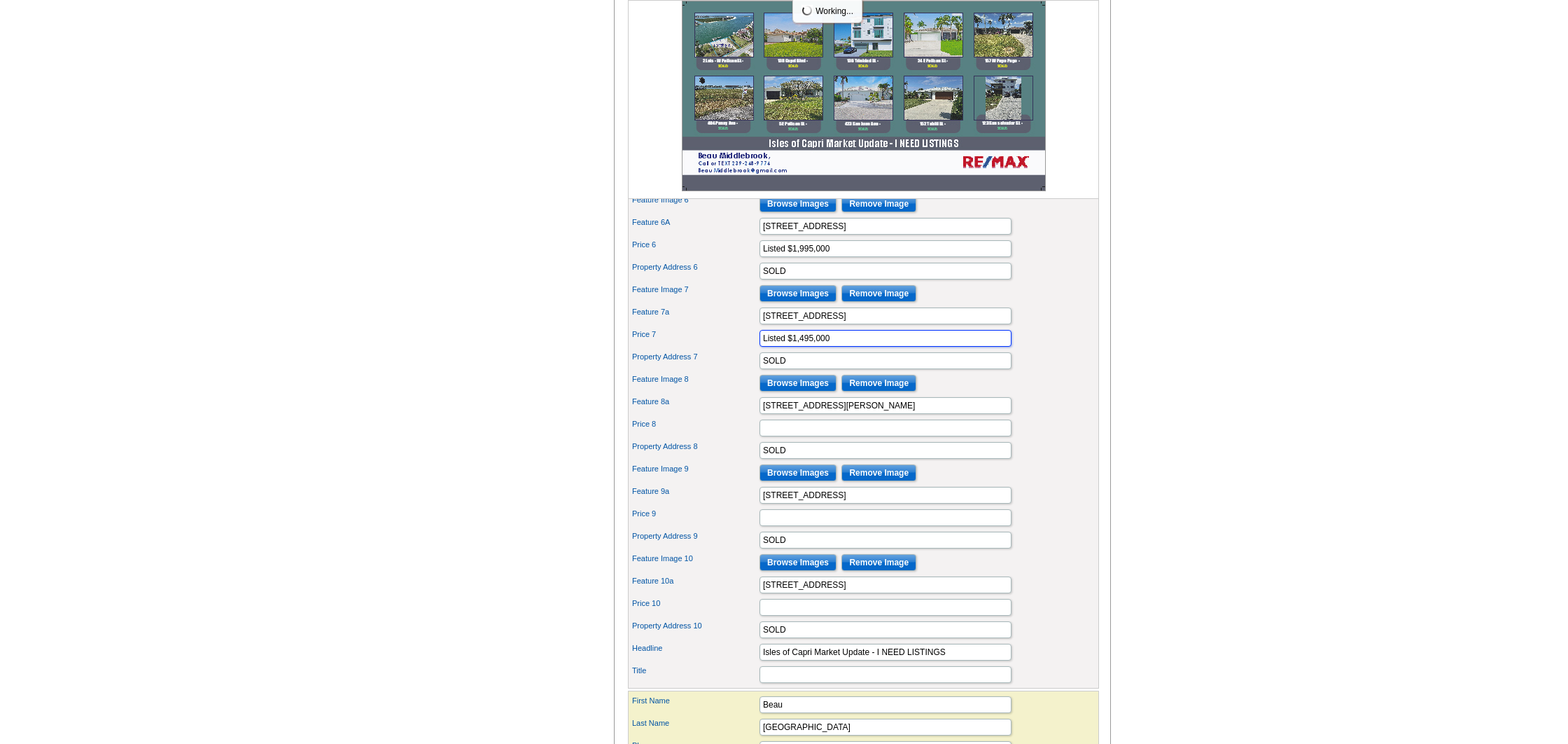
scroll to position [715, 1]
type input "Listed $1,495,000"
click at [774, 436] on input "Price 8" at bounding box center [885, 427] width 252 height 17
type input "Listed $2,495,000"
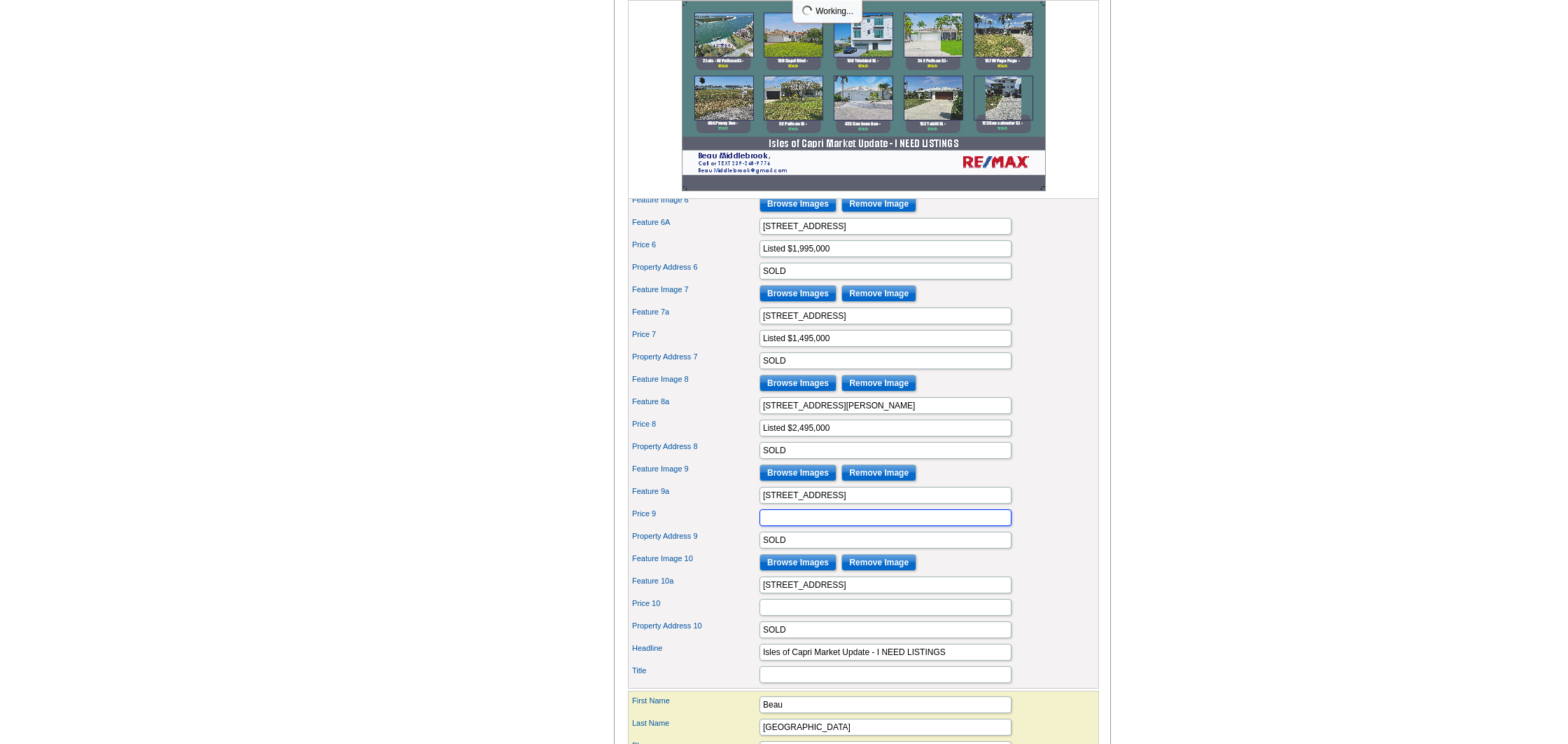
click at [786, 526] on input "Price 9" at bounding box center [885, 517] width 252 height 17
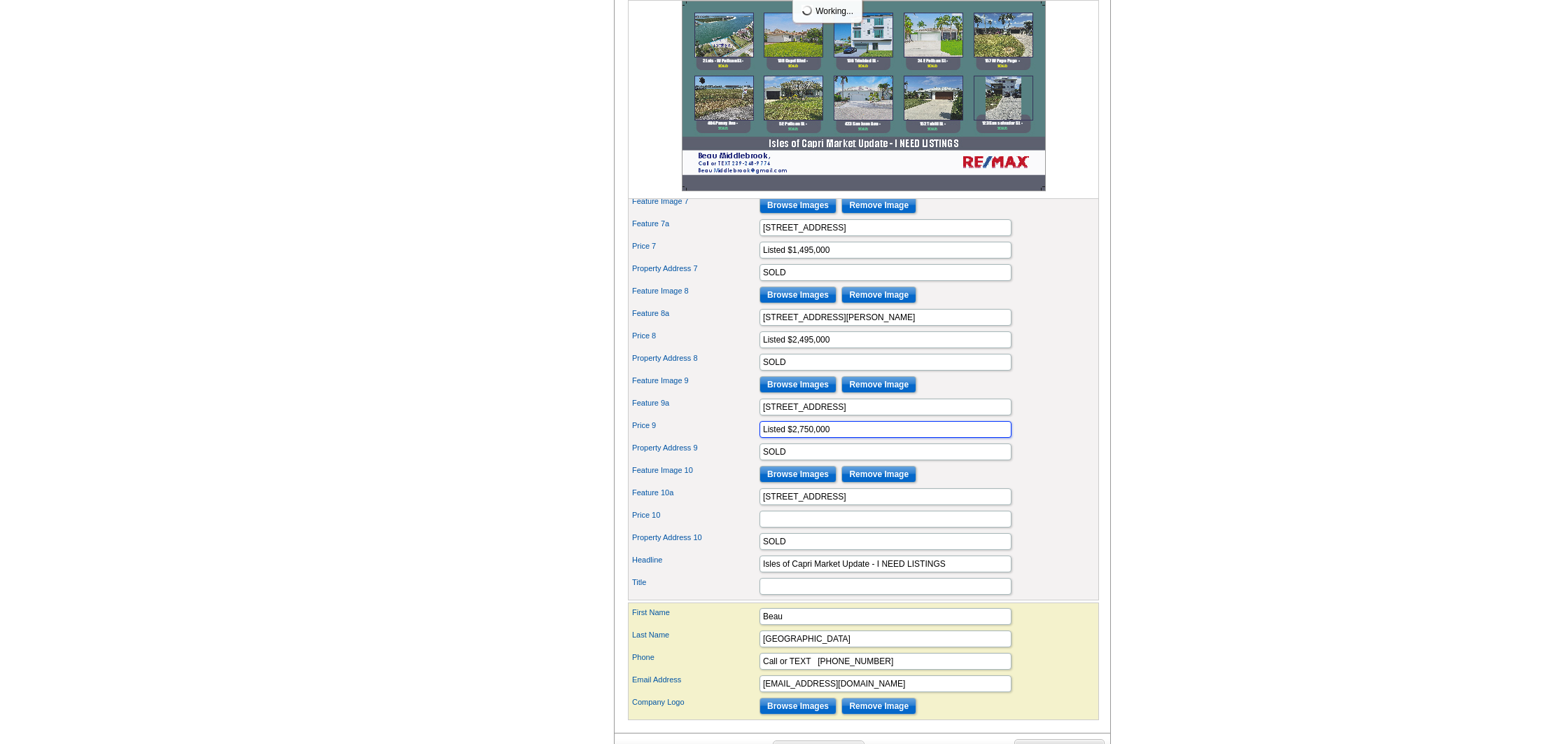
scroll to position [812, 0]
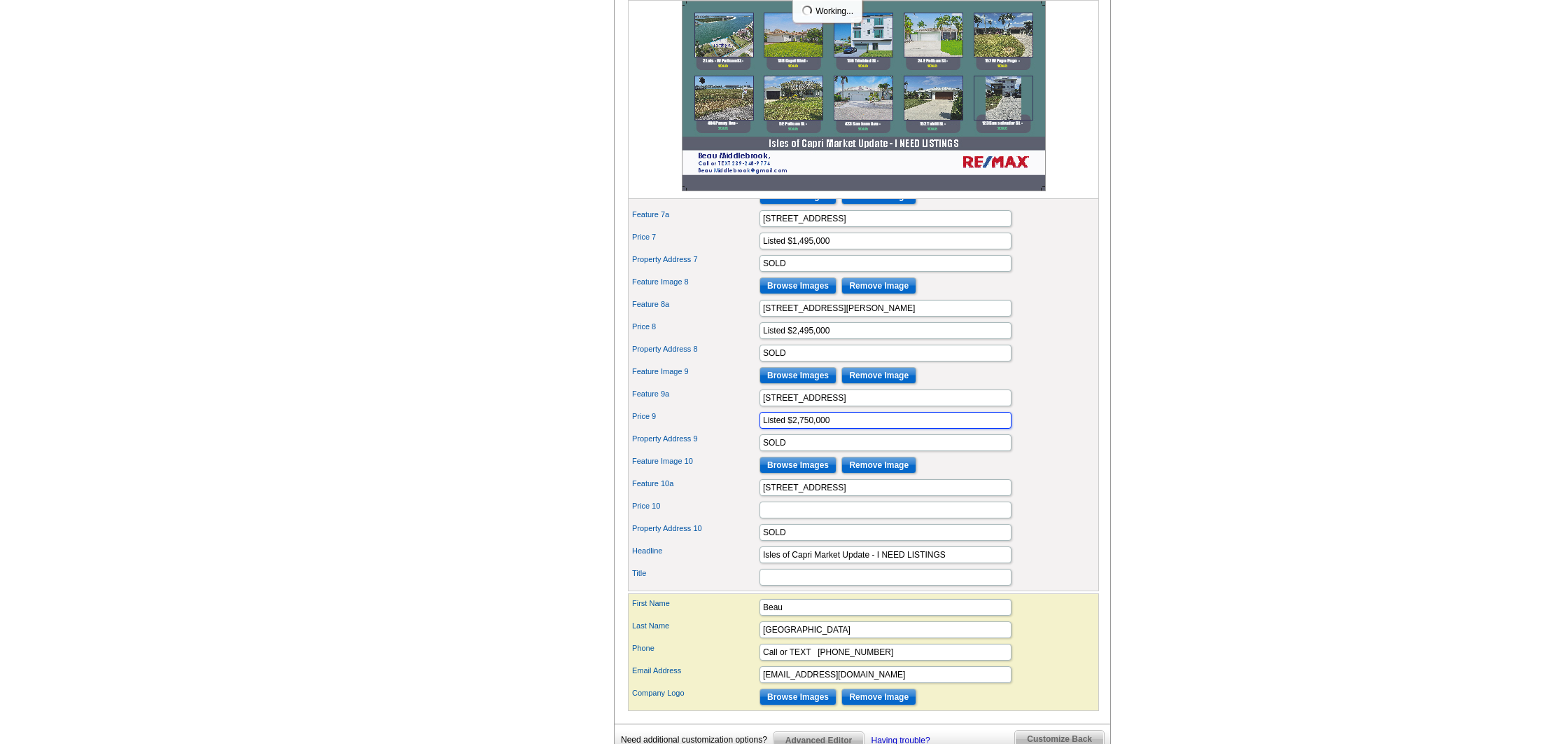
type input "Listed $2,750,000"
click at [784, 519] on input "Price 10" at bounding box center [885, 510] width 252 height 17
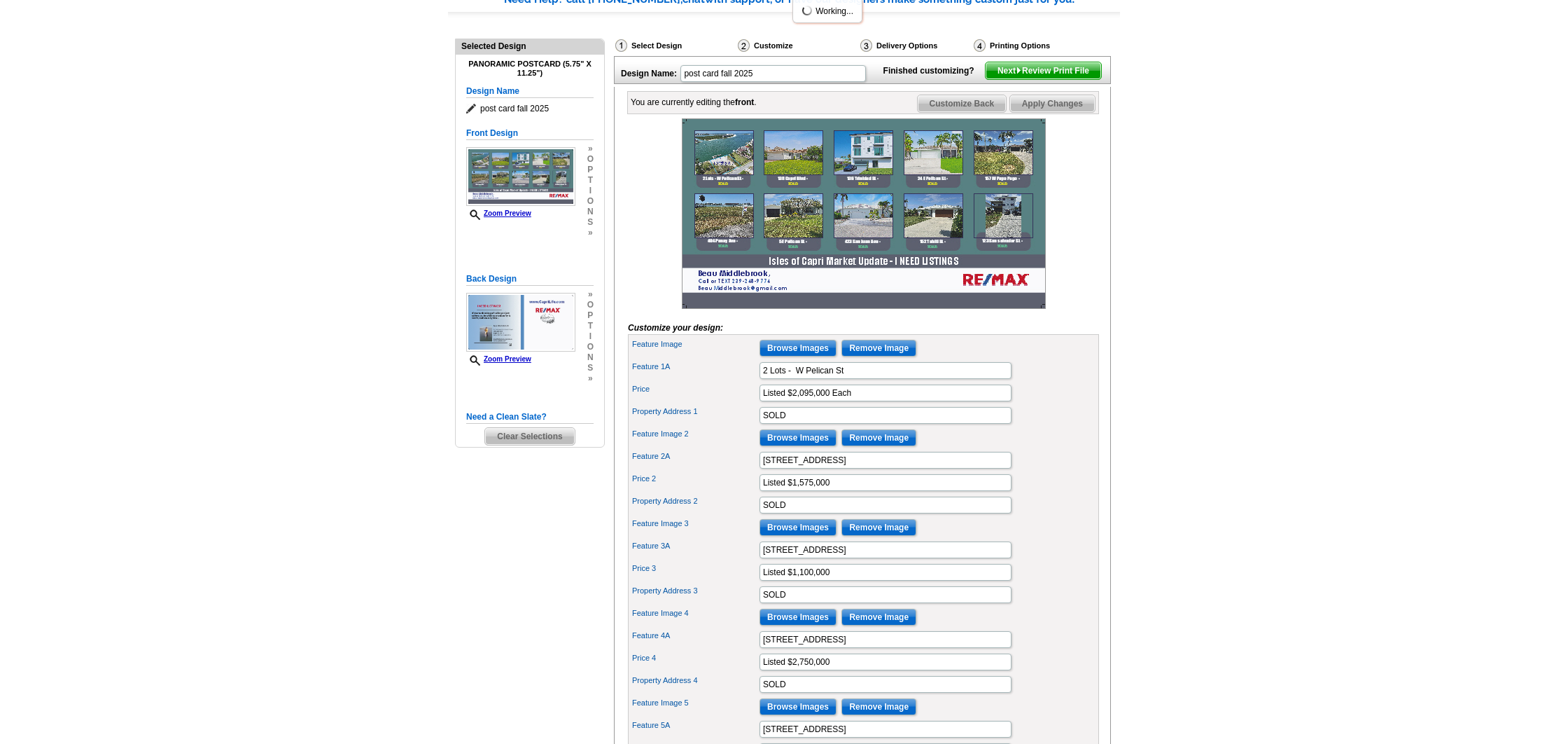
scroll to position [124, 0]
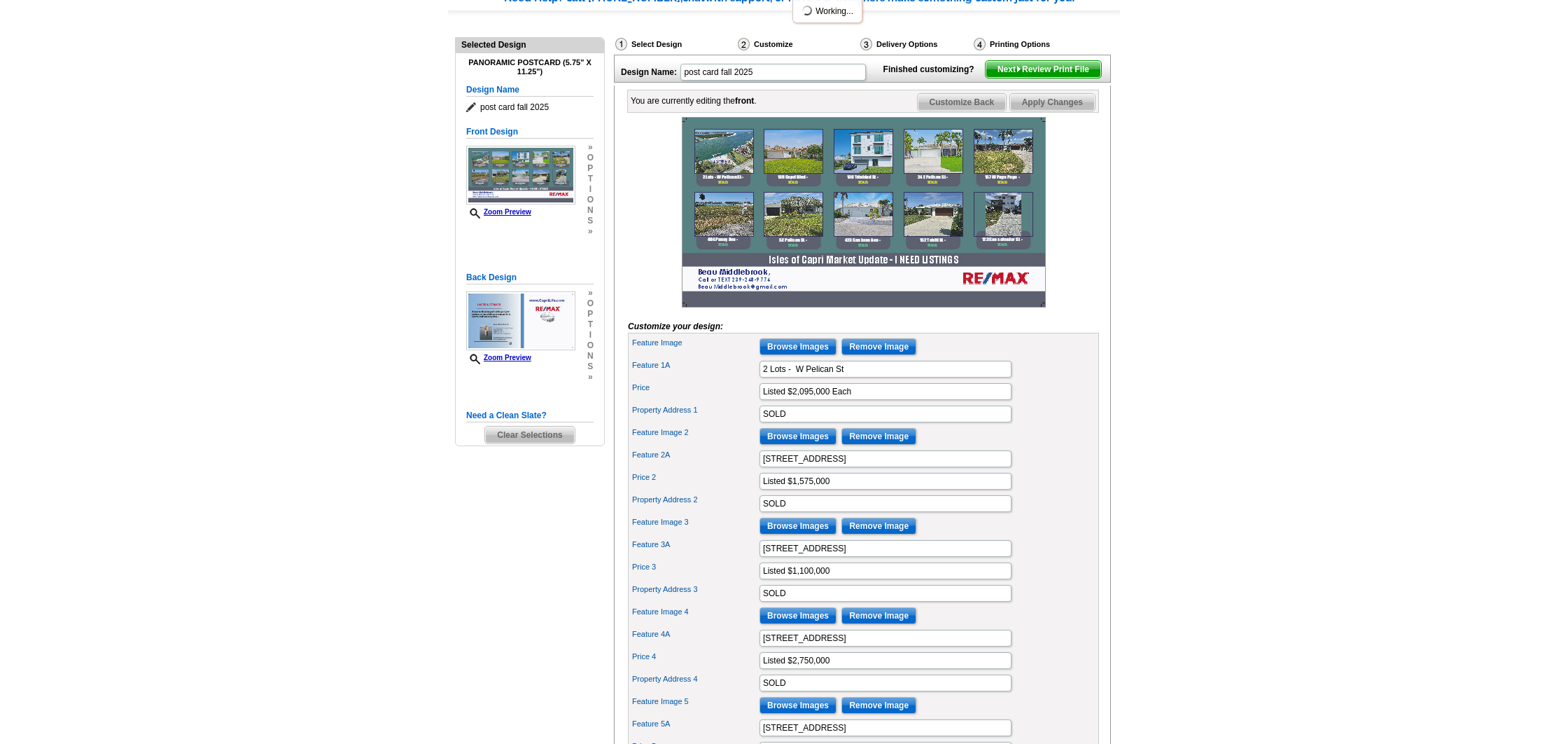
type input "Listed $1,395,000"
click at [805, 445] on input "Browse Images" at bounding box center [798, 436] width 77 height 17
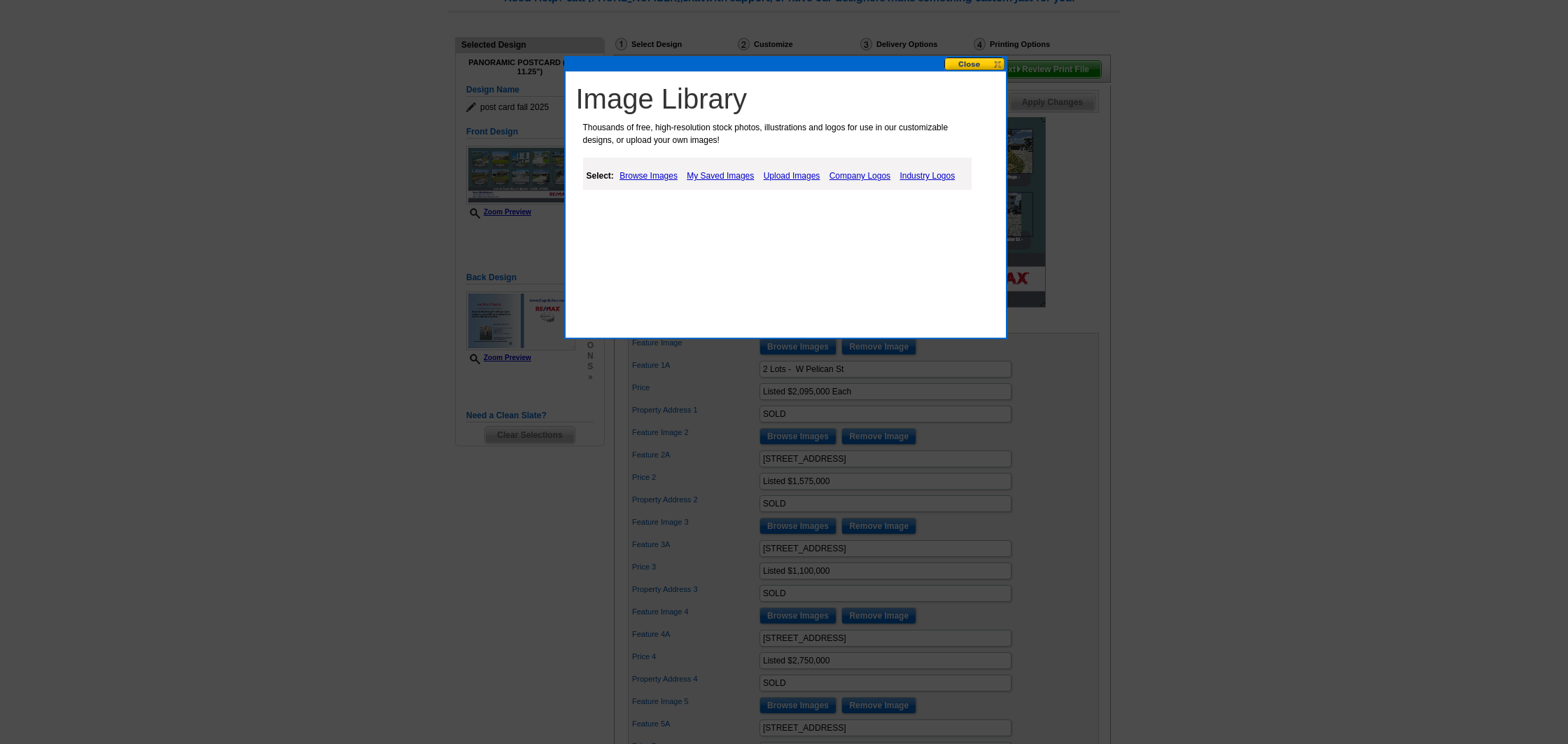
click at [726, 174] on link "My Saved Images" at bounding box center [720, 175] width 75 height 17
click at [731, 175] on link "My Saved Images" at bounding box center [720, 175] width 75 height 17
click at [981, 64] on button at bounding box center [975, 63] width 61 height 13
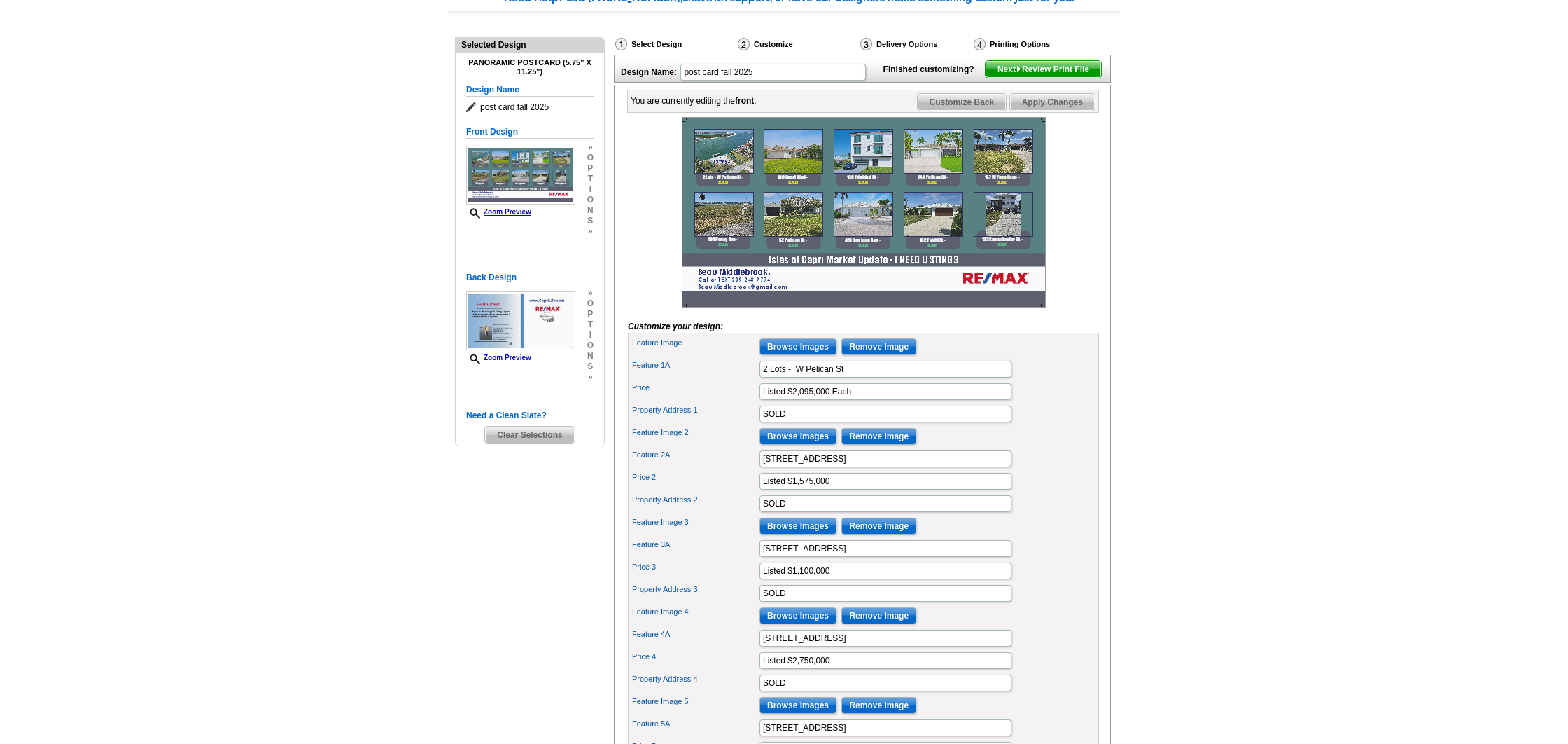
click at [356, 42] on main "Need Help? call 800-260-5887, chat with support, or have our designers make som…" at bounding box center [784, 740] width 1568 height 1543
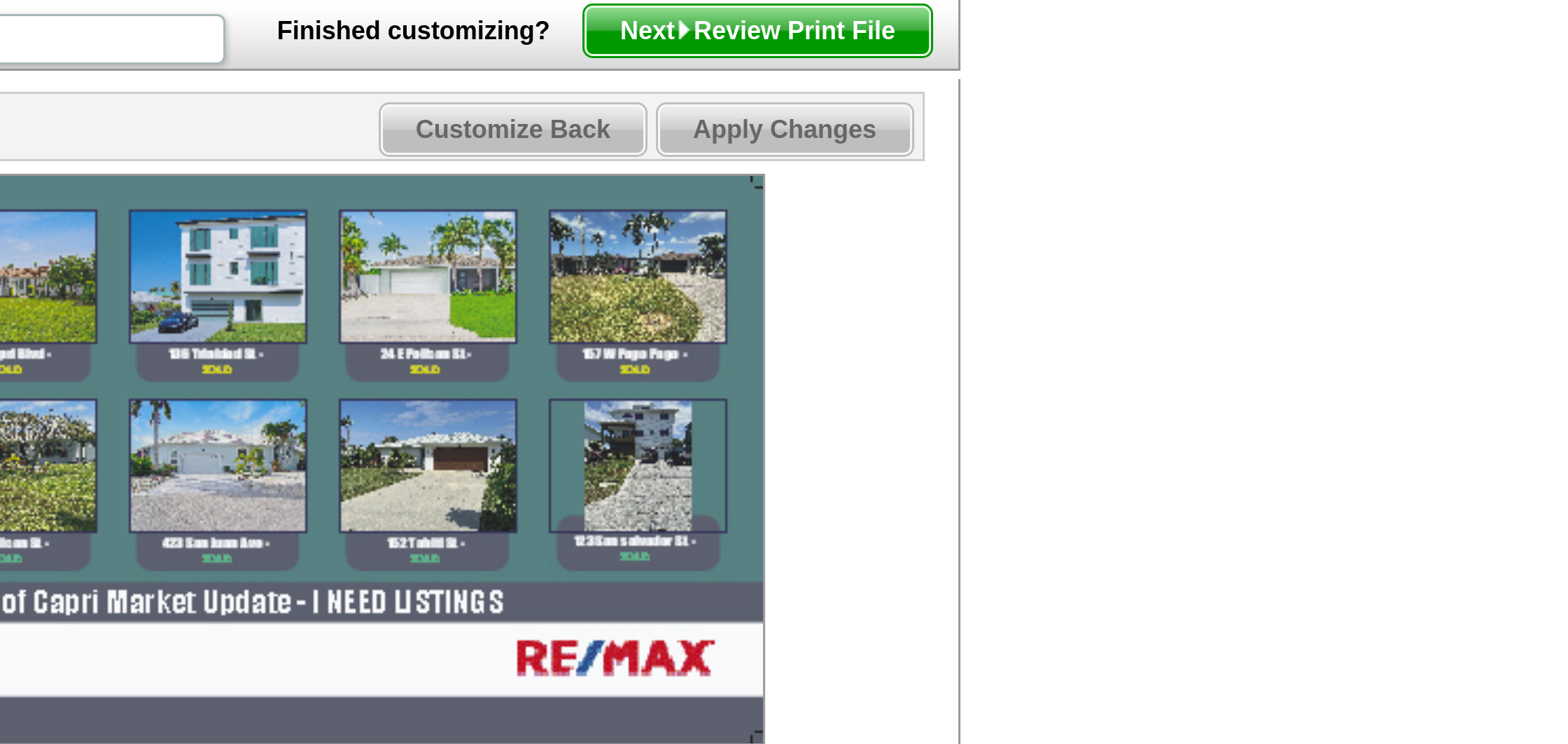
scroll to position [0, 0]
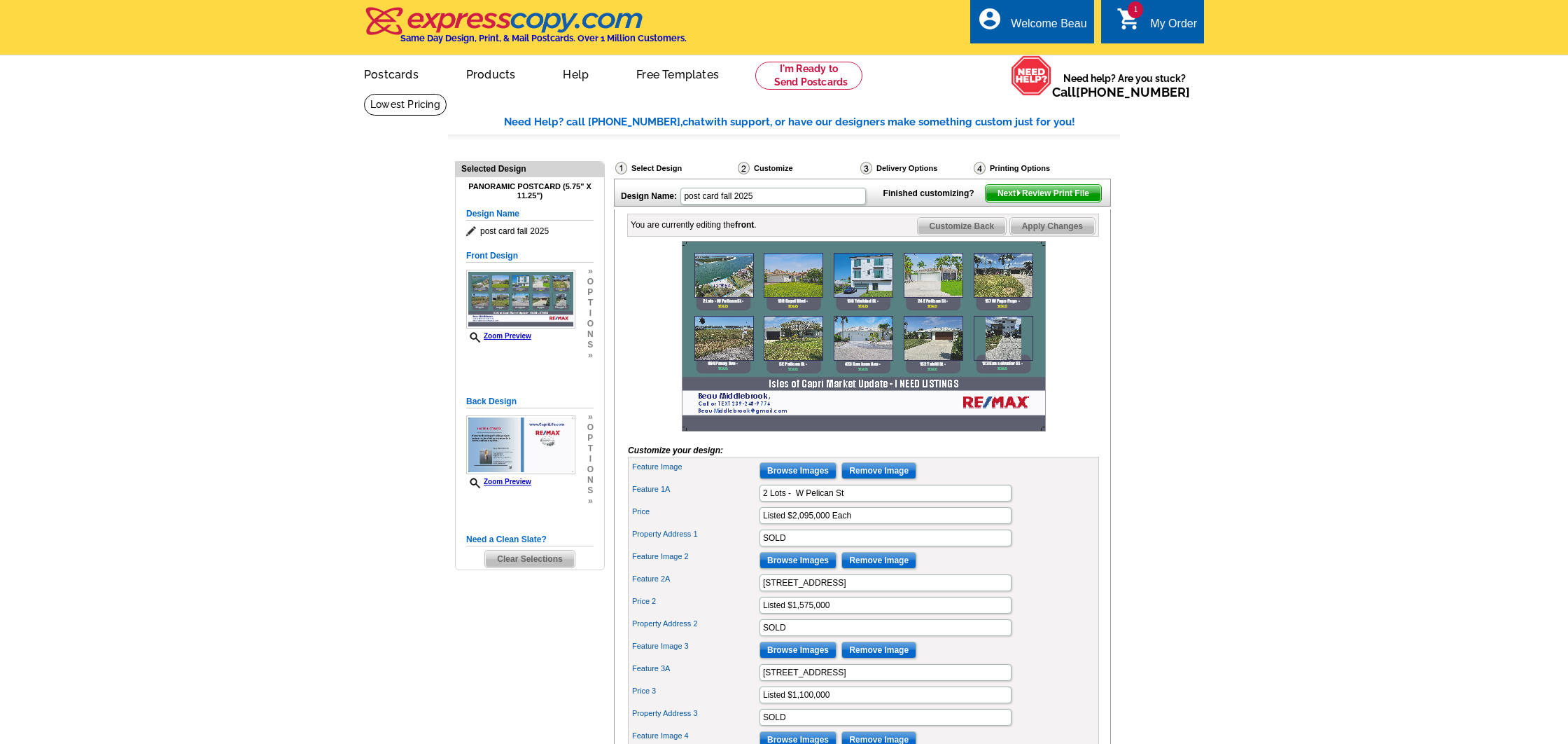
click at [1078, 234] on span "Apply Changes" at bounding box center [1052, 225] width 85 height 17
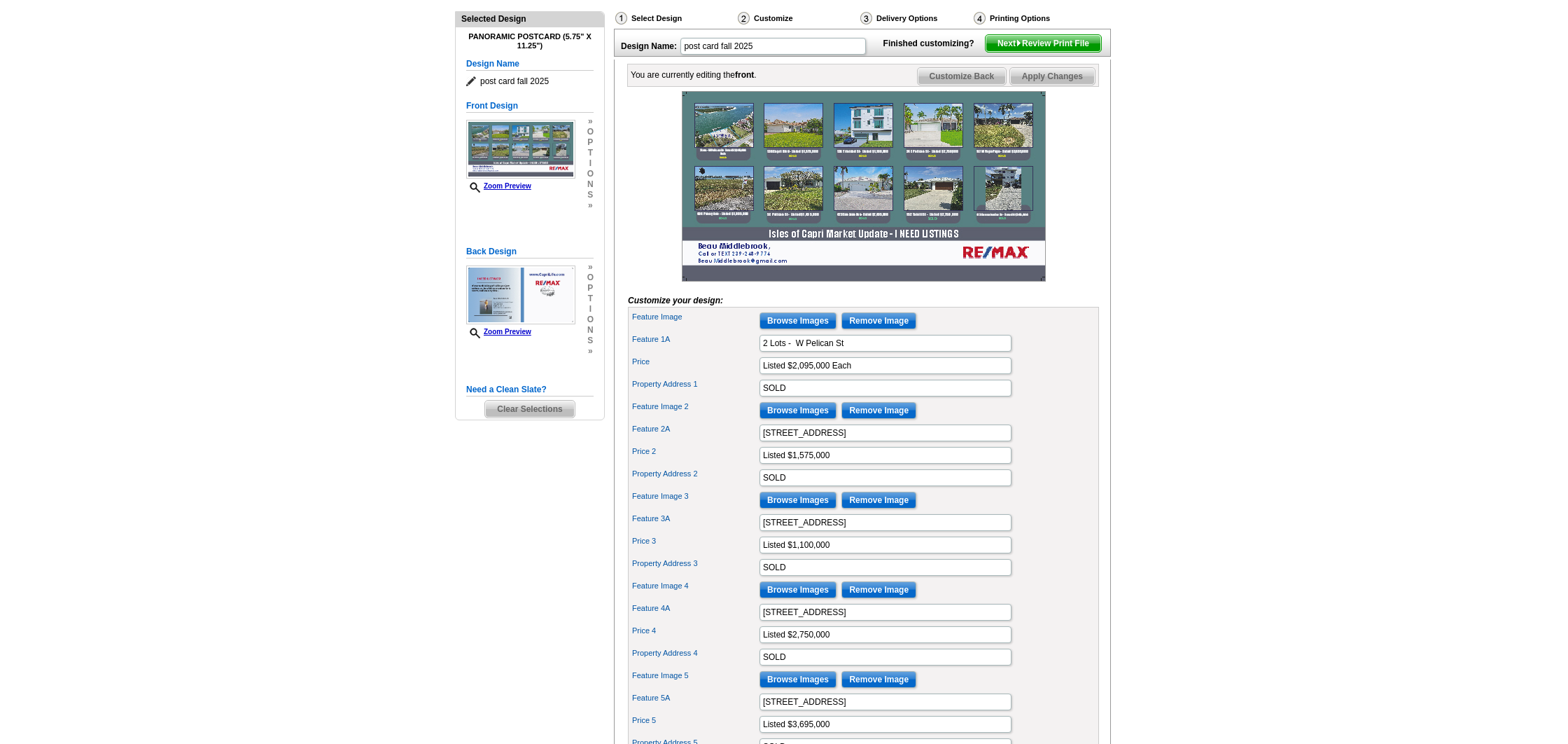
scroll to position [172, 0]
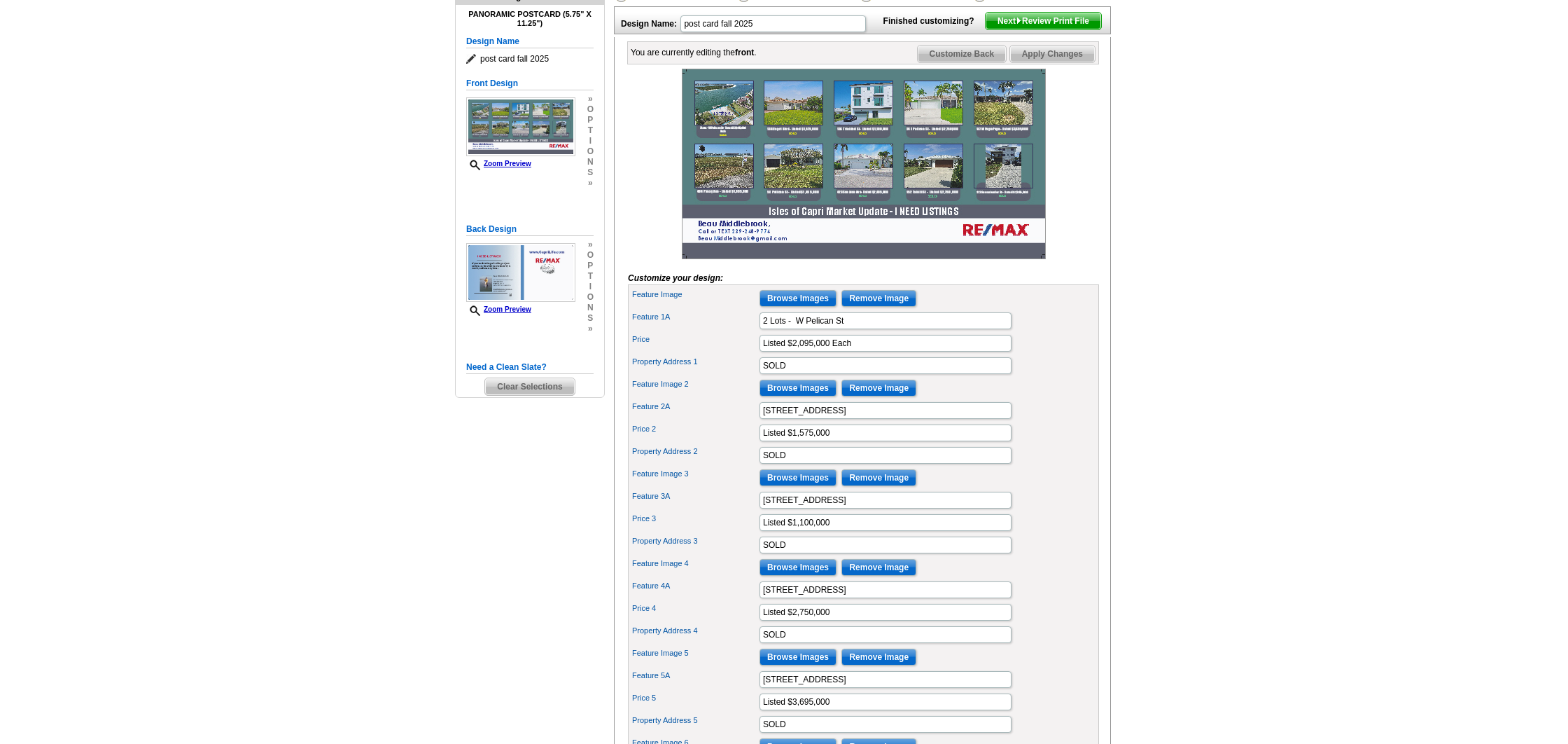
click at [807, 486] on input "Browse Images" at bounding box center [798, 477] width 77 height 17
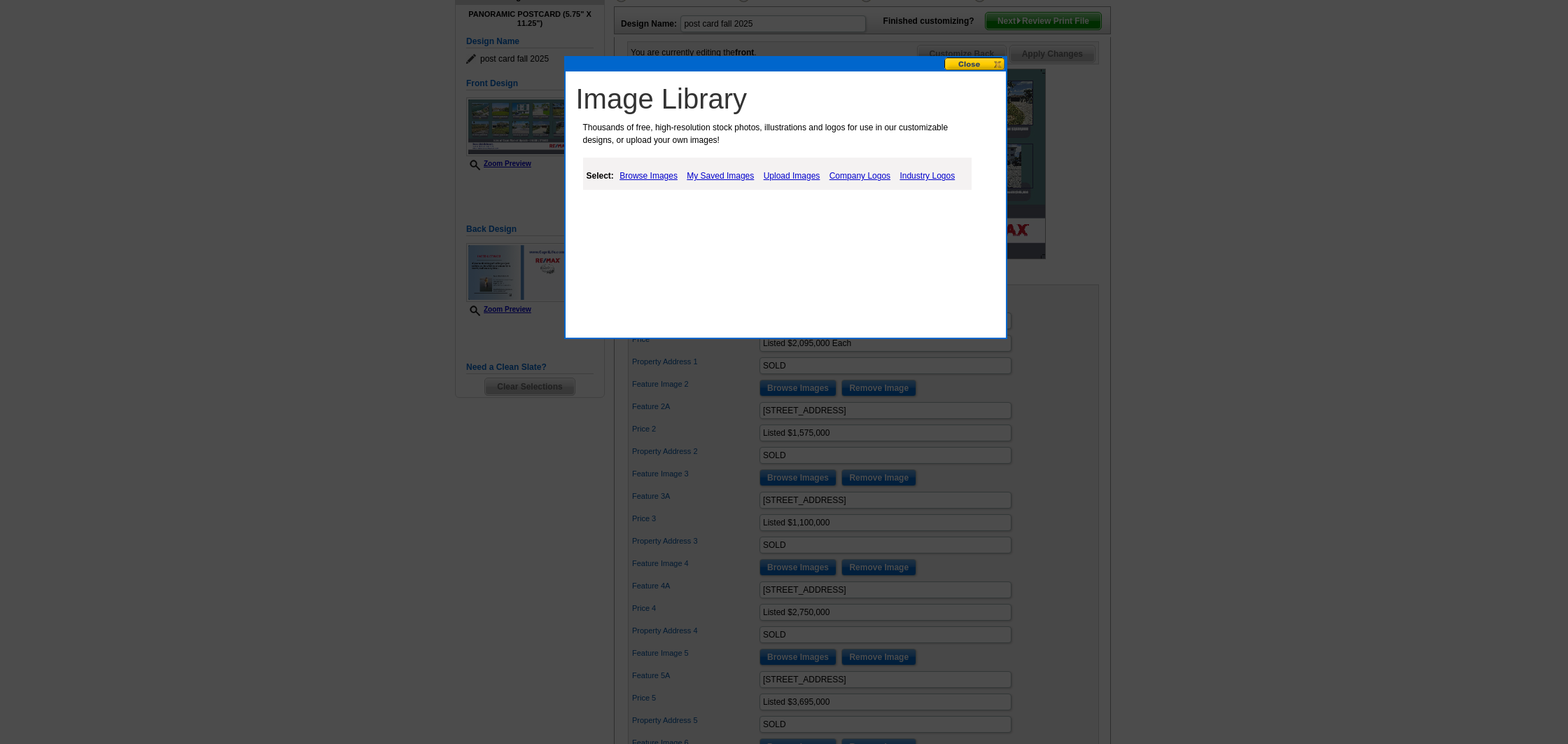
click at [714, 175] on link "My Saved Images" at bounding box center [720, 175] width 75 height 17
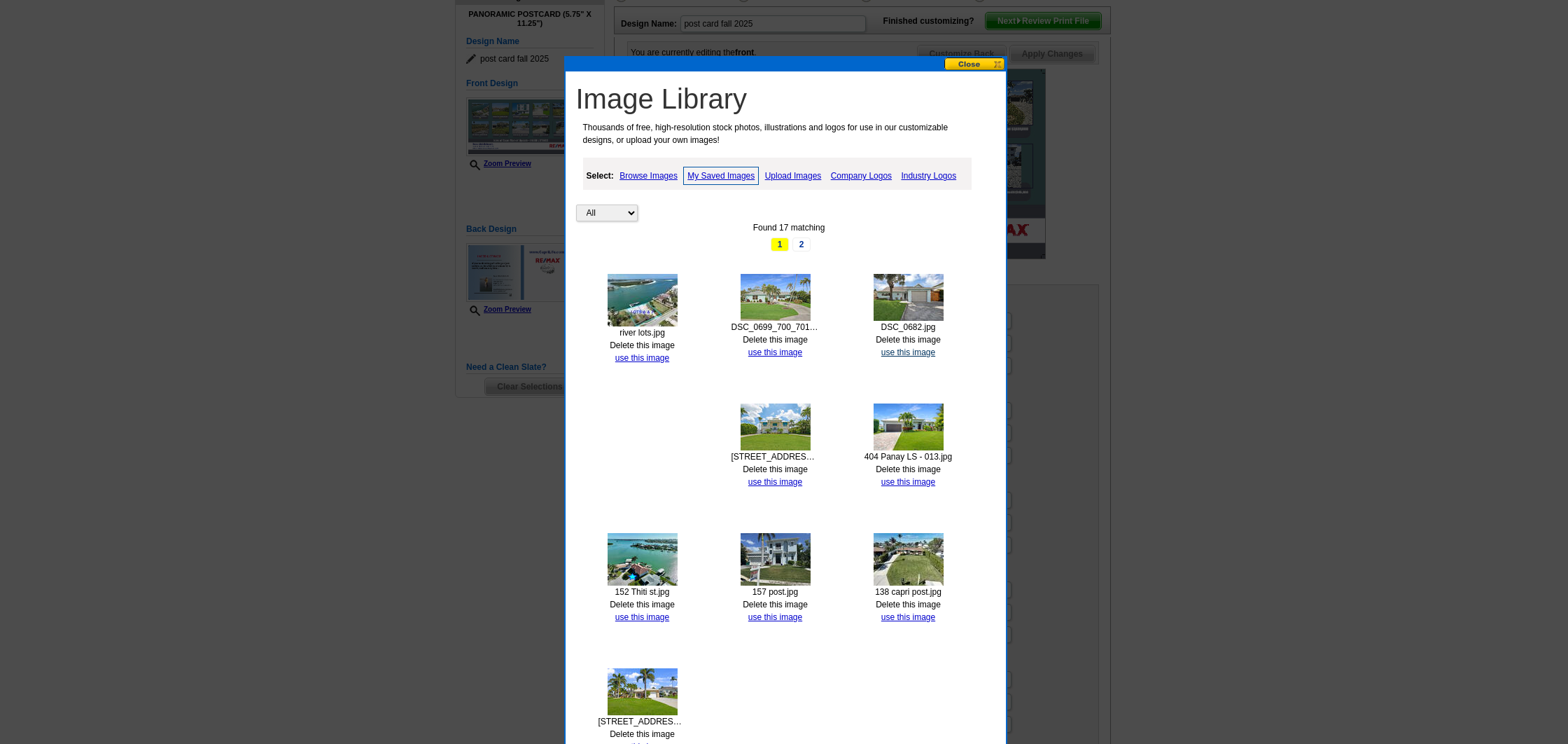
click at [911, 349] on link "use this image" at bounding box center [908, 352] width 53 height 10
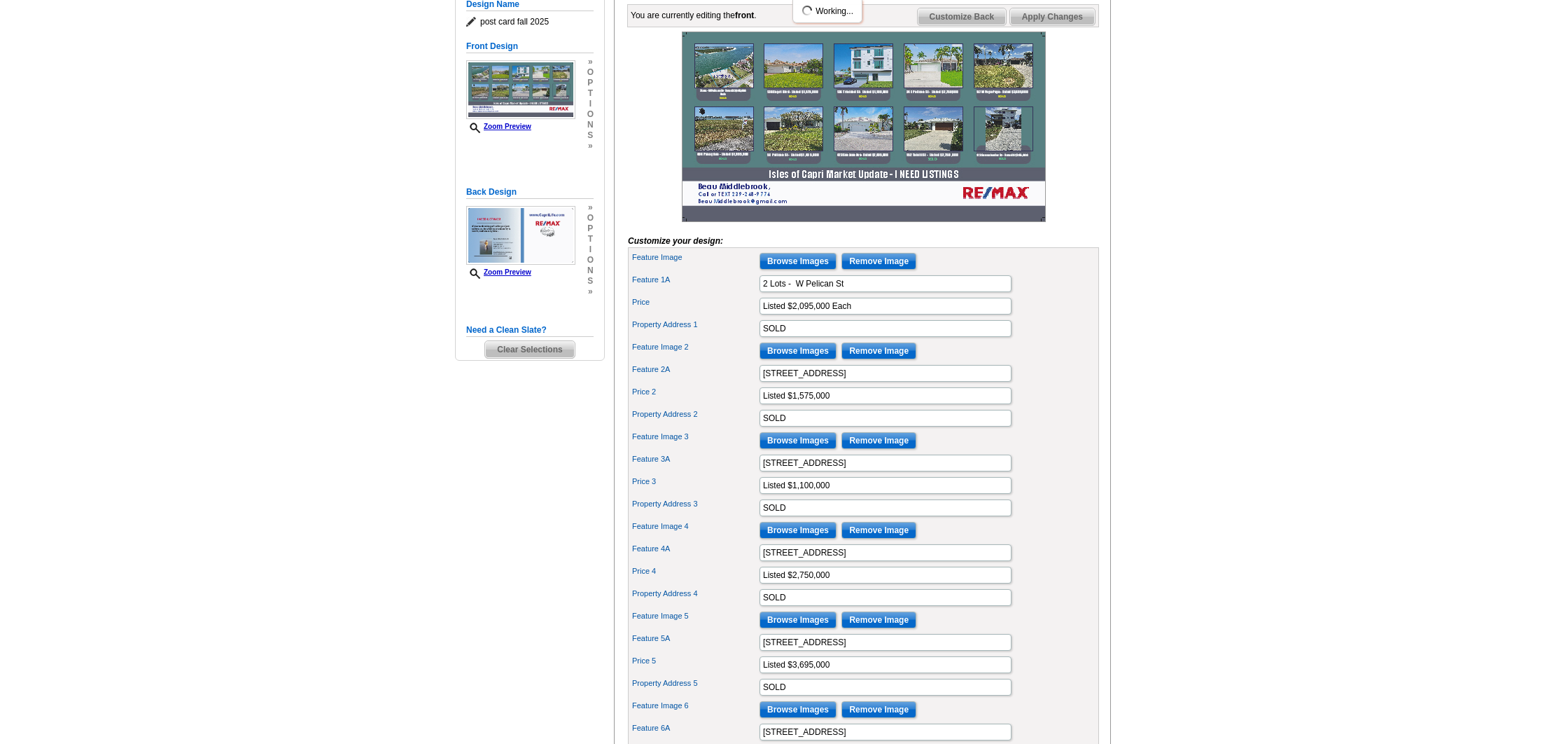
scroll to position [269, 0]
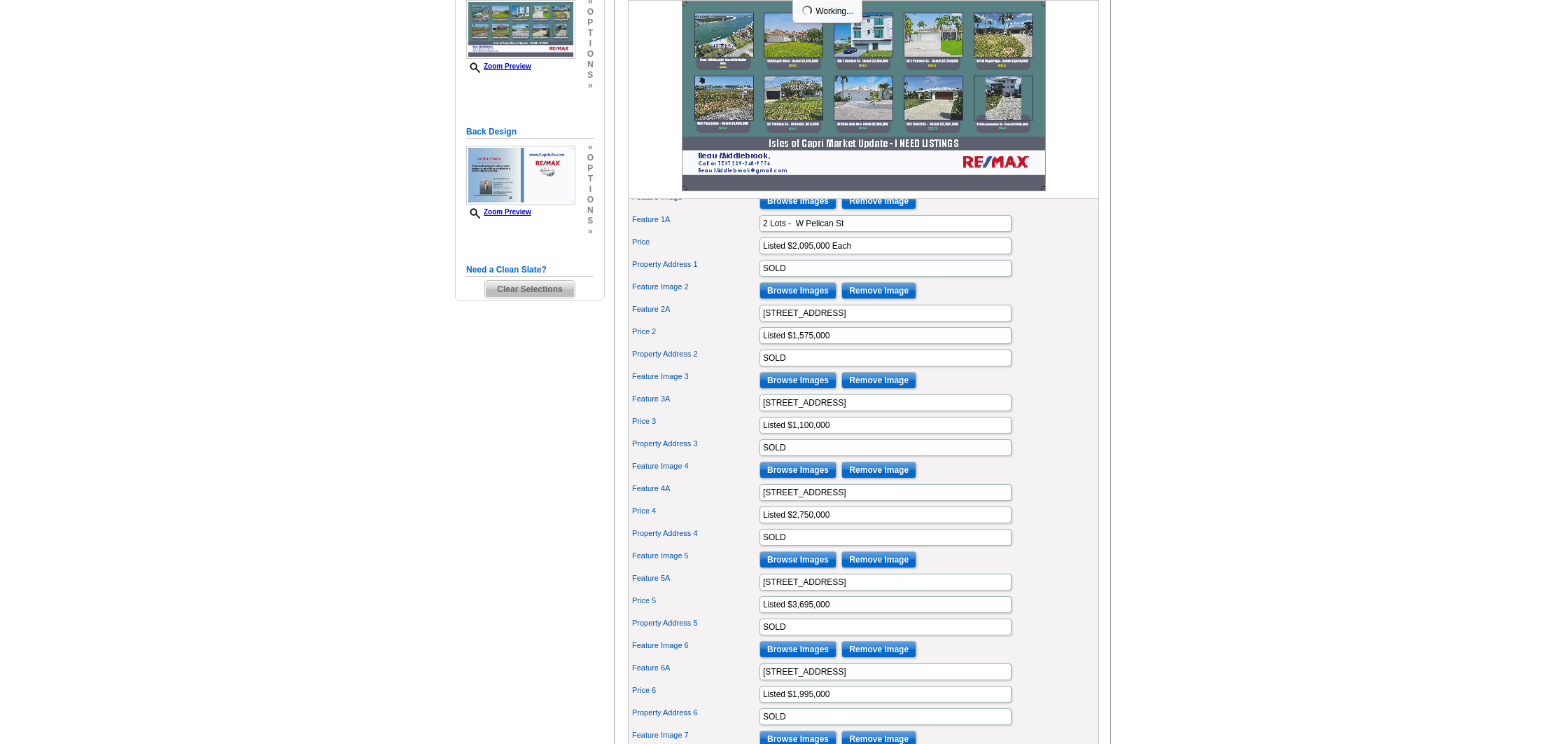
click at [789, 478] on input "Browse Images" at bounding box center [798, 469] width 77 height 17
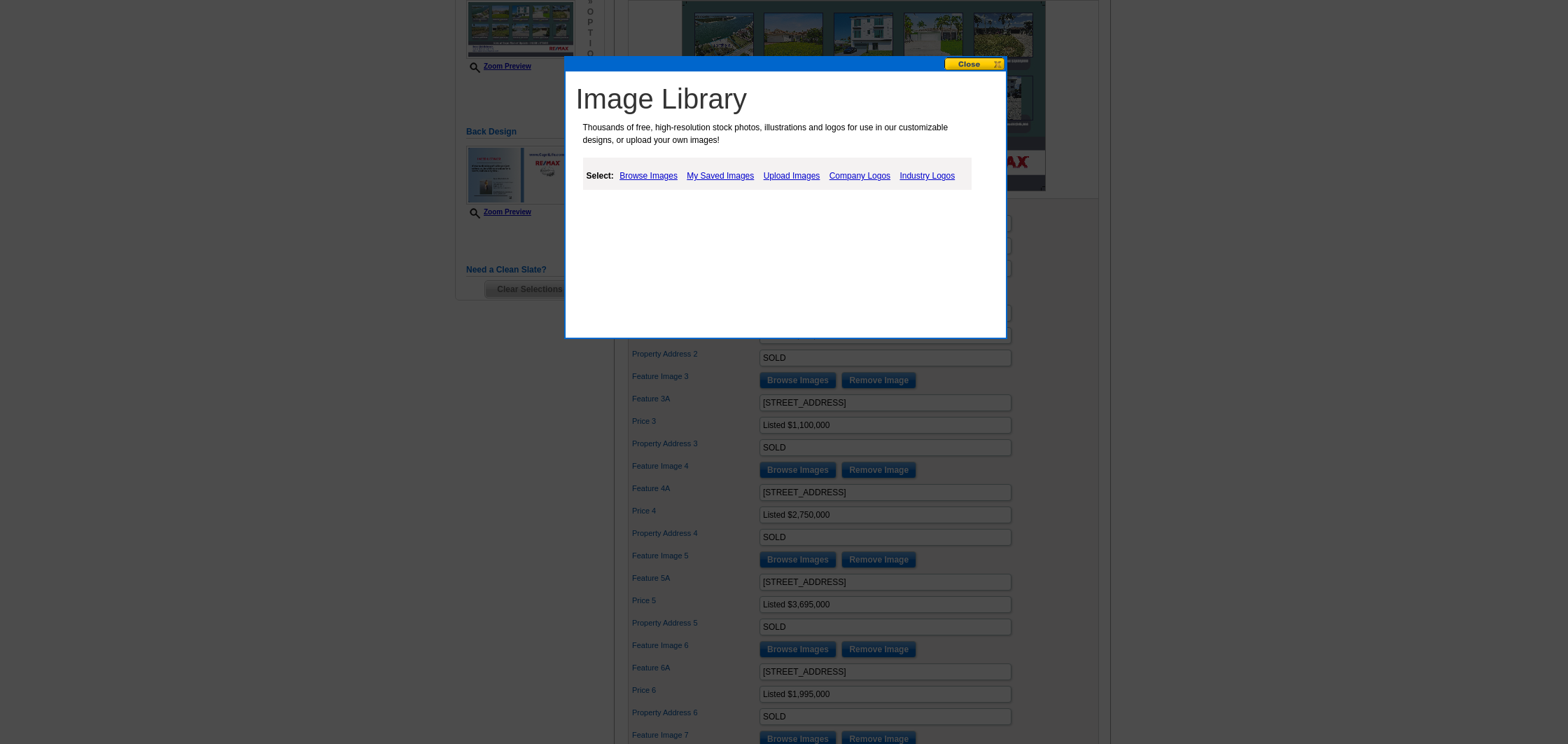
click at [729, 175] on link "My Saved Images" at bounding box center [720, 175] width 75 height 17
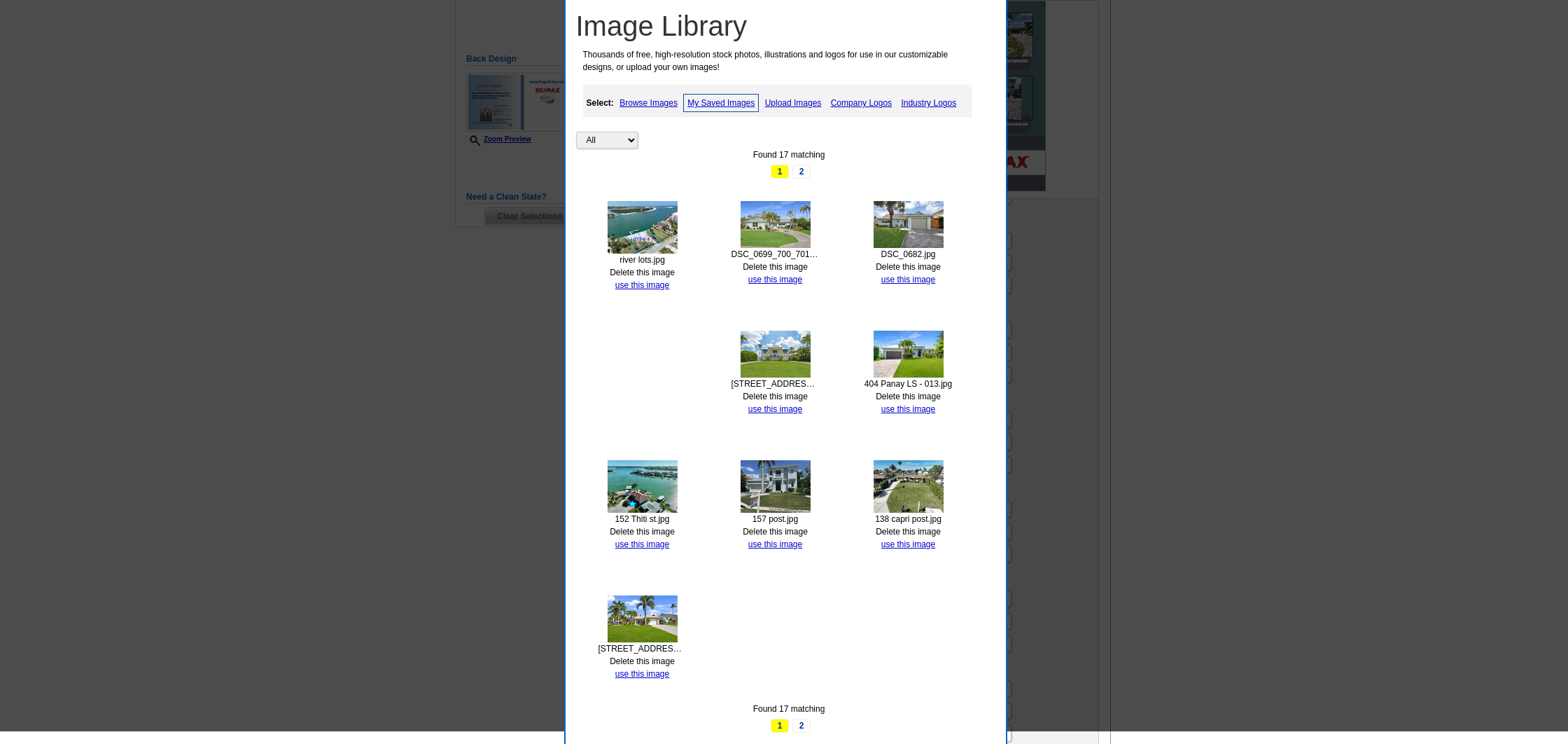
scroll to position [346, 0]
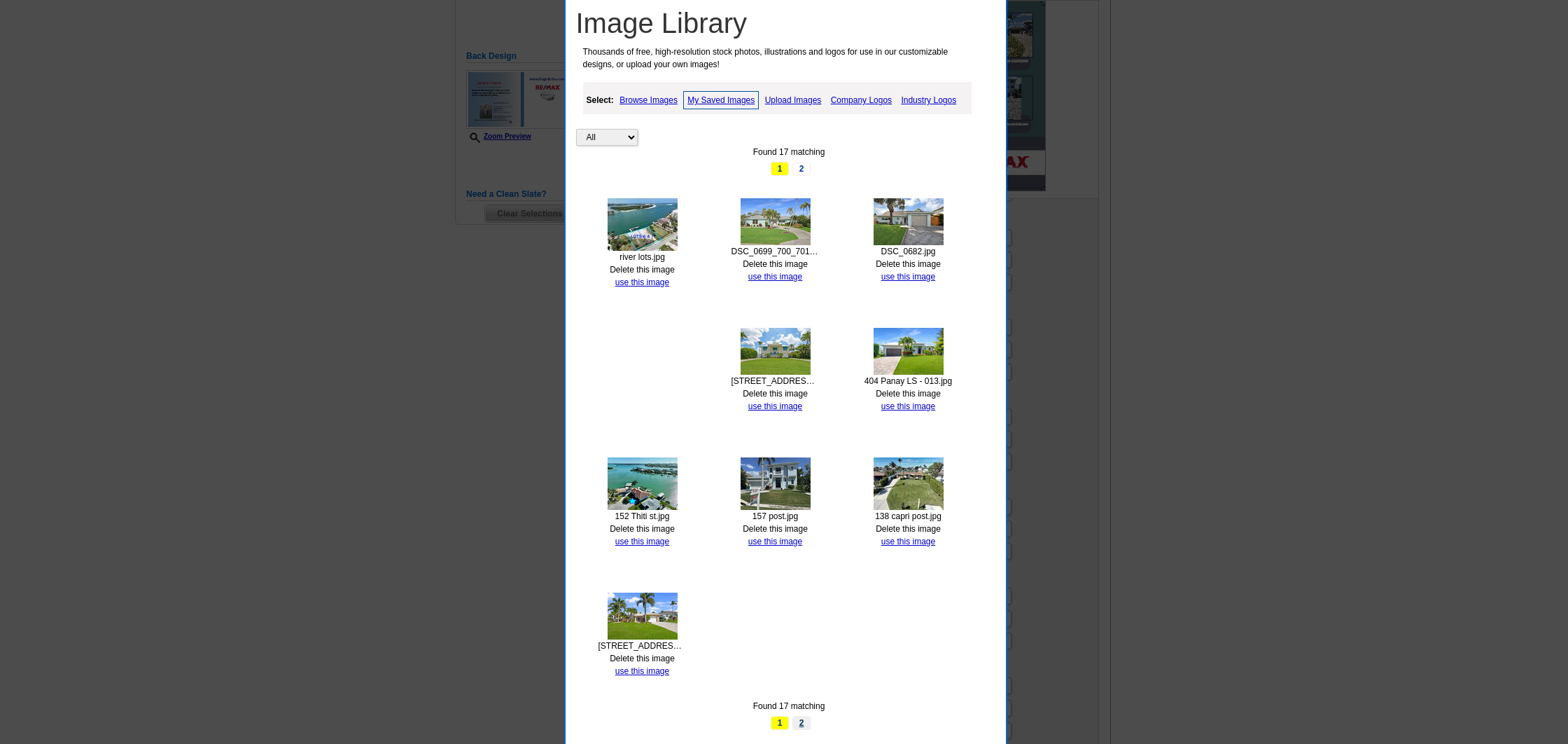
click at [801, 720] on link "2" at bounding box center [802, 723] width 18 height 14
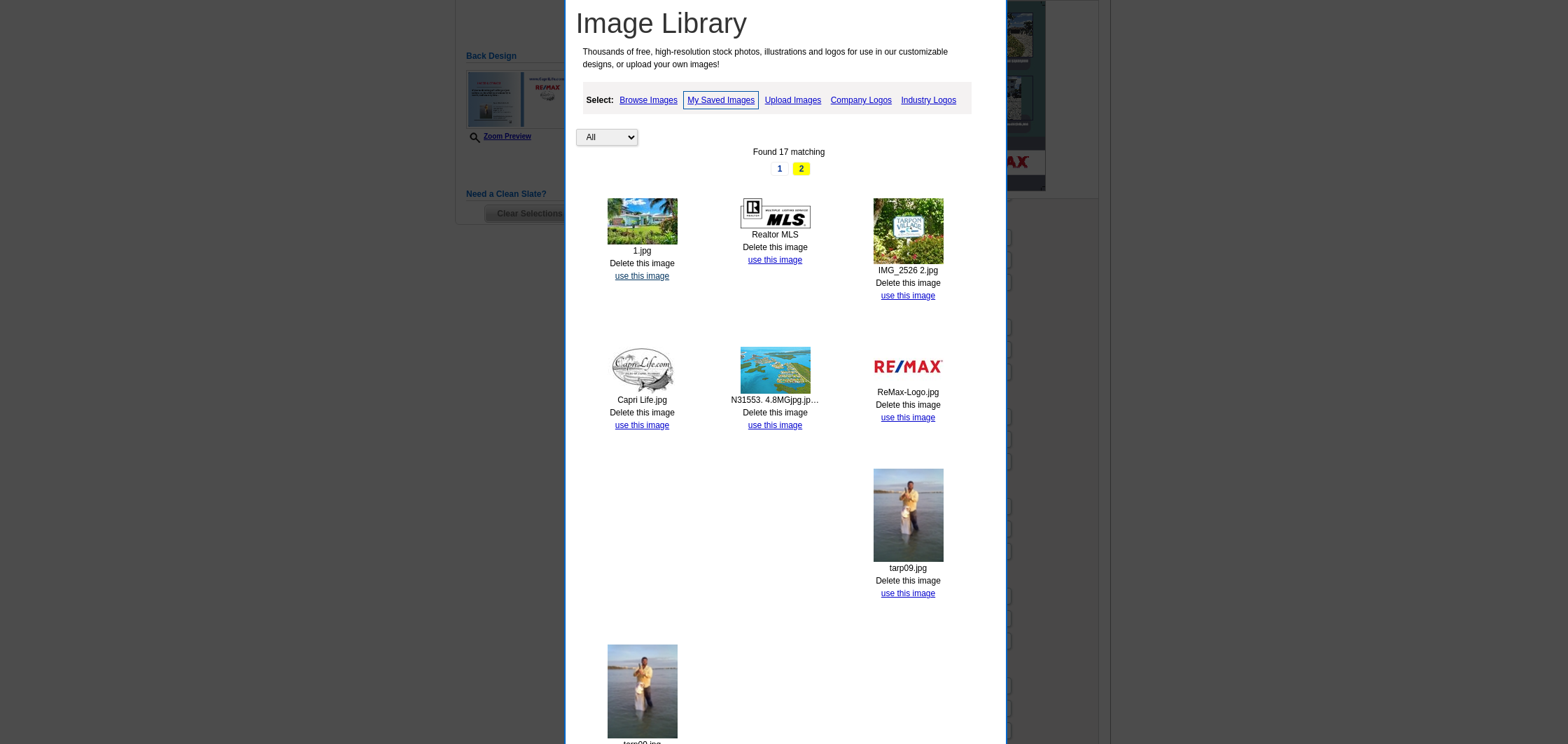
click at [656, 271] on link "use this image" at bounding box center [642, 275] width 53 height 10
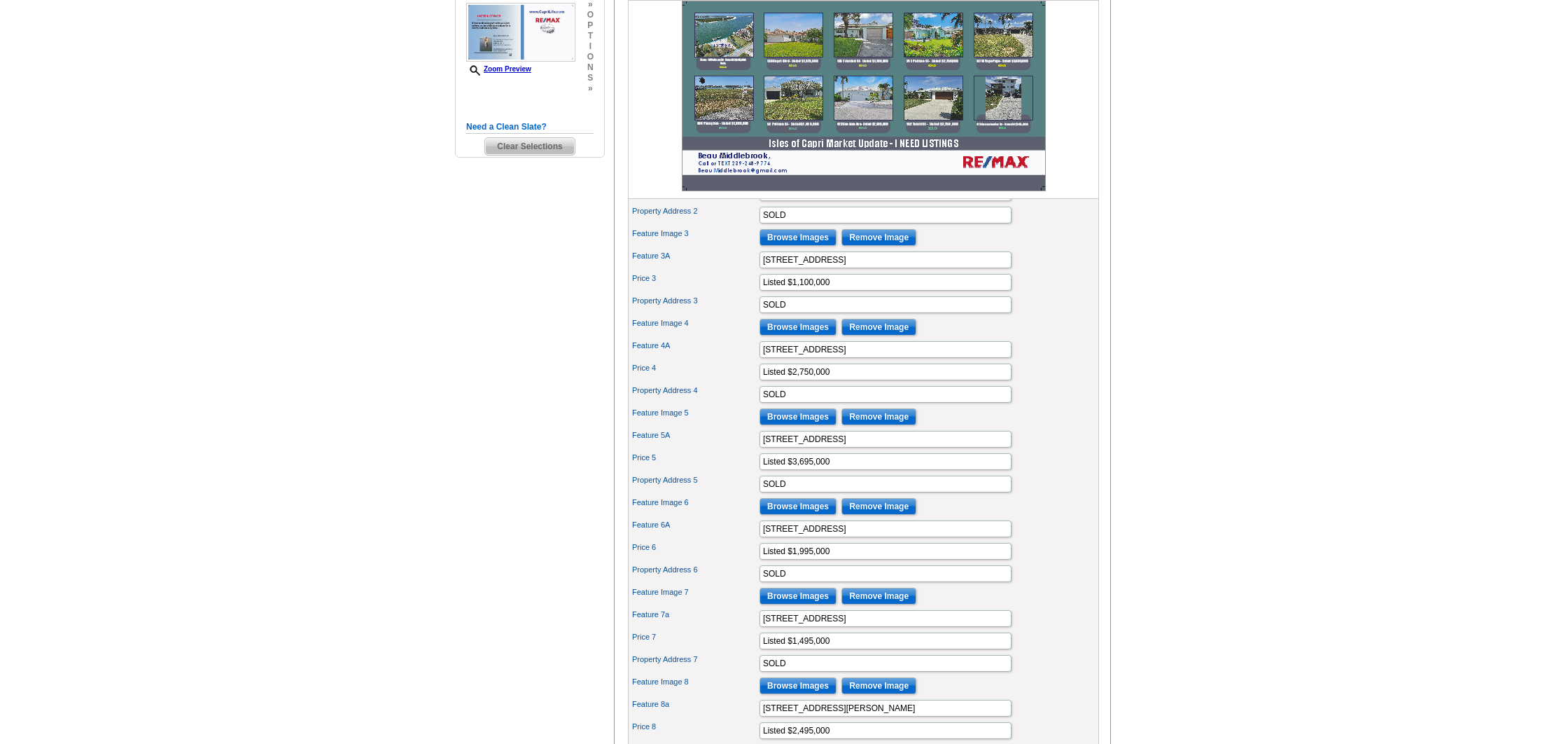
scroll to position [434, 0]
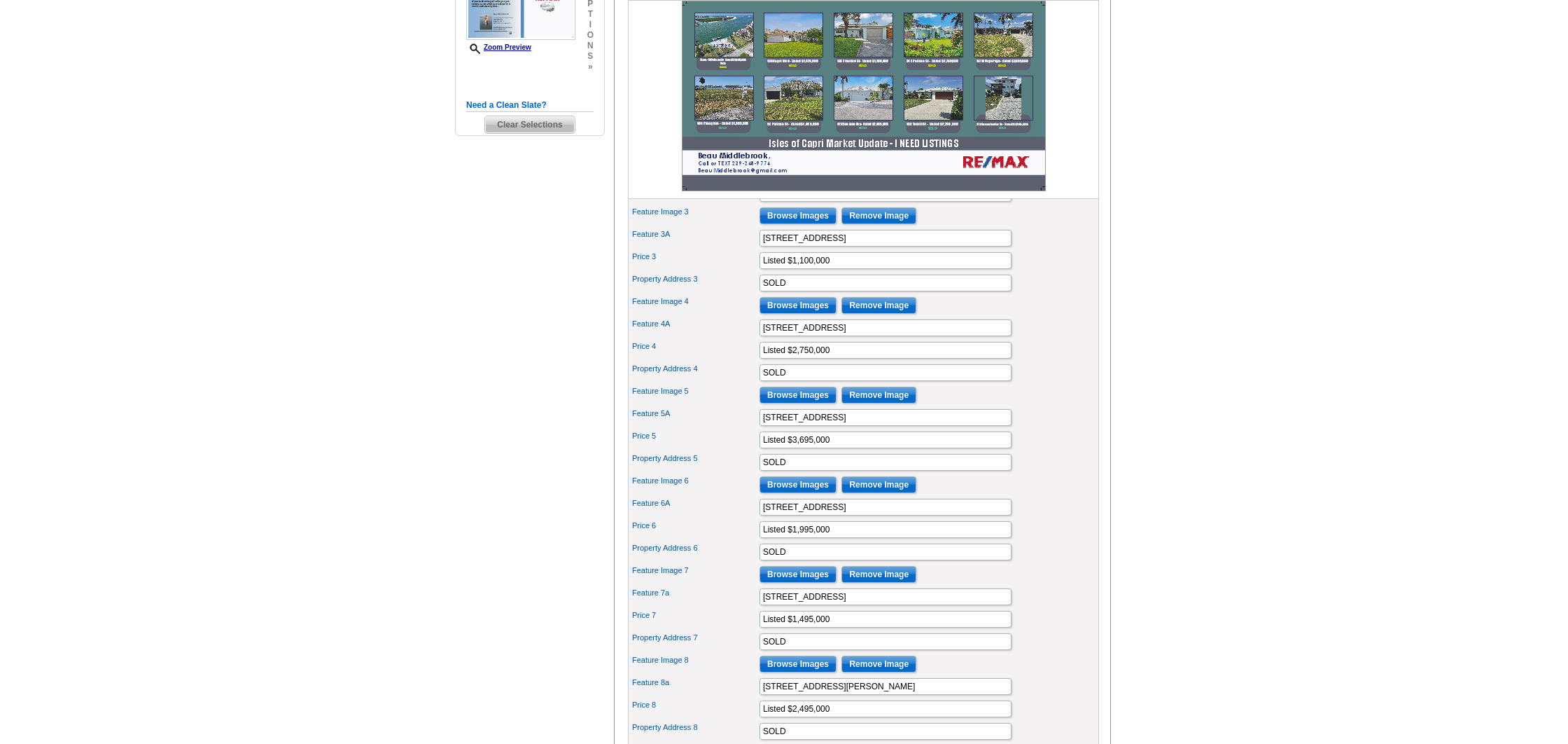
click at [812, 404] on input "Browse Images" at bounding box center [798, 395] width 77 height 17
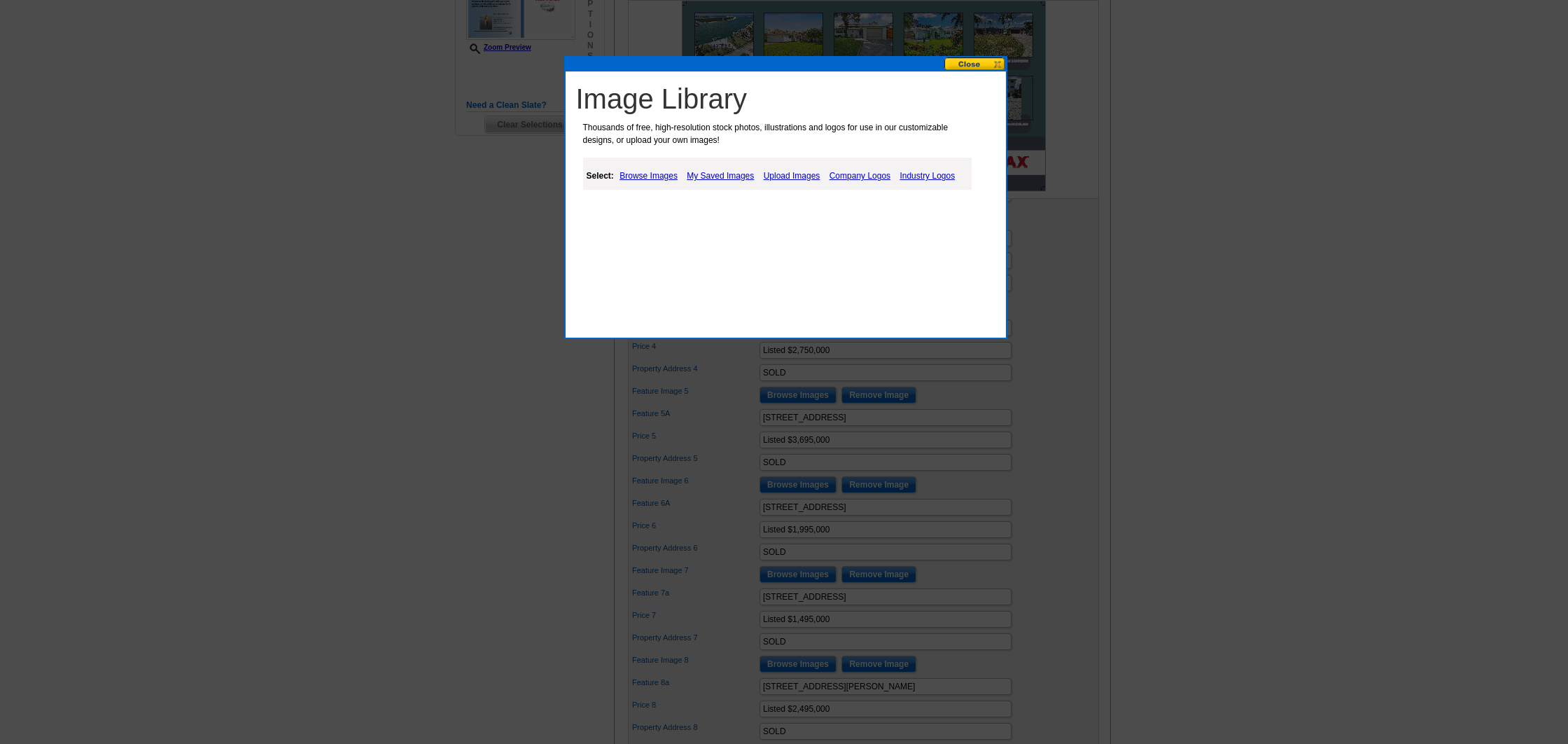
click at [721, 174] on link "My Saved Images" at bounding box center [720, 175] width 75 height 17
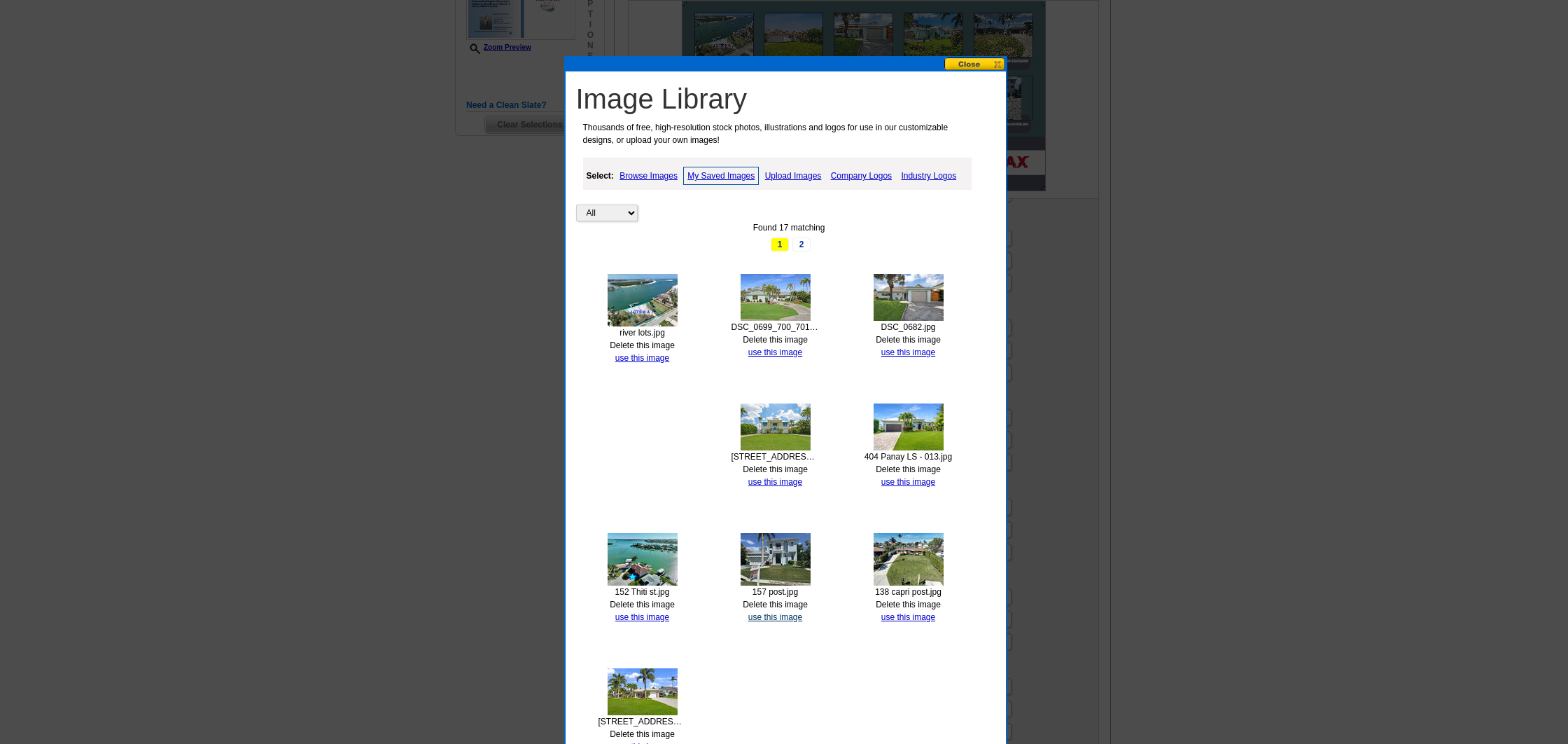
click at [771, 616] on link "use this image" at bounding box center [774, 617] width 53 height 10
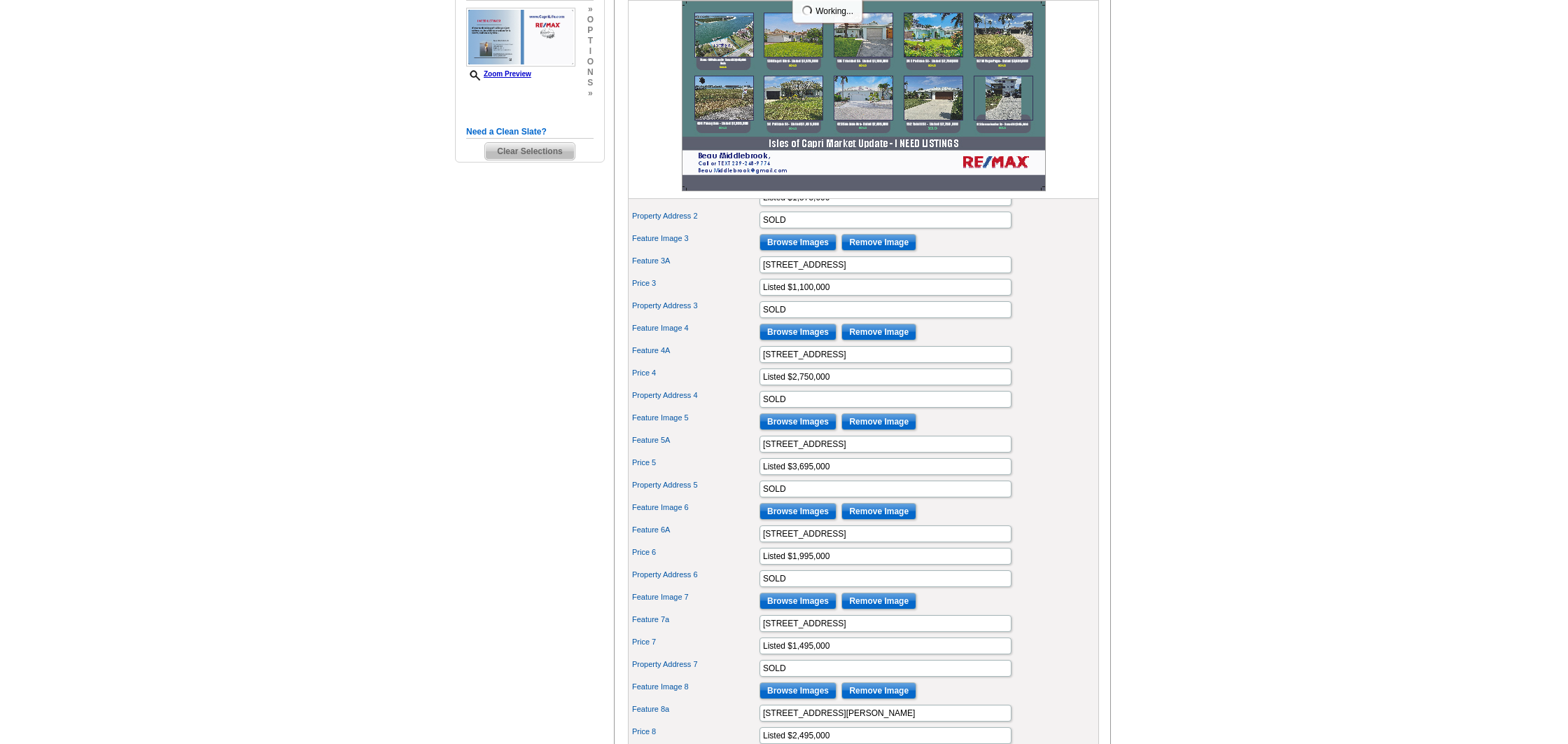
scroll to position [409, 0]
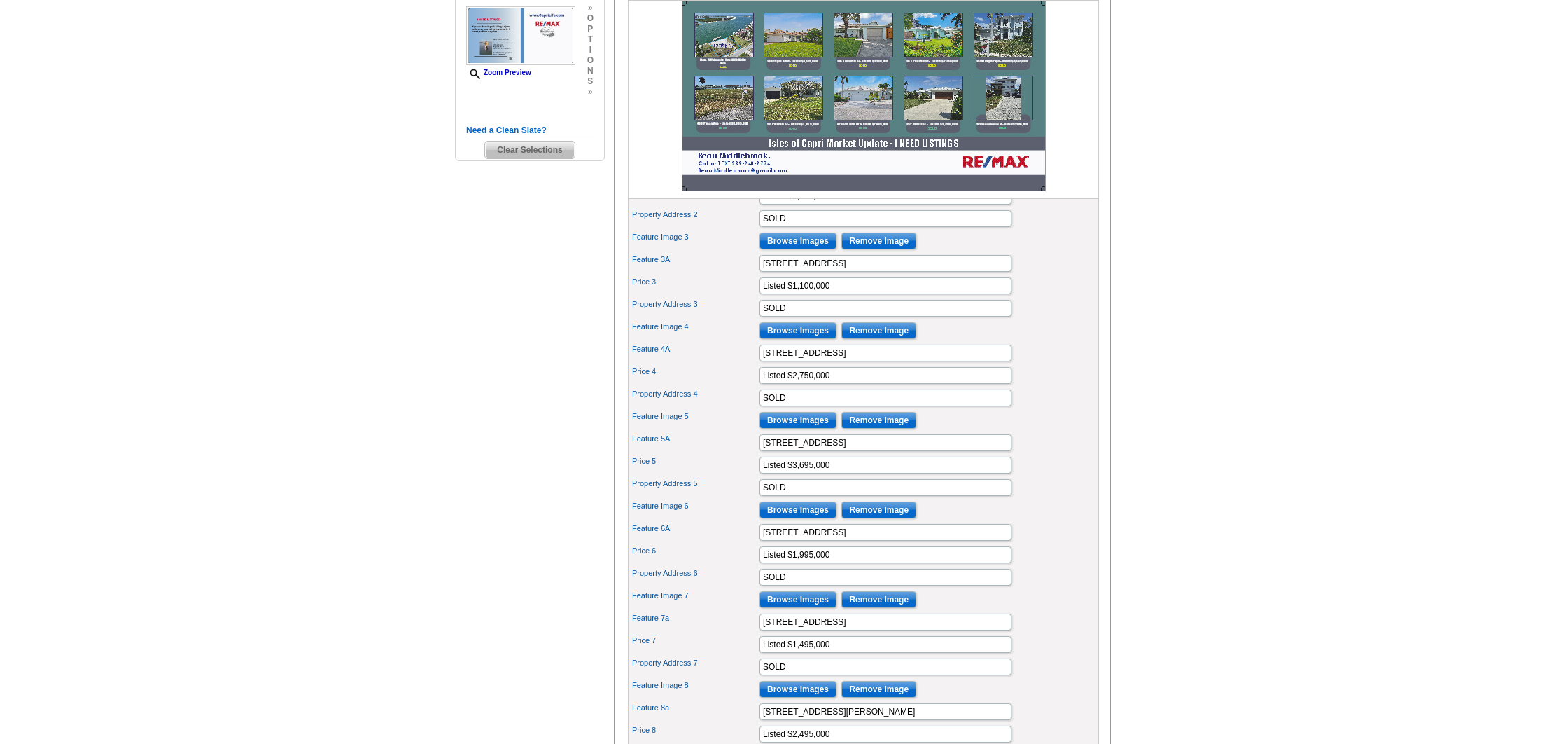
click at [806, 519] on input "Browse Images" at bounding box center [798, 510] width 77 height 17
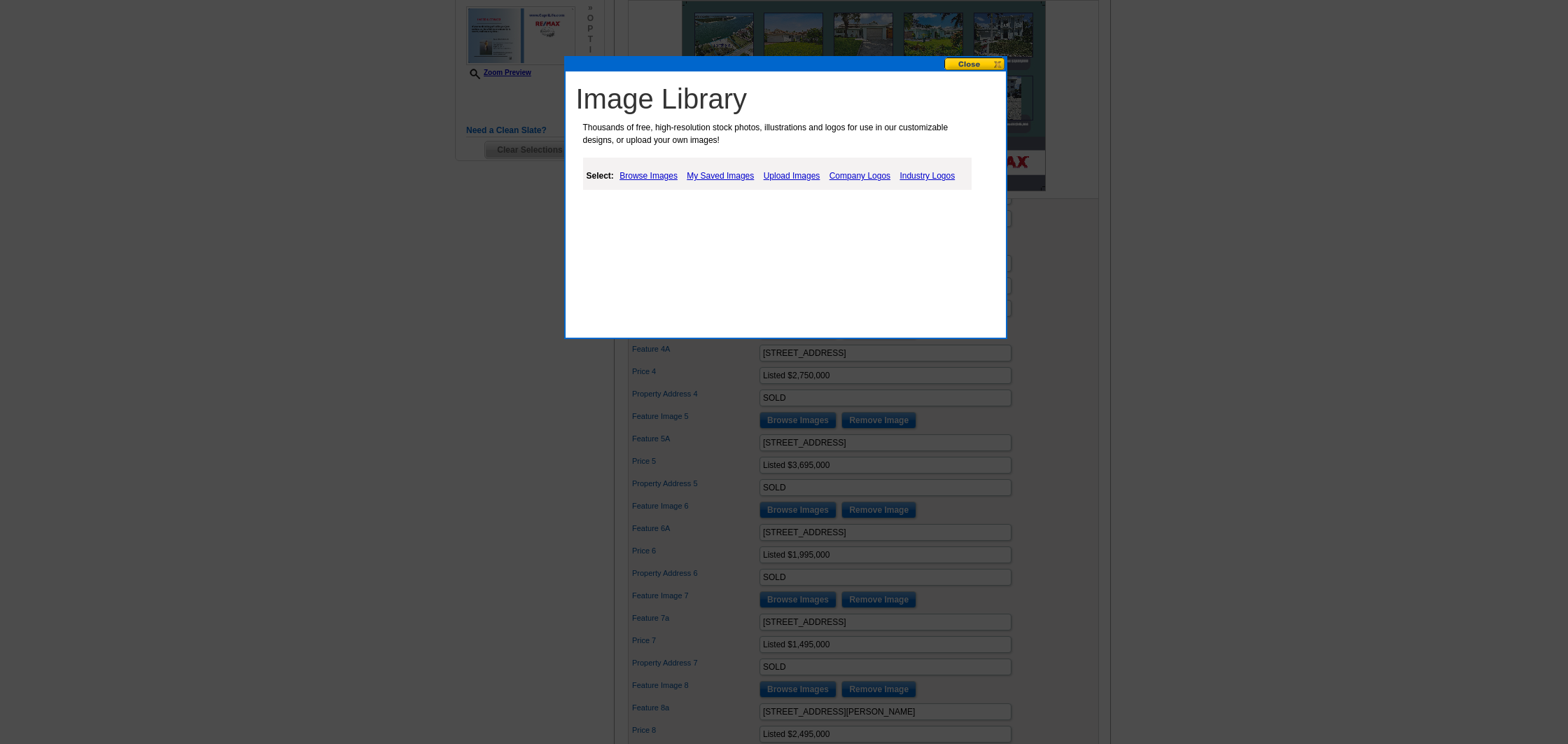
click at [720, 175] on link "My Saved Images" at bounding box center [720, 175] width 75 height 17
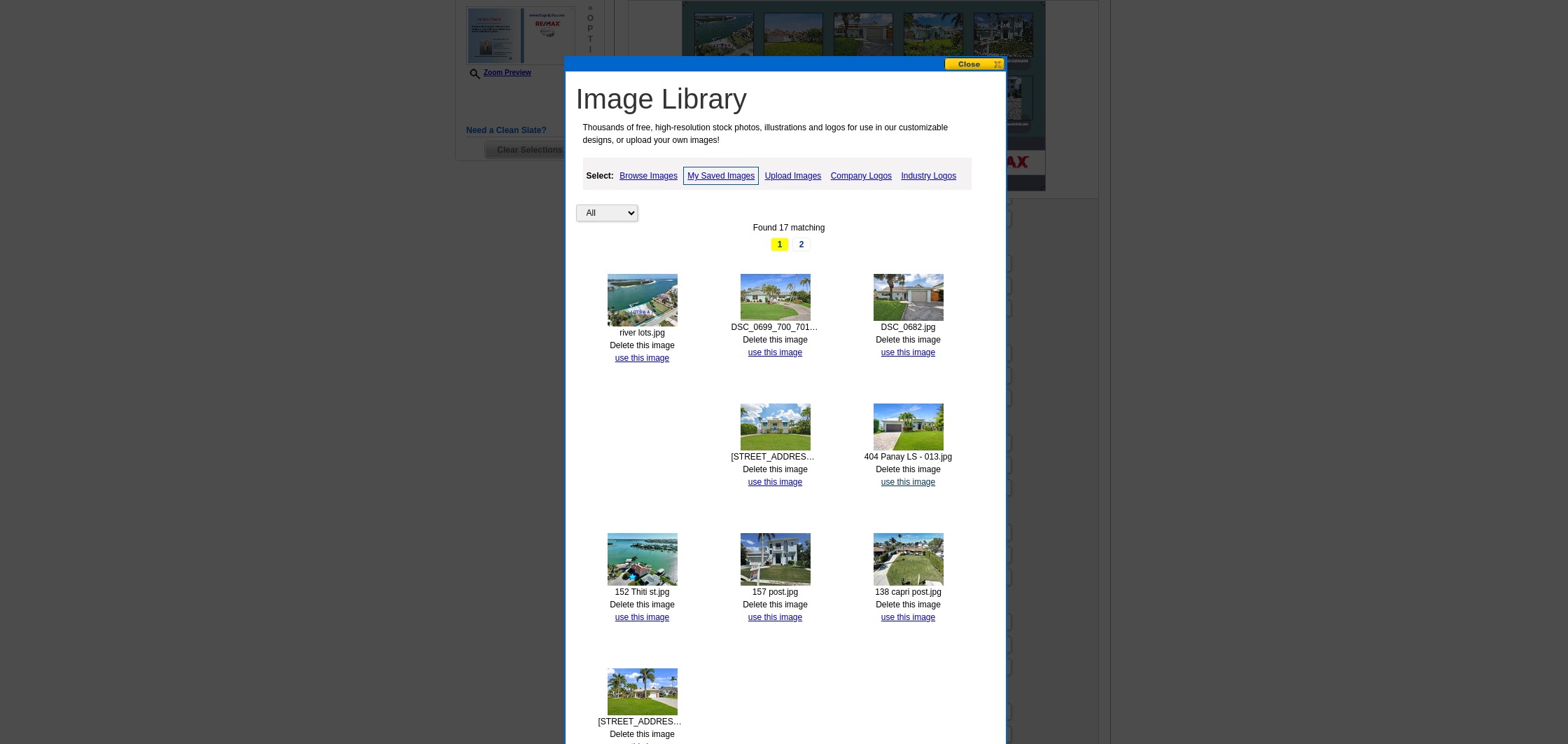
click at [912, 477] on link "use this image" at bounding box center [908, 482] width 53 height 10
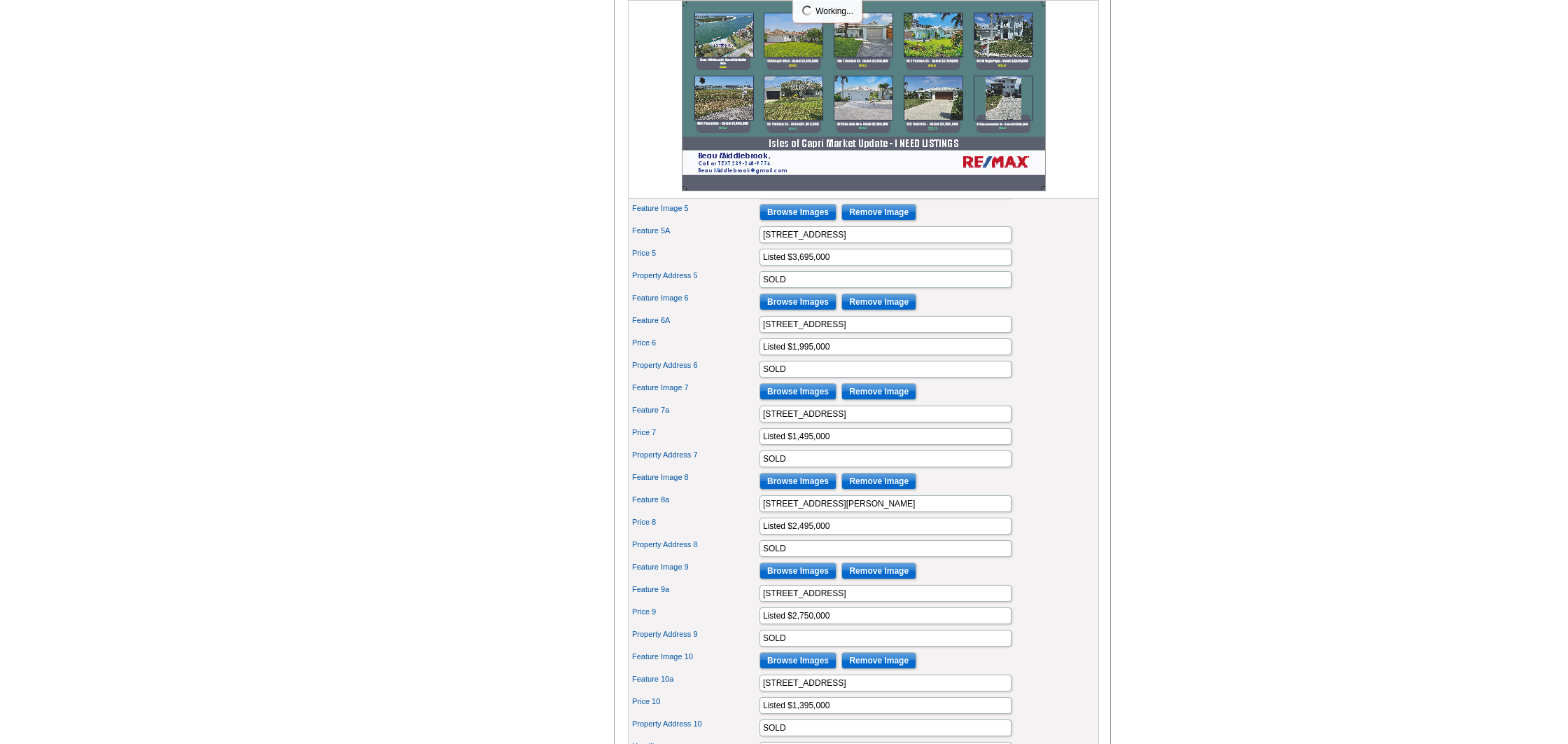
scroll to position [619, 0]
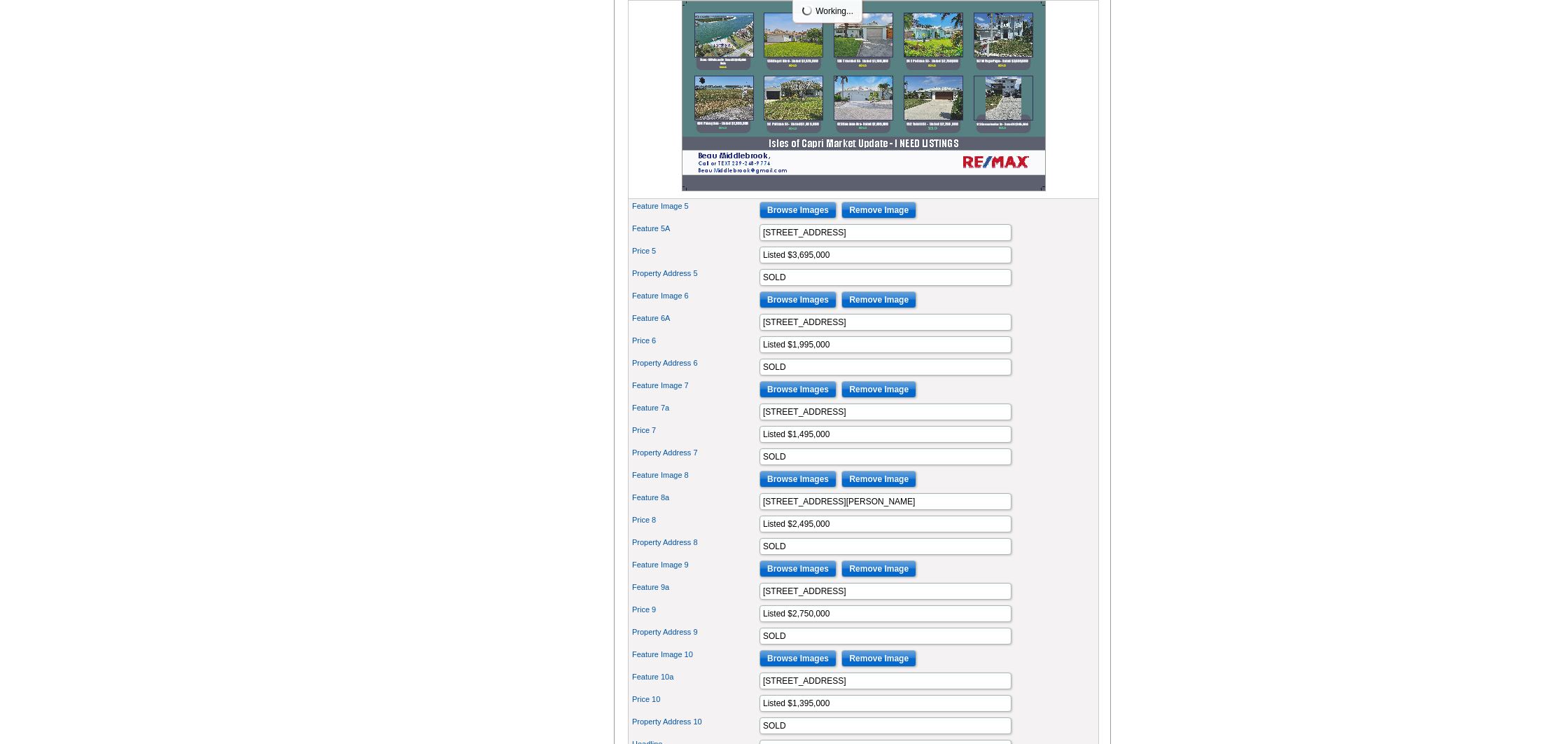
click at [779, 397] on input "Browse Images" at bounding box center [798, 389] width 77 height 17
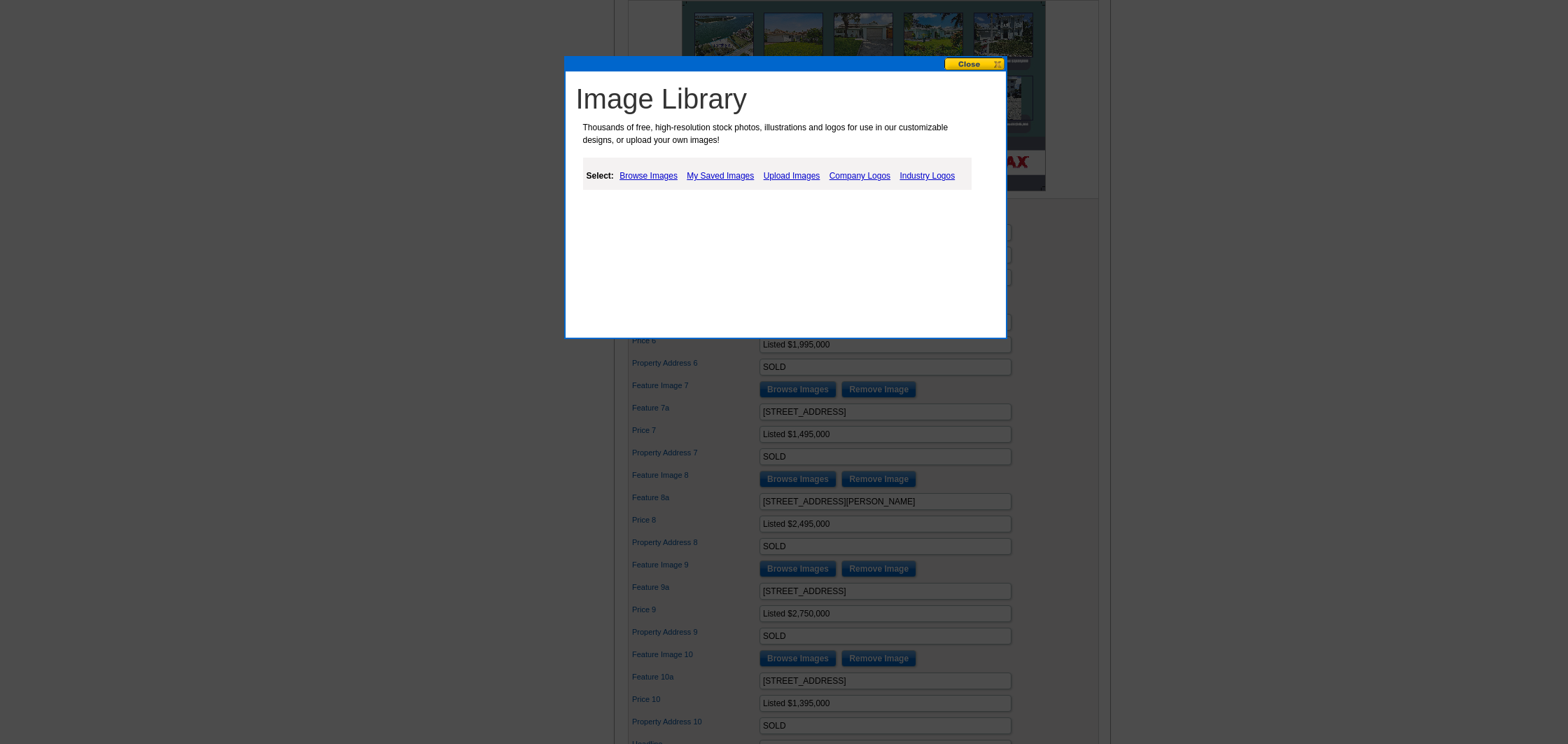
click at [720, 175] on link "My Saved Images" at bounding box center [720, 175] width 75 height 17
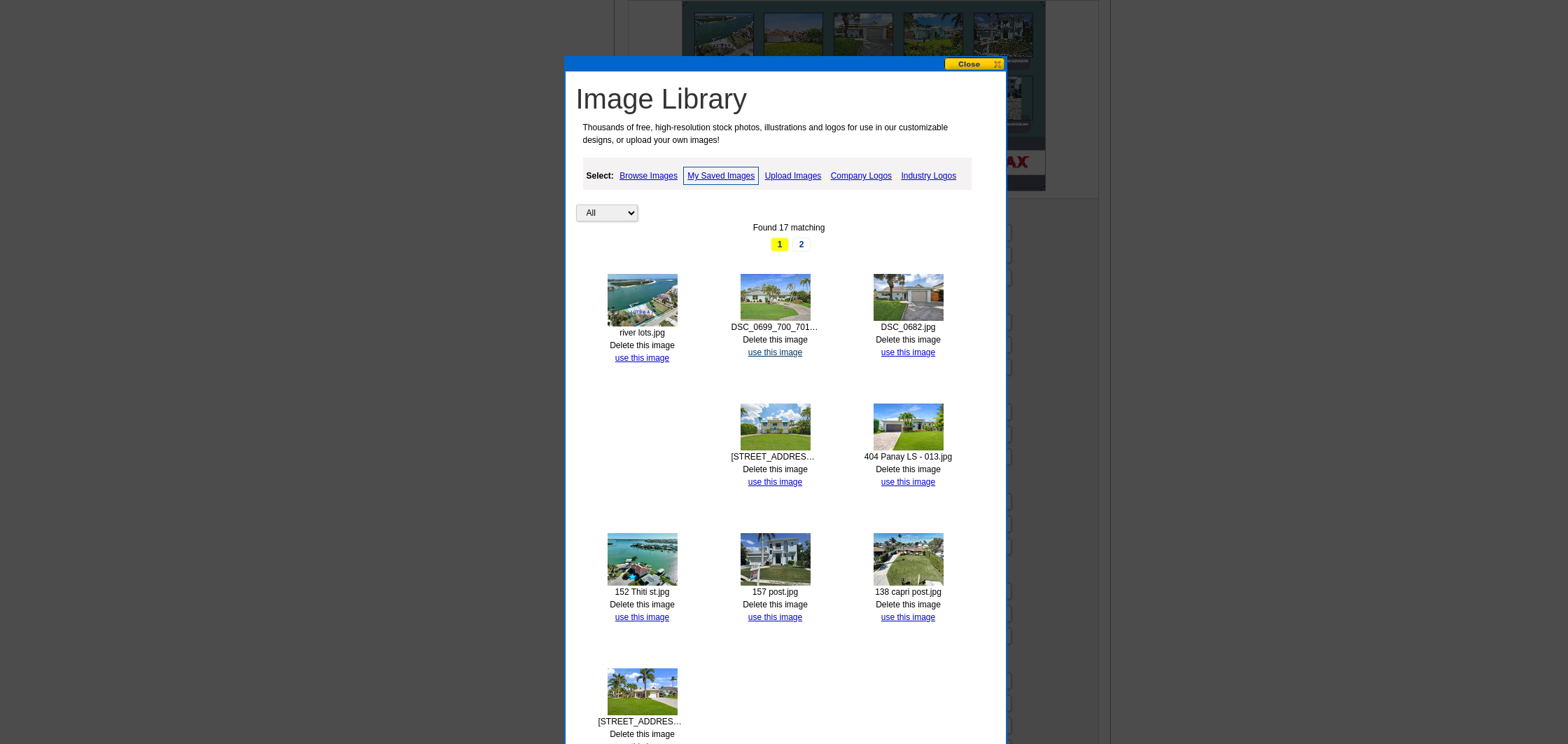
click at [783, 347] on link "use this image" at bounding box center [774, 352] width 53 height 10
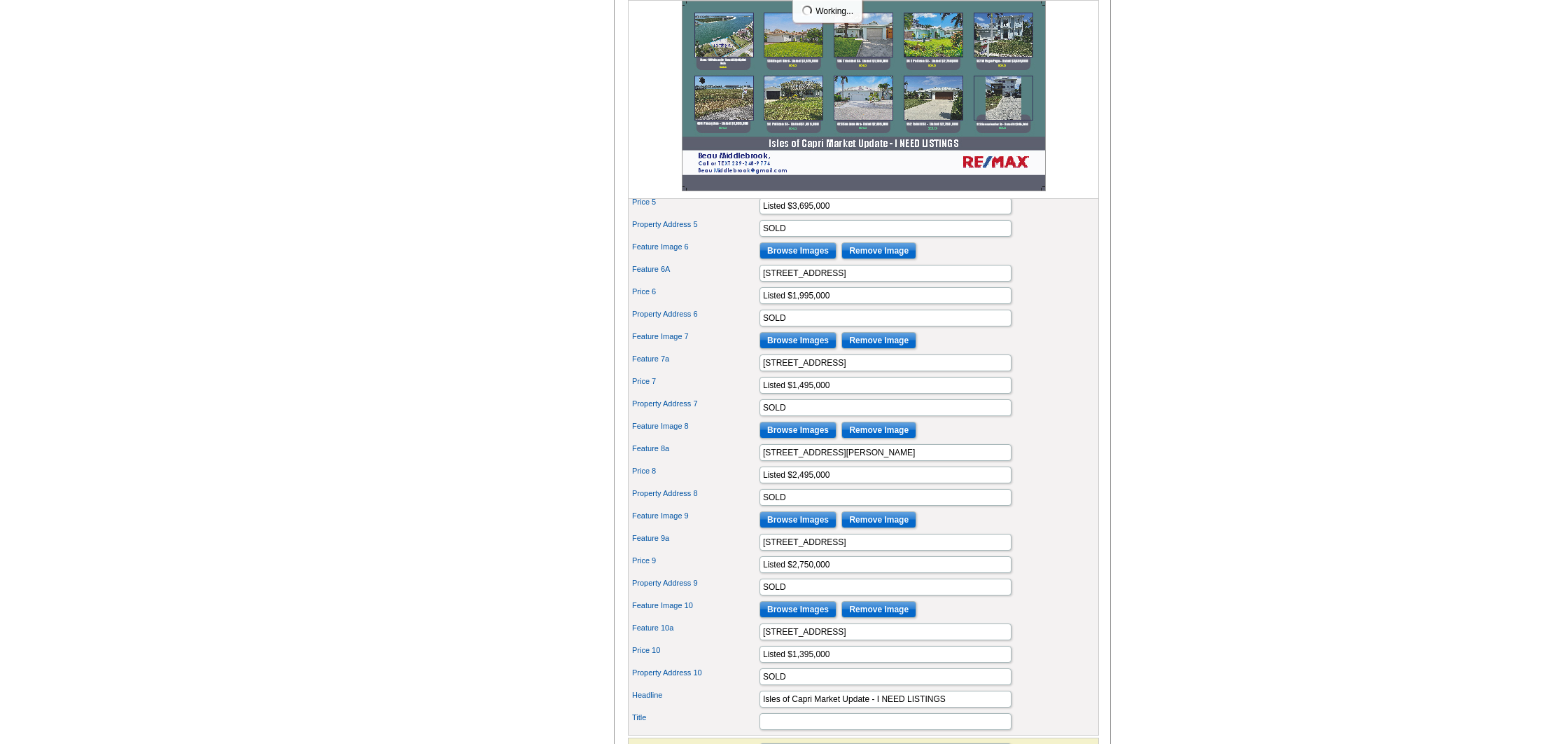
scroll to position [670, 0]
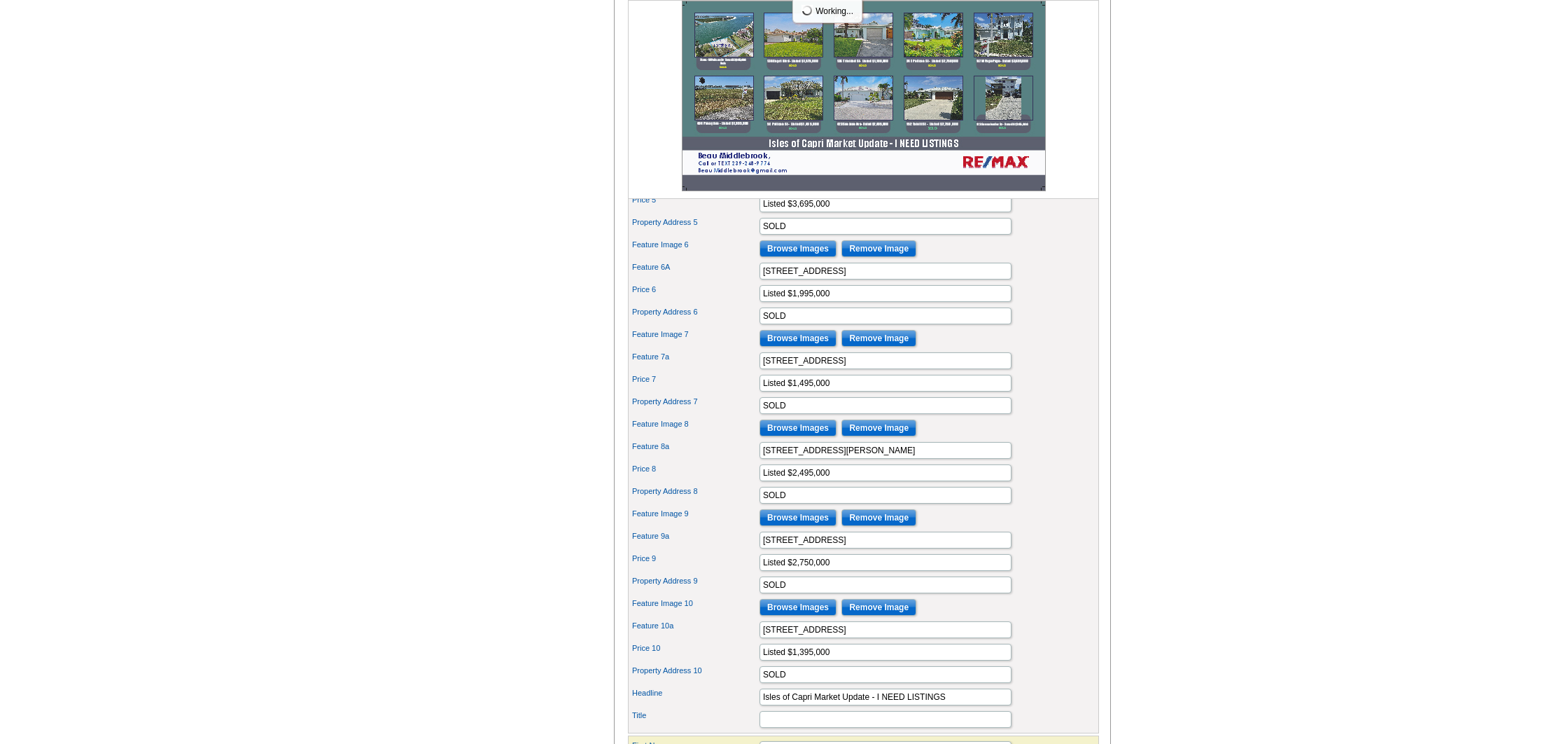
click at [803, 436] on input "Browse Images" at bounding box center [798, 427] width 77 height 17
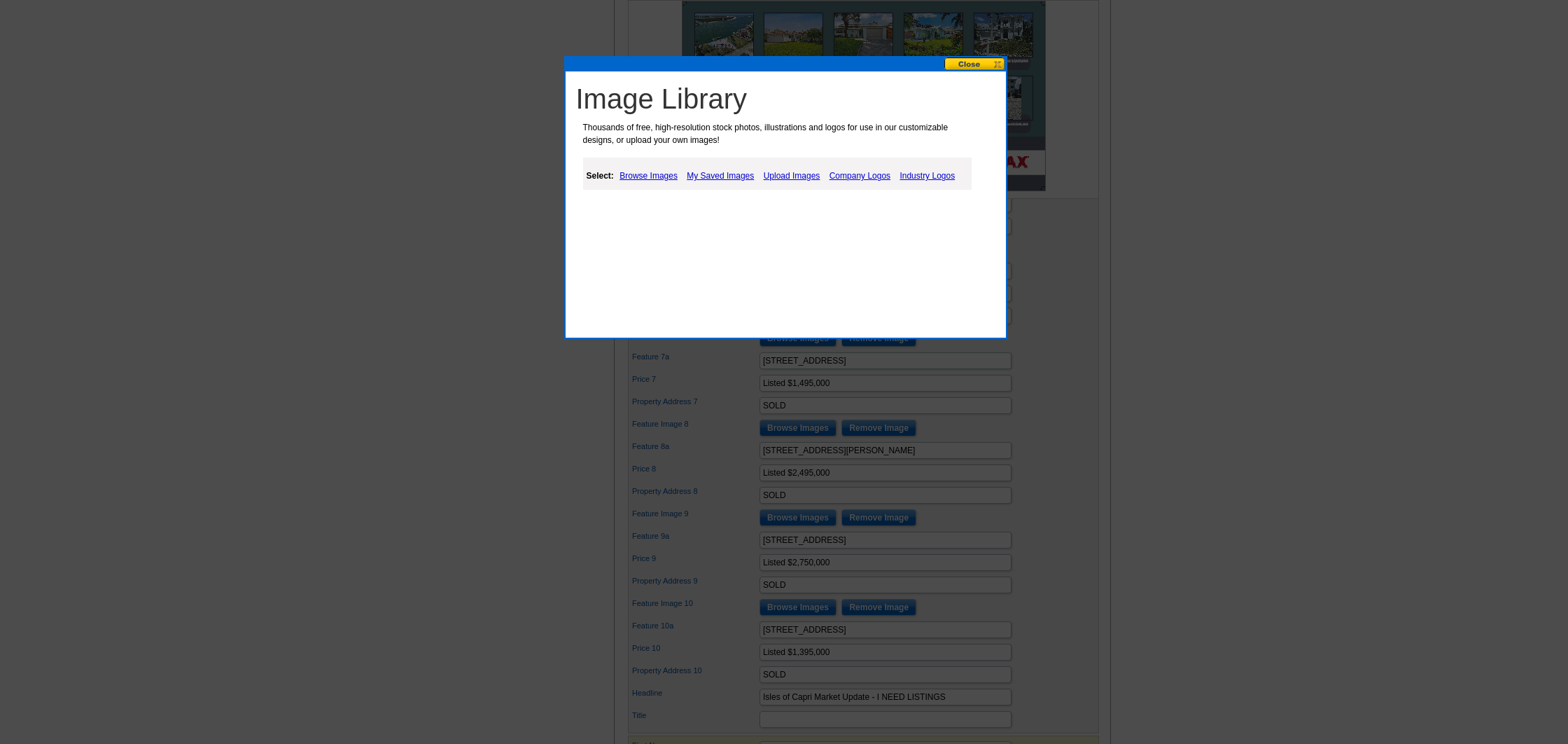
click at [725, 175] on link "My Saved Images" at bounding box center [720, 175] width 75 height 17
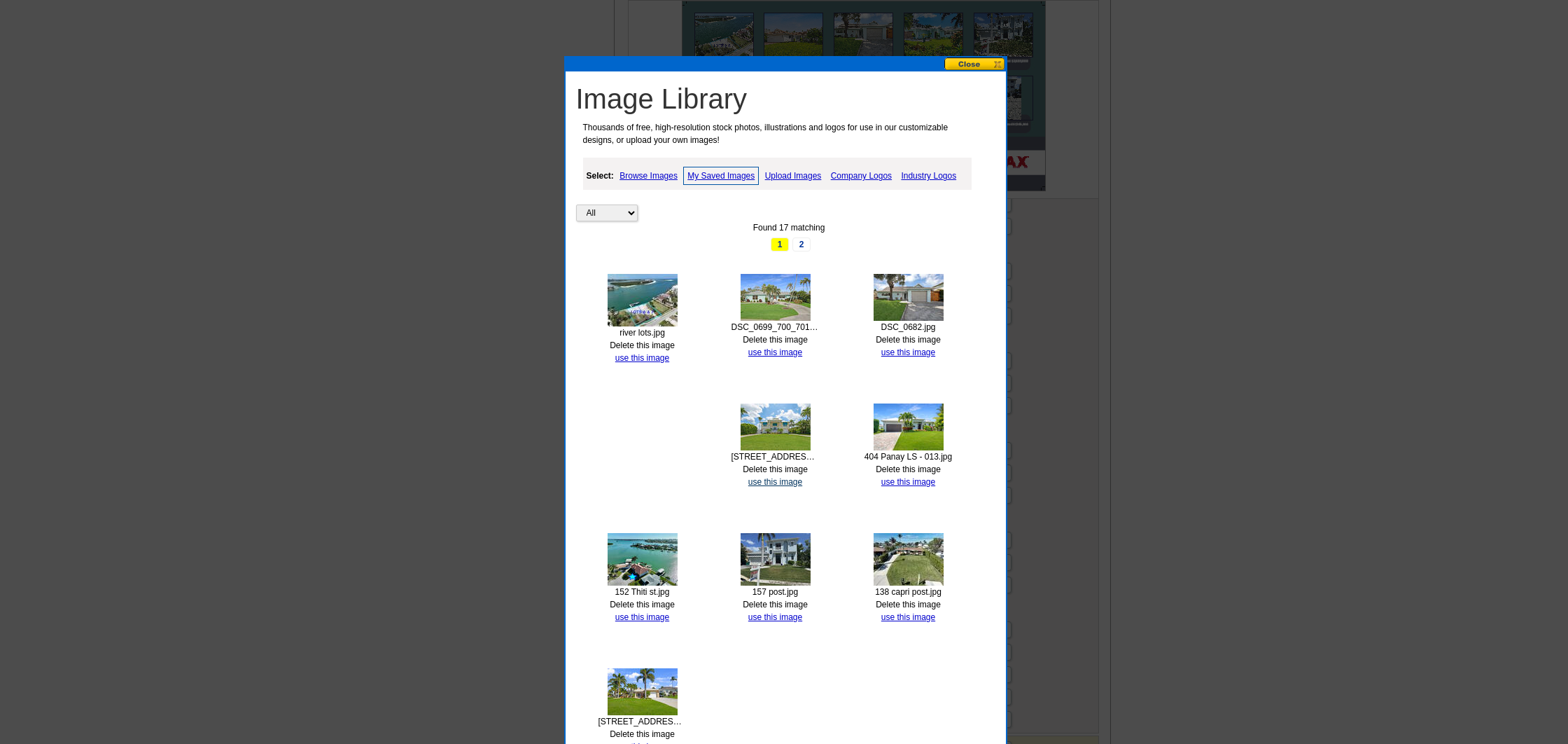
click at [786, 481] on link "use this image" at bounding box center [774, 482] width 53 height 10
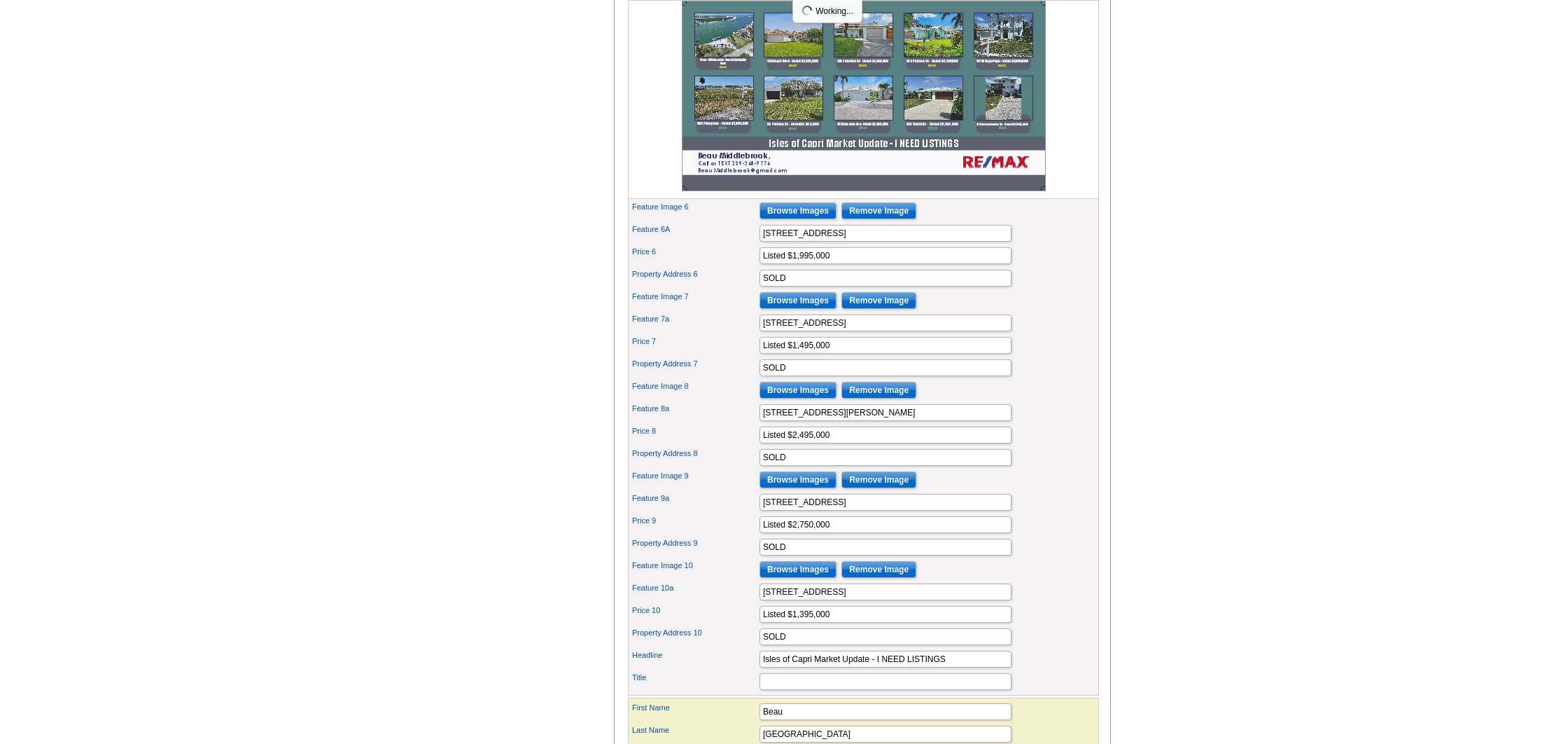
scroll to position [711, 0]
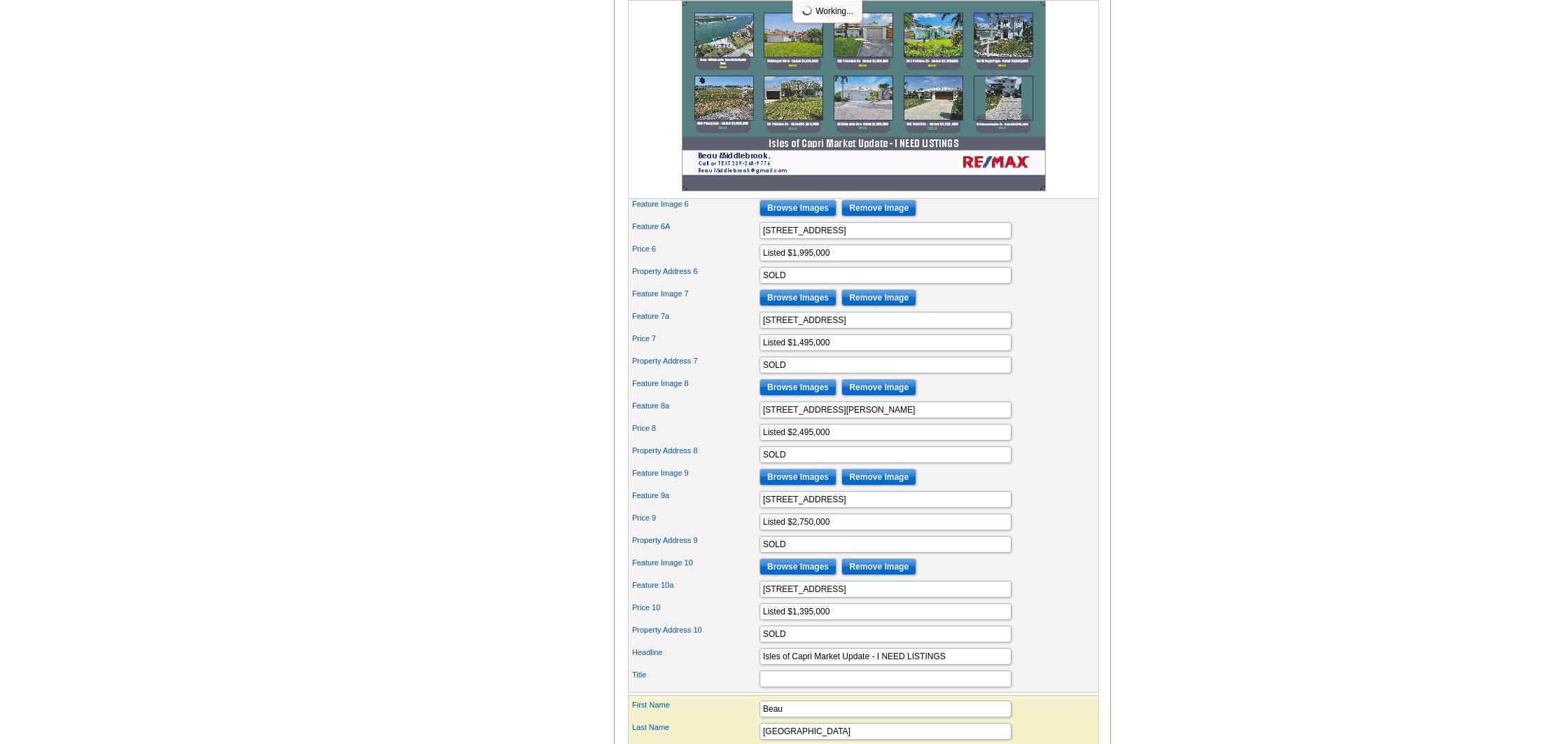
click at [810, 485] on input "Browse Images" at bounding box center [798, 476] width 77 height 17
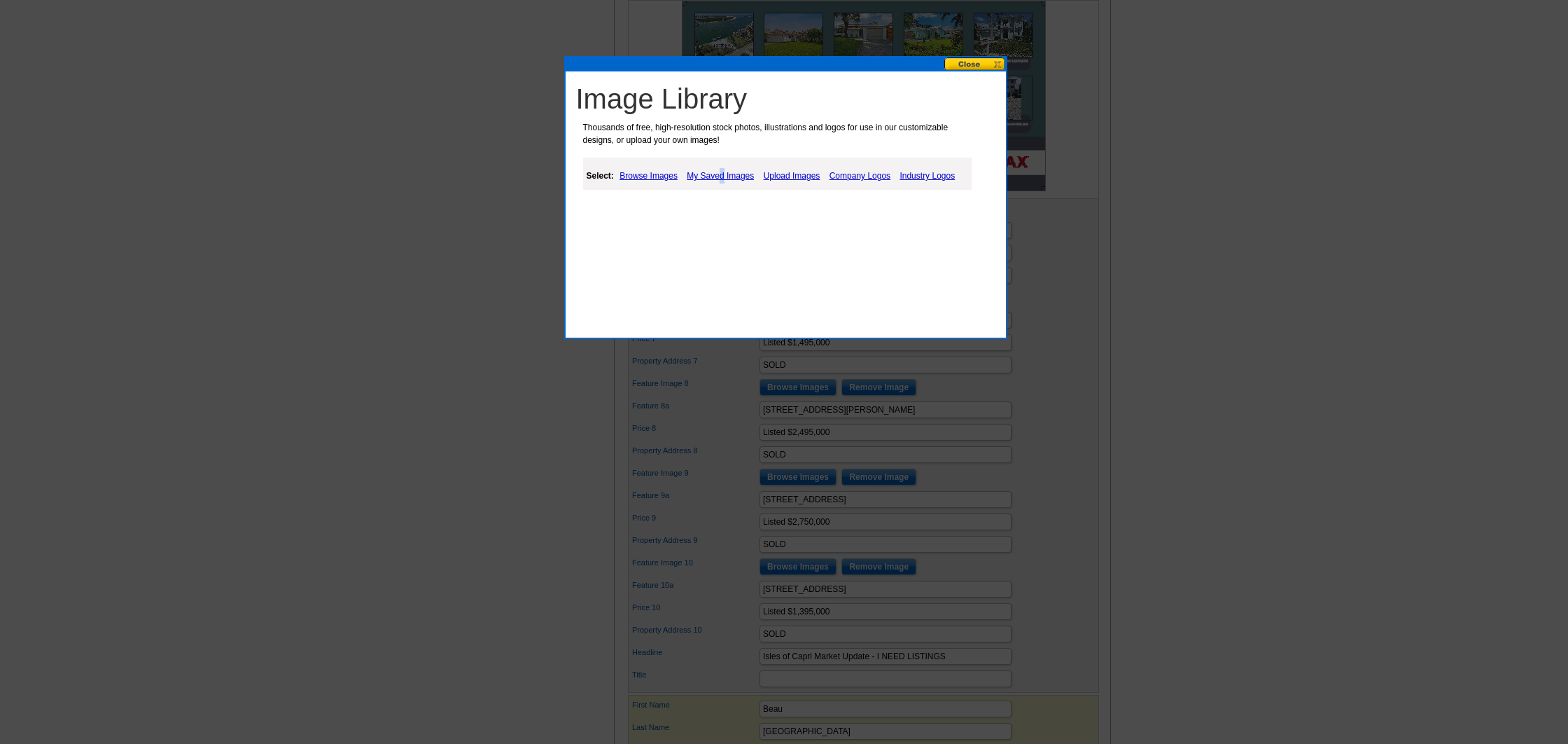
click at [722, 177] on link "My Saved Images" at bounding box center [720, 175] width 75 height 17
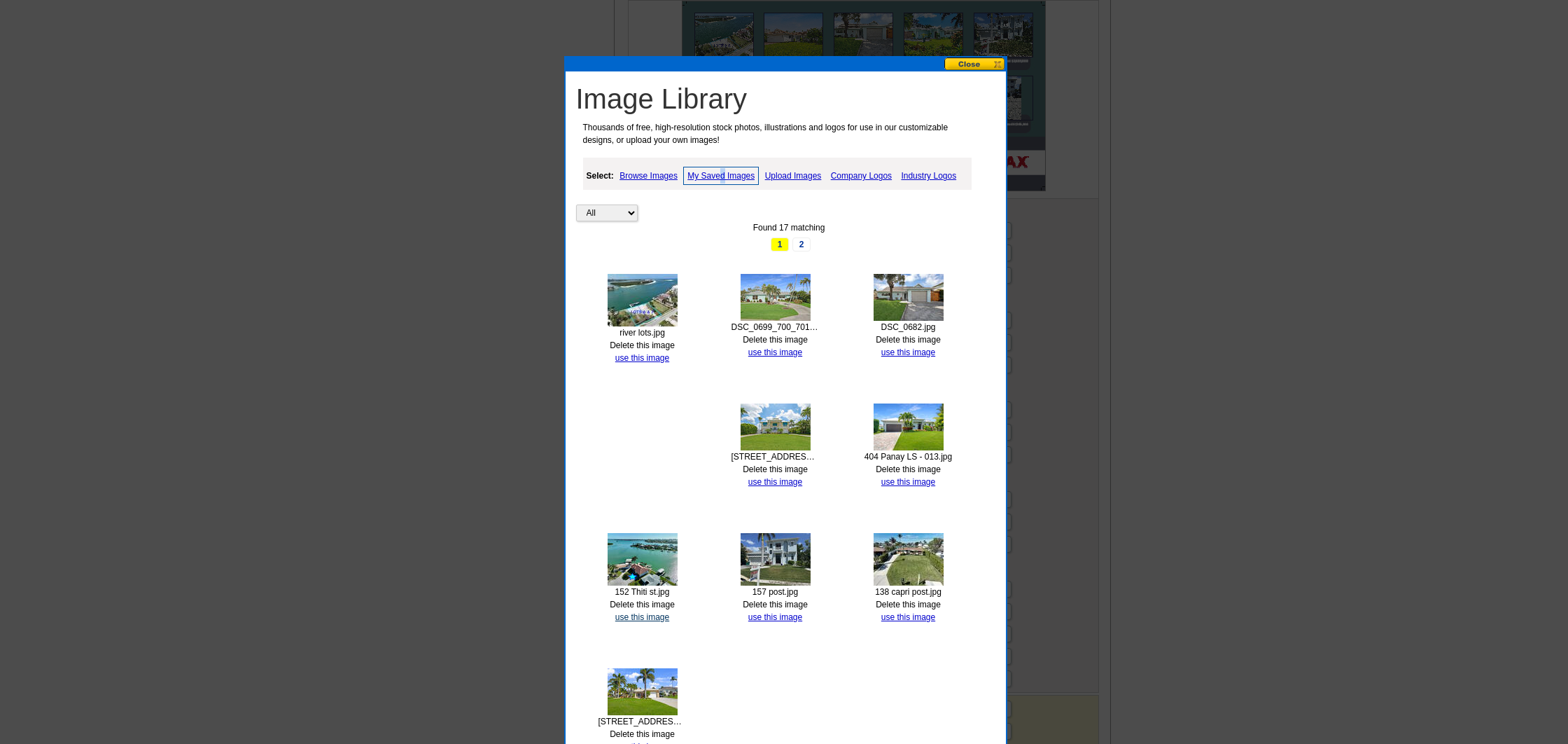
click at [657, 612] on link "use this image" at bounding box center [642, 617] width 53 height 10
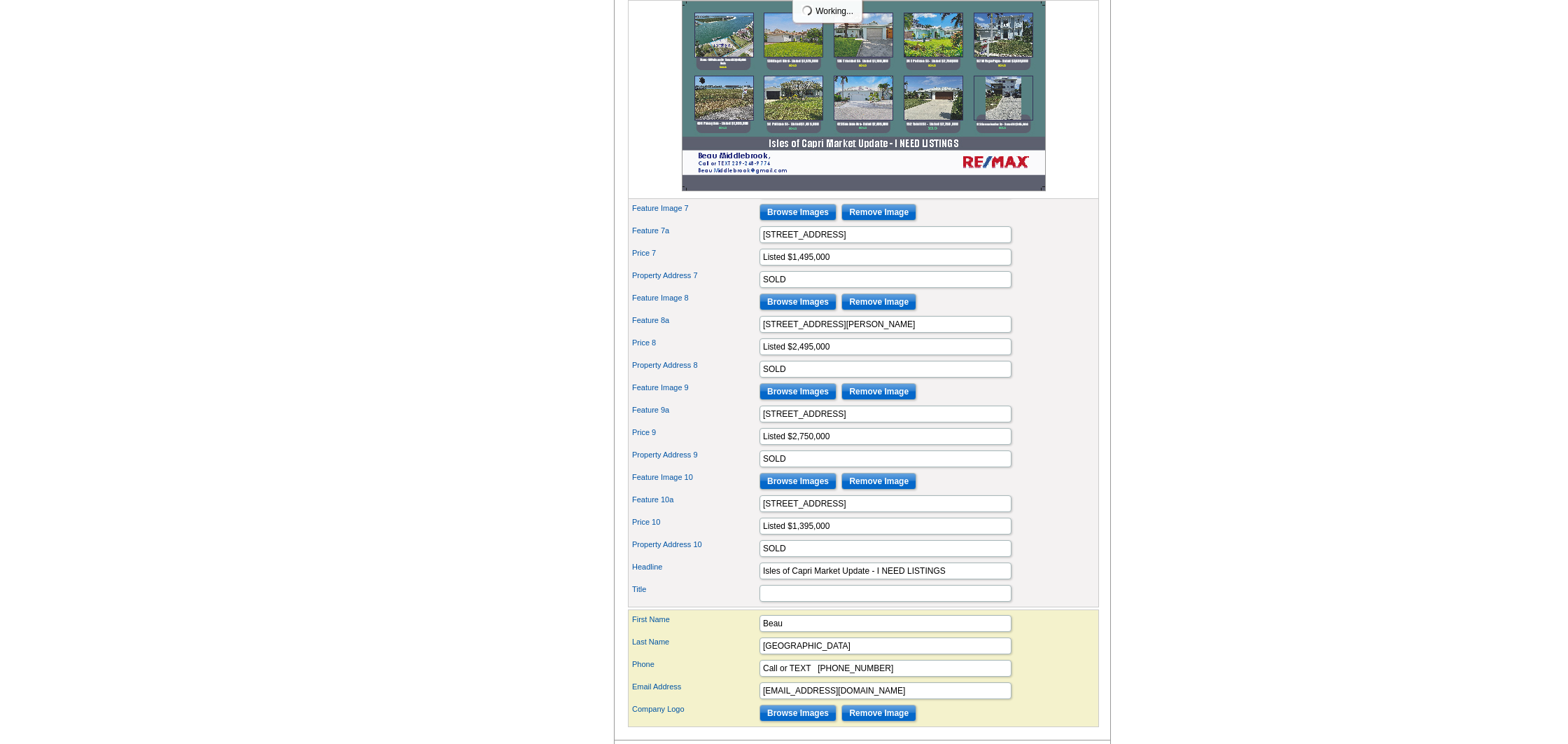
scroll to position [790, 0]
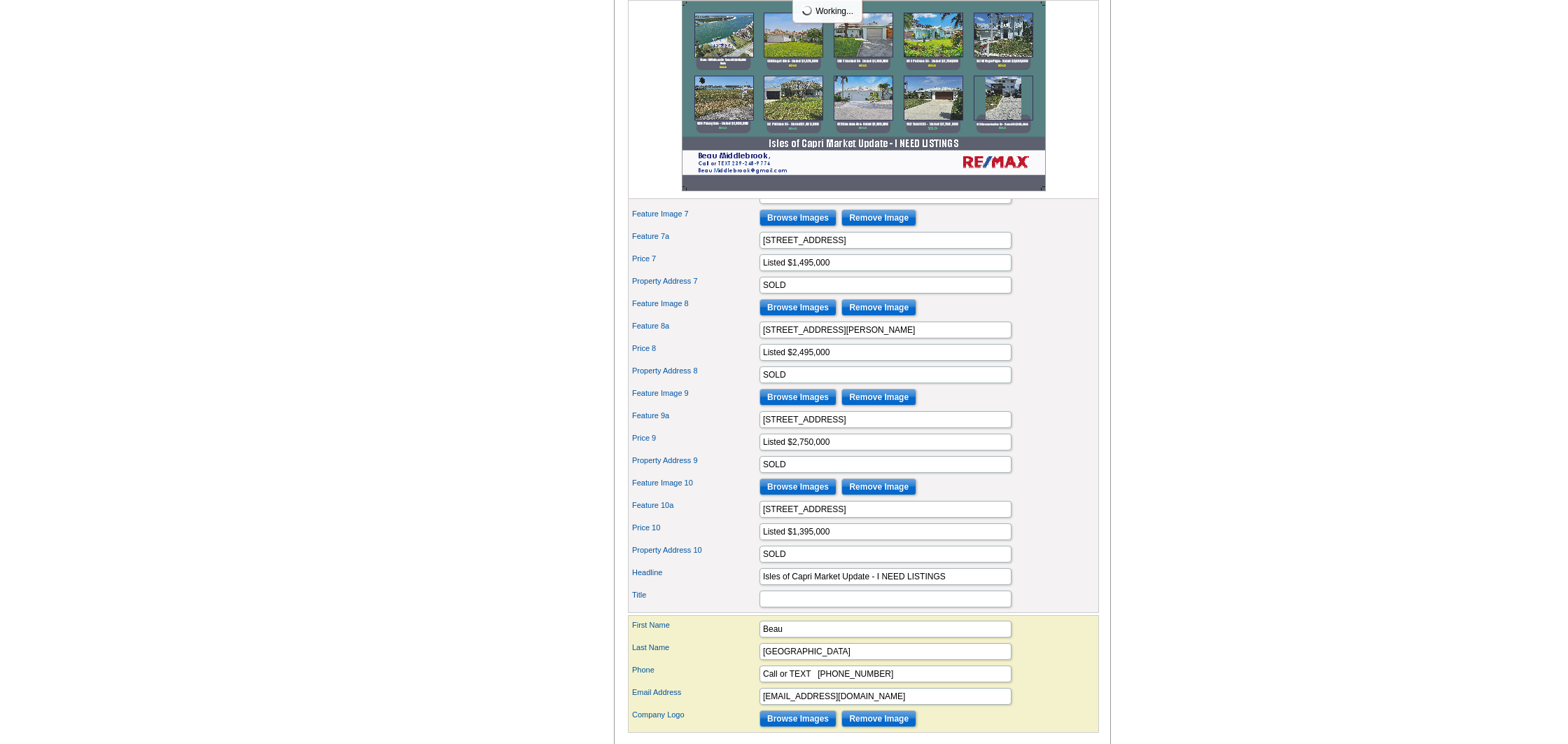
click at [786, 495] on input "Browse Images" at bounding box center [798, 486] width 77 height 17
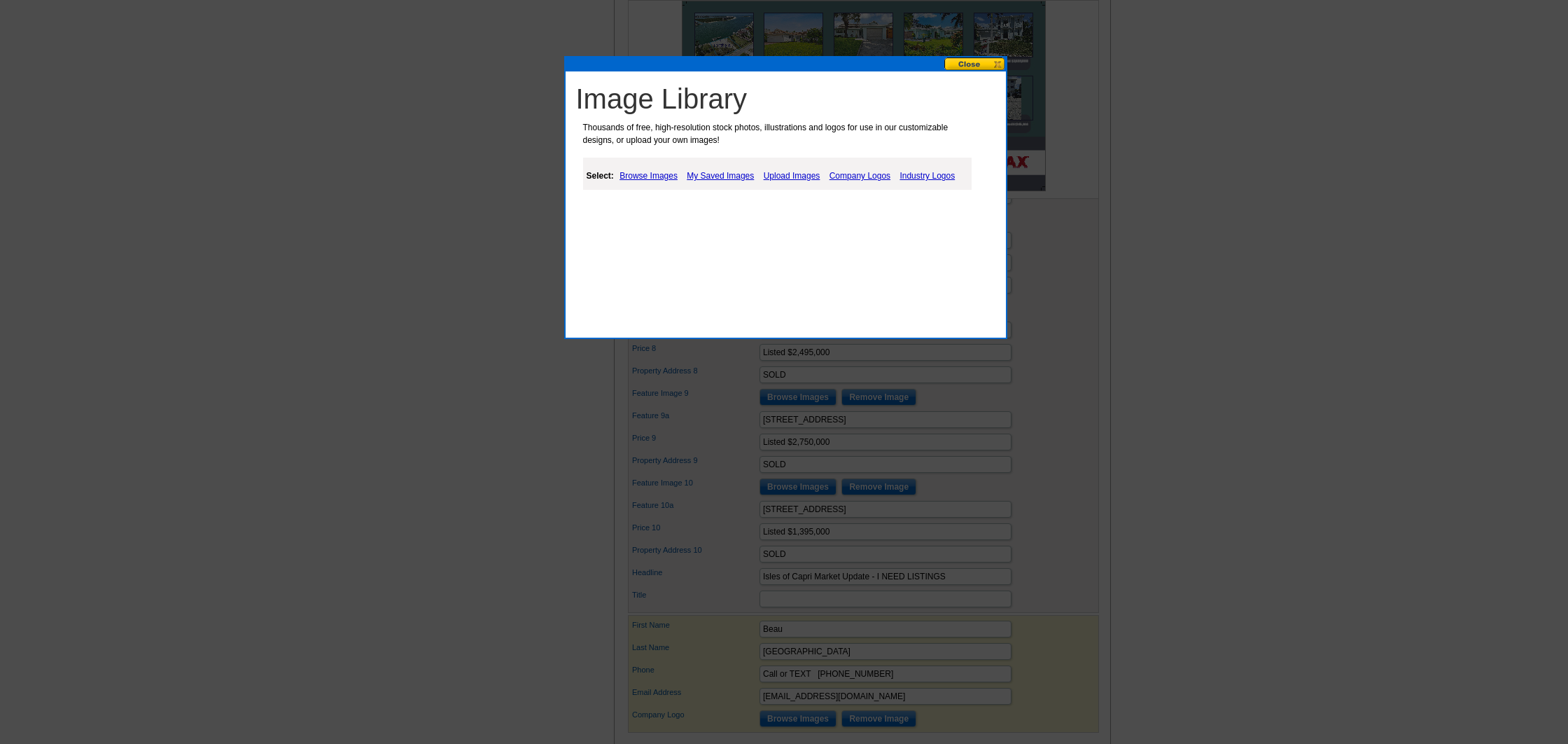
click at [722, 171] on link "My Saved Images" at bounding box center [720, 175] width 75 height 17
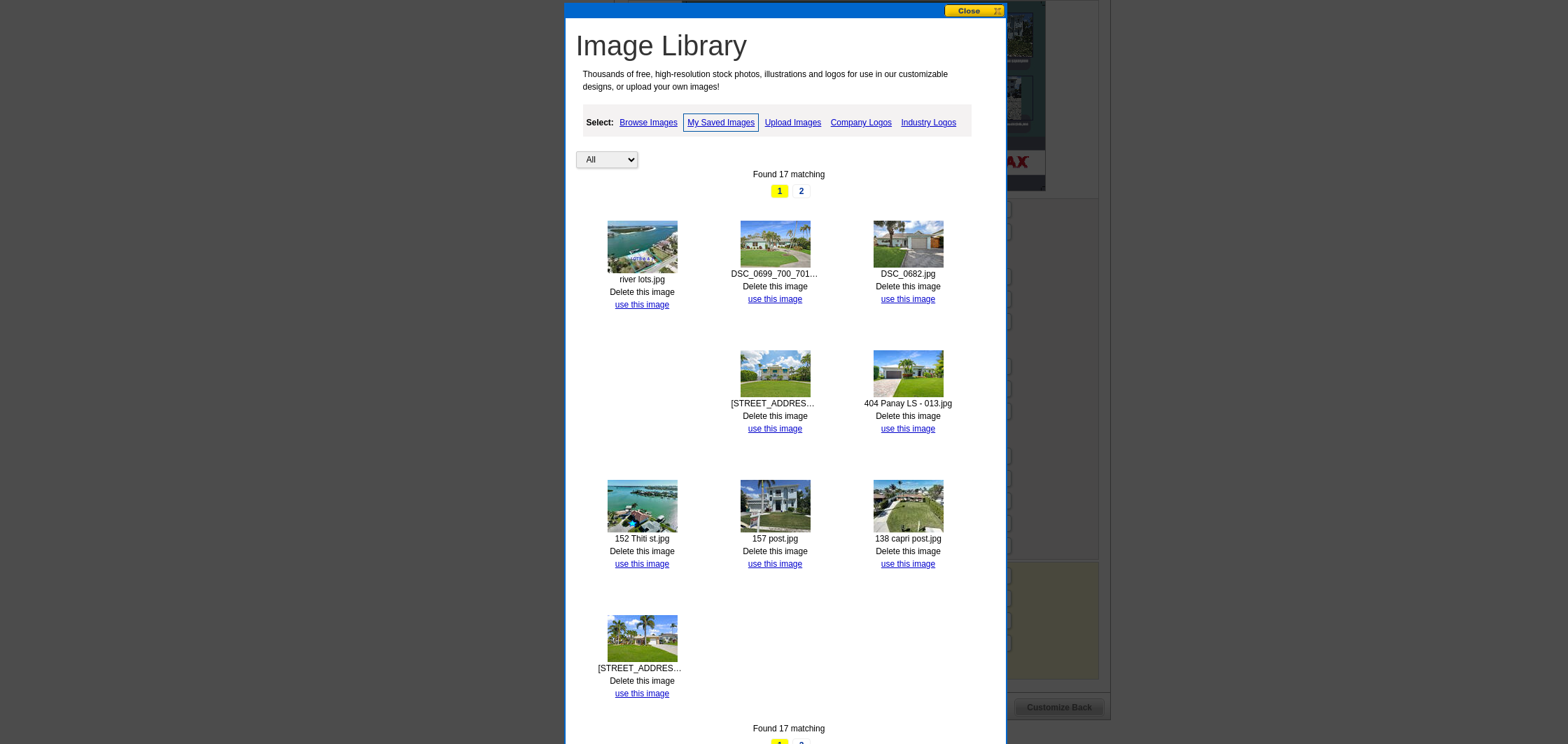
scroll to position [846, 0]
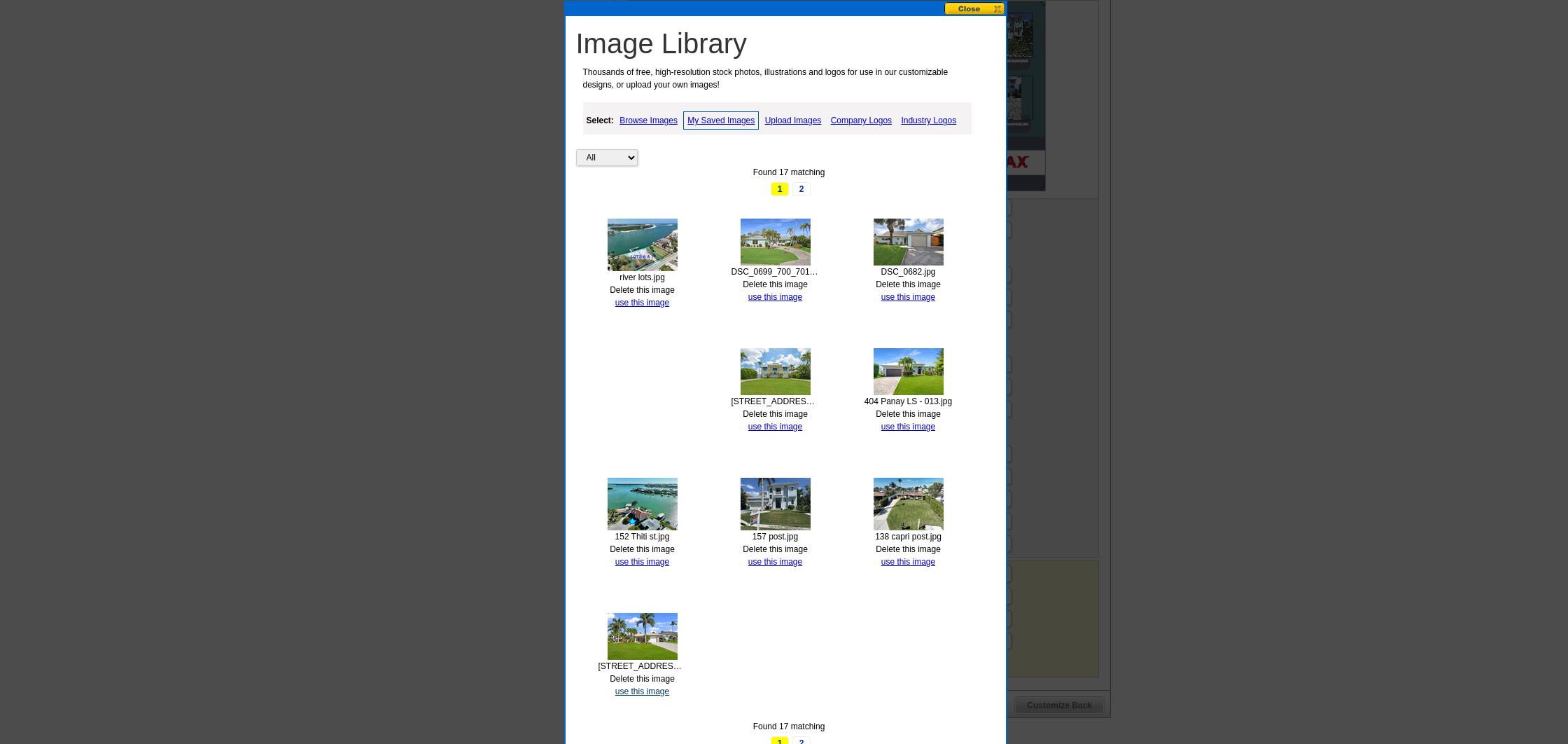
click at [638, 689] on link "use this image" at bounding box center [642, 690] width 53 height 10
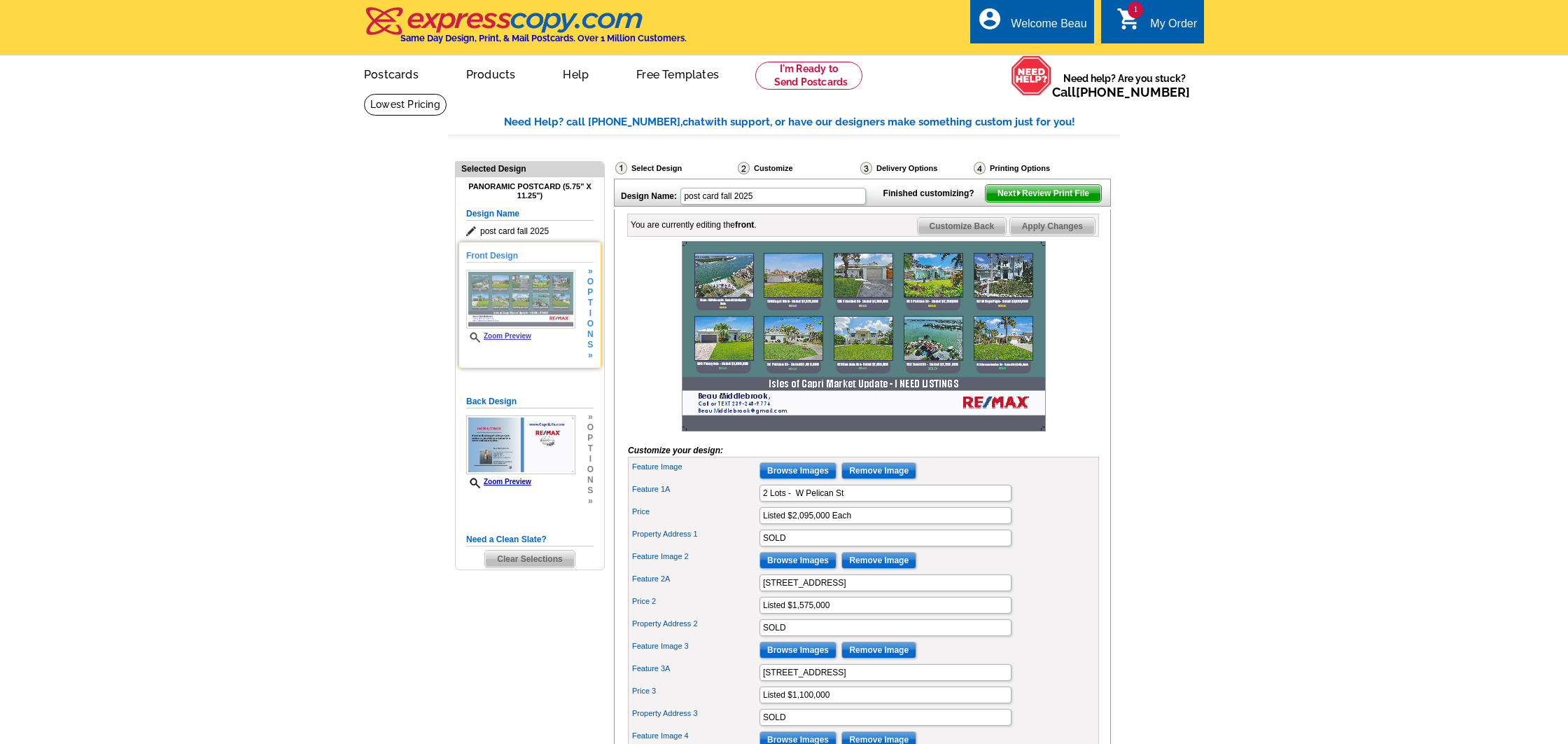
click at [513, 333] on link "Zoom Preview" at bounding box center [499, 335] width 65 height 8
click at [518, 335] on link "Zoom Preview" at bounding box center [499, 335] width 65 height 8
click at [512, 335] on link "Zoom Preview" at bounding box center [499, 335] width 65 height 8
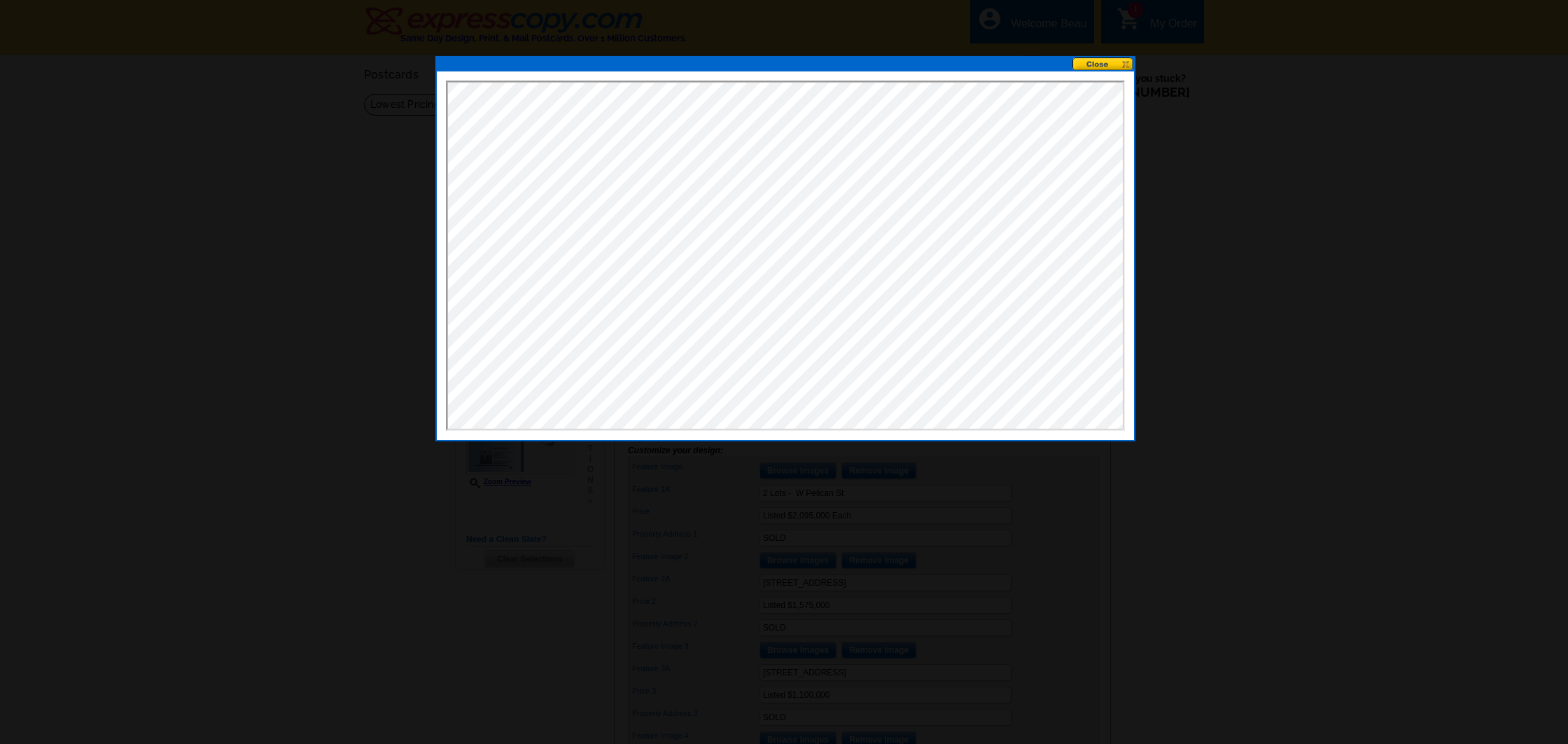
click at [1126, 63] on button at bounding box center [1103, 63] width 61 height 13
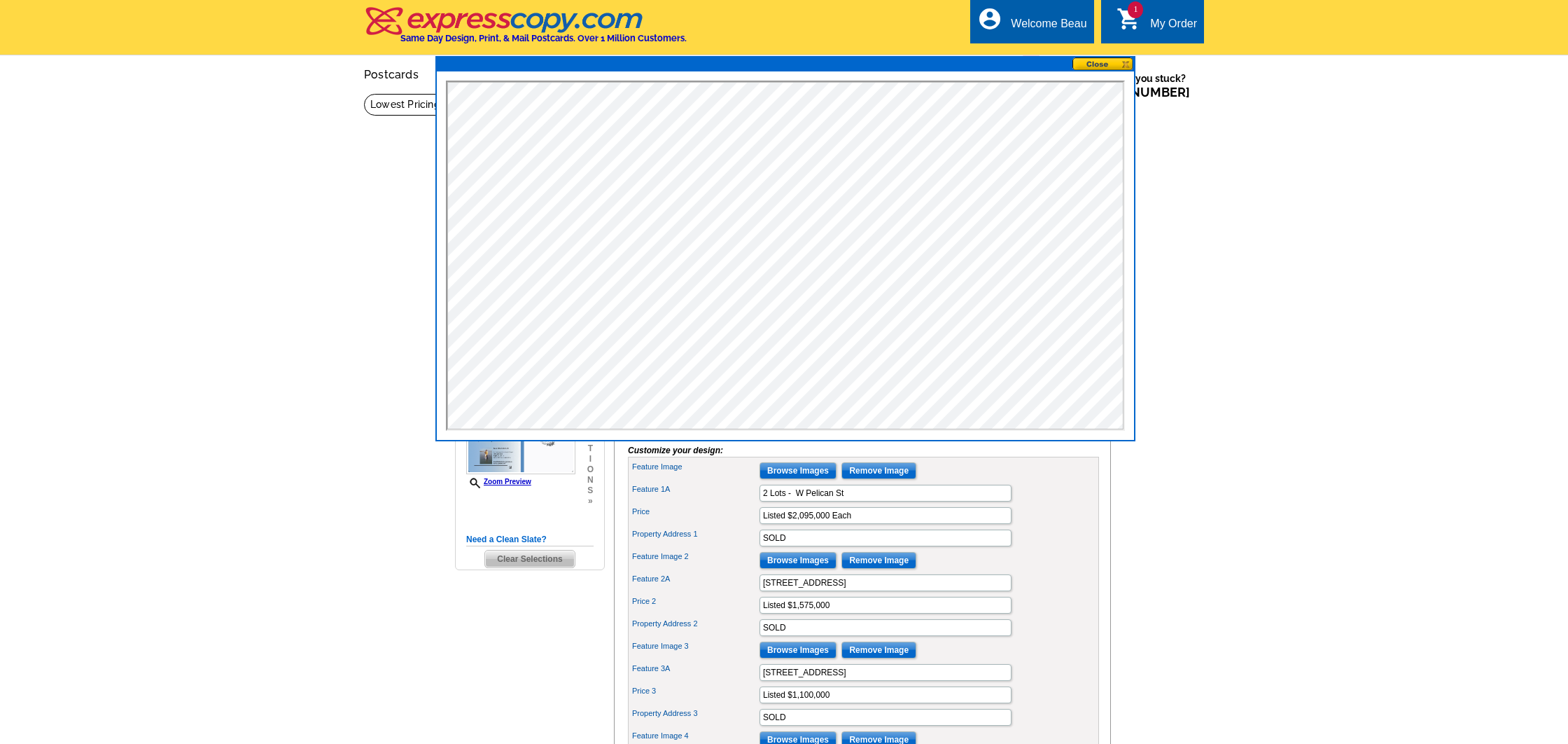
click at [1115, 64] on button at bounding box center [1103, 63] width 61 height 13
click at [1119, 63] on button at bounding box center [1103, 63] width 61 height 13
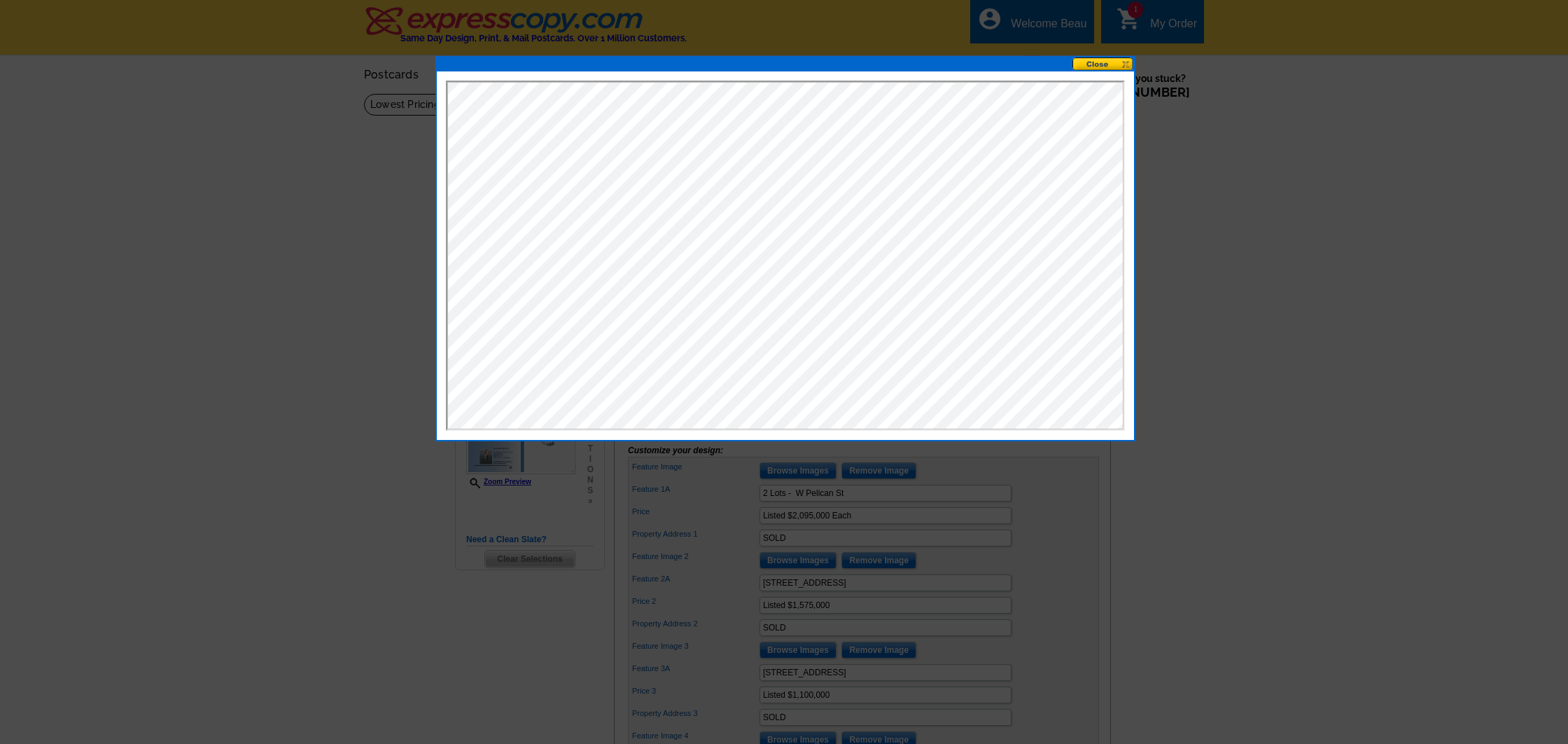
click at [1123, 64] on button at bounding box center [1103, 63] width 61 height 13
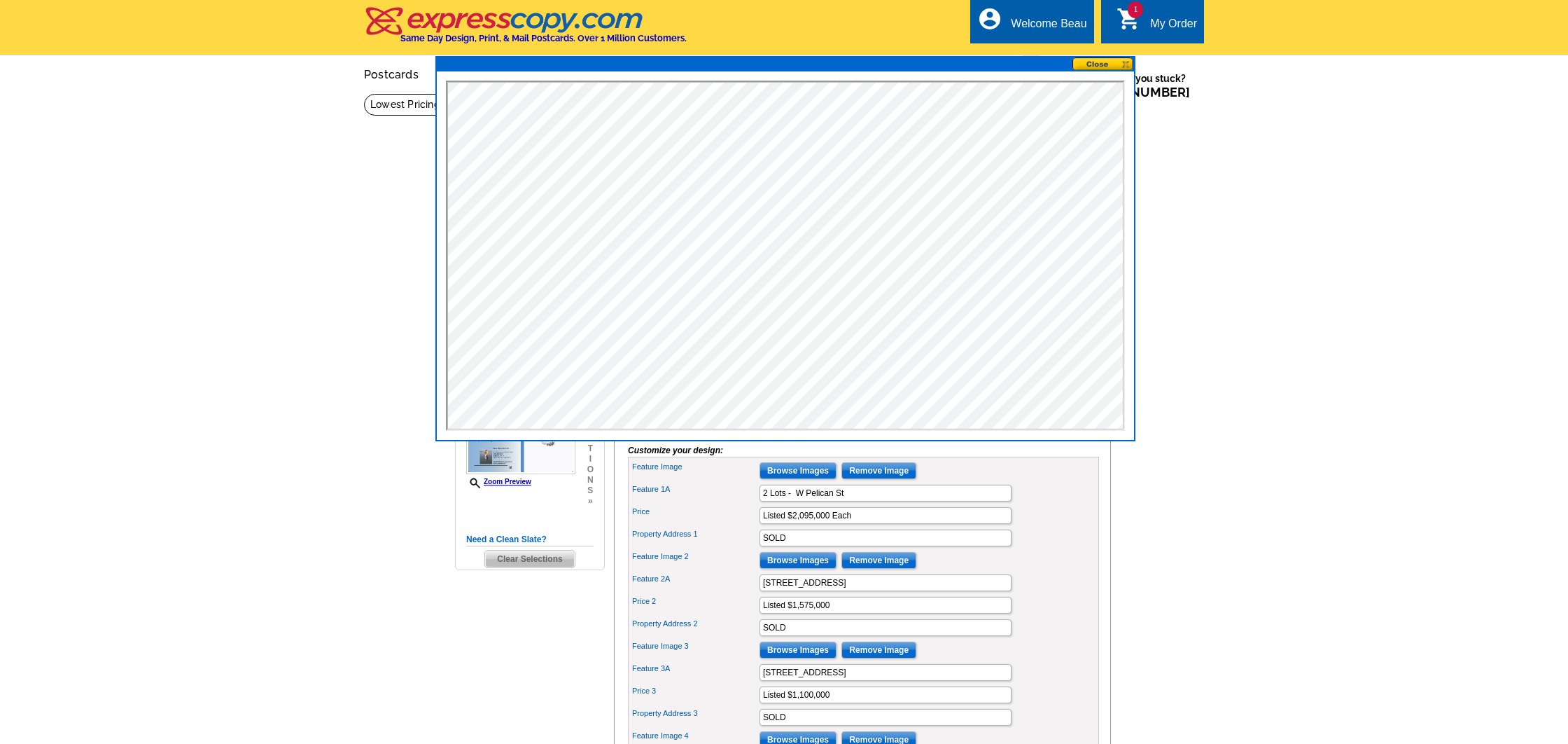
click at [1126, 62] on button at bounding box center [1103, 63] width 61 height 13
click at [1100, 64] on button at bounding box center [1103, 63] width 61 height 13
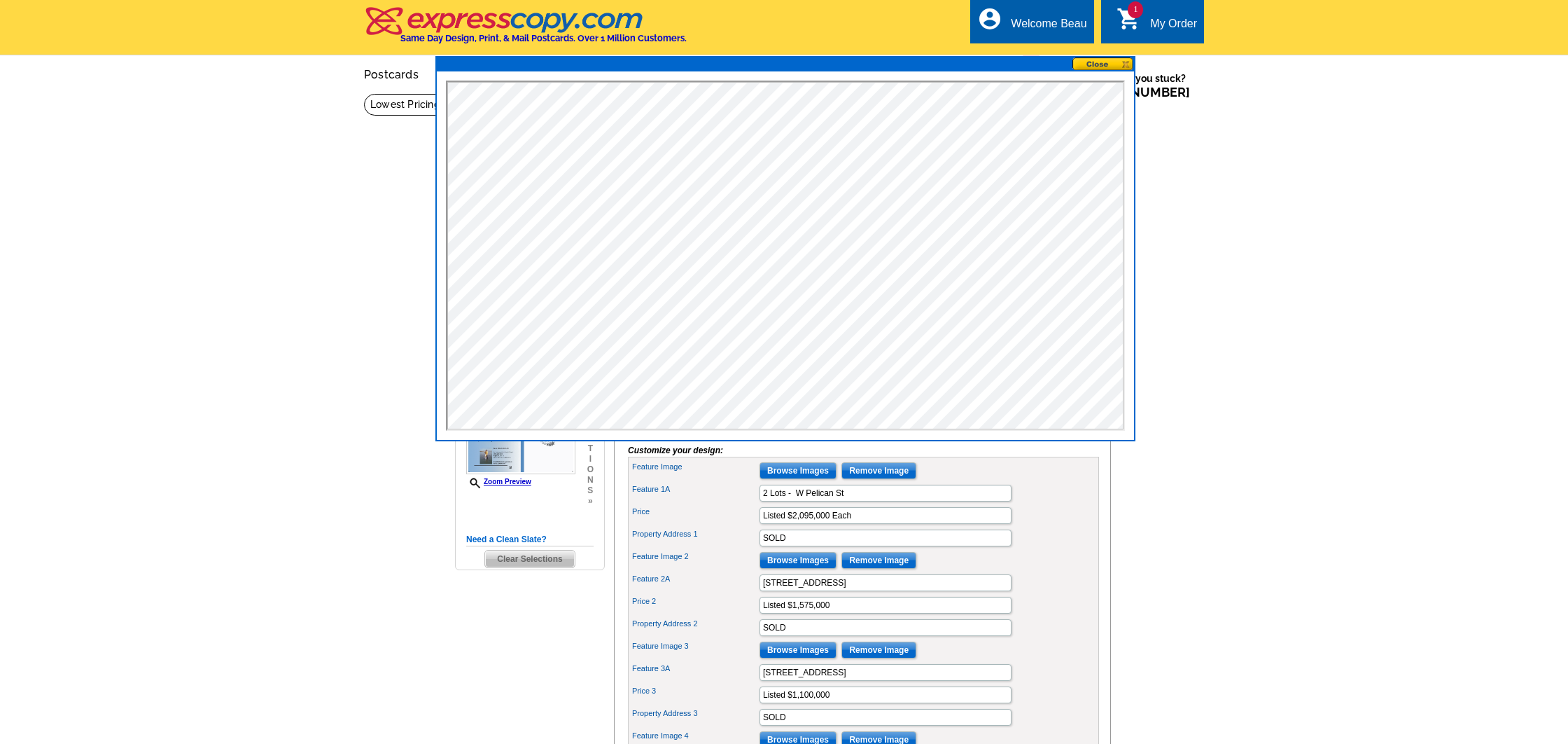
click at [1100, 64] on button at bounding box center [1103, 63] width 61 height 13
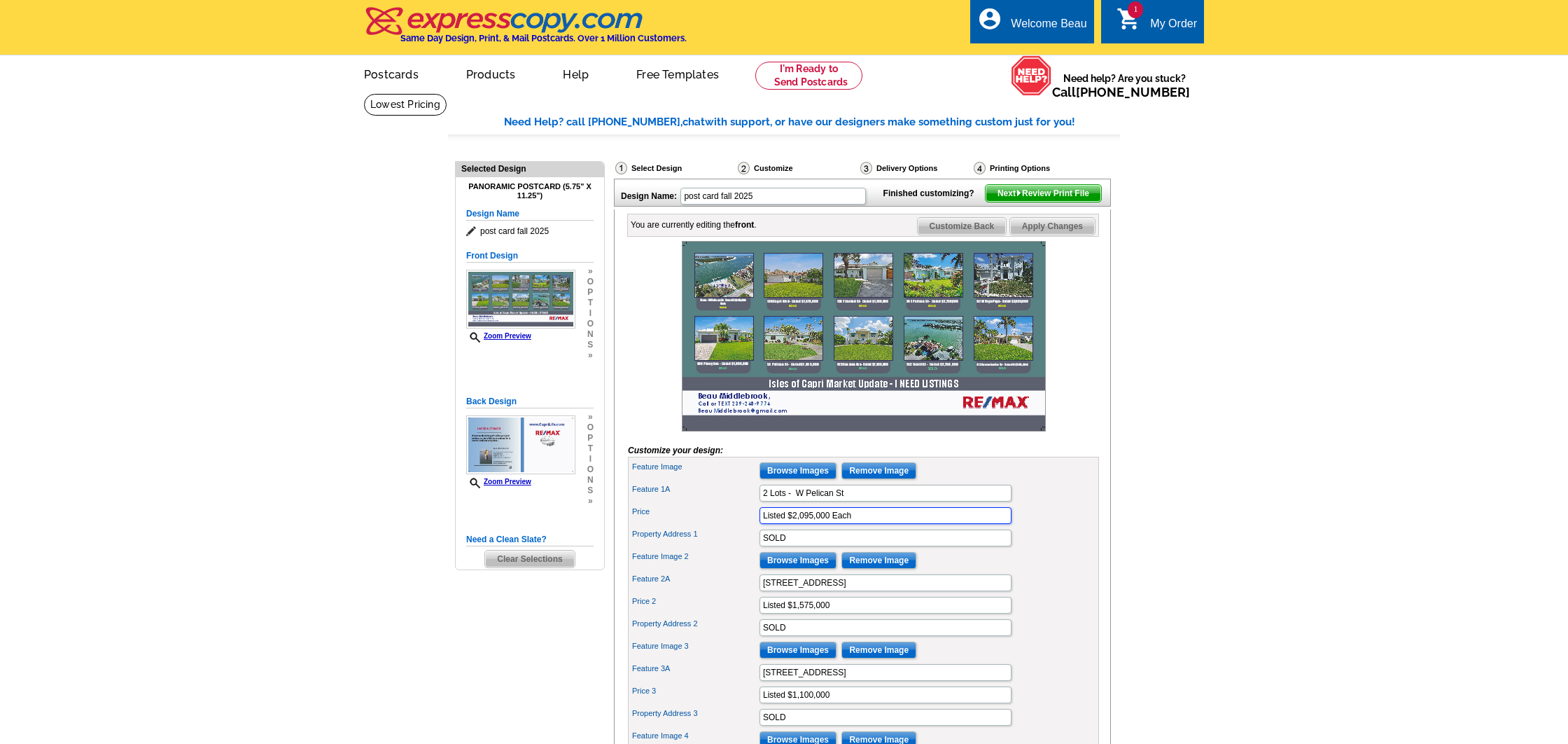
drag, startPoint x: 869, startPoint y: 538, endPoint x: 714, endPoint y: 536, distance: 155.0
click at [714, 526] on div "Price Listed $2,095,000 Each" at bounding box center [863, 516] width 466 height 23
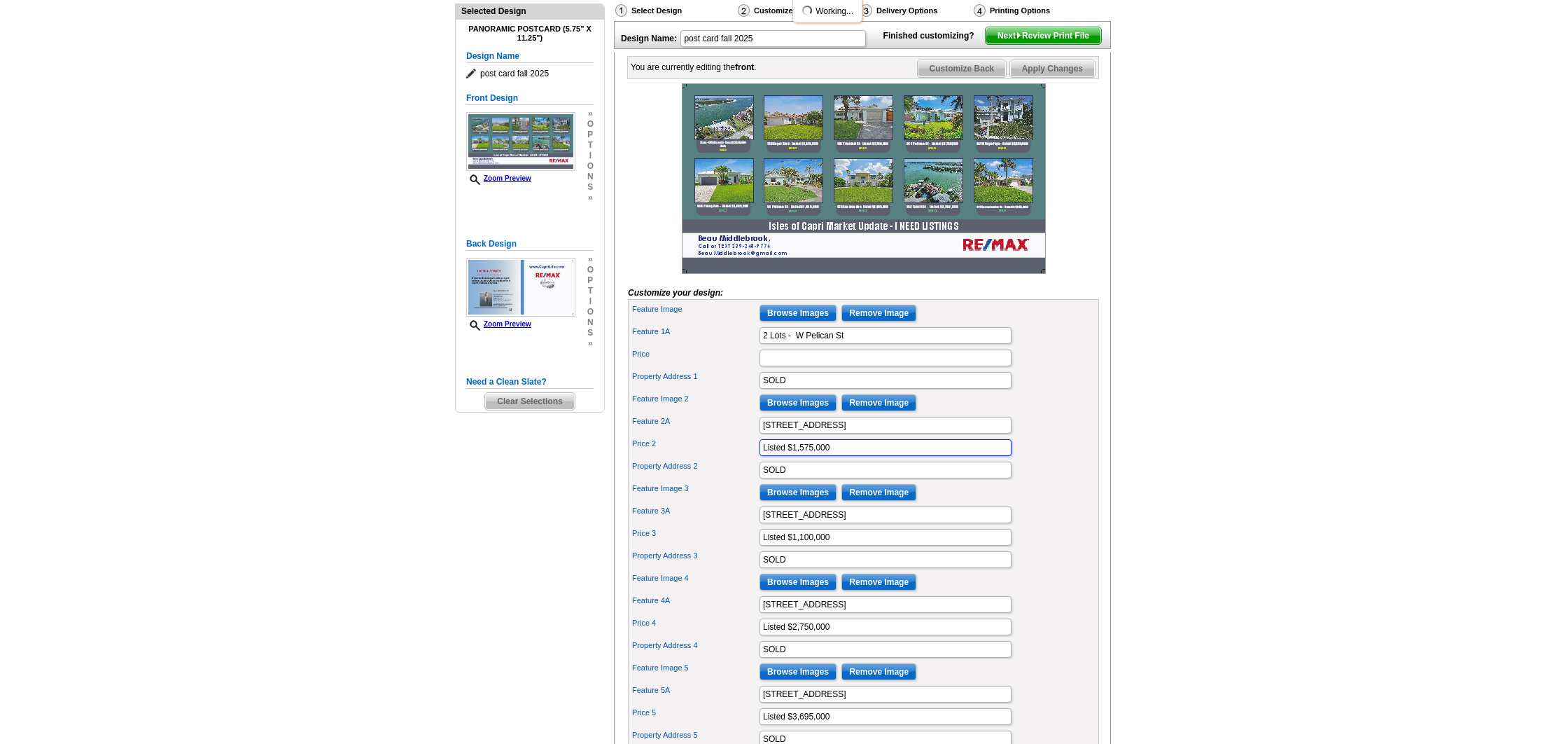
drag, startPoint x: 803, startPoint y: 469, endPoint x: 640, endPoint y: 457, distance: 163.4
click at [842, 546] on input "Listed $1,100,000" at bounding box center [885, 537] width 252 height 17
type input "Listed $"
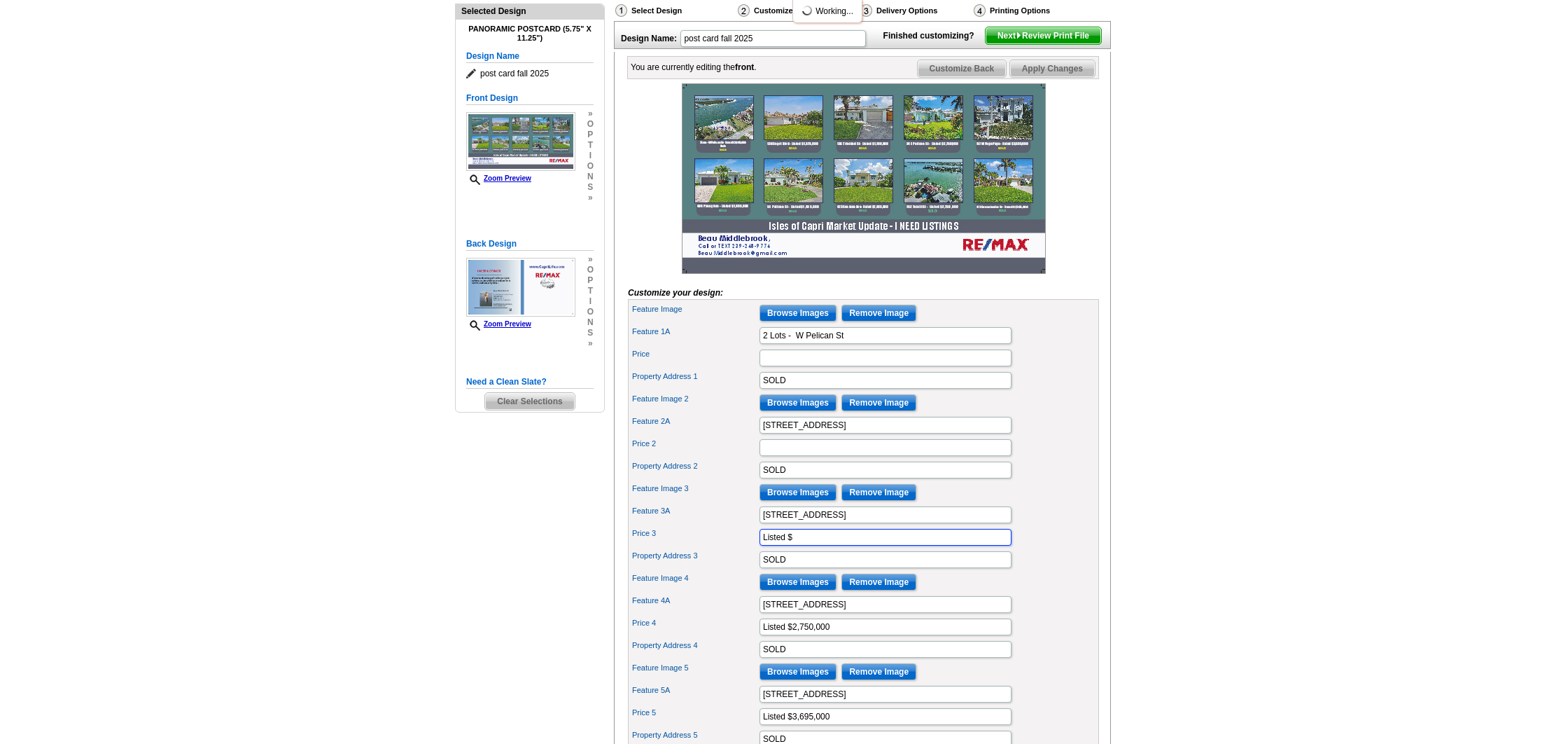
drag, startPoint x: 840, startPoint y: 559, endPoint x: 711, endPoint y: 557, distance: 129.0
click at [711, 548] on div "Price 3 Listed $" at bounding box center [863, 537] width 466 height 23
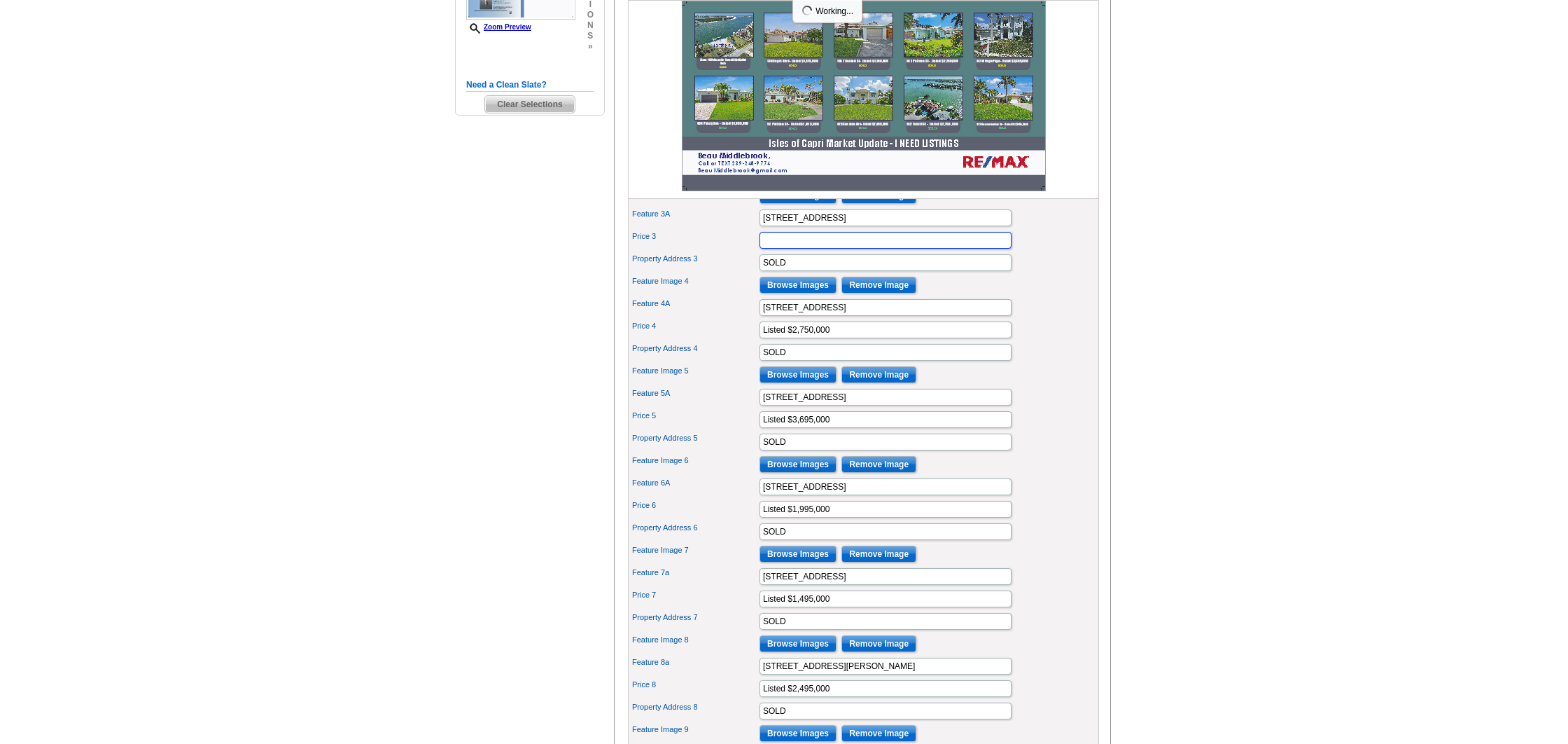
scroll to position [454, 1]
drag, startPoint x: 835, startPoint y: 352, endPoint x: 678, endPoint y: 347, distance: 157.1
click at [678, 341] on div "Price 4 Listed $2,750,000" at bounding box center [863, 330] width 466 height 23
drag, startPoint x: 783, startPoint y: 435, endPoint x: 666, endPoint y: 433, distance: 117.0
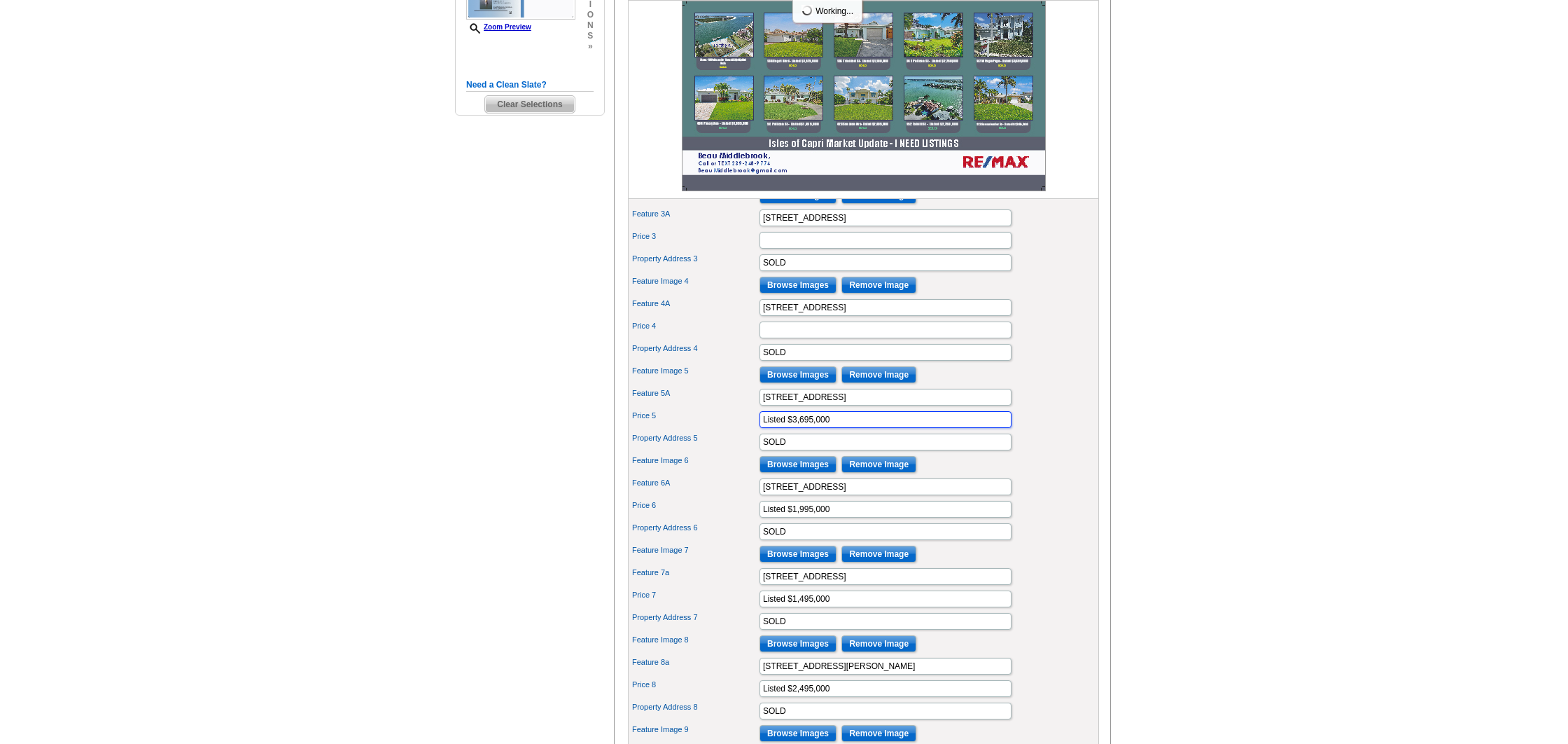
click at [666, 431] on div "Price 5 Listed $3,695,000" at bounding box center [863, 419] width 466 height 23
drag, startPoint x: 832, startPoint y: 529, endPoint x: 715, endPoint y: 529, distance: 117.0
click at [715, 520] on div "Price 6 Listed $1,995,000" at bounding box center [863, 510] width 466 height 23
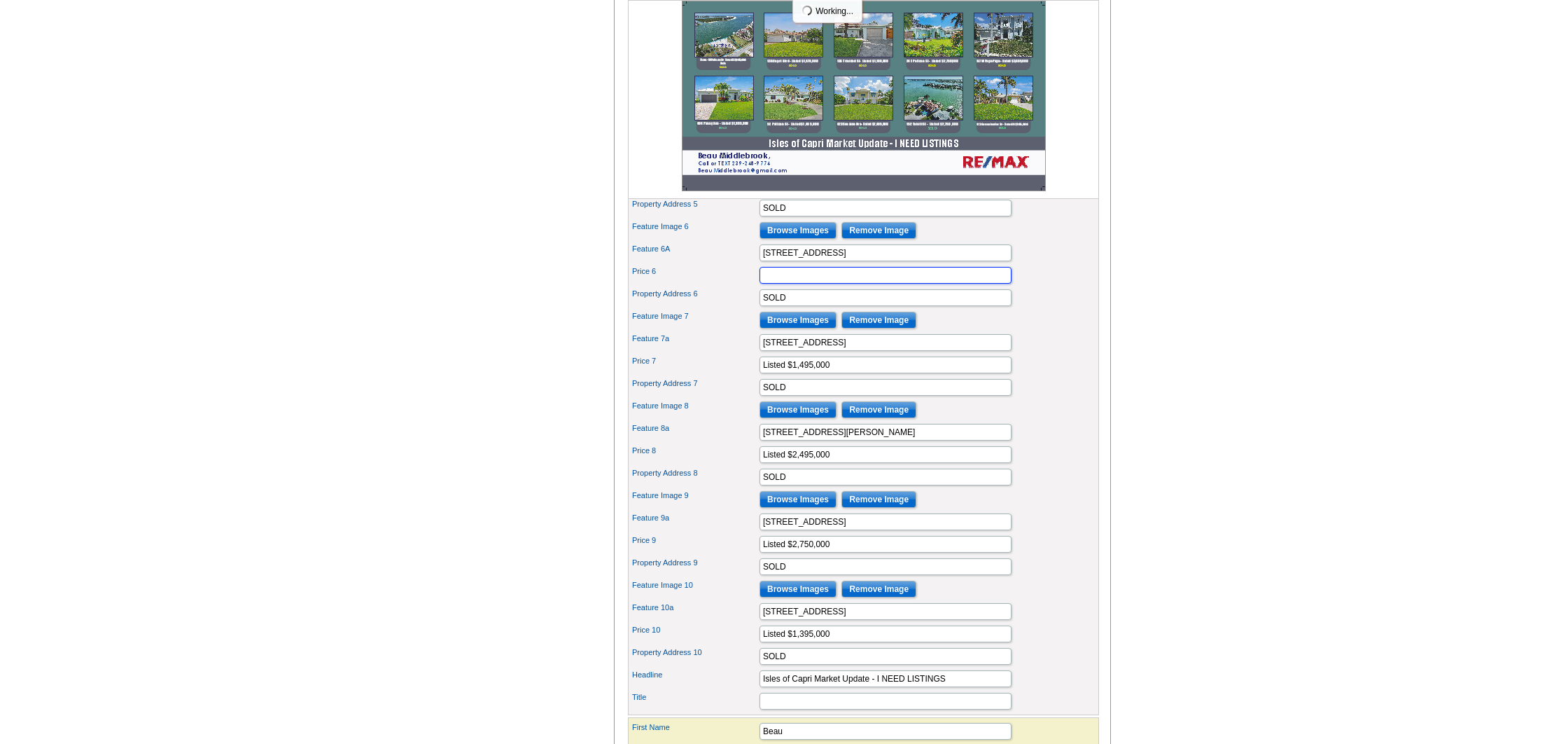
scroll to position [694, 0]
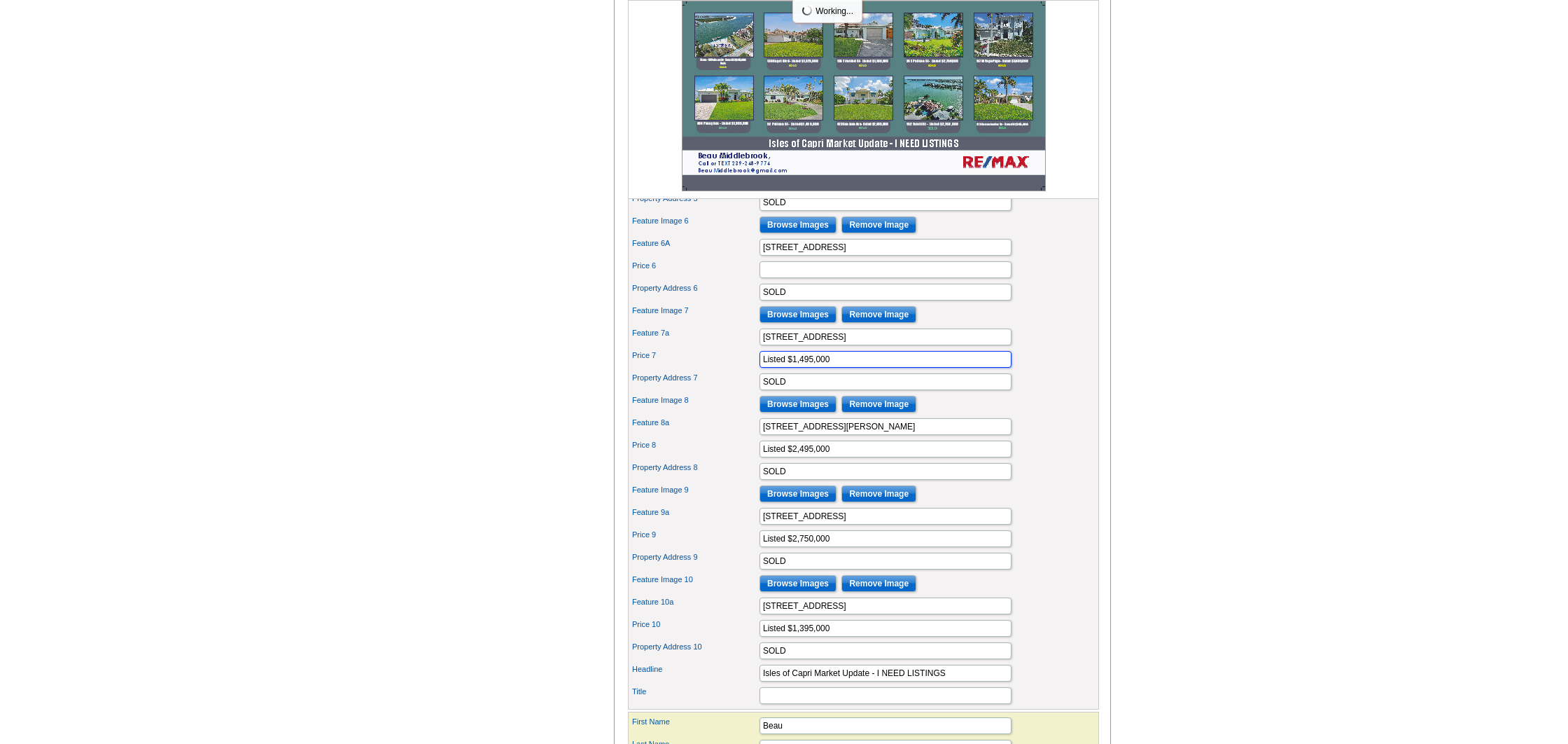
drag, startPoint x: 845, startPoint y: 382, endPoint x: 708, endPoint y: 376, distance: 137.1
click at [708, 370] on div "Price 7 Listed $1,495,000" at bounding box center [863, 360] width 466 height 23
drag, startPoint x: 854, startPoint y: 470, endPoint x: 673, endPoint y: 456, distance: 181.5
click at [674, 456] on div "Feature Image Browse Images Remove Image Feature 1A 2 Lots - W [GEOGRAPHIC_DATA…" at bounding box center [863, 235] width 471 height 947
drag, startPoint x: 800, startPoint y: 554, endPoint x: 695, endPoint y: 550, distance: 105.1
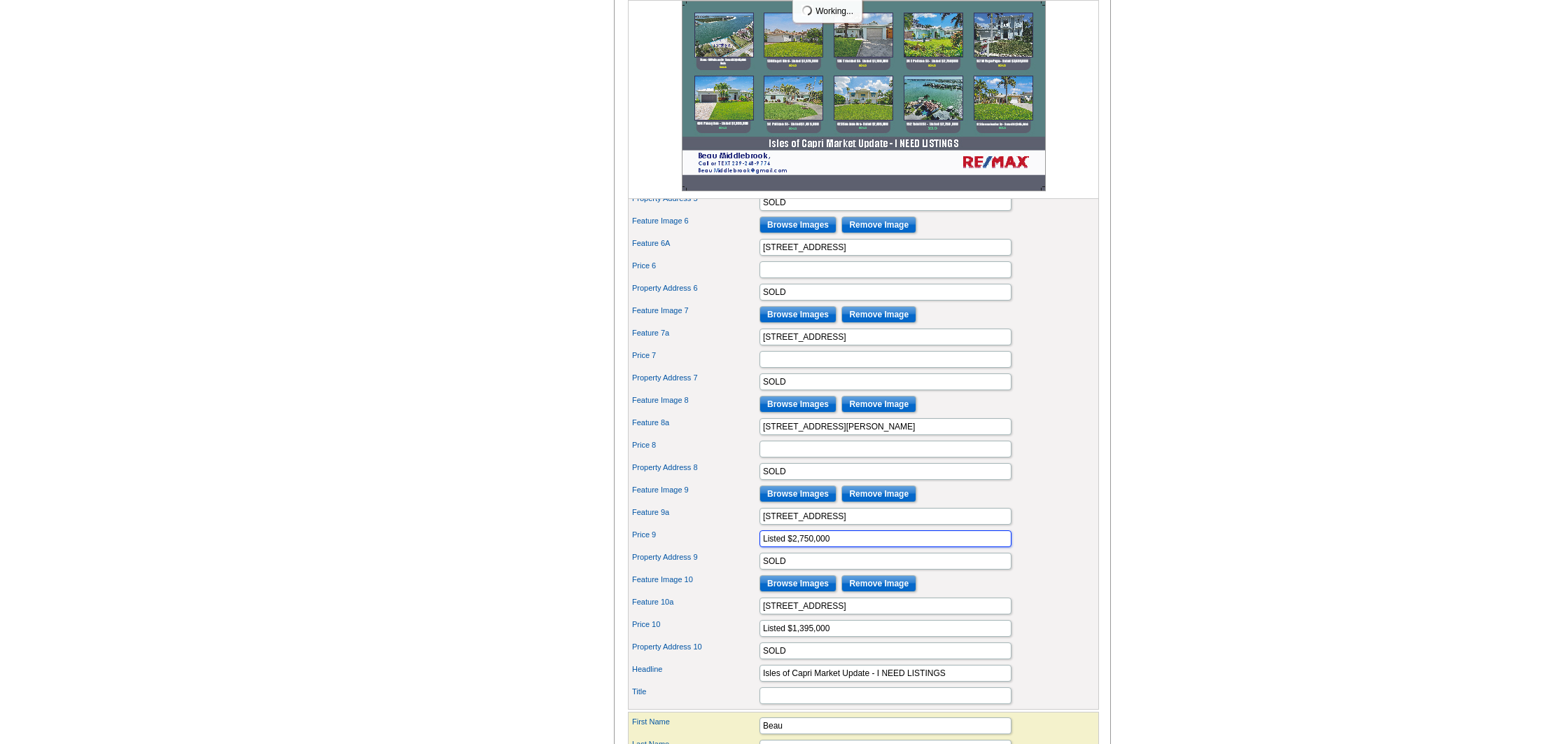
click at [692, 550] on div "Price 9 Listed $2,750,000" at bounding box center [863, 539] width 466 height 23
drag, startPoint x: 852, startPoint y: 656, endPoint x: 712, endPoint y: 655, distance: 140.0
click at [711, 640] on div "Price 10 Listed $1,395,000" at bounding box center [863, 628] width 466 height 23
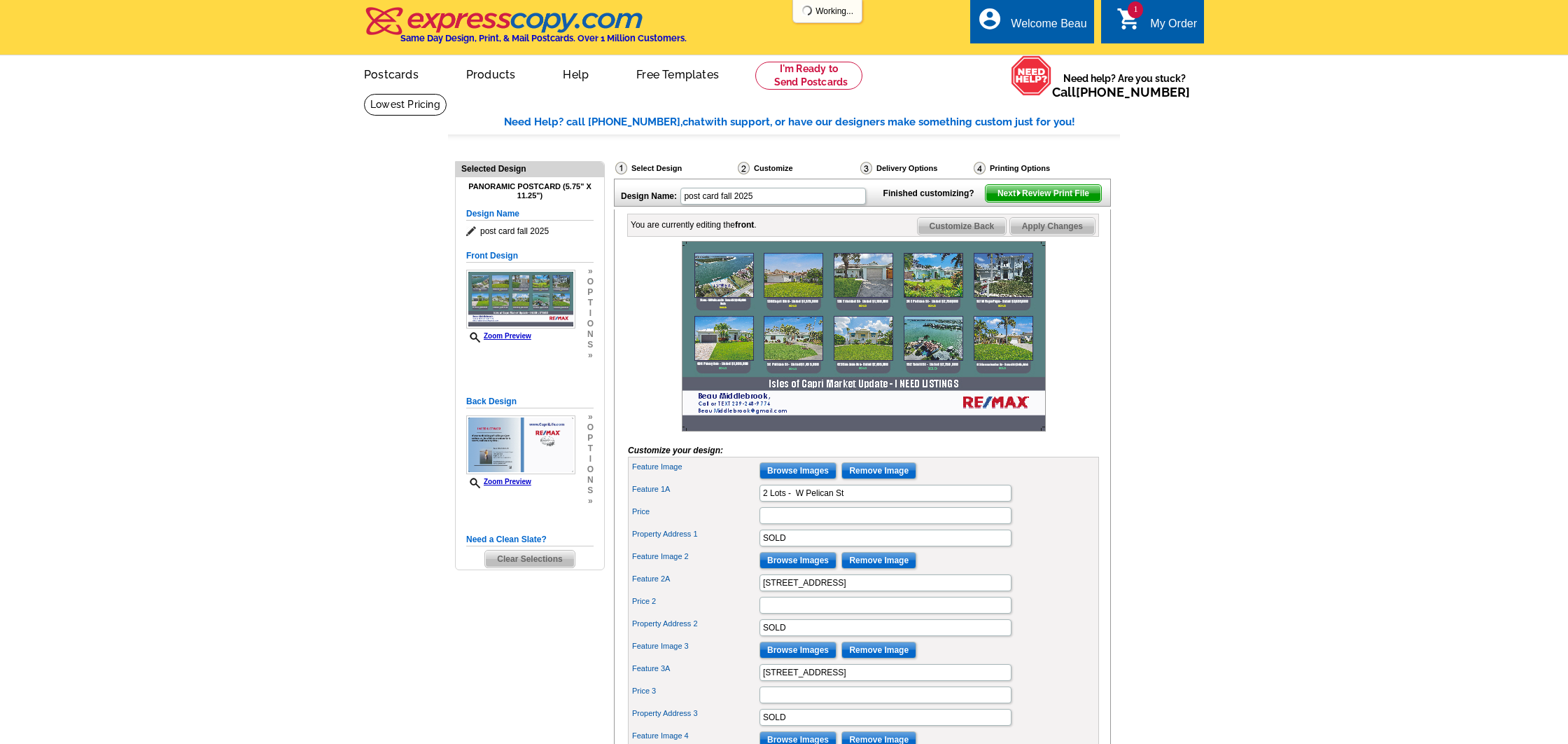
scroll to position [3, 0]
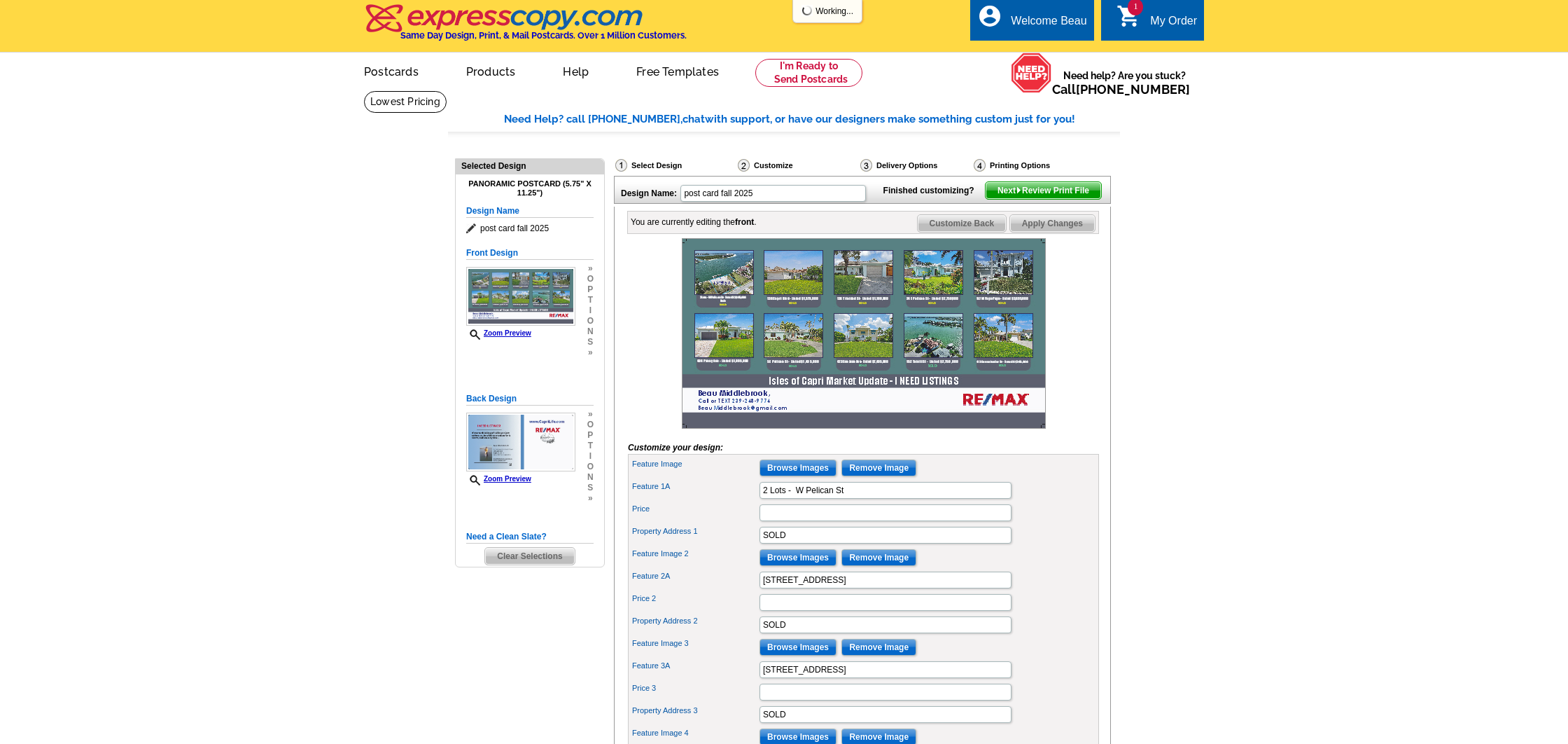
click at [1074, 232] on span "Apply Changes" at bounding box center [1052, 223] width 85 height 17
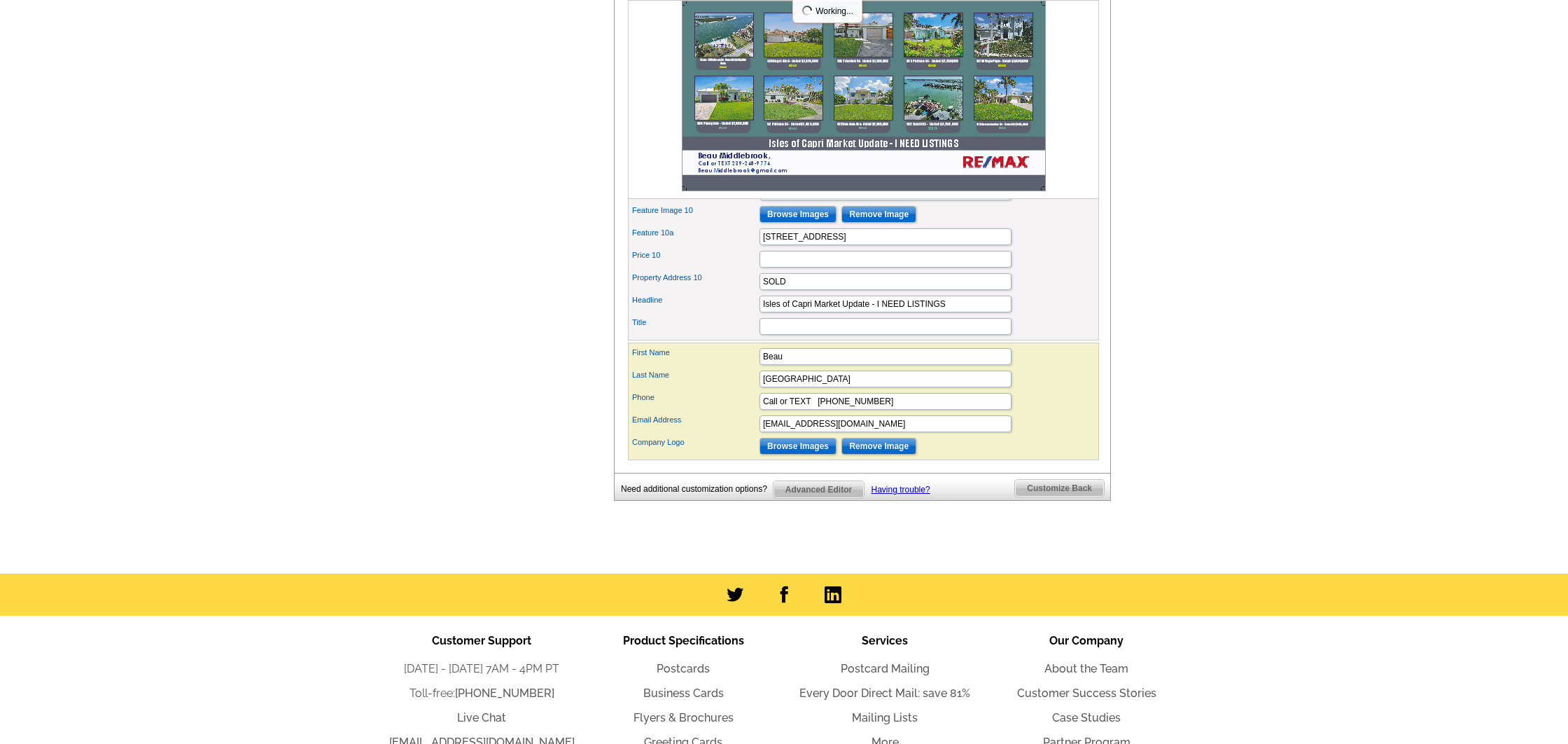
scroll to position [1082, 0]
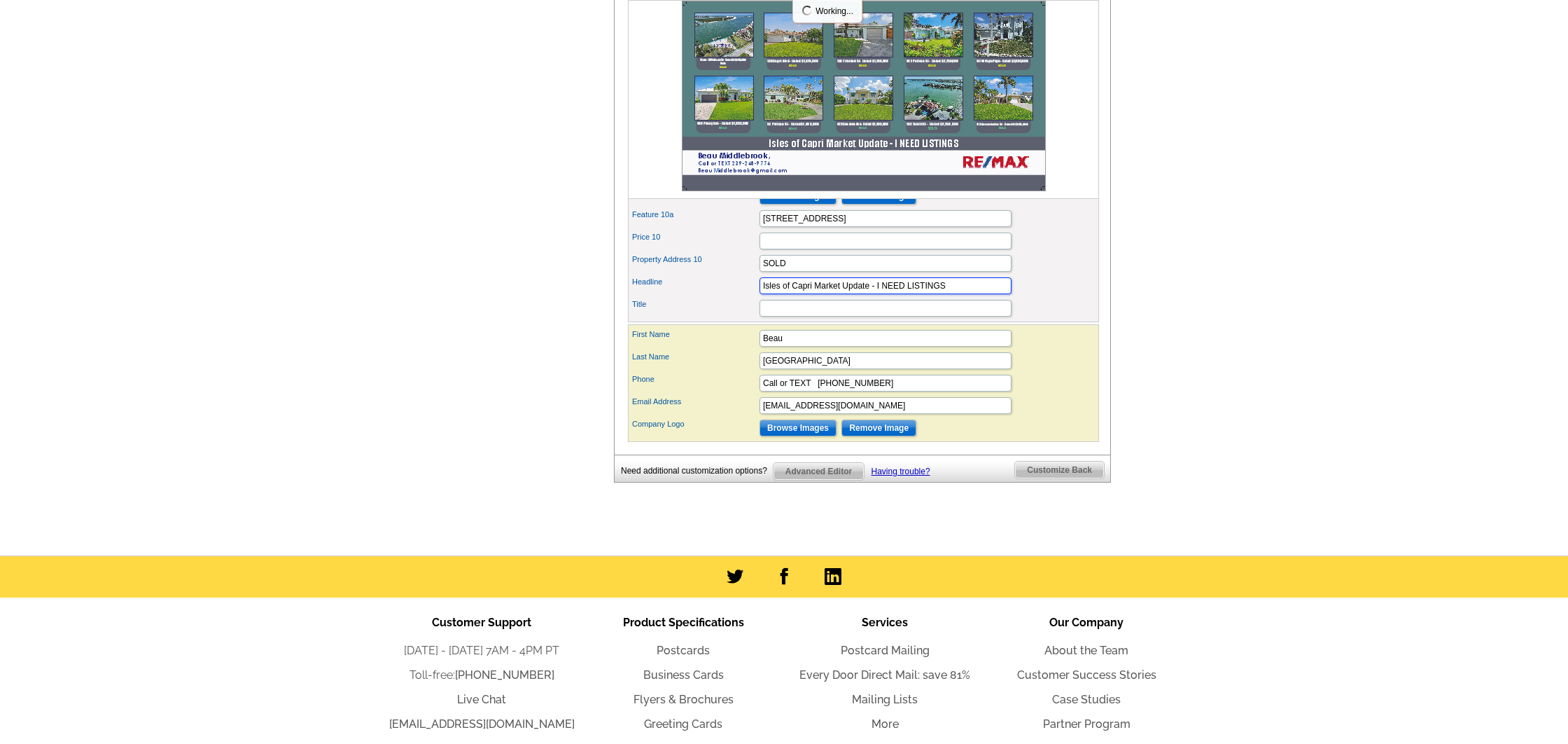
drag, startPoint x: 963, startPoint y: 307, endPoint x: 876, endPoint y: 308, distance: 87.0
click at [875, 294] on input "Isles of Capri Market Update - I NEED LISTINGS" at bounding box center [885, 285] width 252 height 17
type input "I"
drag, startPoint x: 808, startPoint y: 309, endPoint x: 809, endPoint y: 346, distance: 37.0
click at [807, 294] on input "Some of my recent sales on [GEOGRAPHIC_DATA]" at bounding box center [885, 285] width 252 height 17
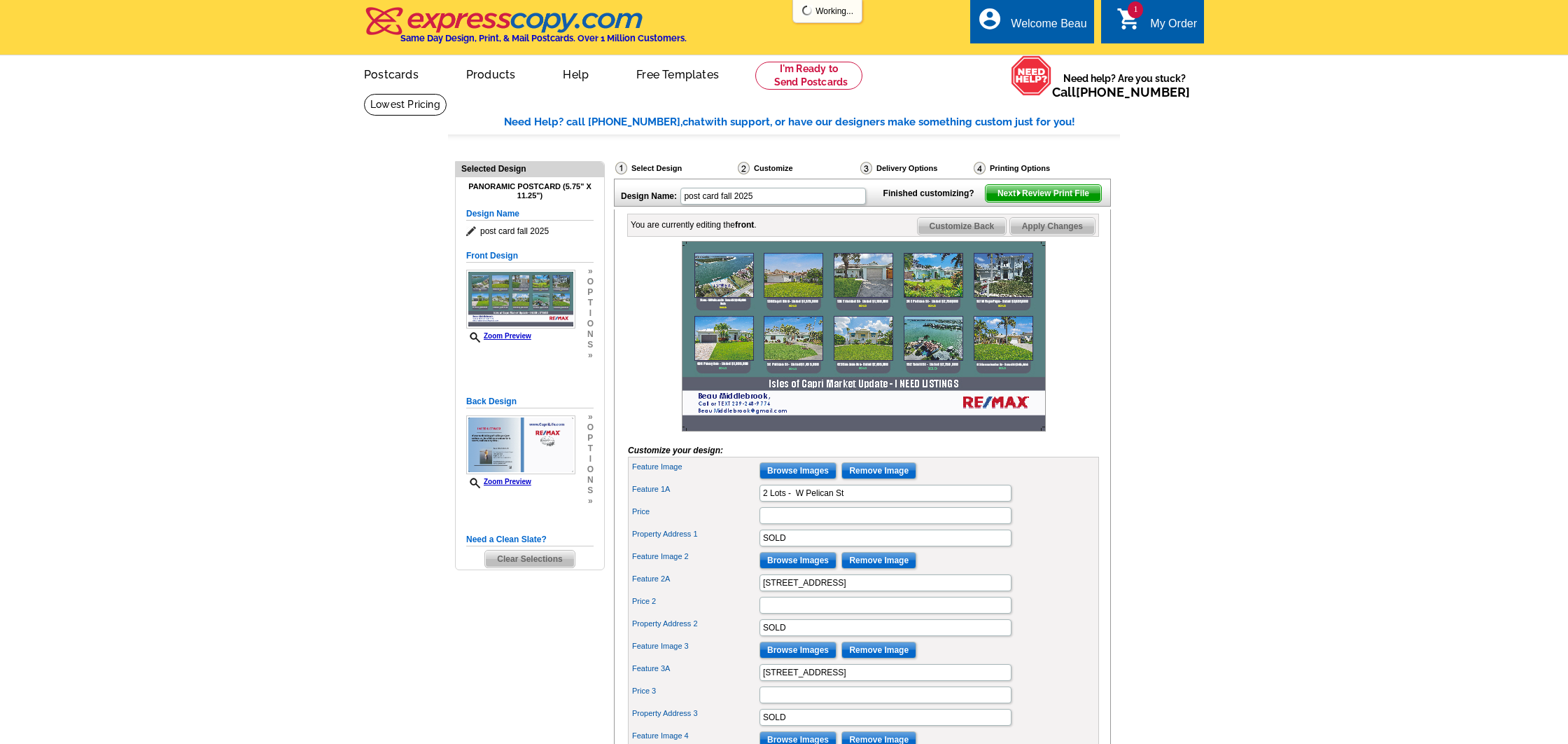
scroll to position [0, 0]
type input "Some of my recent sales on [GEOGRAPHIC_DATA]"
click at [1069, 234] on span "Apply Changes" at bounding box center [1052, 225] width 85 height 17
click at [538, 449] on img at bounding box center [521, 444] width 110 height 59
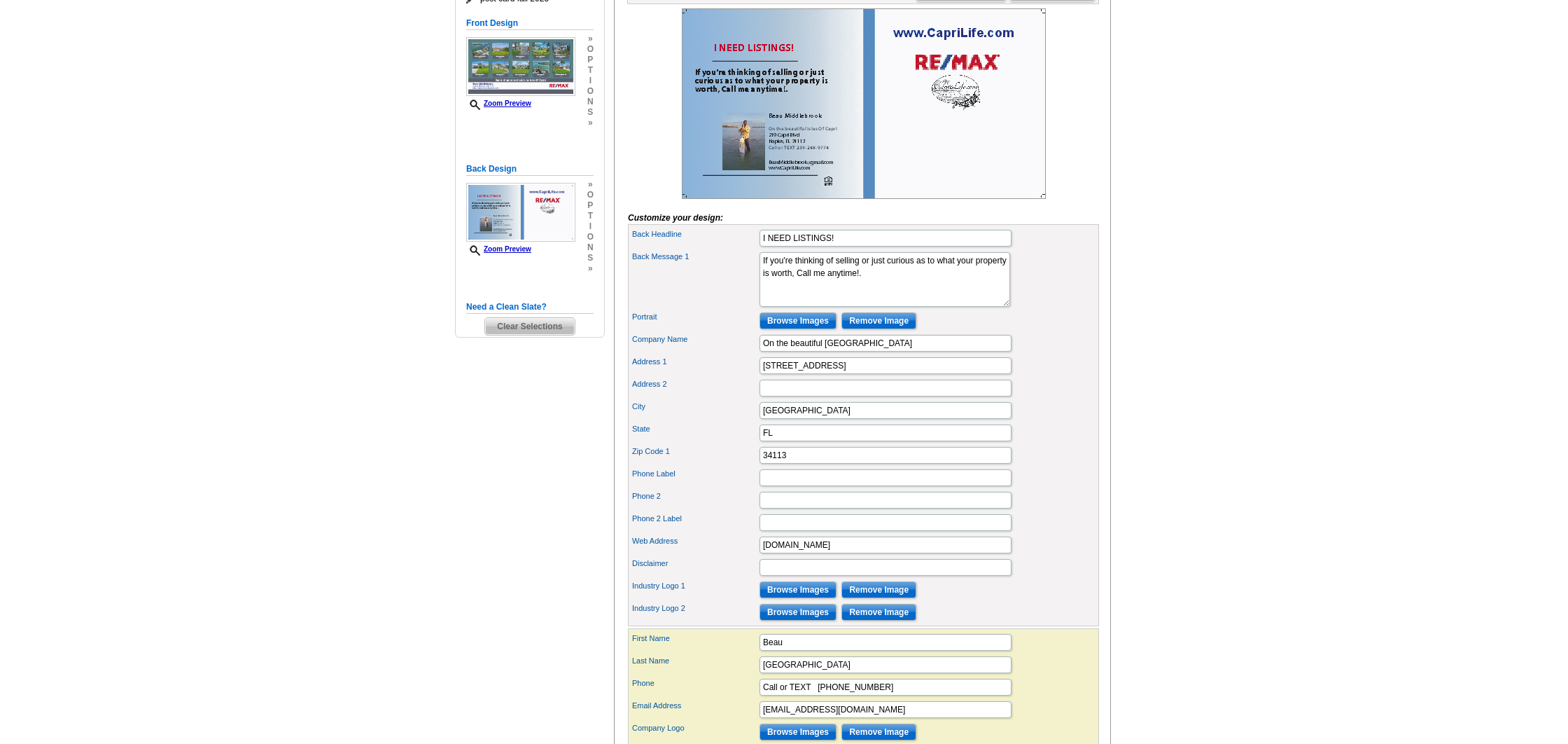
scroll to position [245, 0]
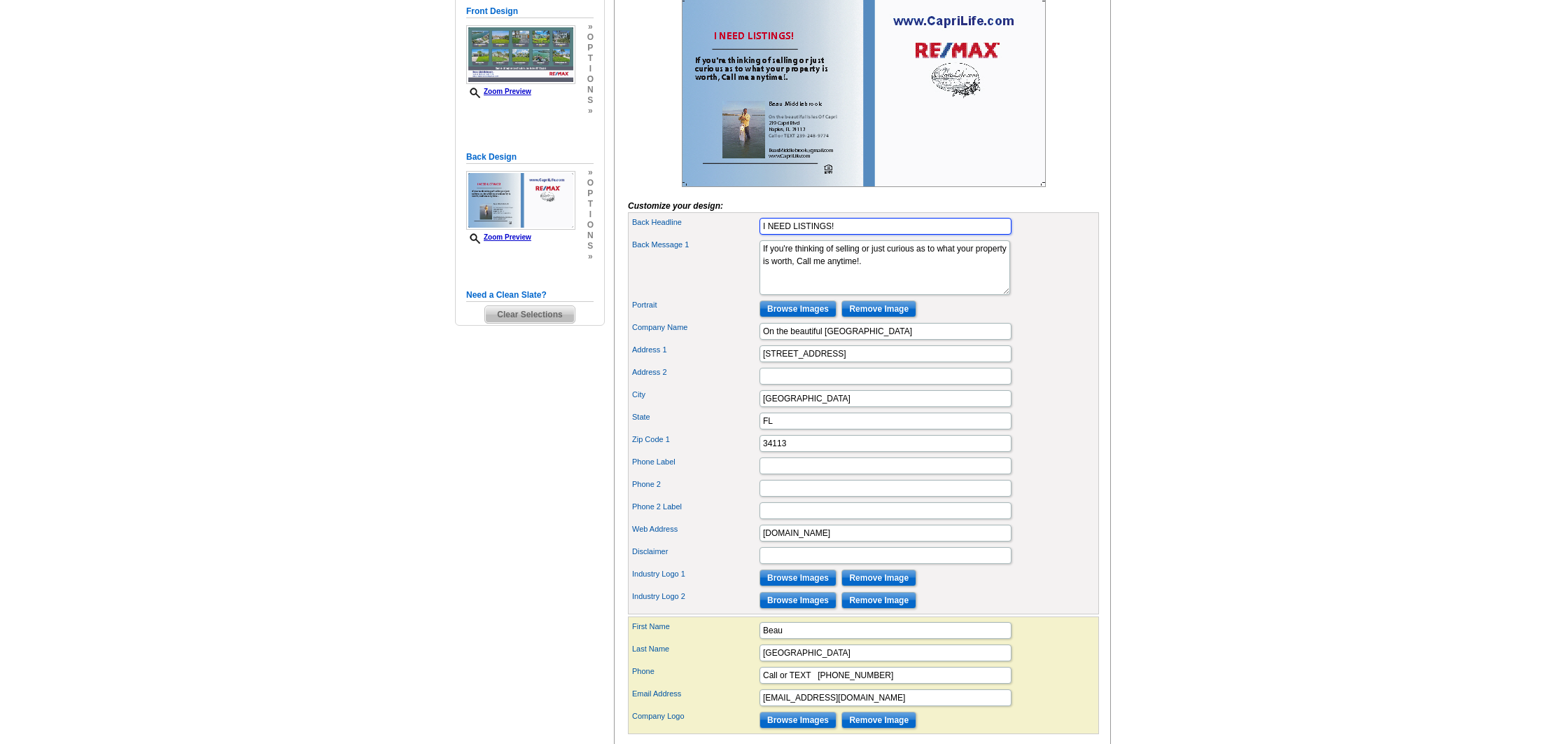
drag, startPoint x: 844, startPoint y: 248, endPoint x: 714, endPoint y: 248, distance: 130.0
click at [714, 238] on div "Back Headline I NEED LISTINGS!" at bounding box center [863, 226] width 466 height 23
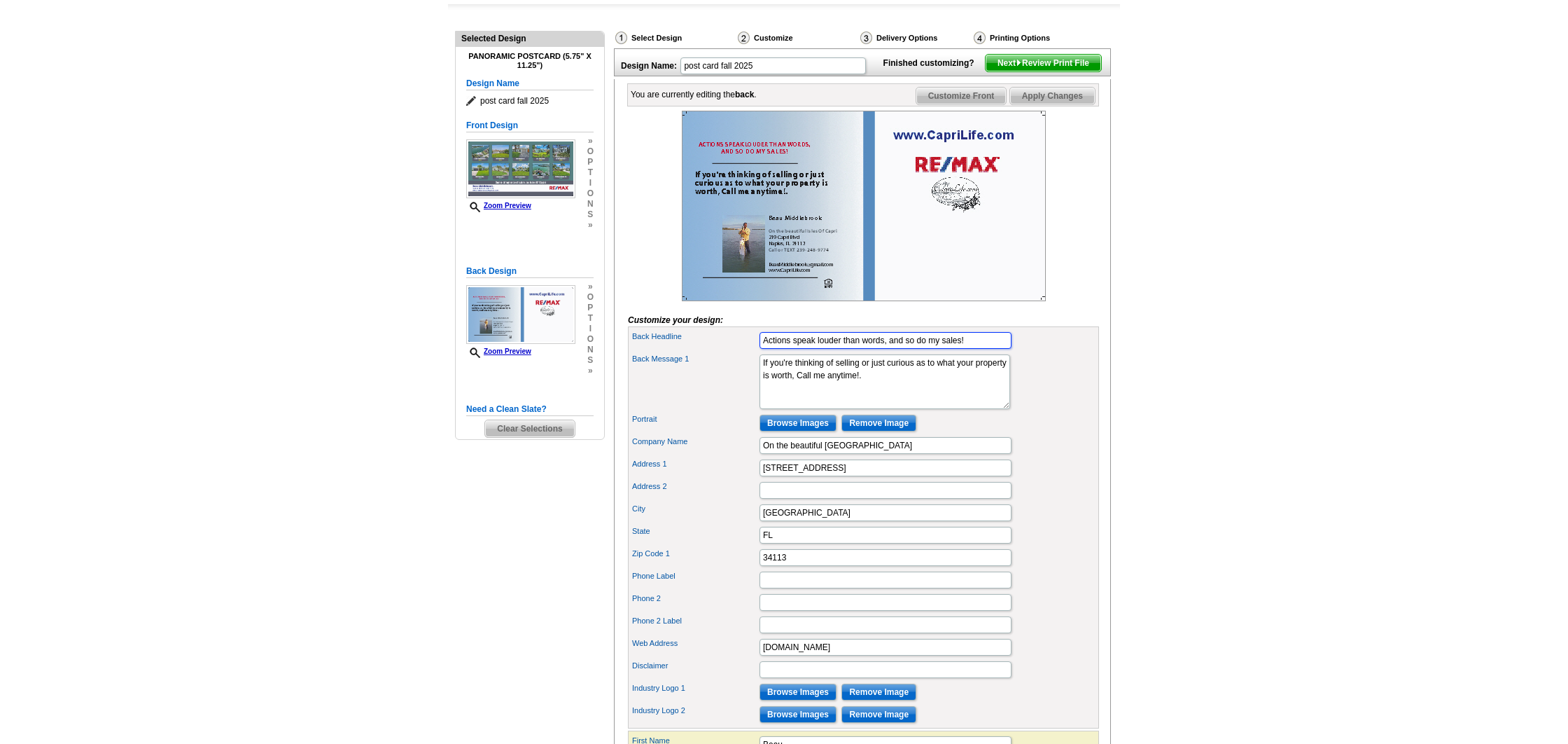
scroll to position [130, 0]
click at [512, 351] on link "Zoom Preview" at bounding box center [499, 352] width 65 height 8
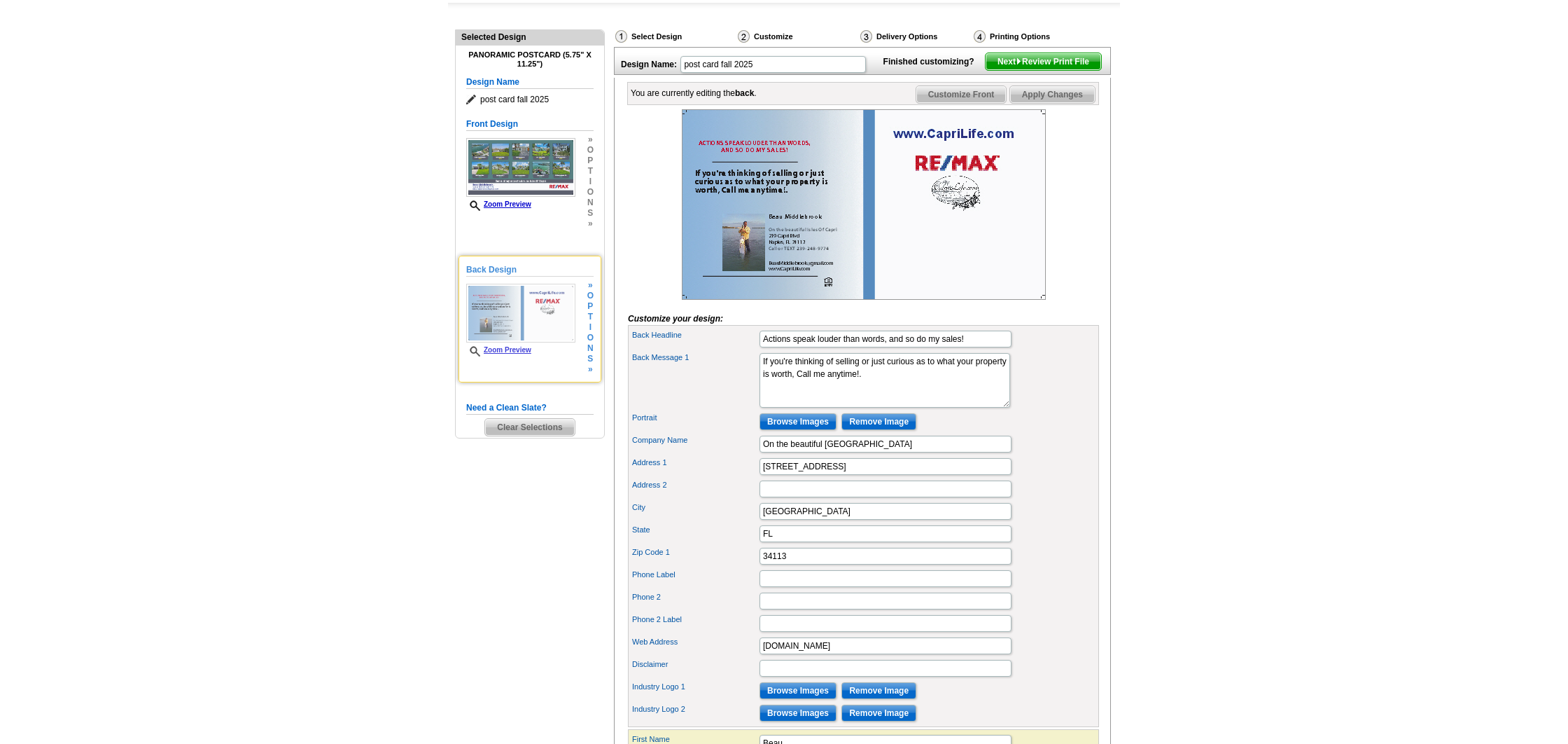
click at [518, 350] on link "Zoom Preview" at bounding box center [499, 349] width 65 height 8
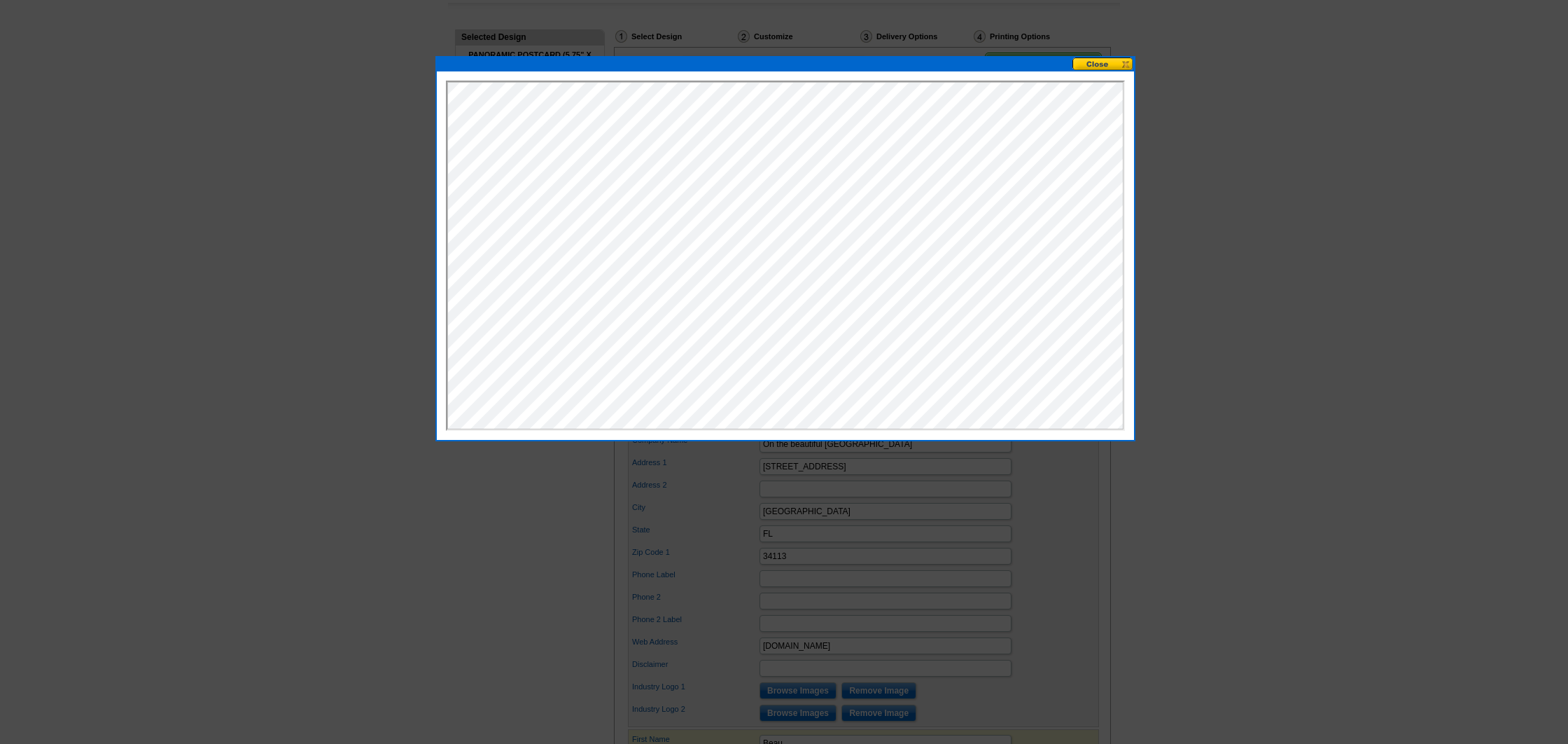
scroll to position [0, 0]
click at [1128, 64] on button at bounding box center [1103, 63] width 61 height 13
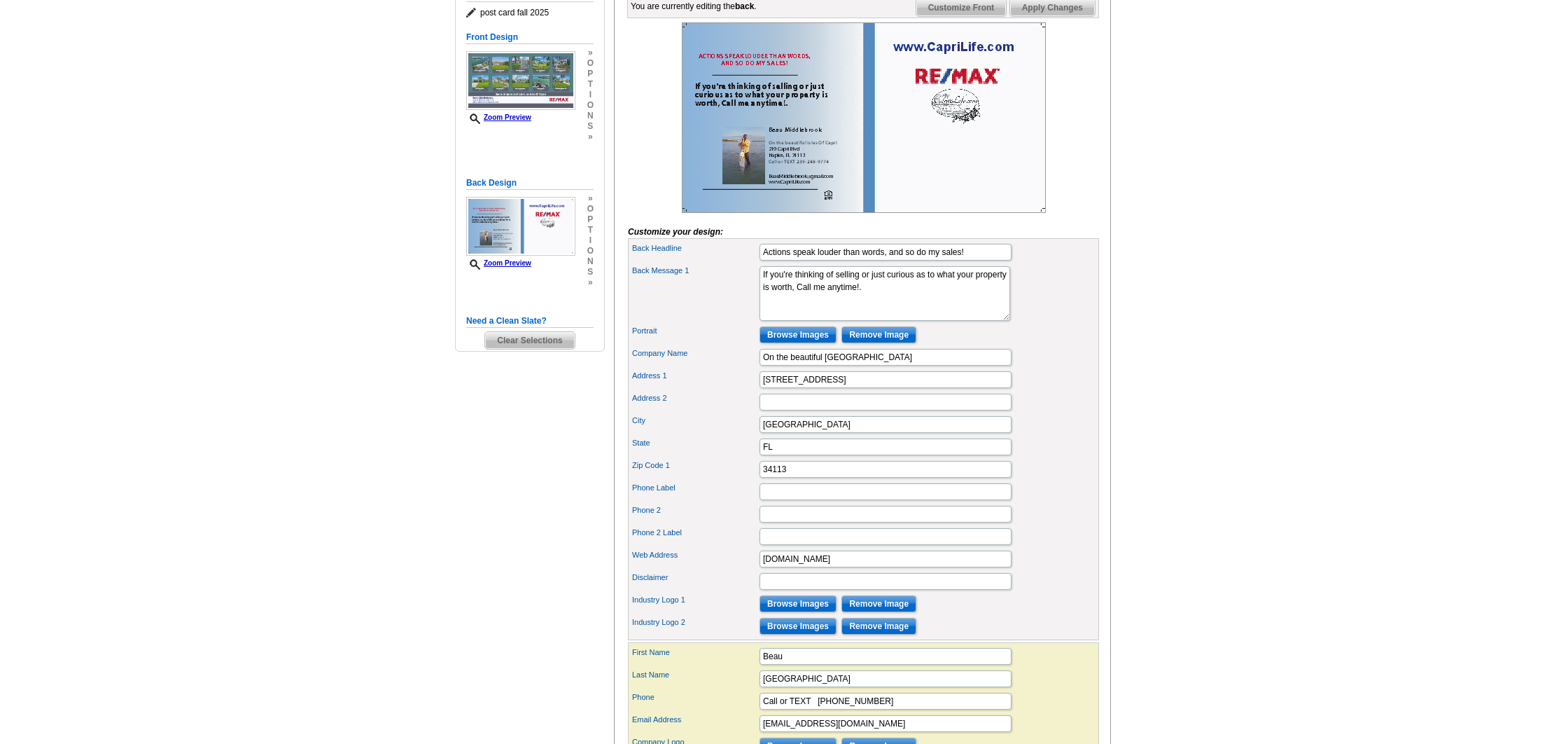
scroll to position [221, 0]
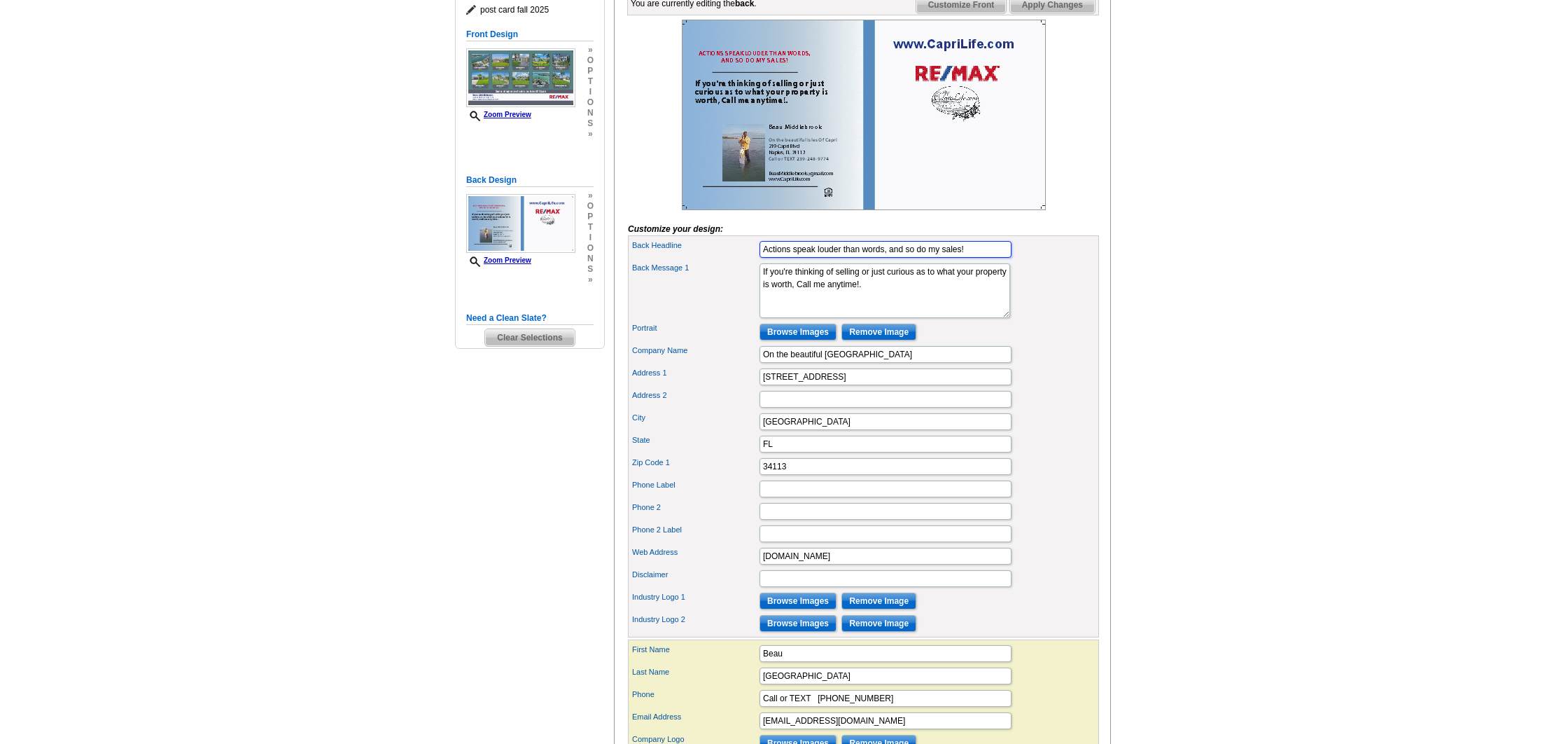
click at [793, 258] on input "Actions speak louder than words, and so do my sales!" at bounding box center [885, 249] width 252 height 17
drag, startPoint x: 820, startPoint y: 271, endPoint x: 842, endPoint y: 275, distance: 22.4
click at [819, 258] on input "Actions speak louder than words, and so do my sales!" at bounding box center [885, 249] width 252 height 17
click at [848, 258] on input "Actions speak louder than words, and so do my sales!" at bounding box center [885, 249] width 252 height 17
click at [869, 258] on input "Actions speak louder than words, and so do my sales!" at bounding box center [885, 249] width 252 height 17
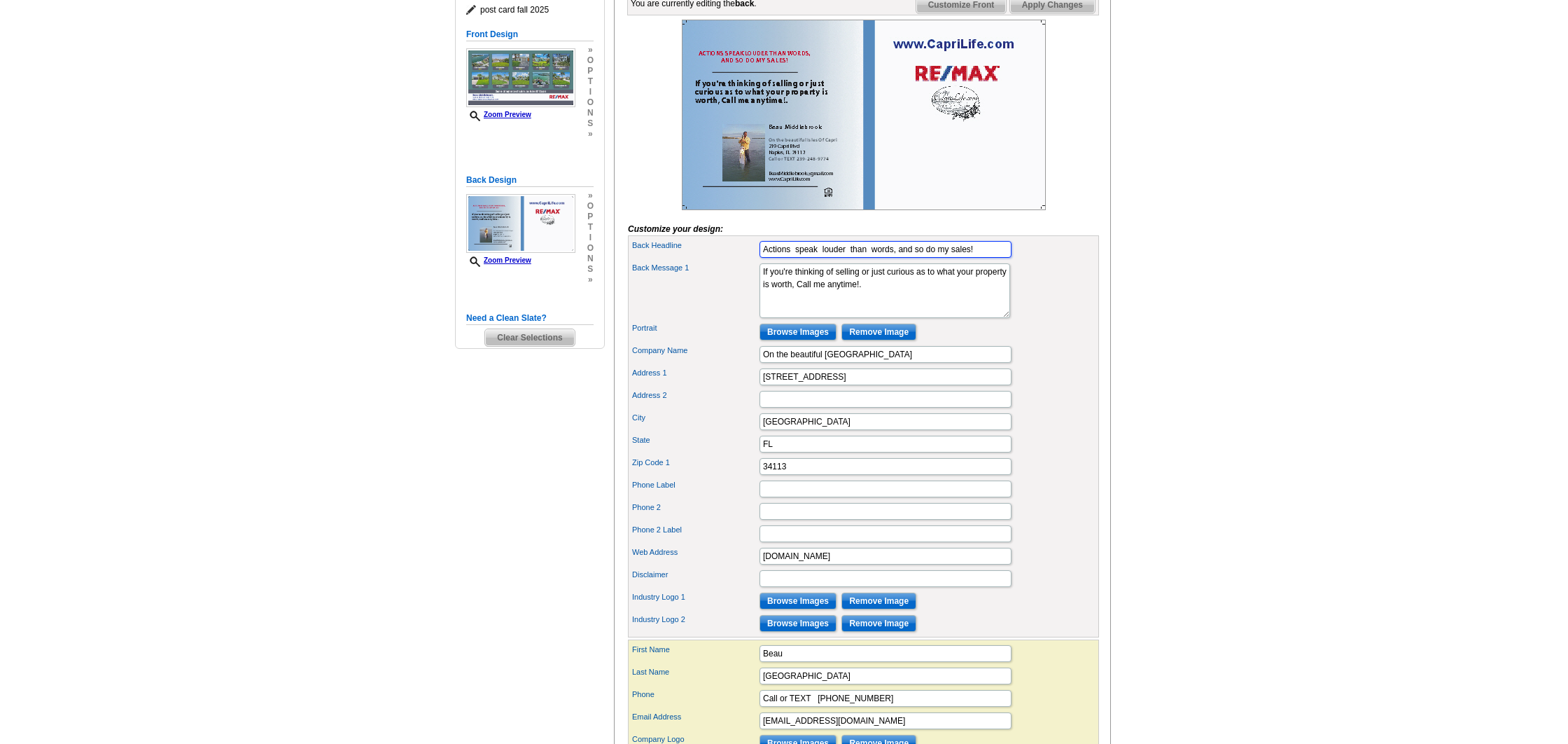
click at [915, 258] on input "Actions speak louder than words, and so do my sales!" at bounding box center [885, 249] width 252 height 17
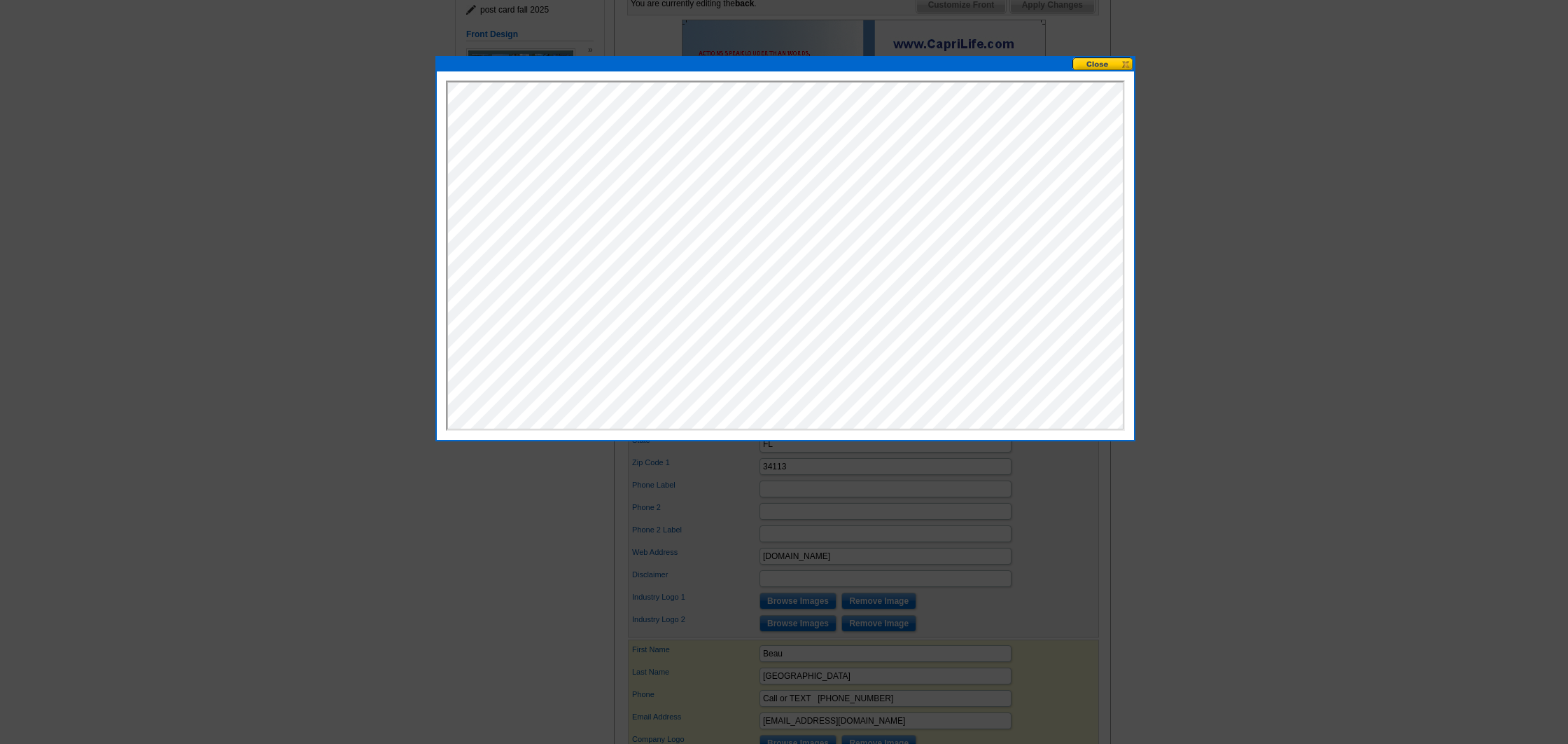
scroll to position [0, 0]
type input "Actions speak louder than words, and so do my sales!"
click at [1119, 64] on button at bounding box center [1103, 63] width 61 height 13
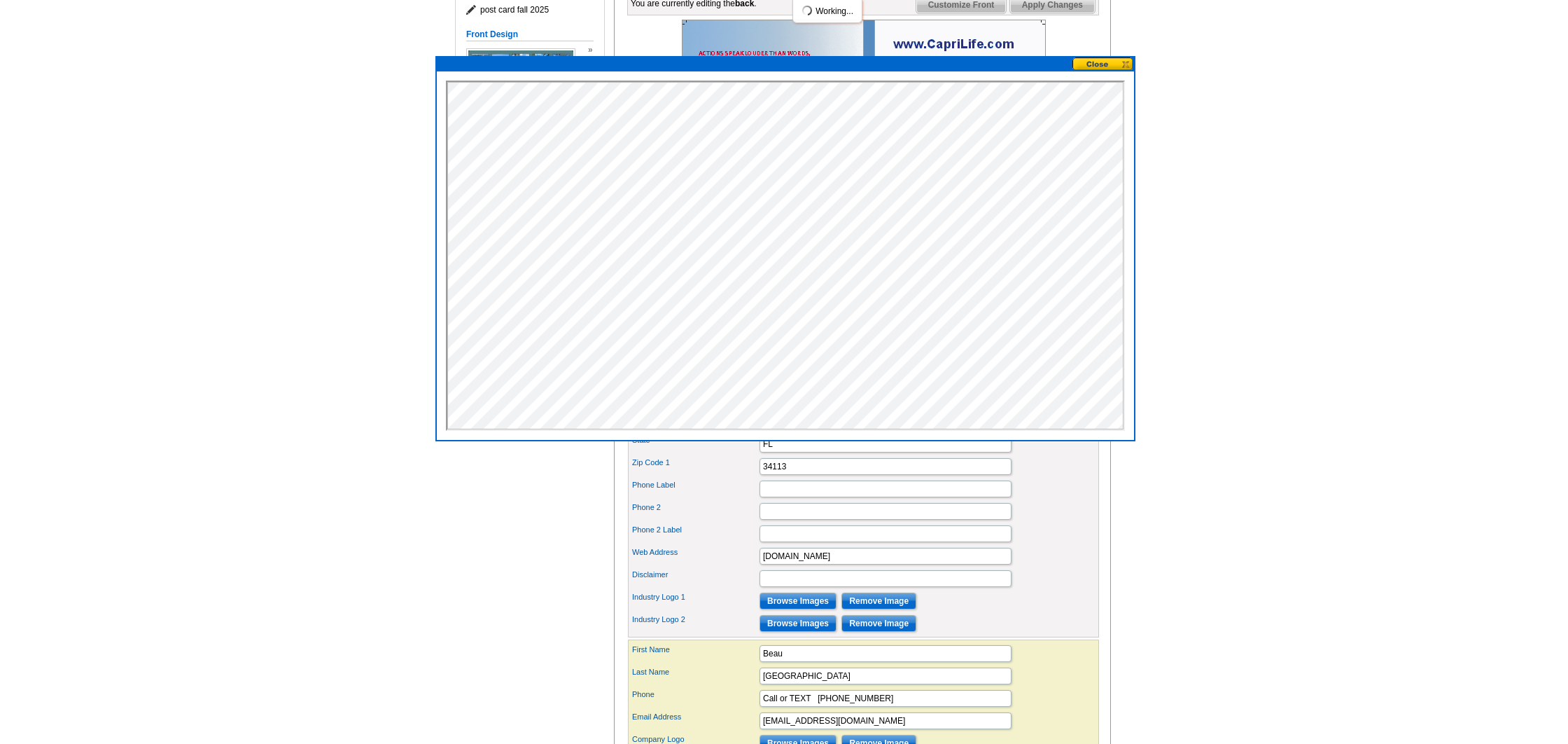
click at [1124, 66] on button at bounding box center [1103, 63] width 61 height 13
click at [1094, 62] on button at bounding box center [1103, 63] width 61 height 13
click at [1210, 140] on main "Need Help? call 800-260-5887, chat with support, or have our designers make som…" at bounding box center [784, 371] width 1568 height 998
click at [1105, 66] on button at bounding box center [1103, 63] width 61 height 13
click at [1126, 62] on button at bounding box center [1103, 63] width 61 height 13
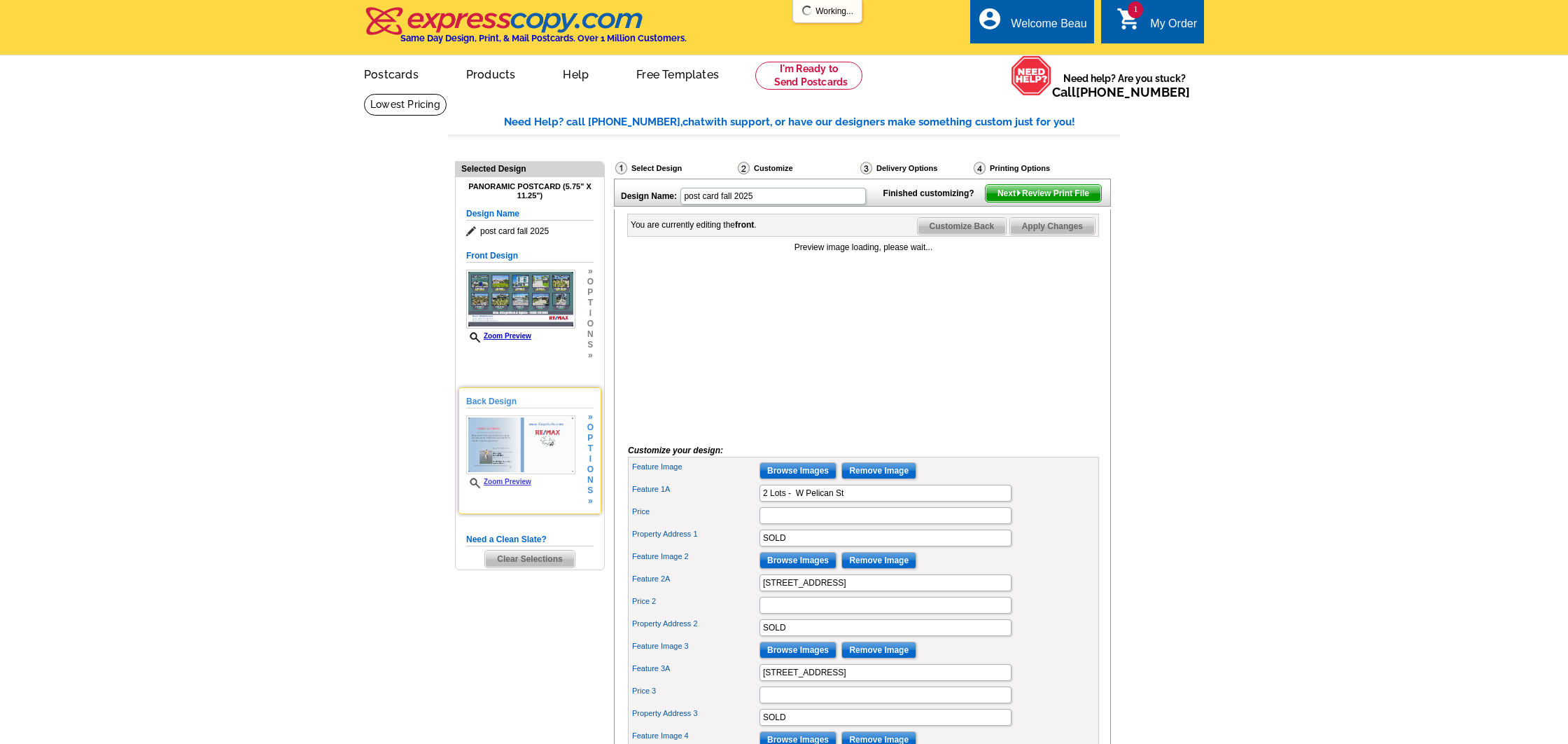
click at [542, 443] on img at bounding box center [521, 444] width 110 height 59
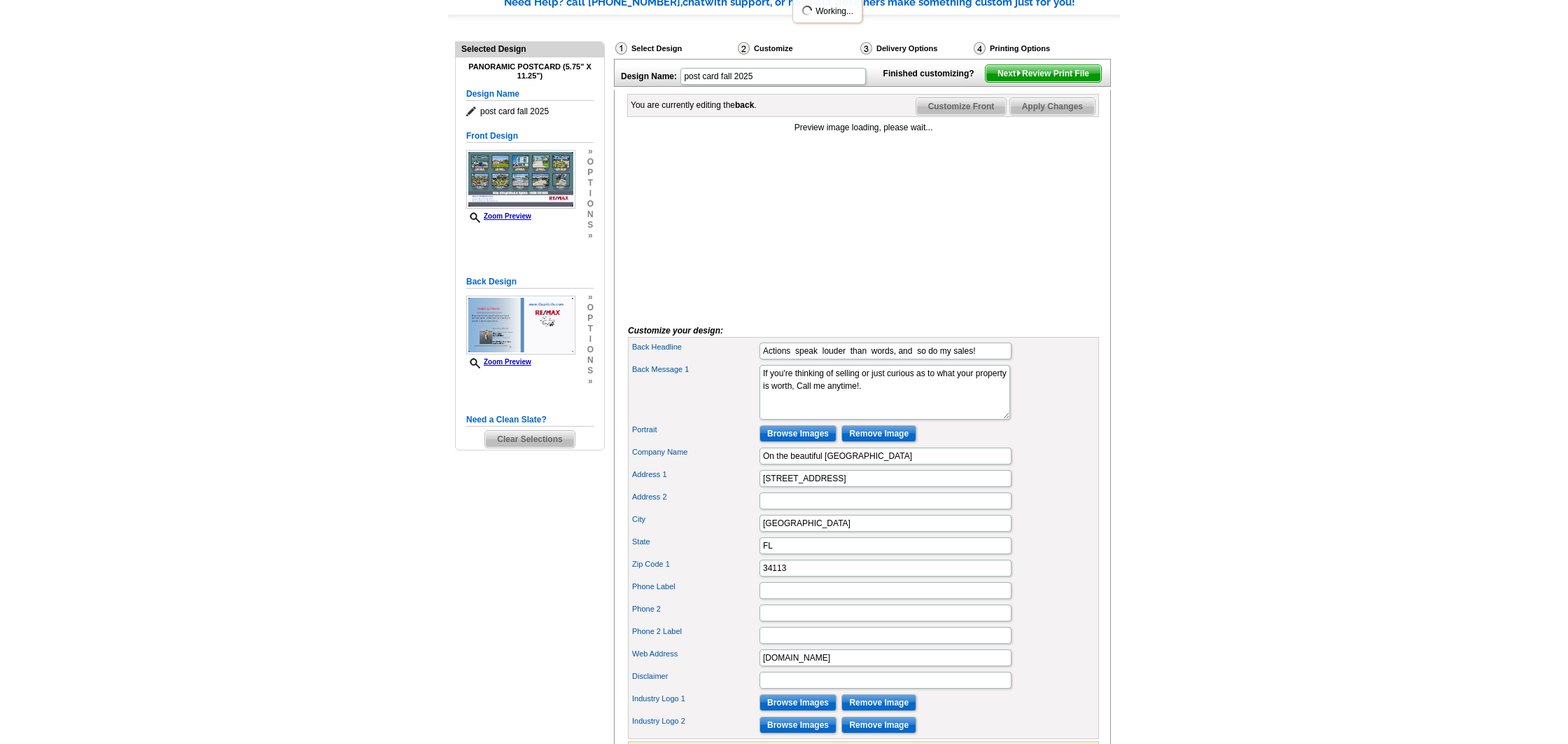
scroll to position [123, 0]
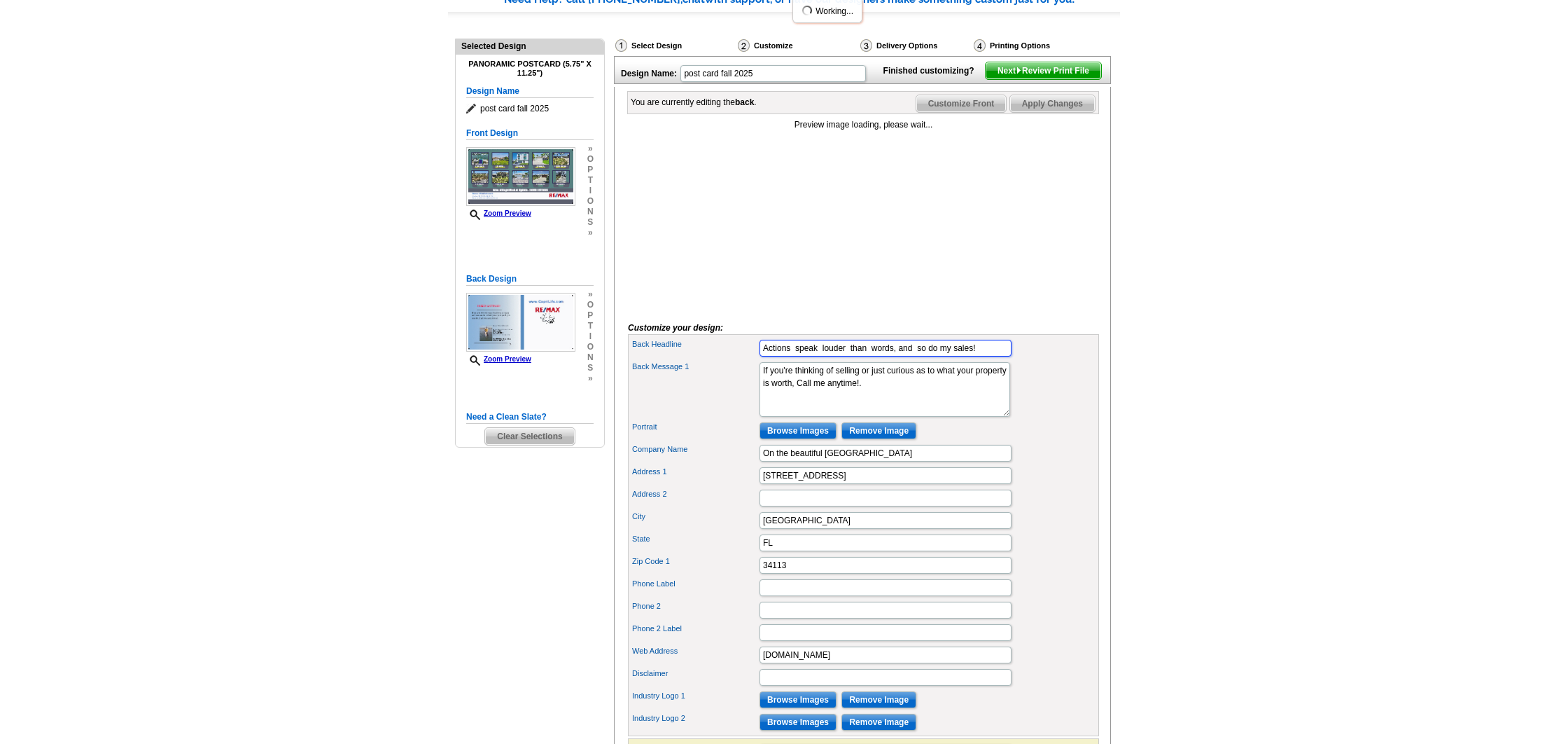
click at [938, 356] on input "Actions speak louder than words, and so do my sales!" at bounding box center [885, 347] width 252 height 17
click at [959, 356] on input "Actions speak louder than words, and so do my sales!" at bounding box center [885, 347] width 252 height 17
click at [955, 356] on input "Actions speak louder than words, and so do my sales!" at bounding box center [885, 347] width 252 height 17
drag, startPoint x: 939, startPoint y: 370, endPoint x: 963, endPoint y: 380, distance: 26.0
click at [942, 356] on input "Actions speak louder than words, and so do my sales!" at bounding box center [885, 347] width 252 height 17
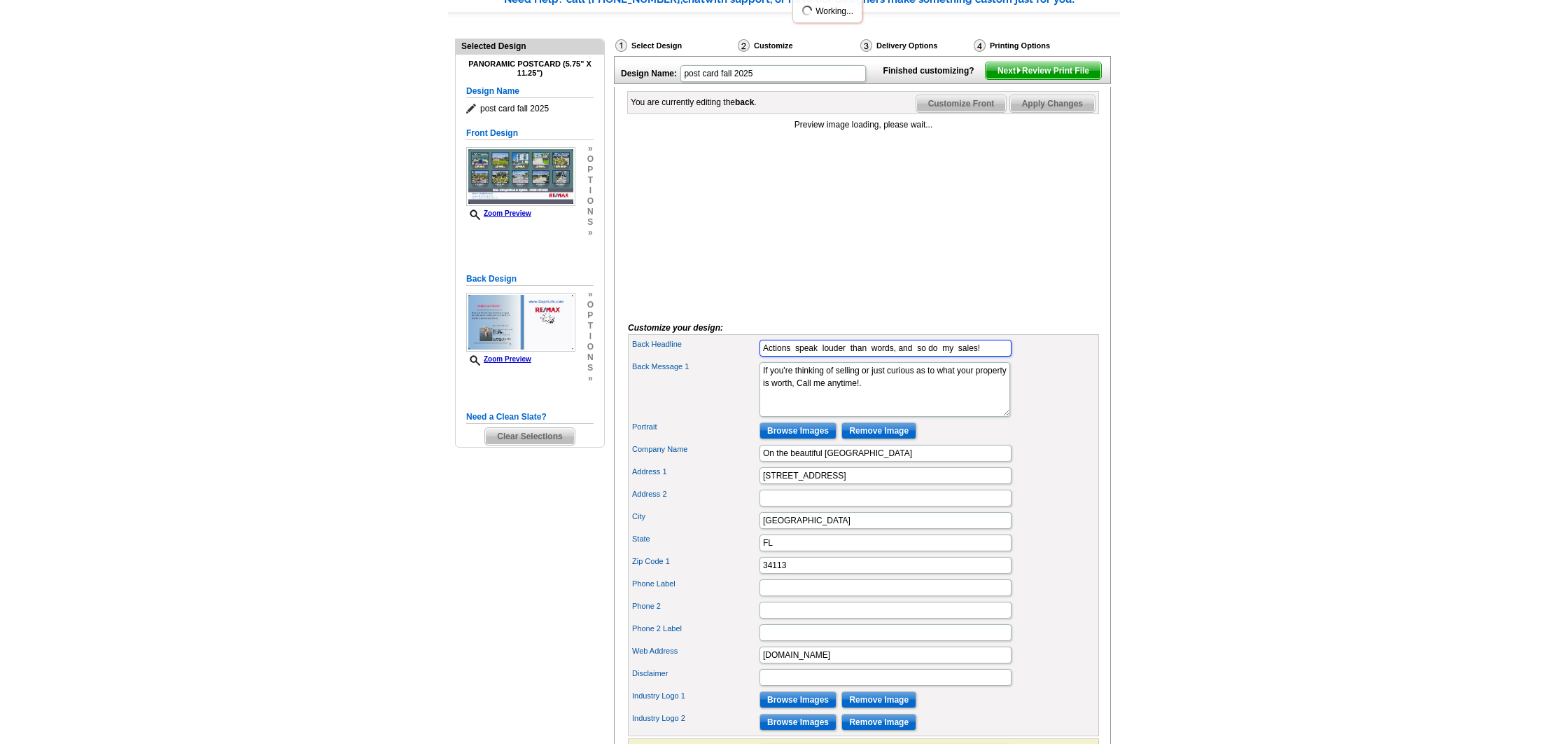
click at [928, 356] on input "Actions speak louder than words, and so do my sales!" at bounding box center [885, 347] width 252 height 17
type input "Actions speak louder than words, and so do my sales!"
click at [1047, 111] on span "Apply Changes" at bounding box center [1052, 102] width 85 height 17
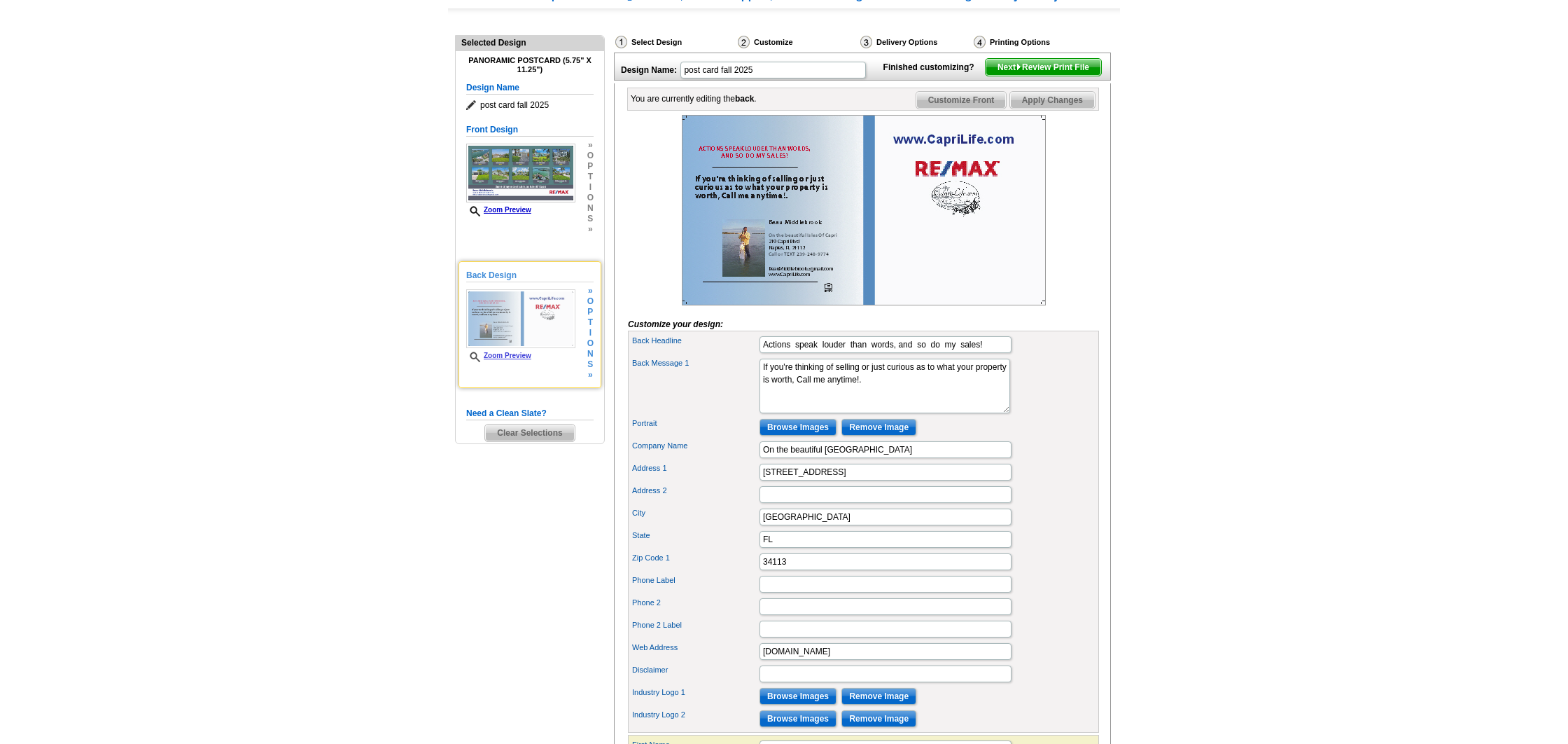
click at [510, 355] on link "Zoom Preview" at bounding box center [499, 355] width 65 height 8
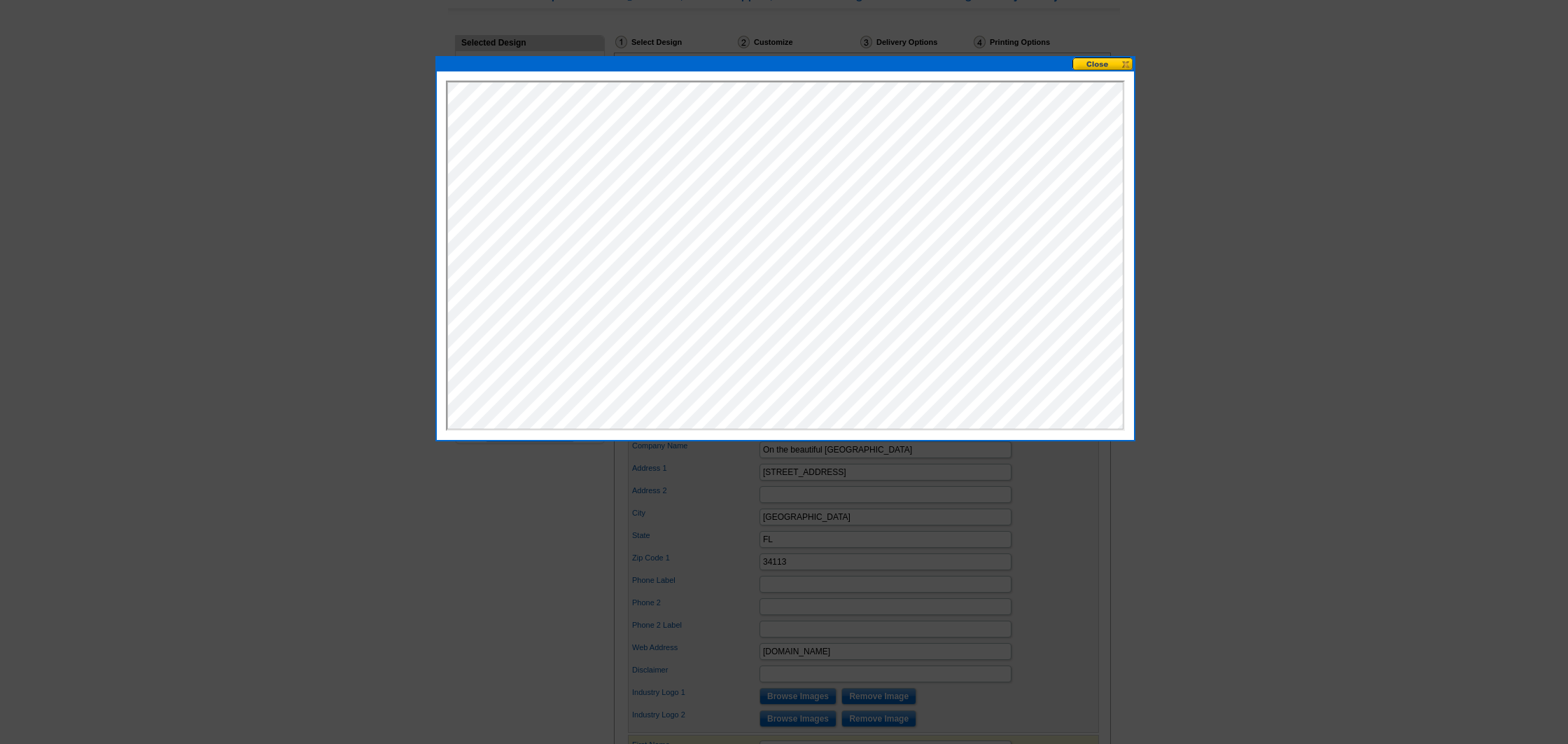
scroll to position [0, 0]
click at [1127, 68] on button at bounding box center [1103, 63] width 61 height 13
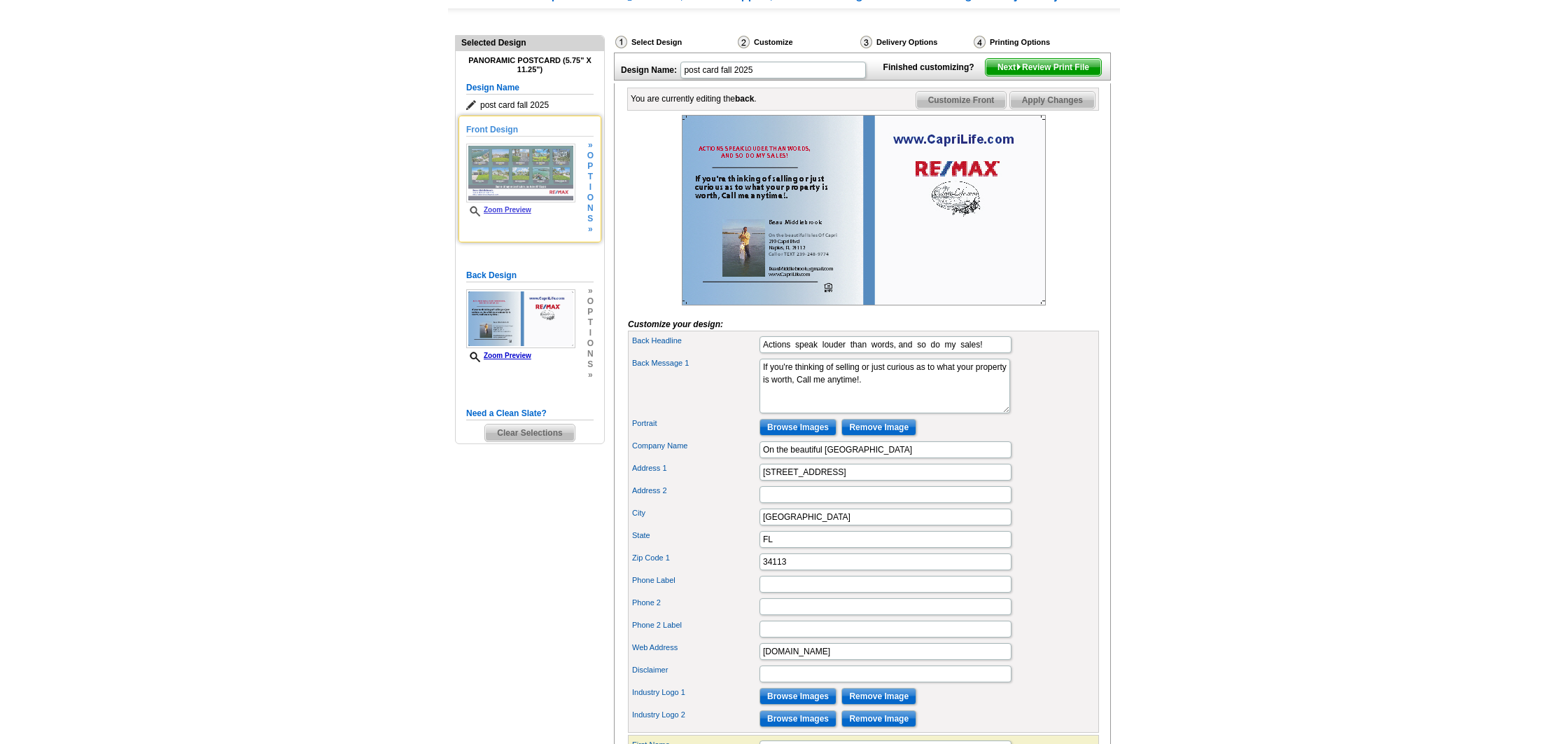
click at [518, 212] on link "Zoom Preview" at bounding box center [499, 210] width 65 height 8
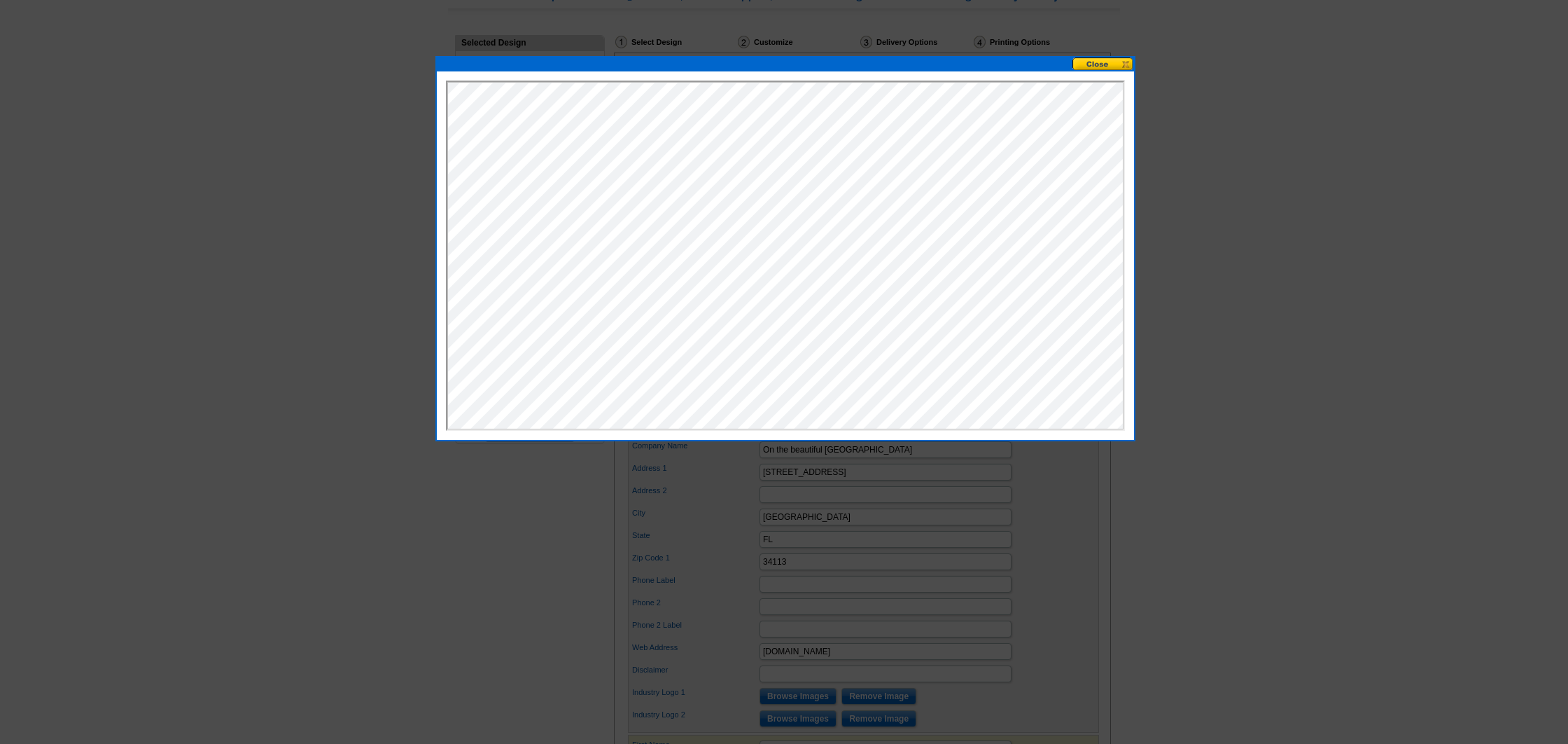
click at [1119, 65] on button at bounding box center [1103, 63] width 61 height 13
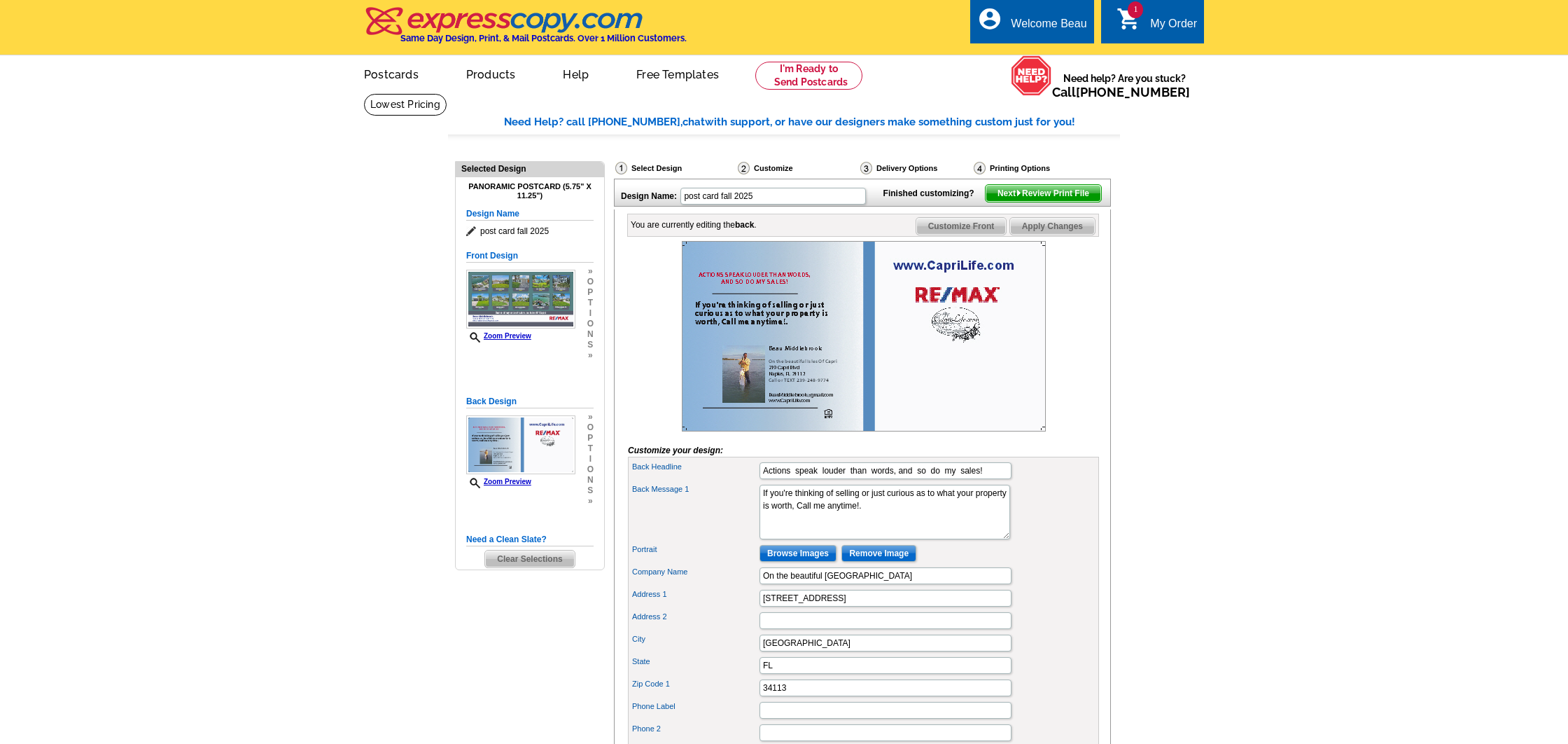
click at [1033, 202] on span "Next Review Print File" at bounding box center [1044, 193] width 116 height 17
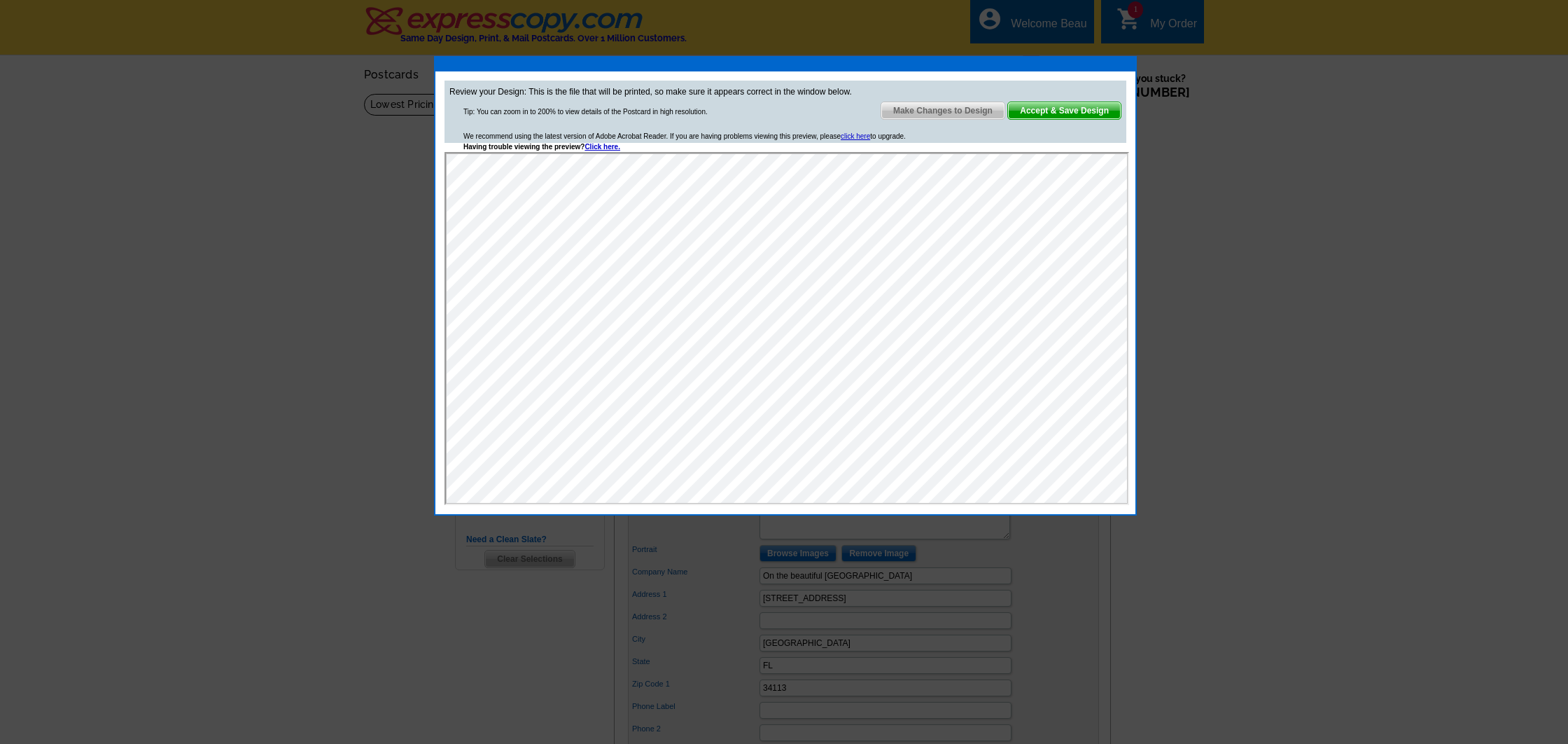
click at [1088, 107] on span "Accept & Save Design" at bounding box center [1065, 111] width 113 height 17
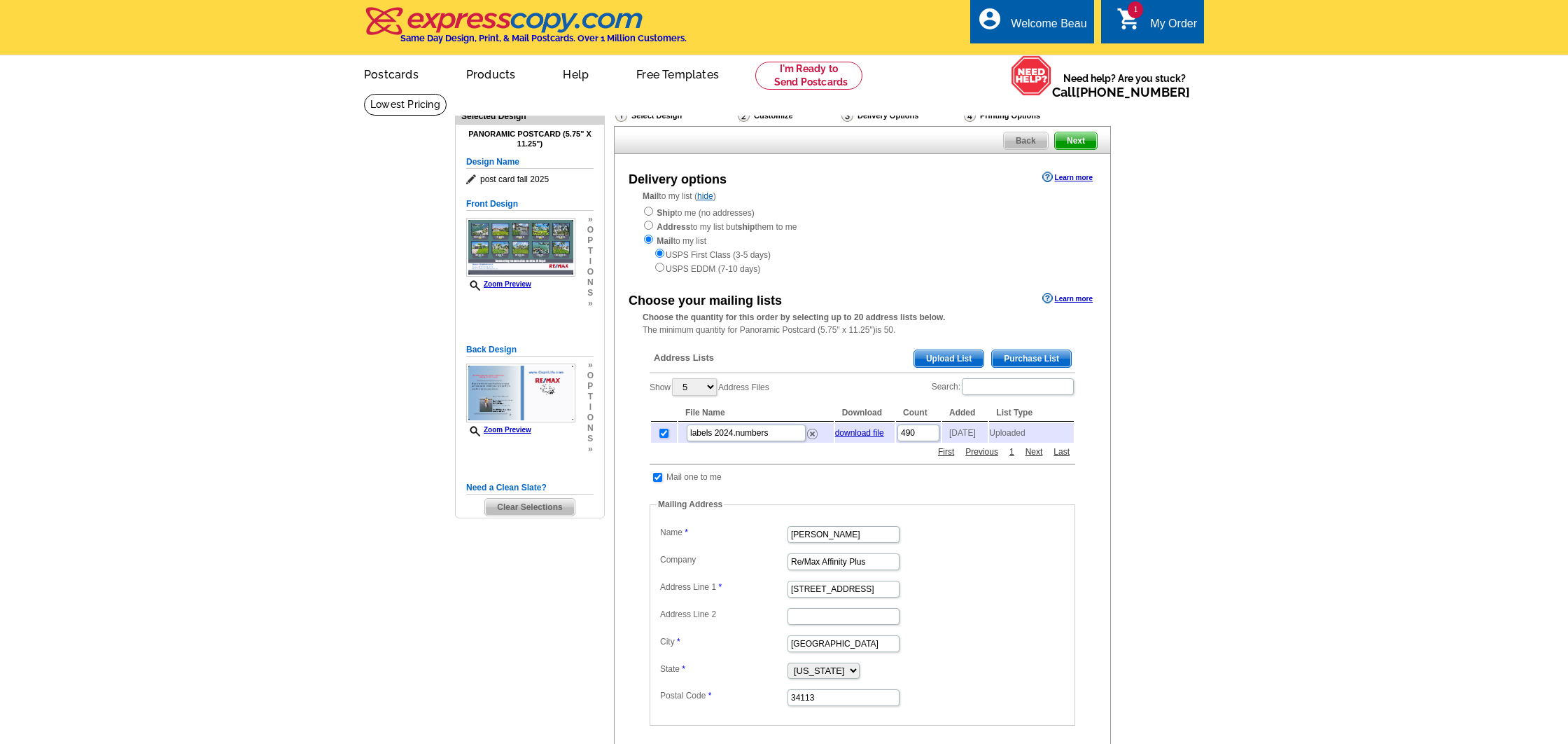
click at [661, 429] on input "checkbox" at bounding box center [664, 433] width 9 height 9
checkbox input "false"
click at [957, 353] on span "Upload List" at bounding box center [949, 358] width 69 height 17
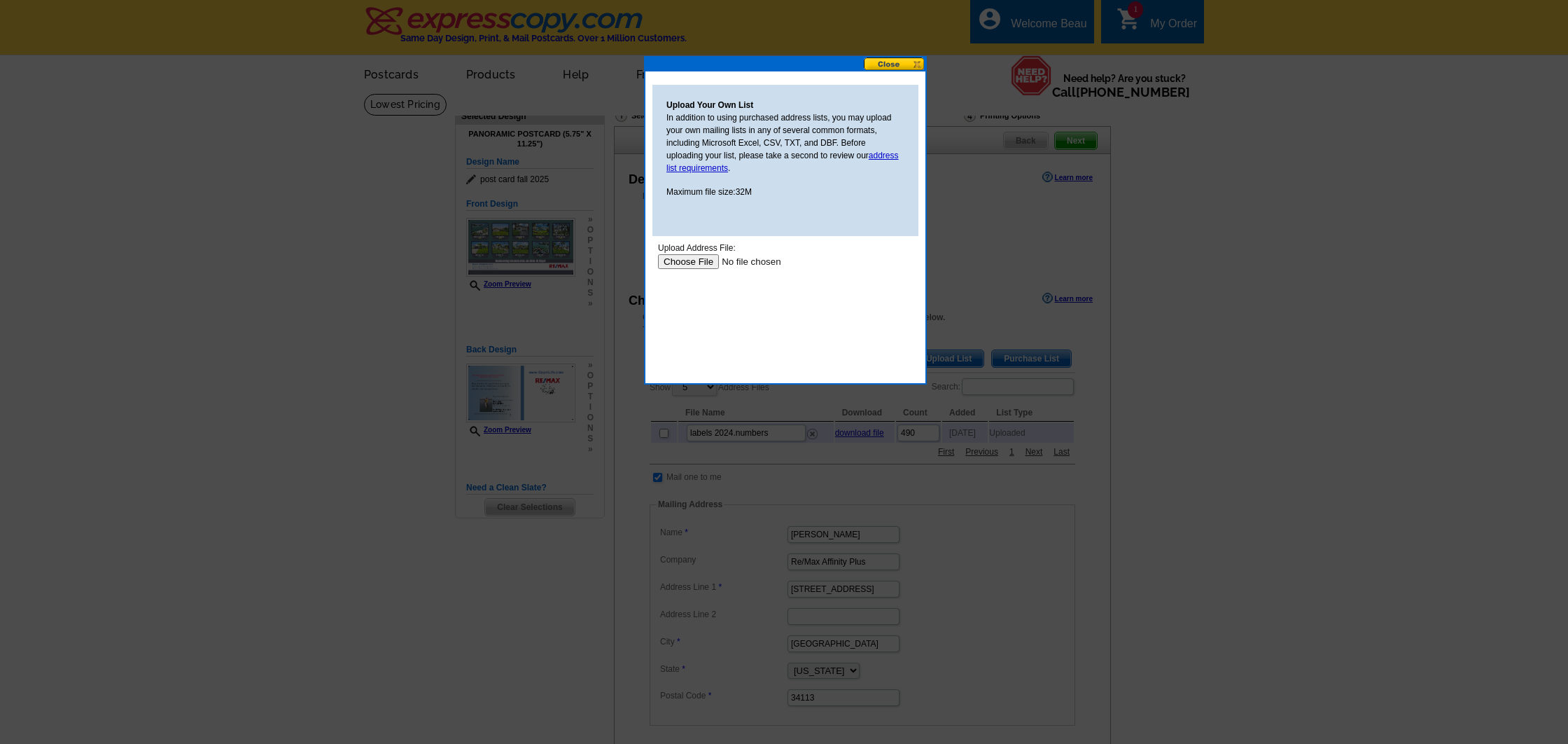
click at [682, 261] on input "file" at bounding box center [746, 261] width 177 height 15
type input "C:\fakepath\labels.pdf"
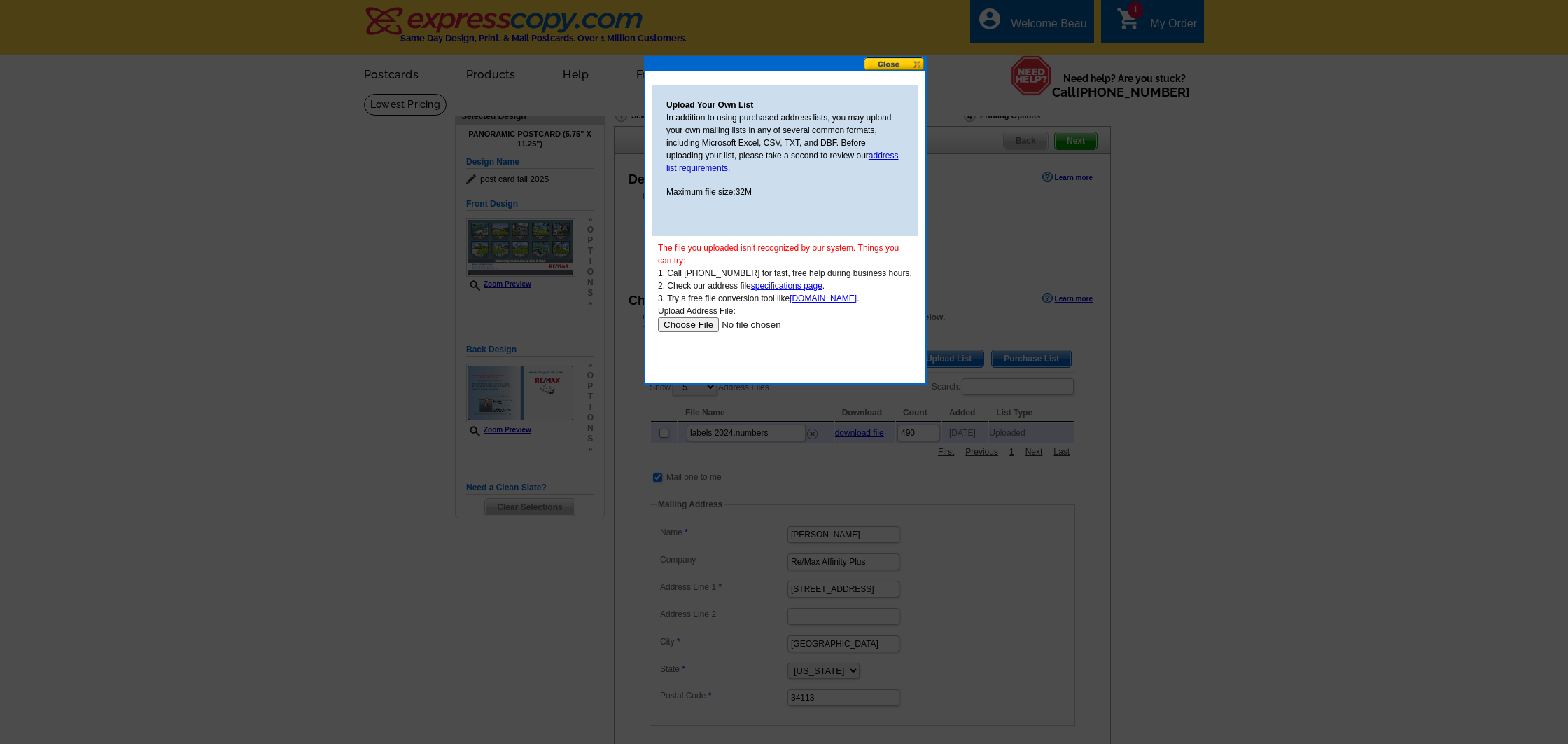
click at [747, 325] on input "file" at bounding box center [746, 325] width 177 height 15
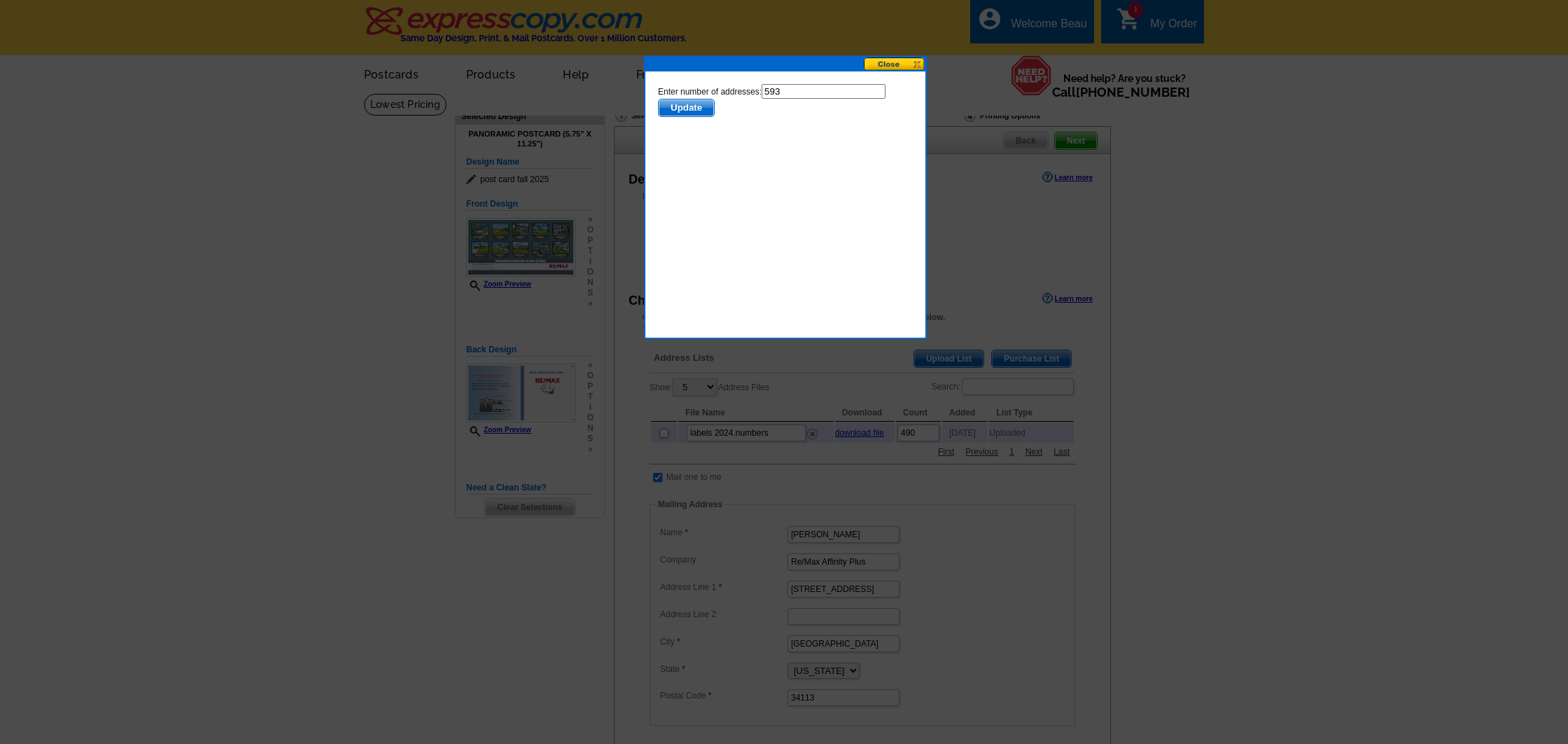
click at [682, 104] on span "Update" at bounding box center [686, 107] width 55 height 17
